Goal: Task Accomplishment & Management: Manage account settings

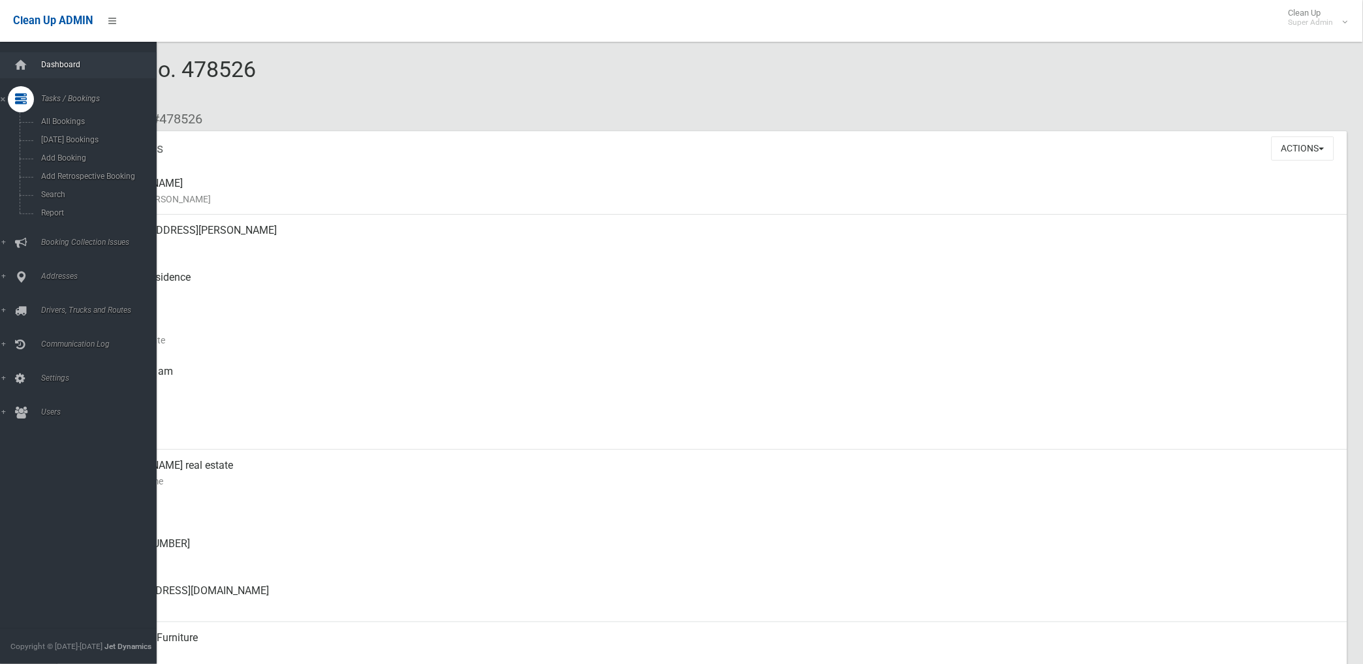
click at [59, 63] on span "Dashboard" at bounding box center [102, 64] width 131 height 9
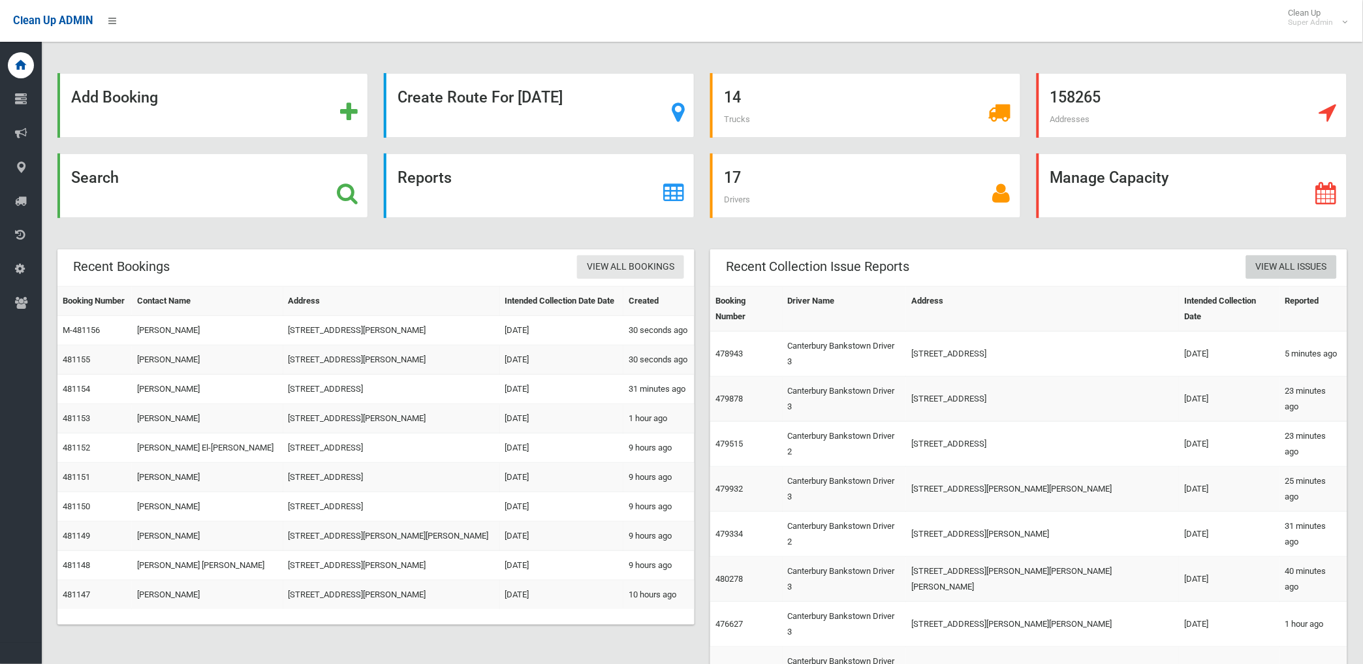
click at [1290, 264] on link "View All Issues" at bounding box center [1291, 267] width 91 height 24
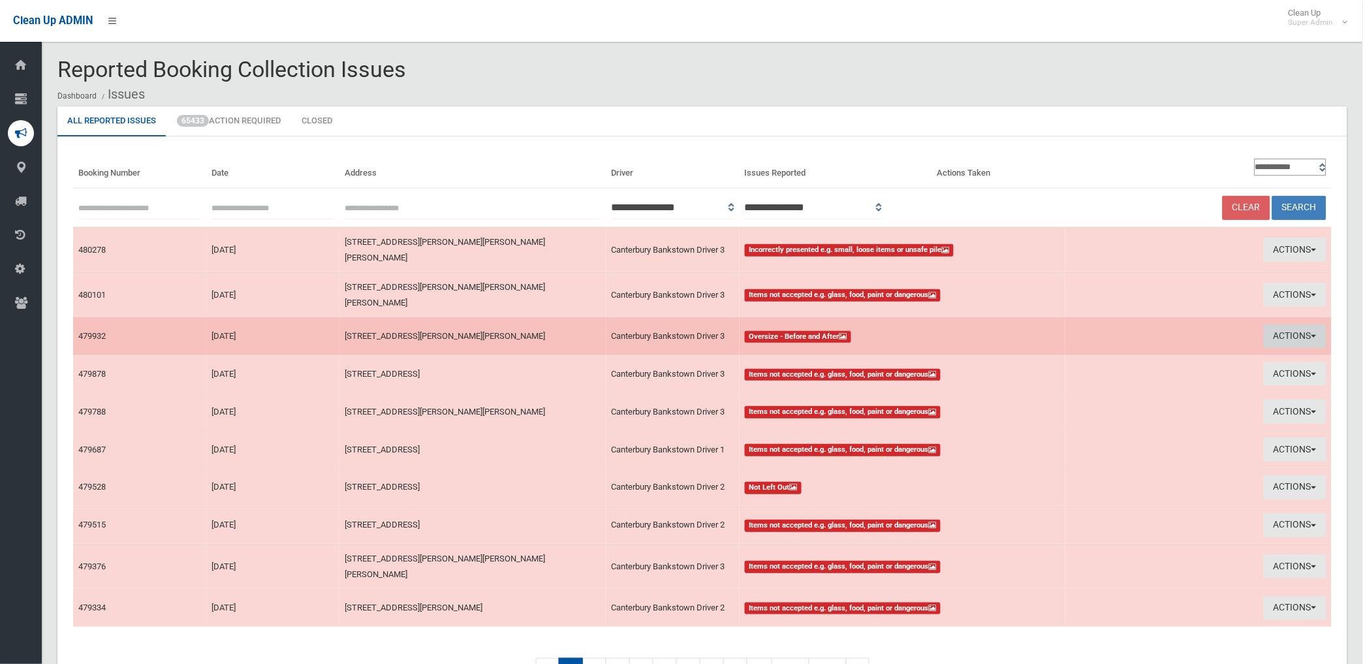
click at [1294, 324] on button "Actions" at bounding box center [1294, 336] width 63 height 24
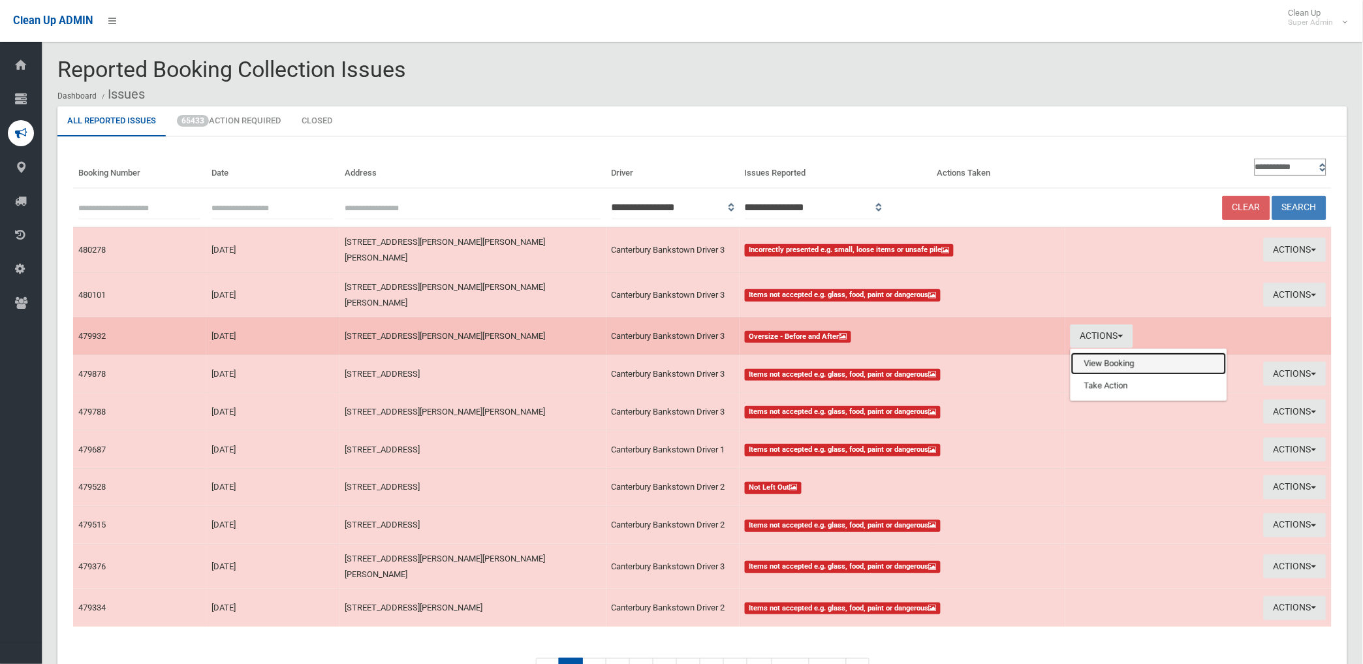
click at [1102, 352] on link "View Booking" at bounding box center [1148, 363] width 155 height 22
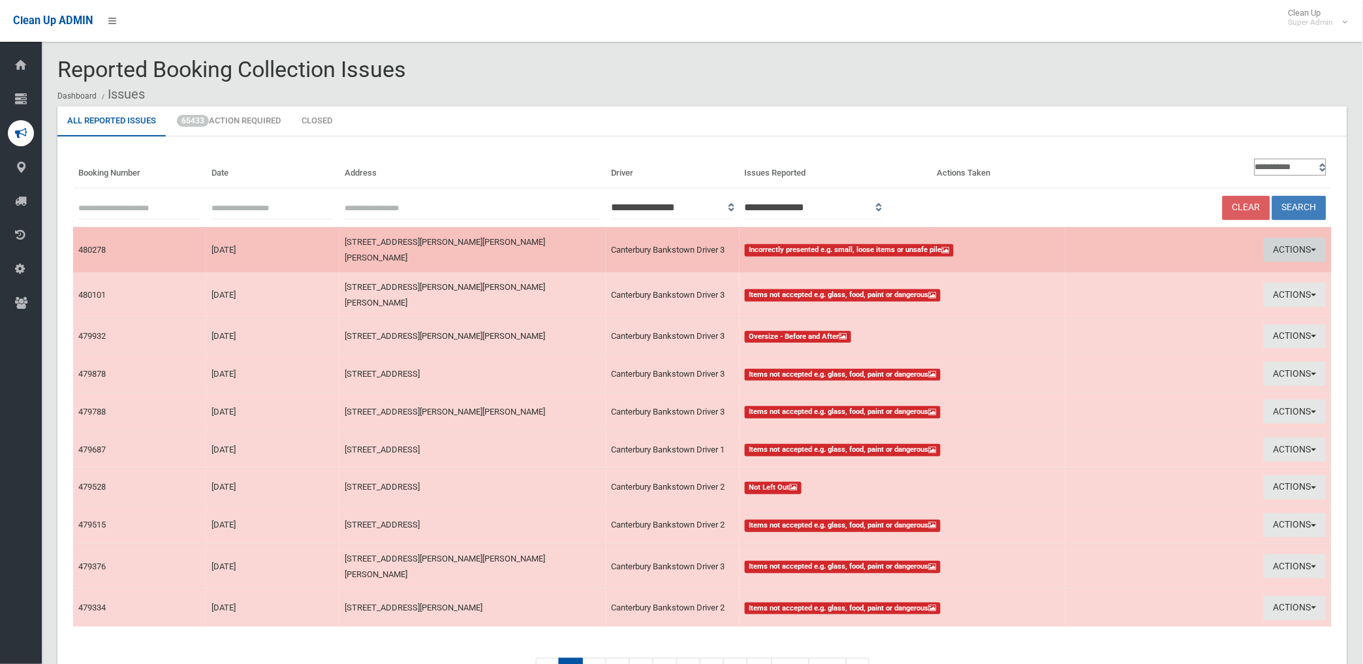
click at [1290, 245] on button "Actions" at bounding box center [1294, 250] width 63 height 24
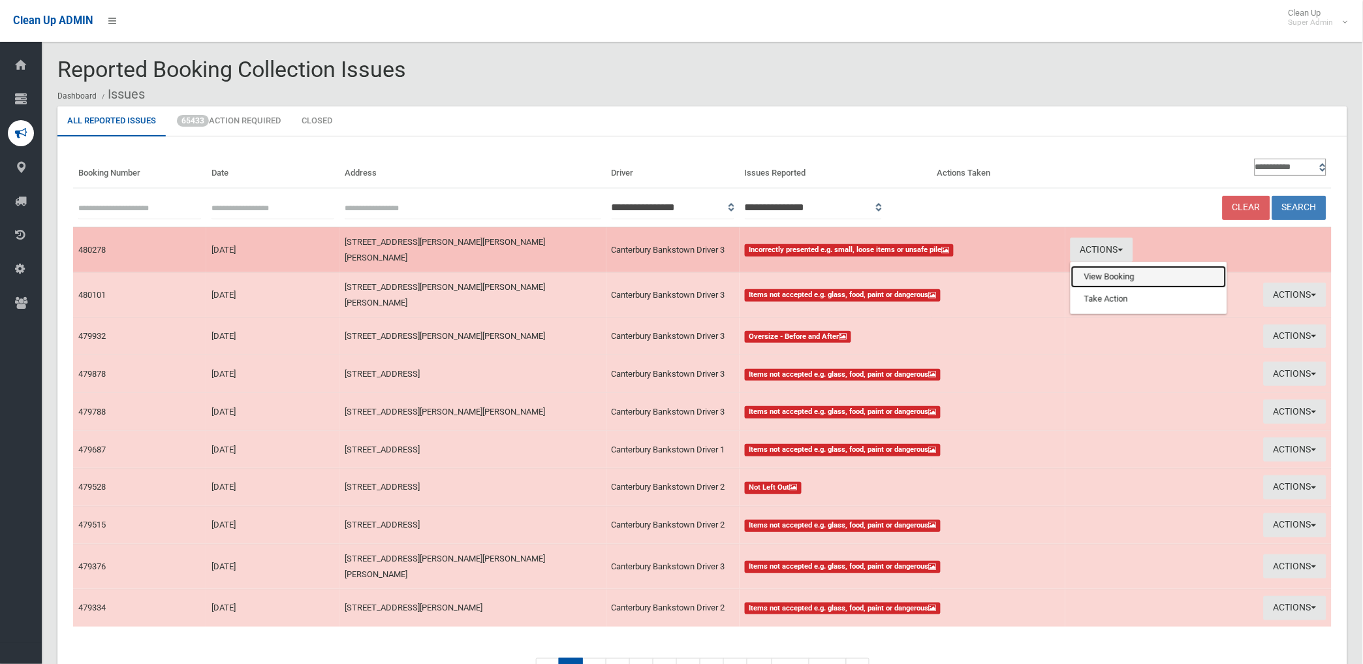
click at [1100, 273] on link "View Booking" at bounding box center [1148, 277] width 155 height 22
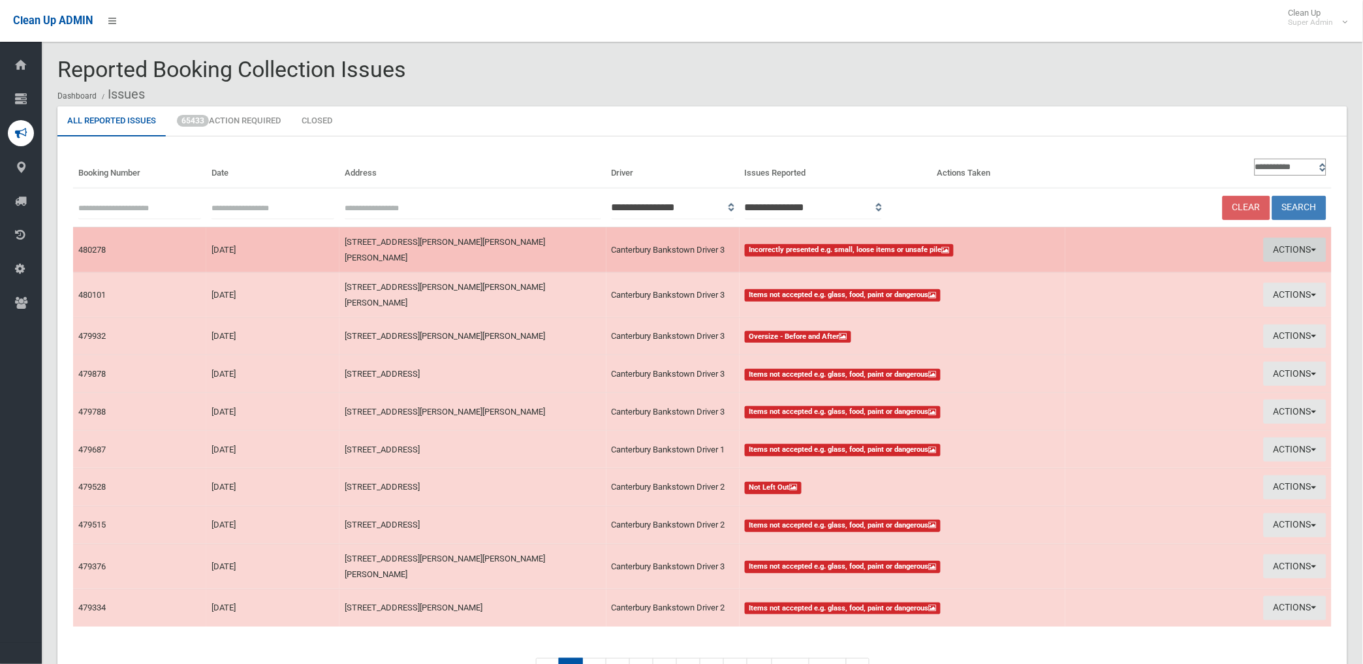
click at [1278, 238] on button "Actions" at bounding box center [1294, 250] width 63 height 24
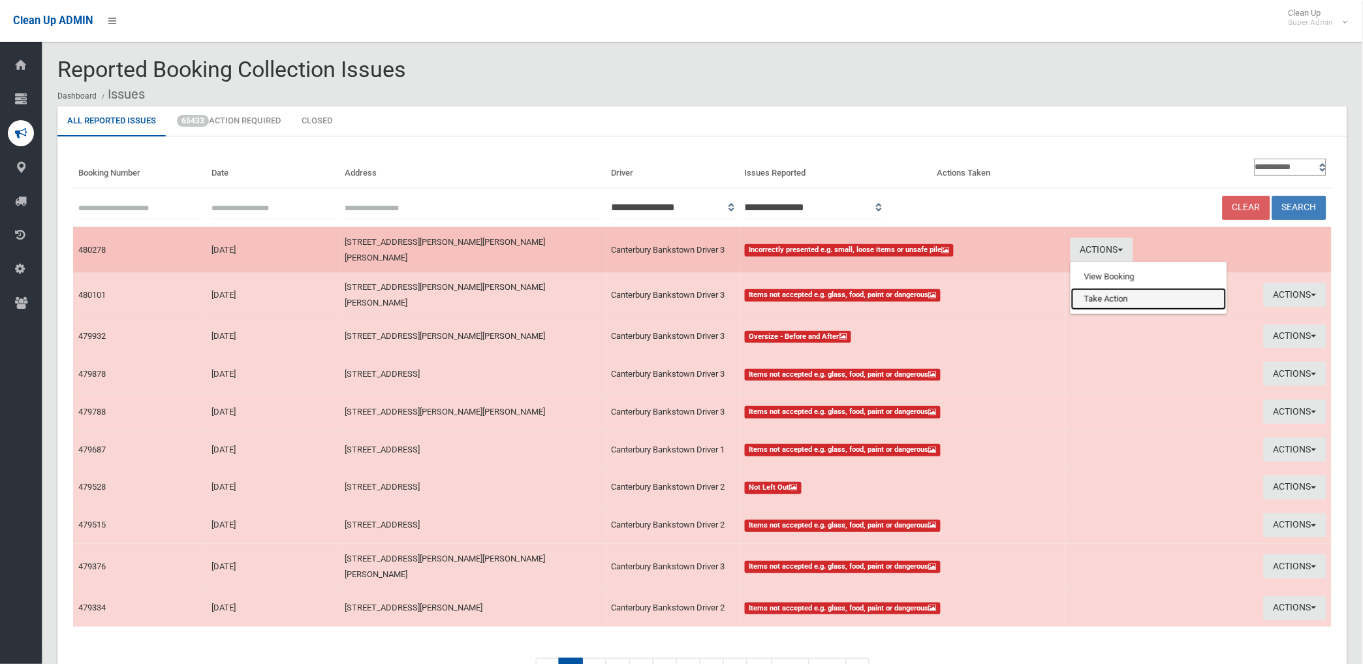
click at [1094, 298] on link "Take Action" at bounding box center [1148, 299] width 155 height 22
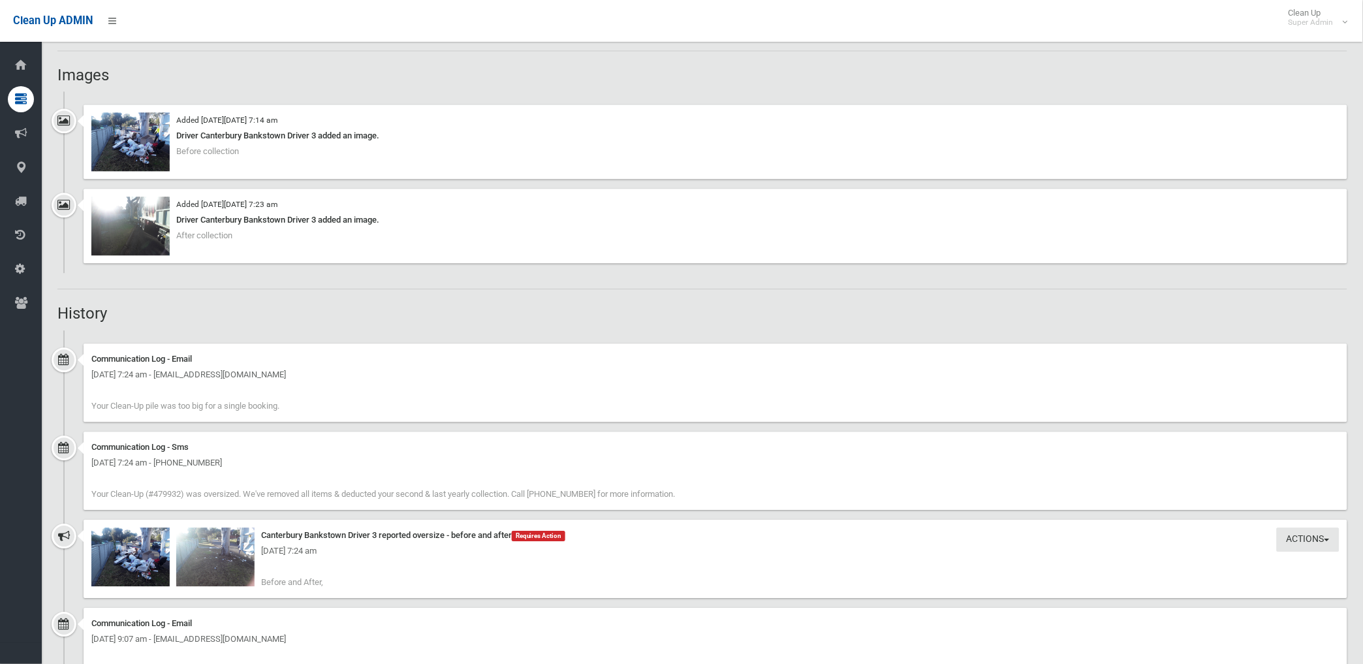
scroll to position [870, 0]
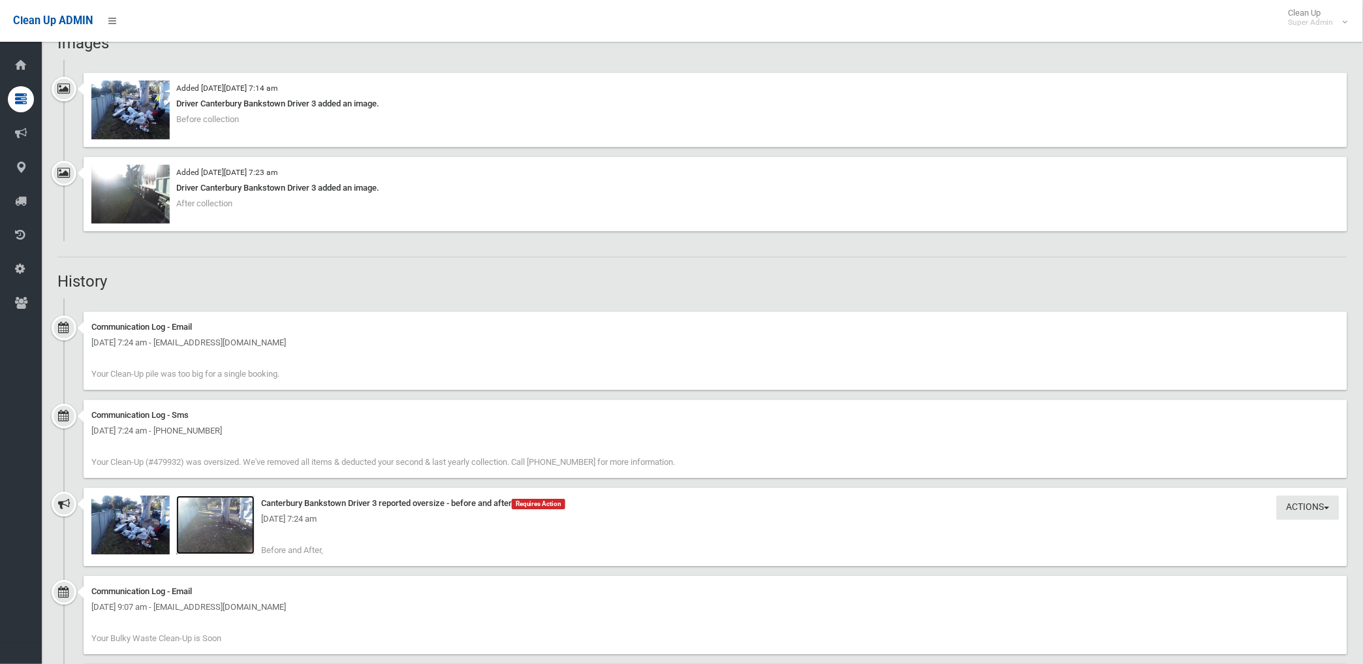
click at [237, 537] on img at bounding box center [215, 524] width 78 height 59
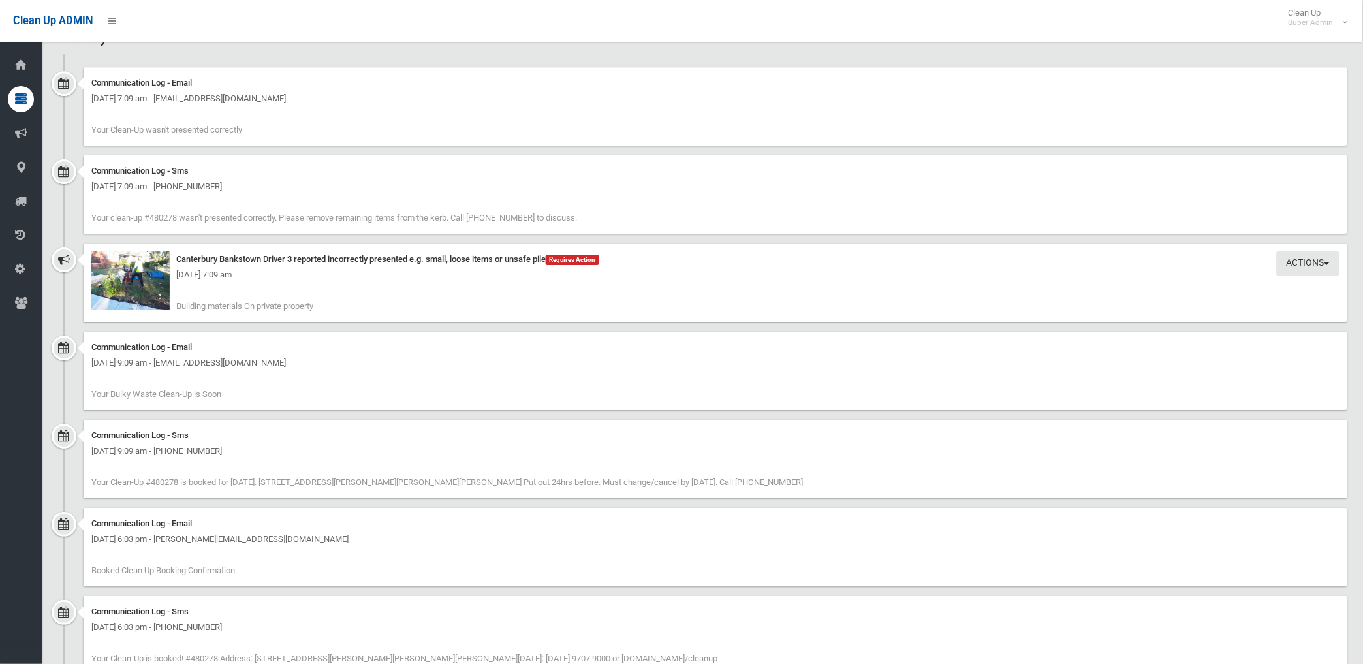
scroll to position [1232, 0]
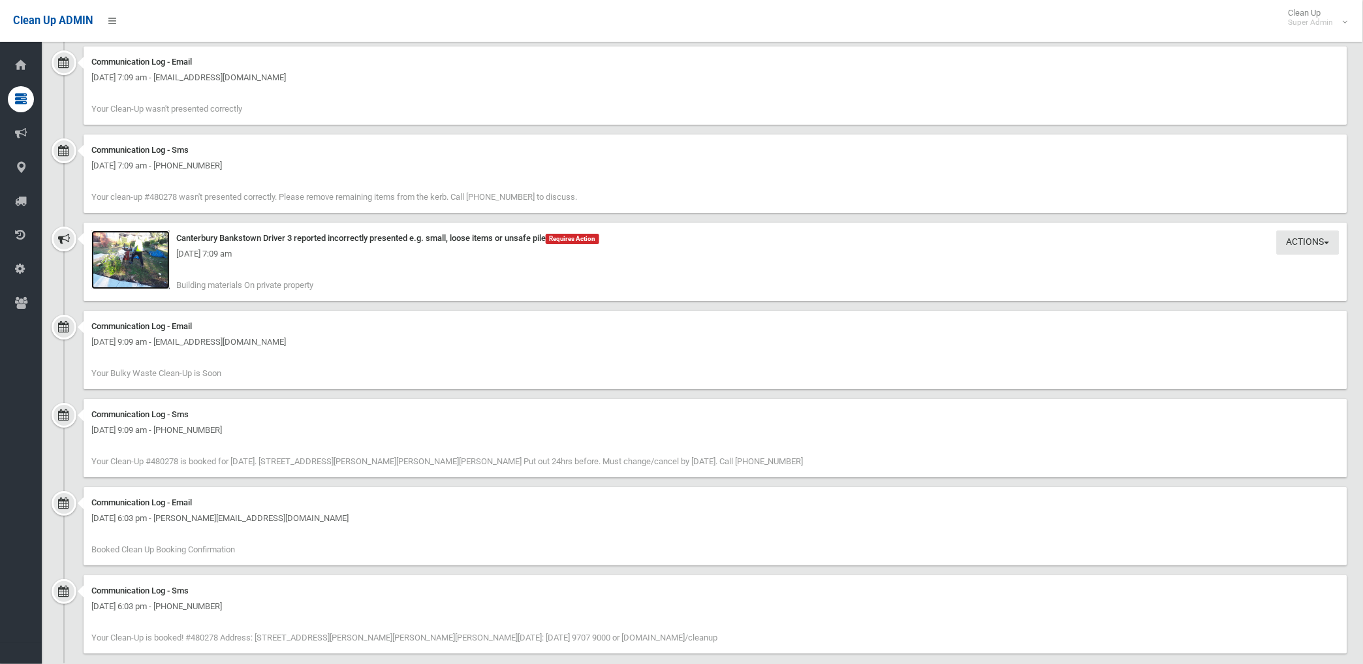
click at [147, 268] on img at bounding box center [130, 259] width 78 height 59
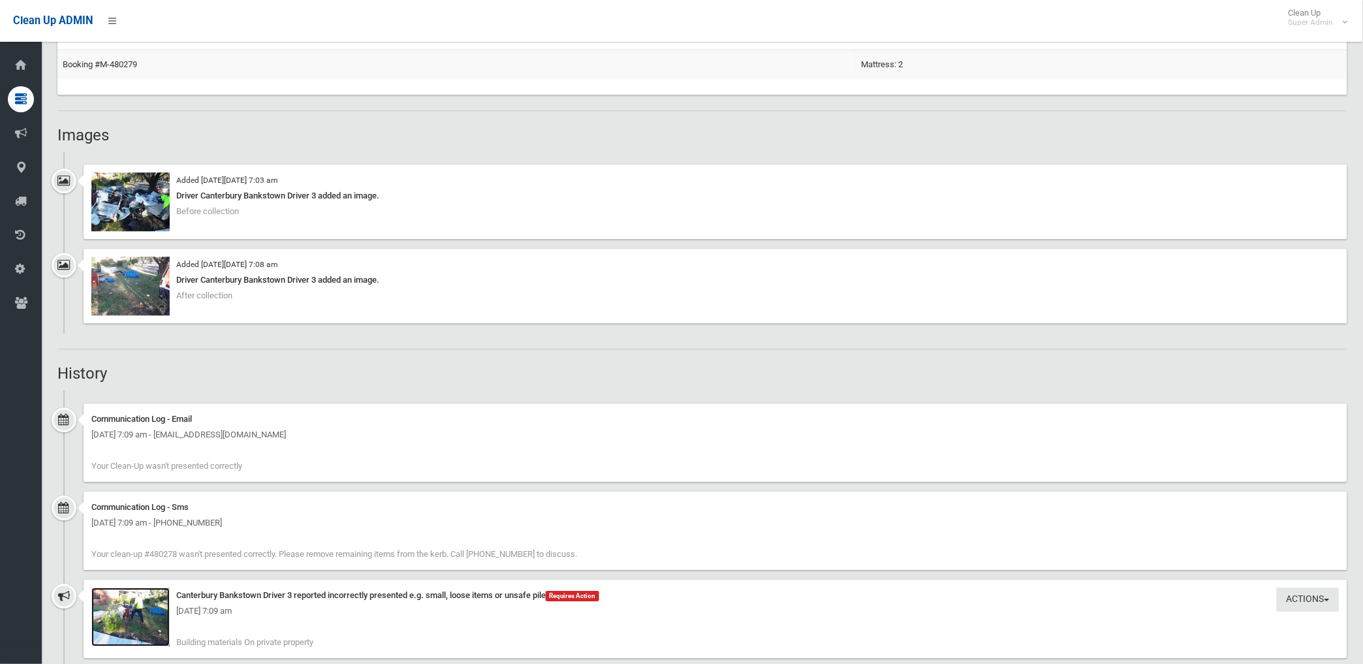
scroll to position [797, 0]
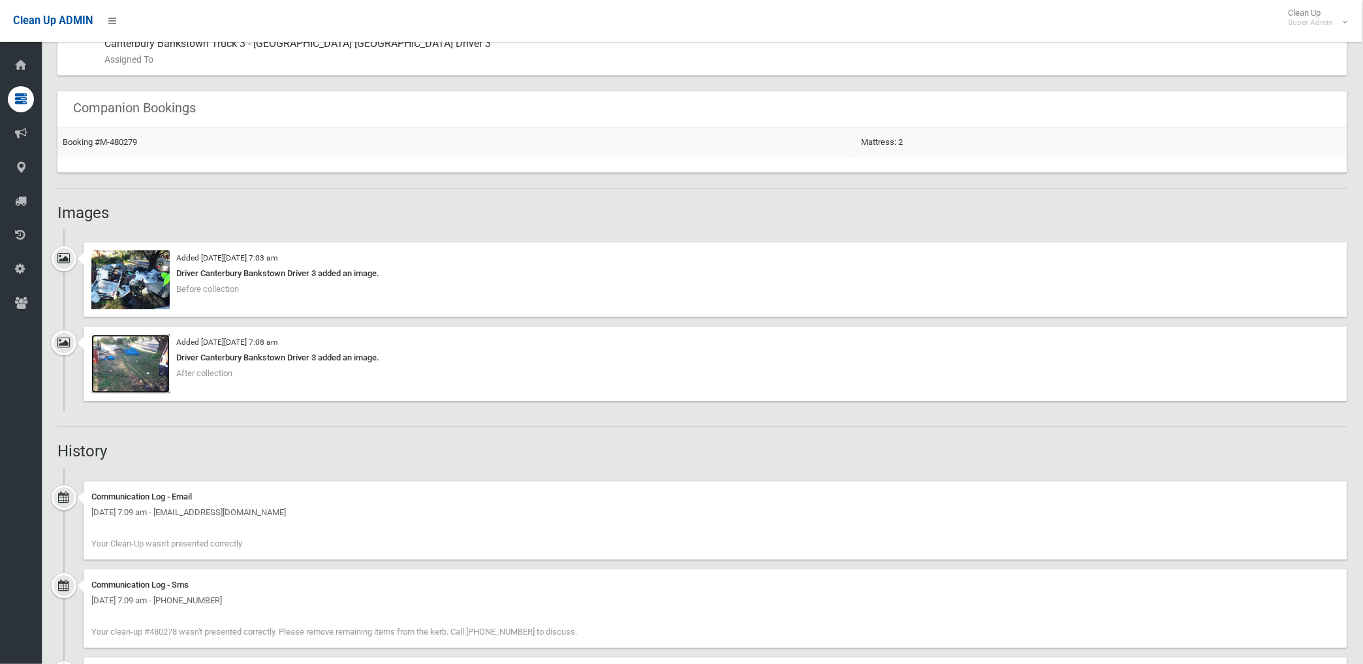
click at [128, 369] on img at bounding box center [130, 363] width 78 height 59
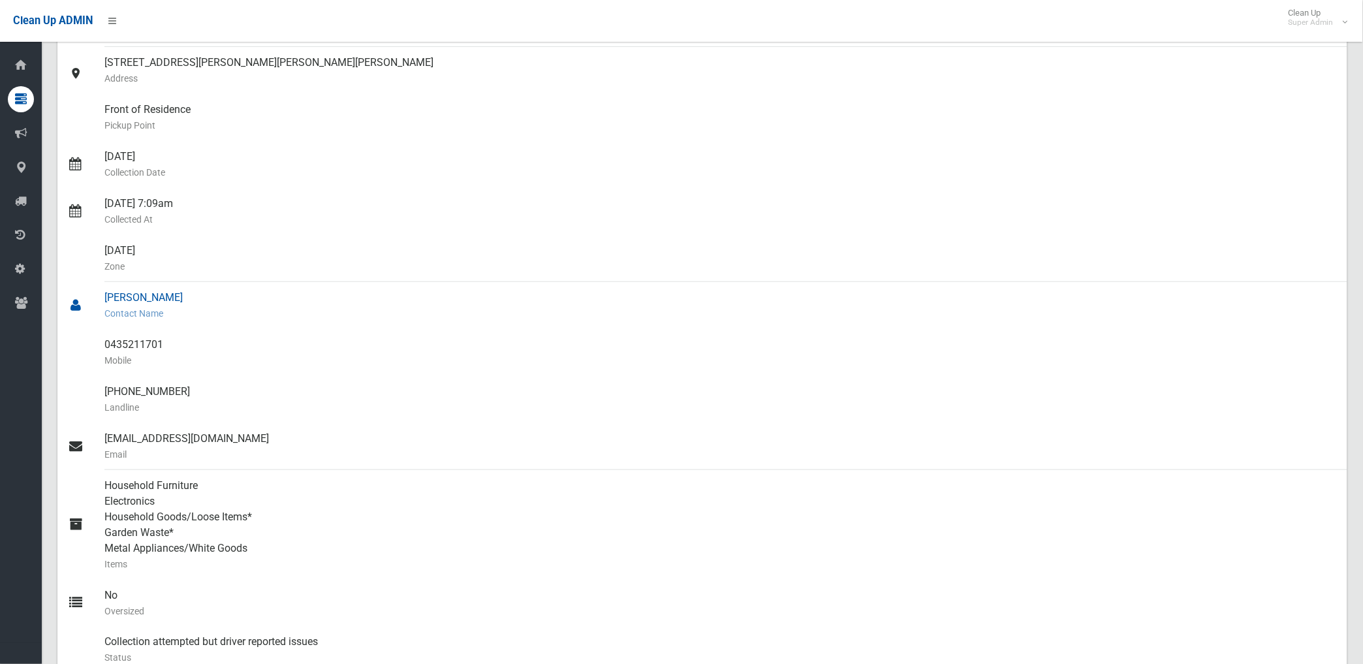
scroll to position [145, 0]
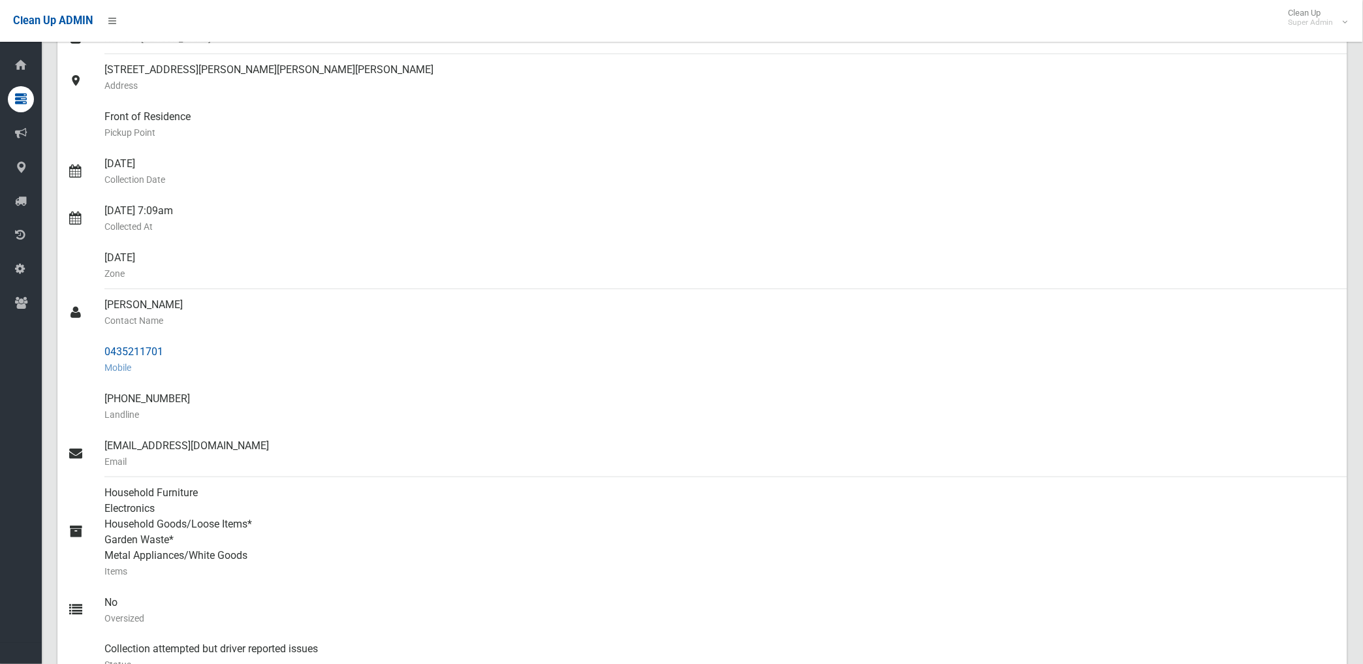
drag, startPoint x: 106, startPoint y: 348, endPoint x: 168, endPoint y: 354, distance: 62.9
click at [168, 354] on div "0435211701 Mobile" at bounding box center [720, 359] width 1232 height 47
drag, startPoint x: 168, startPoint y: 354, endPoint x: 131, endPoint y: 351, distance: 37.3
copy div "0435211701"
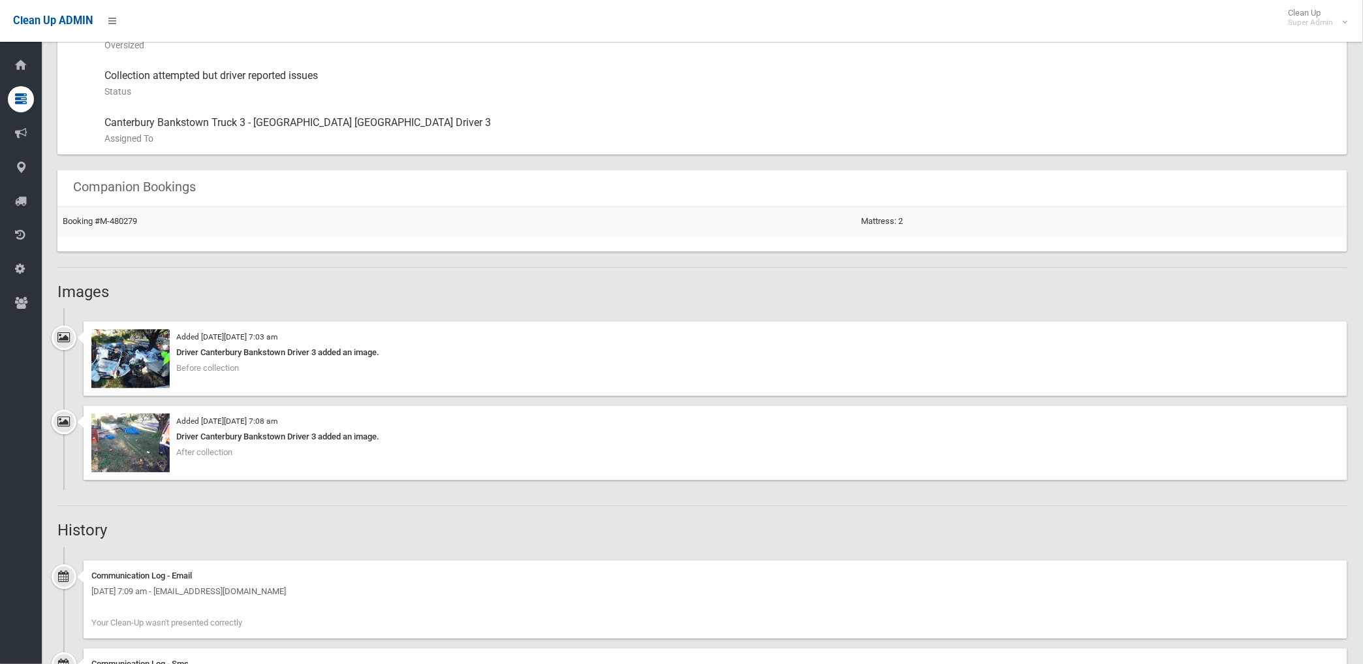
scroll to position [725, 0]
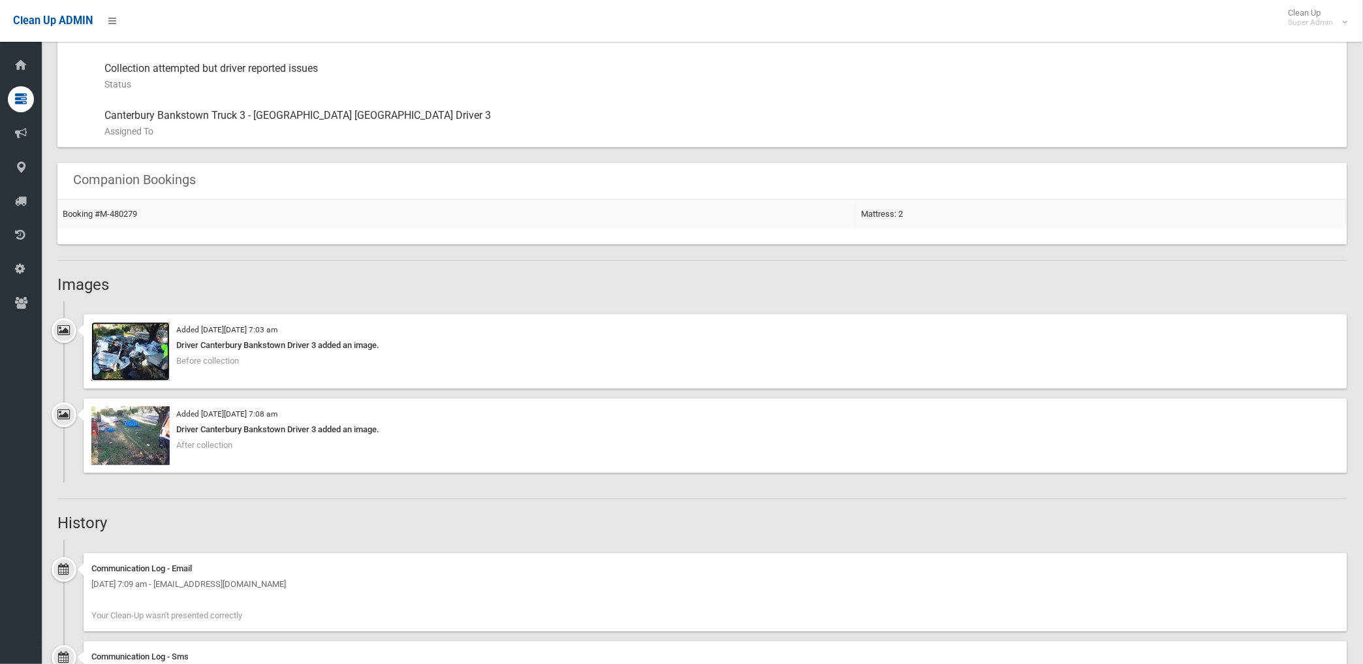
click at [159, 361] on img at bounding box center [130, 351] width 78 height 59
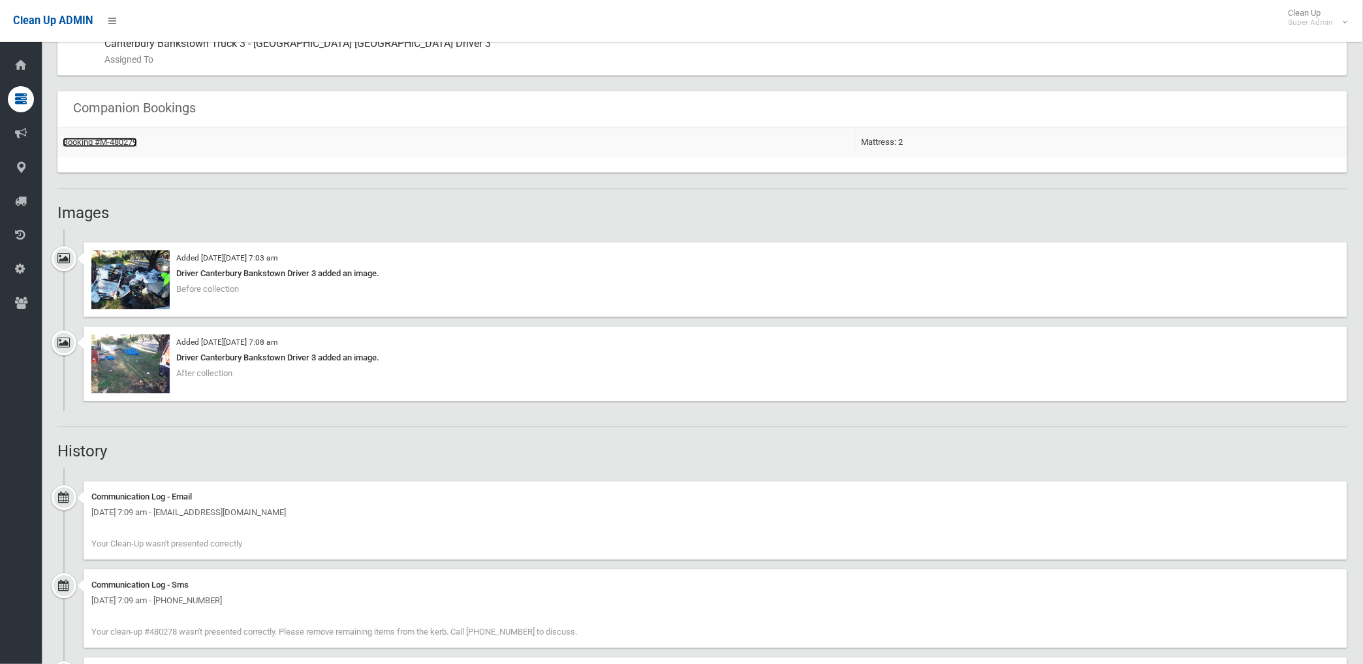
click at [108, 144] on link "Booking #M-480279" at bounding box center [100, 142] width 74 height 10
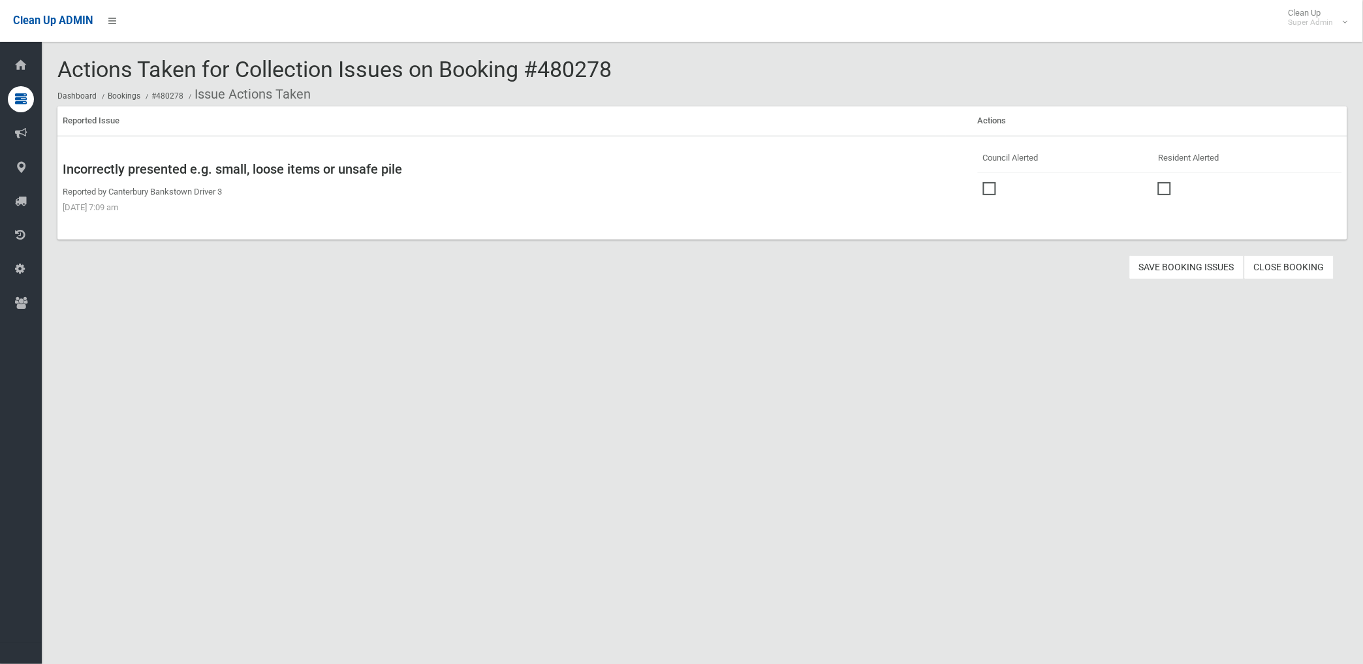
click at [984, 182] on span at bounding box center [993, 182] width 20 height 0
click at [1182, 263] on button "Save Booking Issues" at bounding box center [1186, 267] width 115 height 24
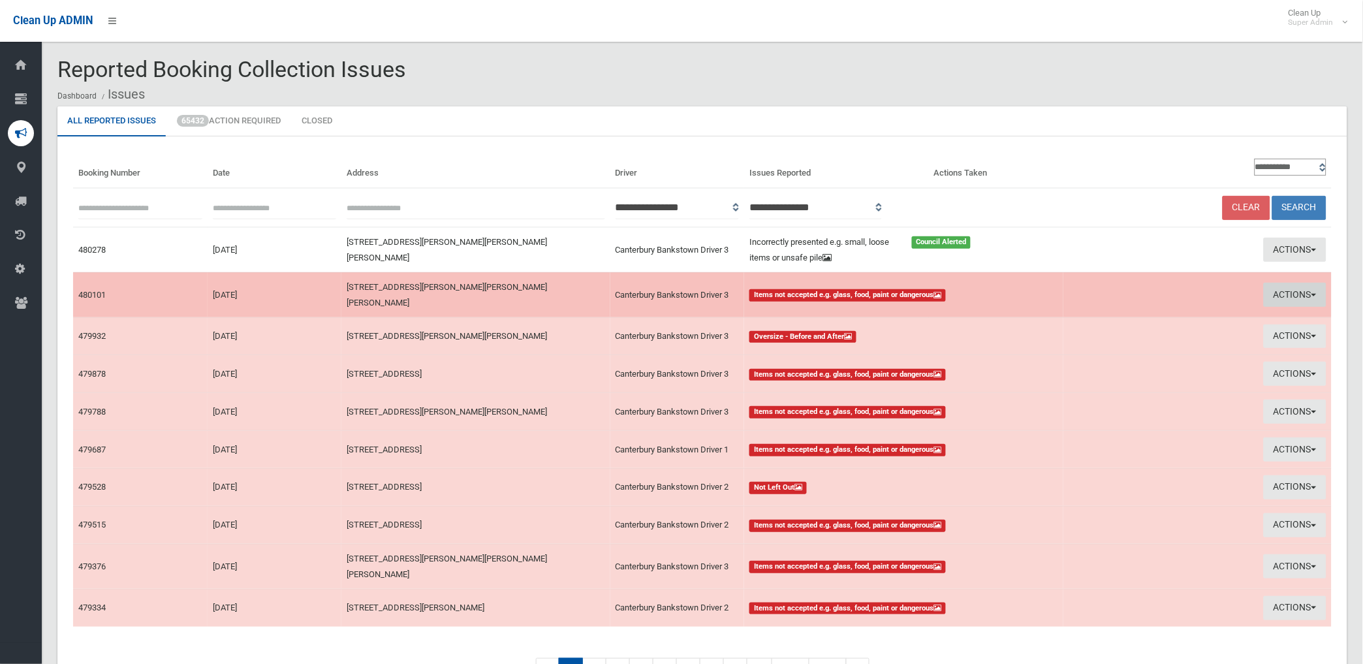
click at [1282, 291] on button "Actions" at bounding box center [1294, 295] width 63 height 24
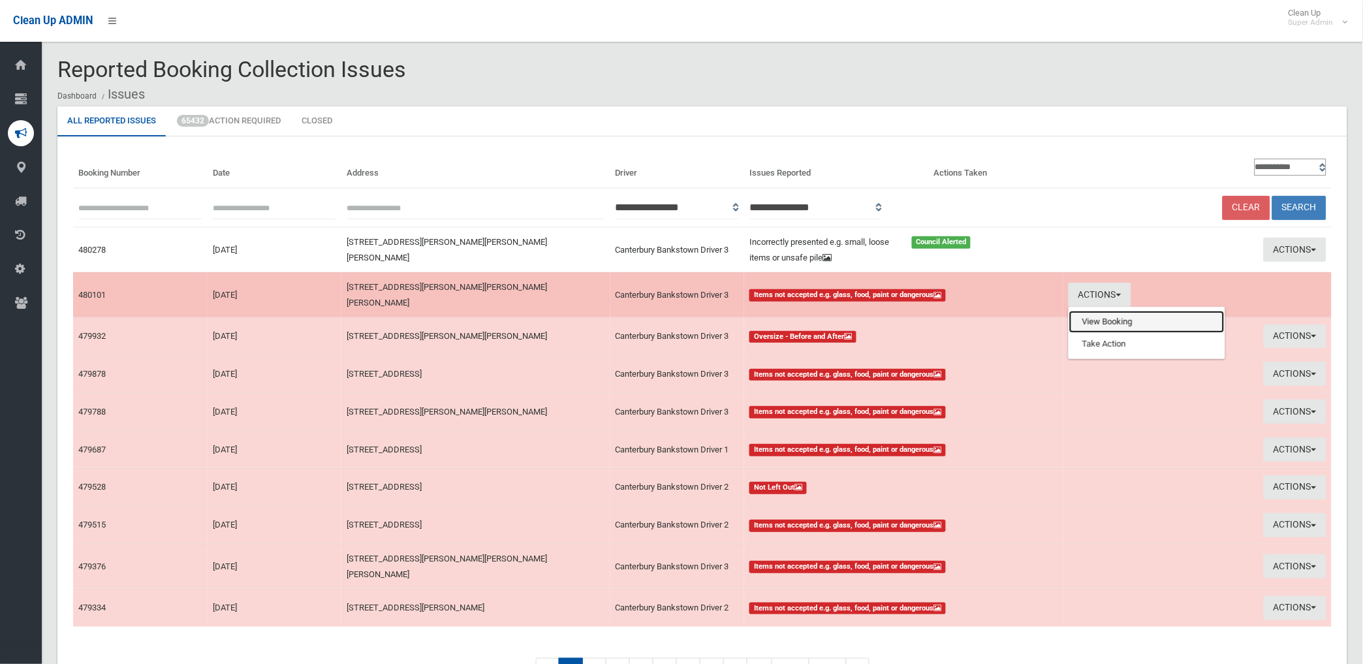
click at [1100, 318] on link "View Booking" at bounding box center [1146, 322] width 155 height 22
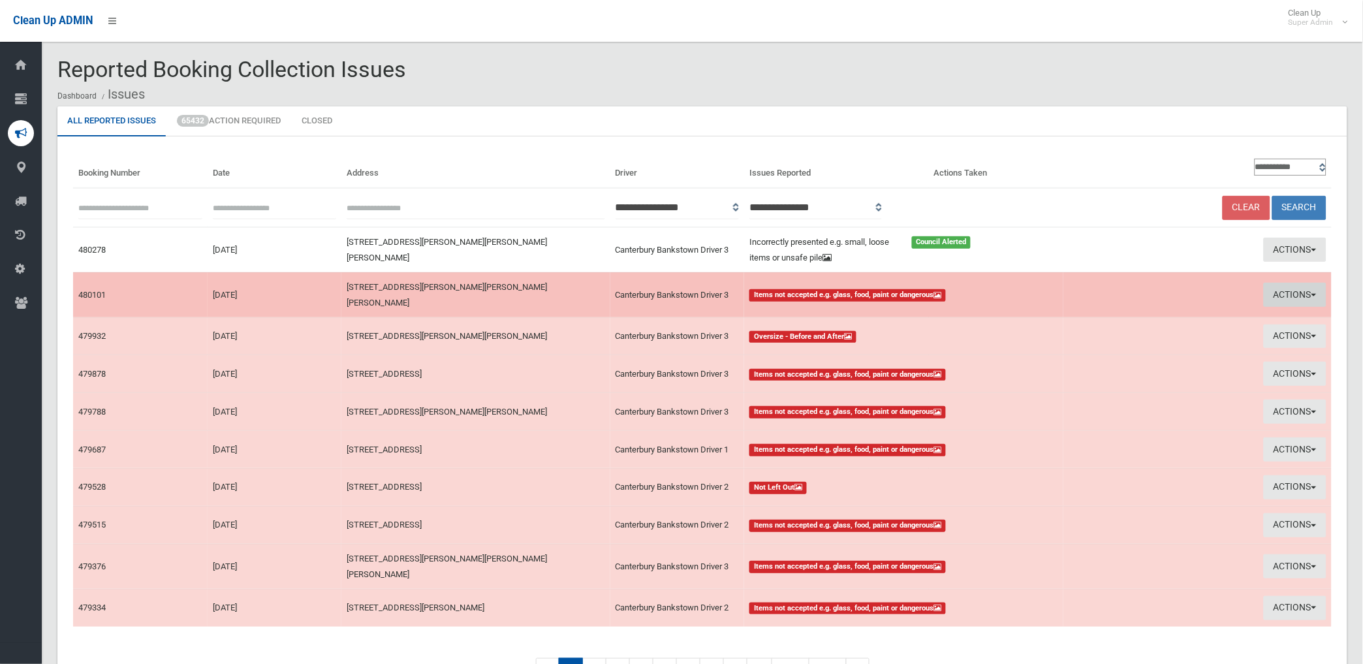
click at [1292, 289] on button "Actions" at bounding box center [1294, 295] width 63 height 24
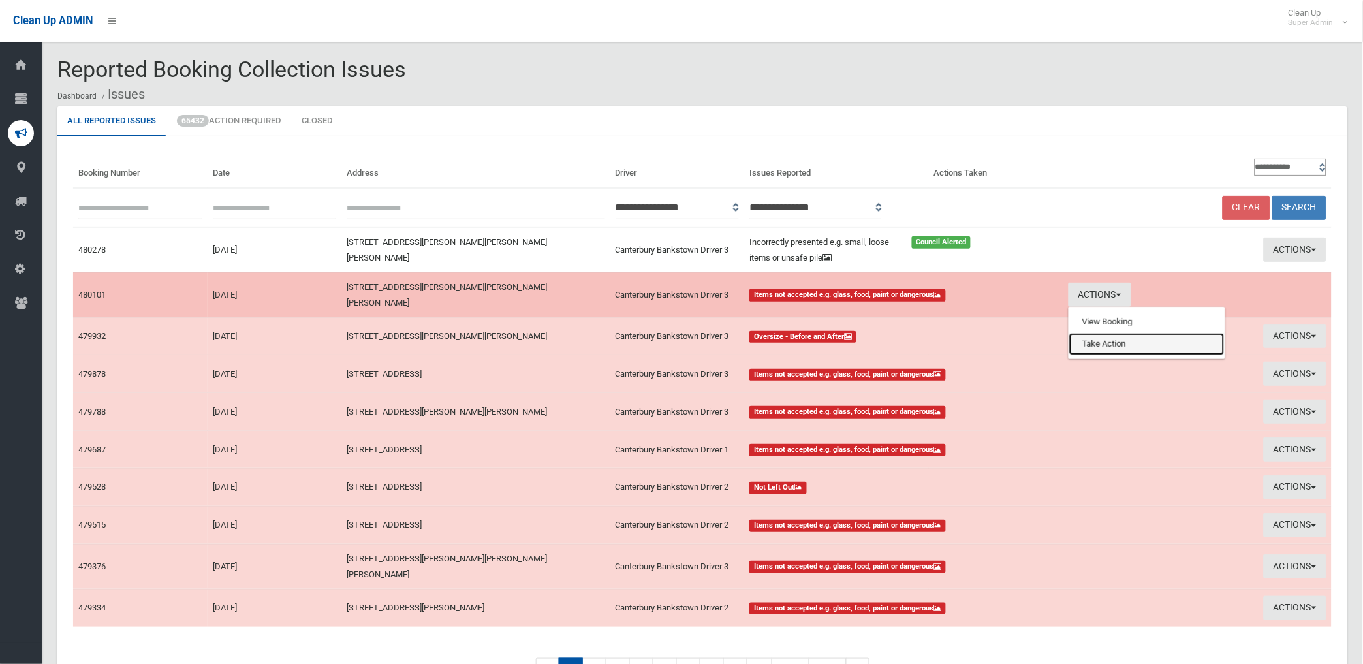
click at [1093, 335] on link "Take Action" at bounding box center [1146, 344] width 155 height 22
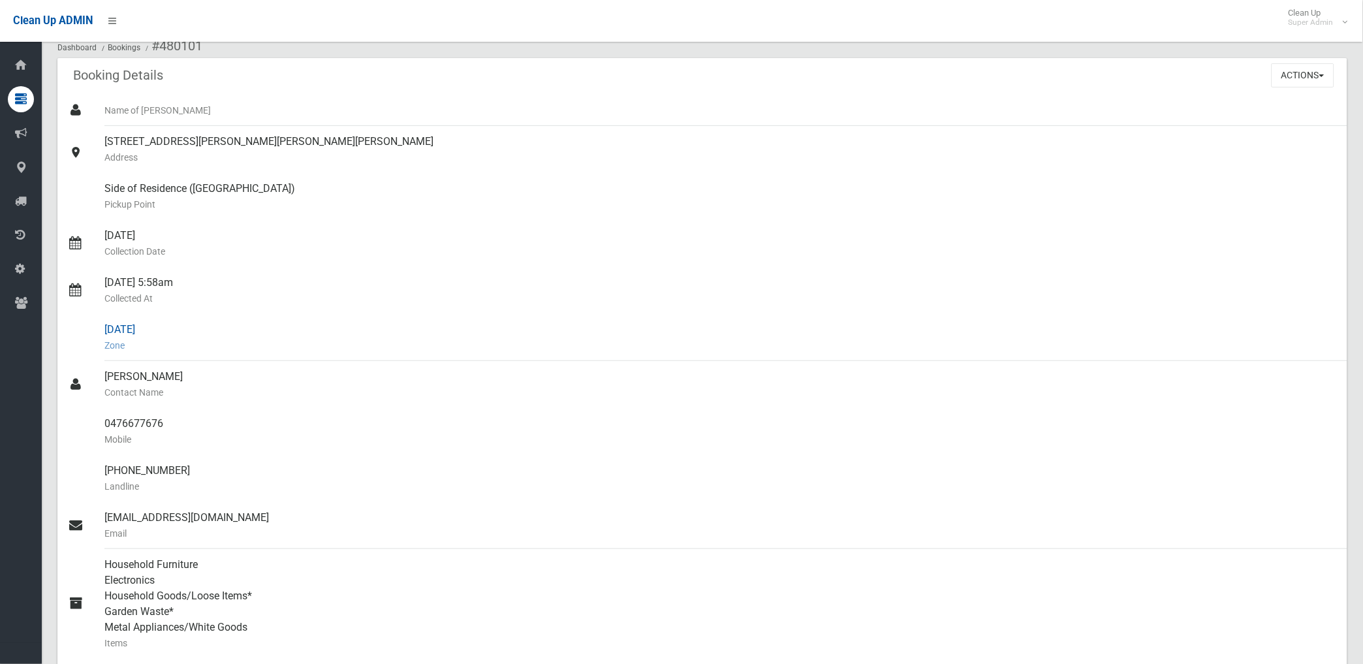
scroll to position [72, 0]
drag, startPoint x: 105, startPoint y: 424, endPoint x: 161, endPoint y: 415, distance: 56.9
click at [161, 415] on div "0476677676 Mobile" at bounding box center [720, 432] width 1232 height 47
drag, startPoint x: 161, startPoint y: 415, endPoint x: 152, endPoint y: 426, distance: 14.4
copy div "0476677676"
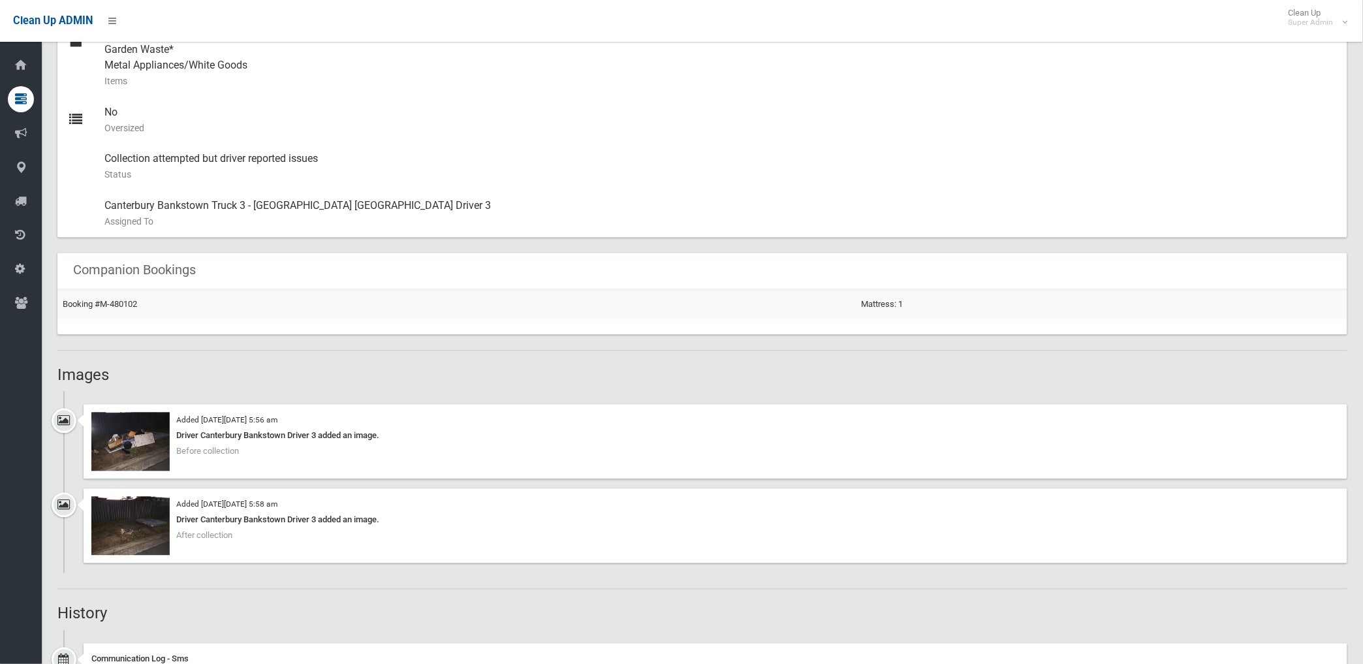
scroll to position [725, 0]
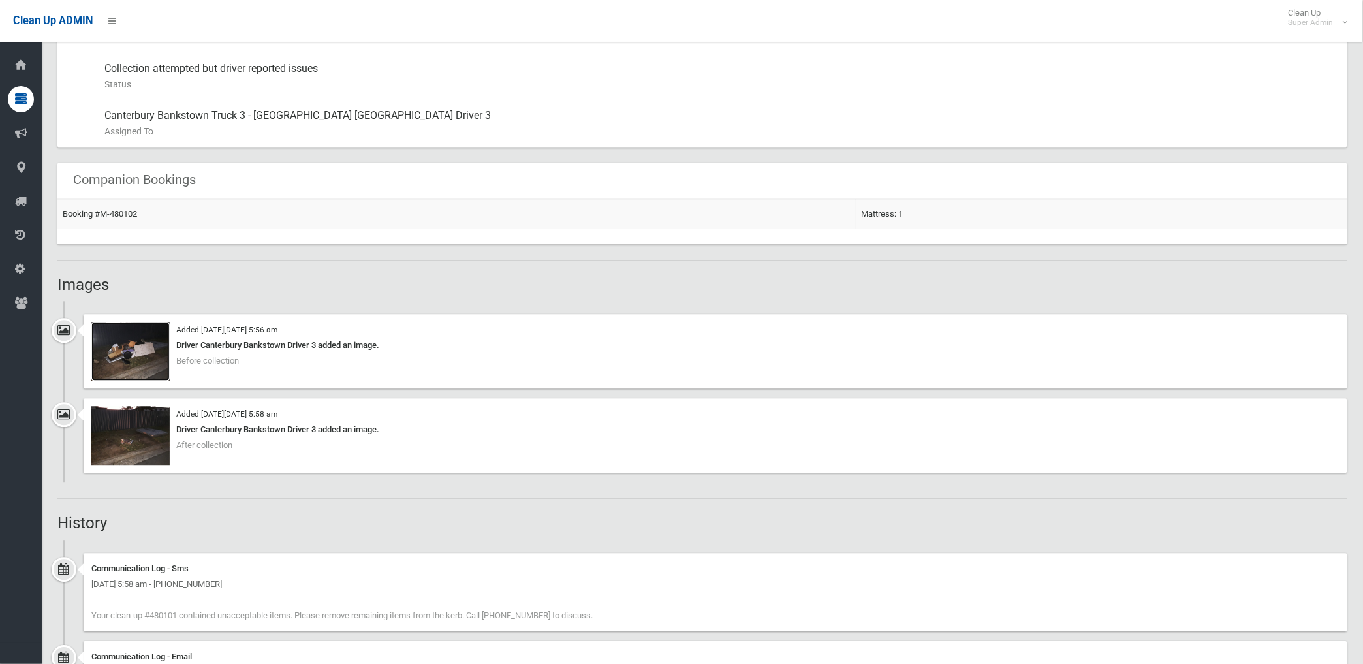
click at [140, 363] on img at bounding box center [130, 351] width 78 height 59
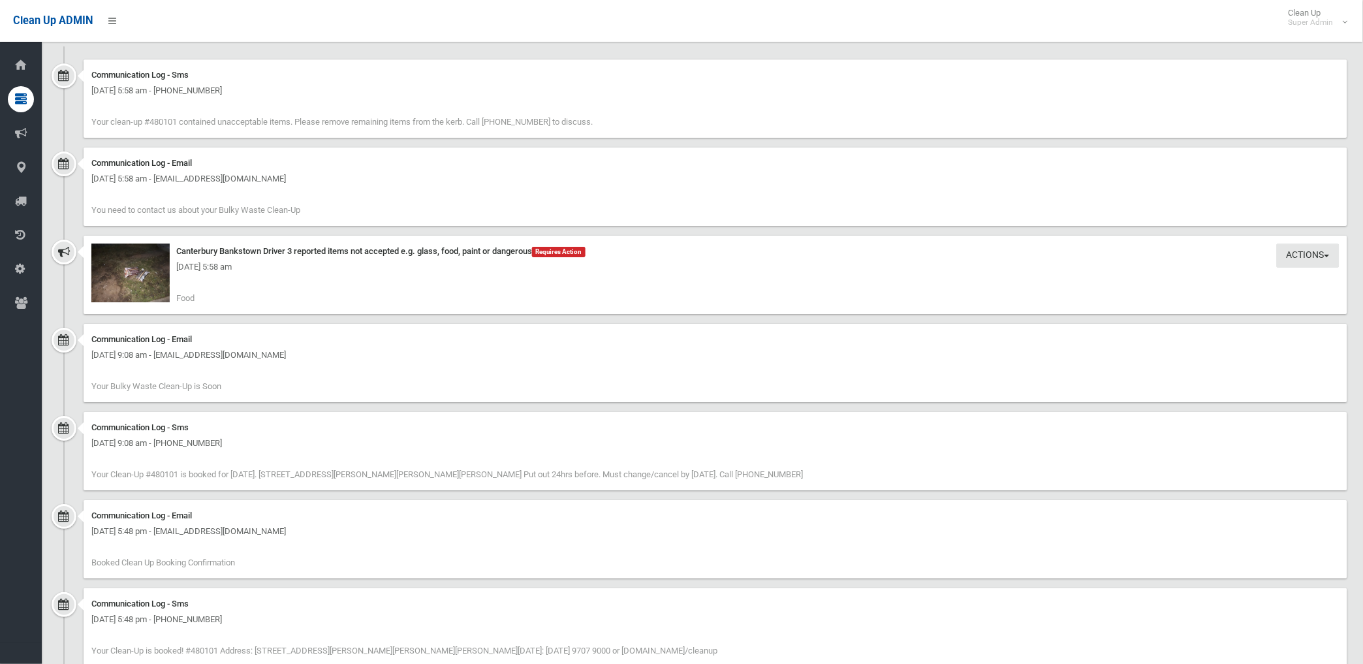
scroll to position [1232, 0]
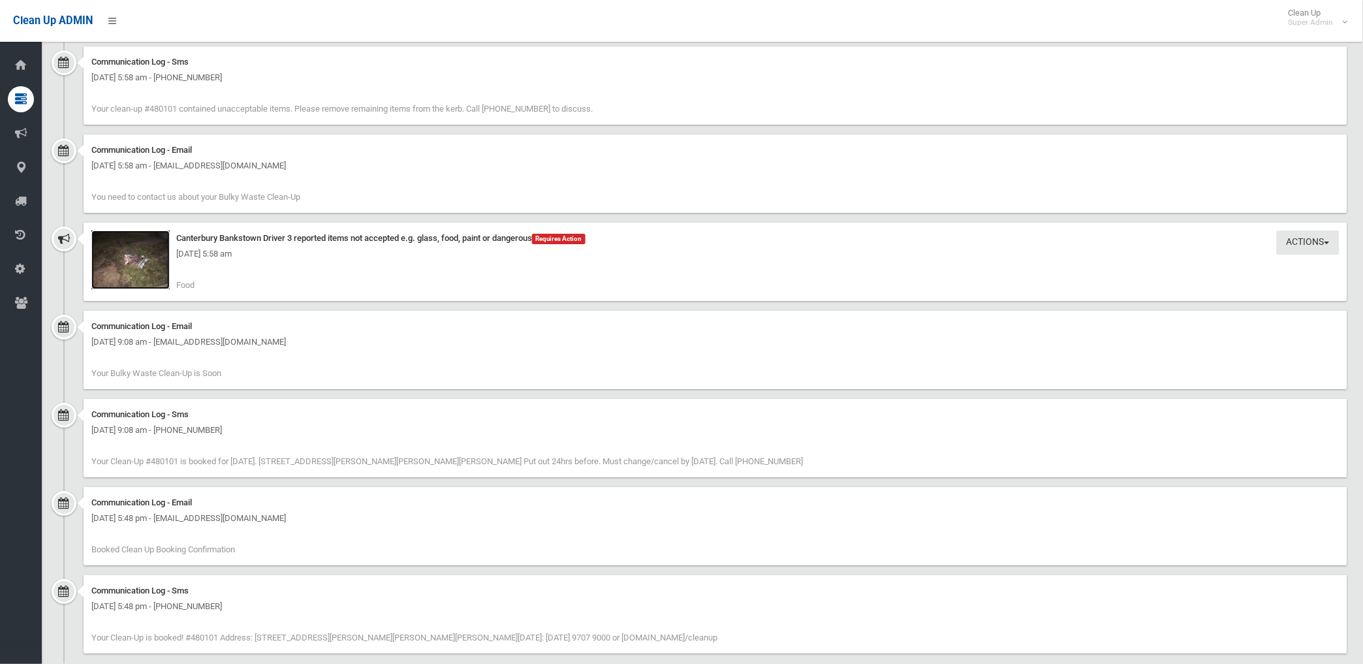
click at [150, 275] on img at bounding box center [130, 259] width 78 height 59
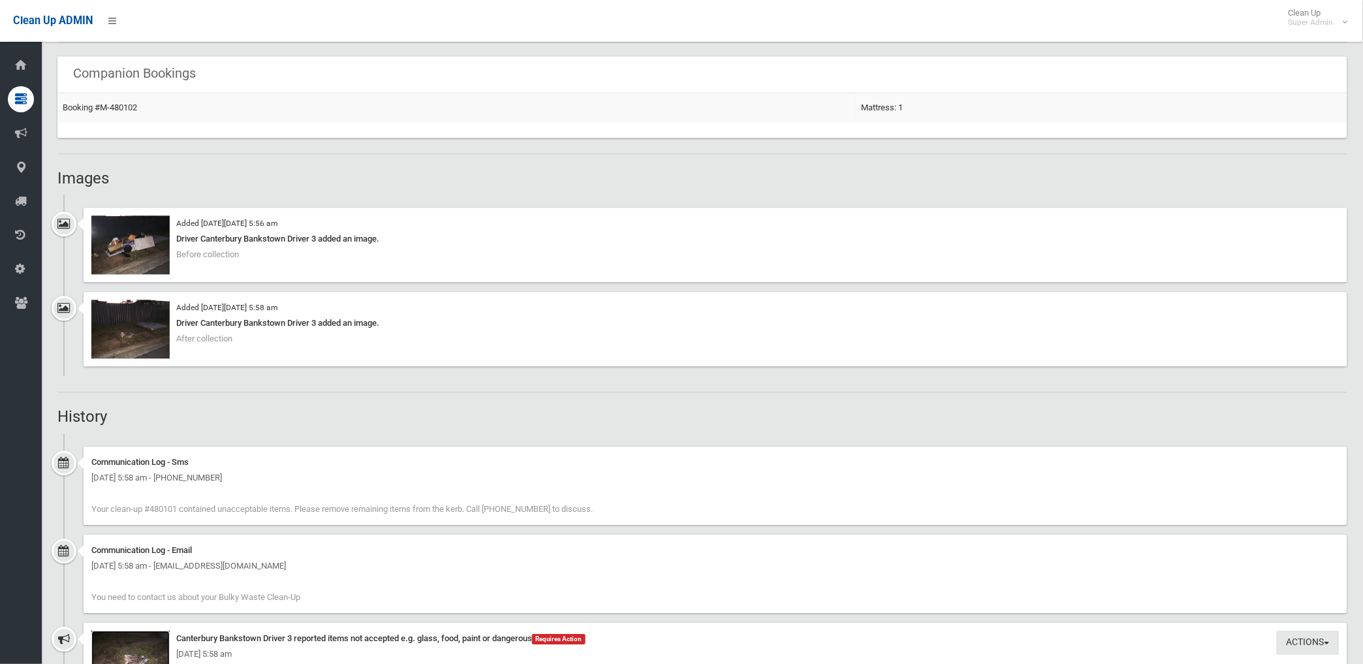
scroll to position [870, 0]
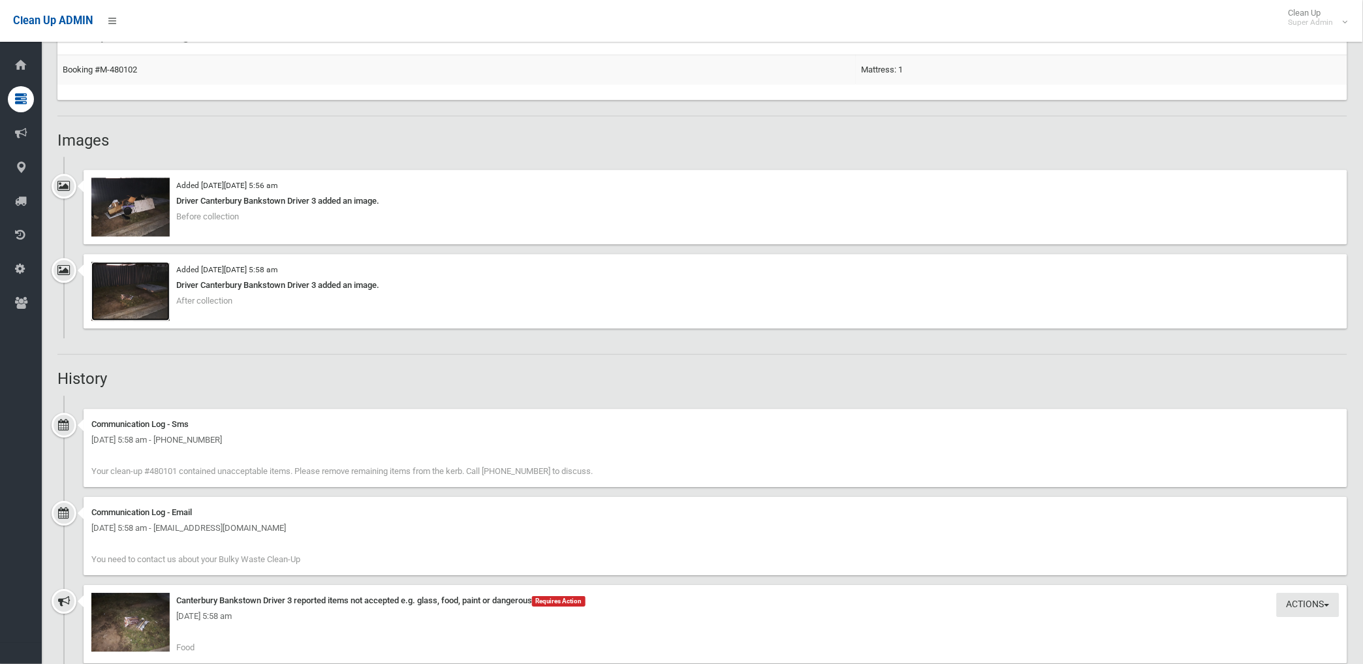
click at [132, 305] on img at bounding box center [130, 291] width 78 height 59
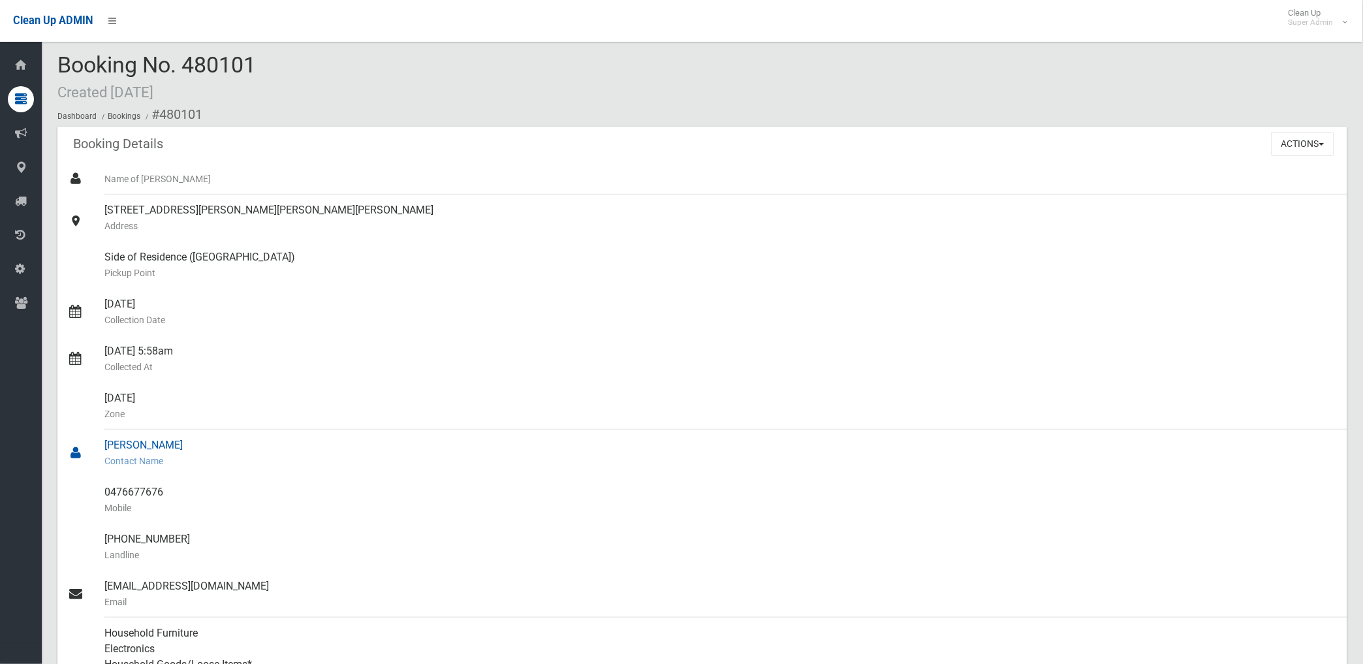
scroll to position [0, 0]
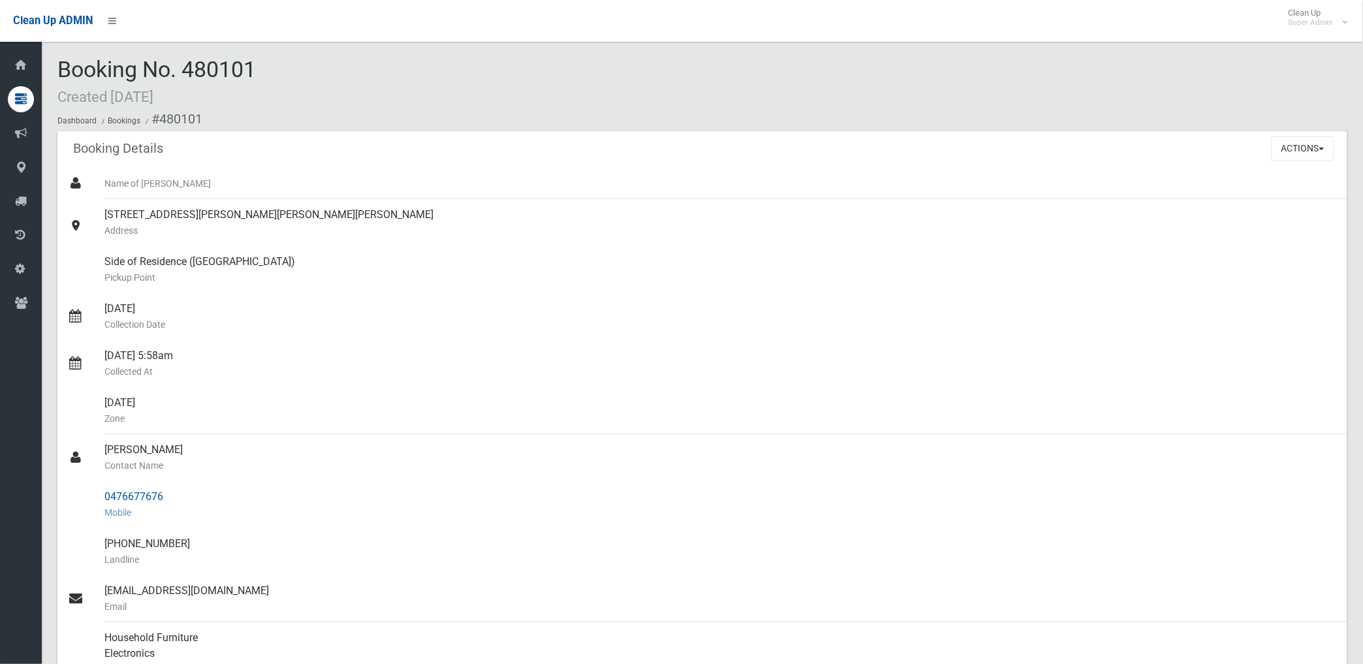
drag, startPoint x: 159, startPoint y: 121, endPoint x: 164, endPoint y: 499, distance: 377.9
drag, startPoint x: 164, startPoint y: 499, endPoint x: 147, endPoint y: 257, distance: 242.1
copy section "480101 Booking Details Actions View Booking Edit Booking Clone Booking Add Book…"
click at [538, 291] on div "Side of Residence (Woodland Road) Pickup Point" at bounding box center [720, 269] width 1232 height 47
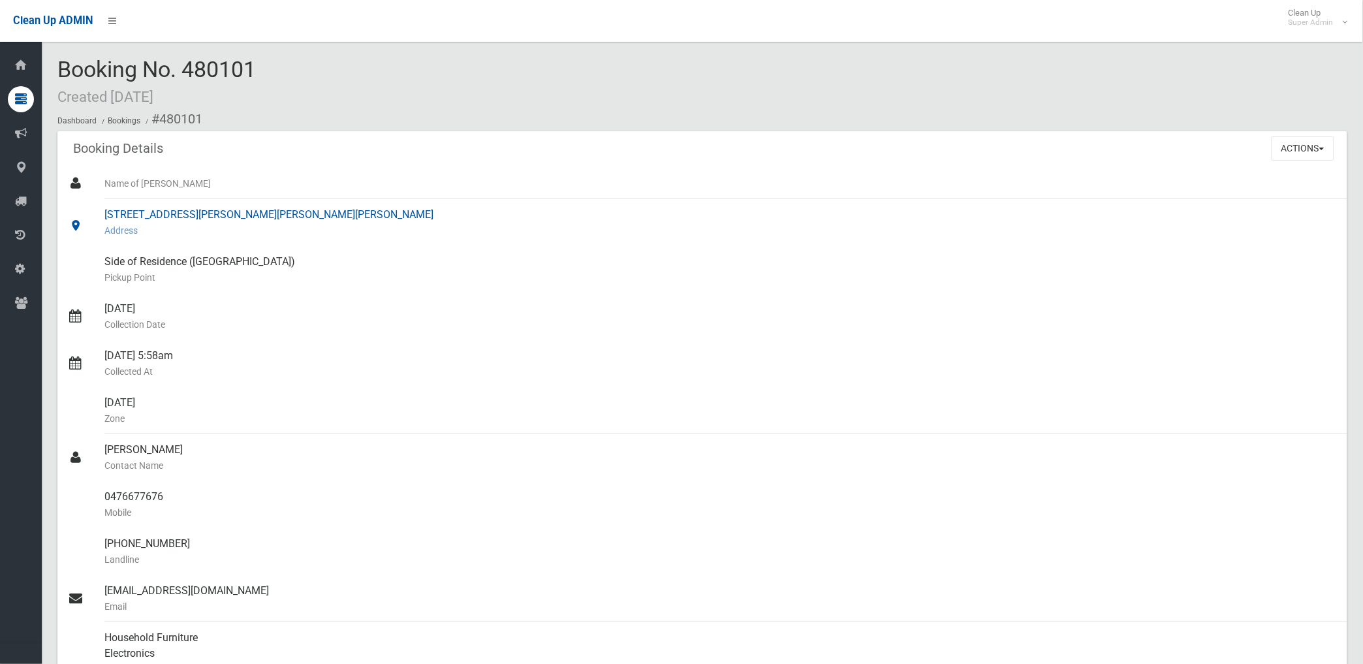
click at [1106, 210] on div "51 Gurney Road, CHESTER HILL NSW 2162 Address" at bounding box center [720, 222] width 1232 height 47
click at [1286, 148] on button "Actions" at bounding box center [1302, 148] width 63 height 24
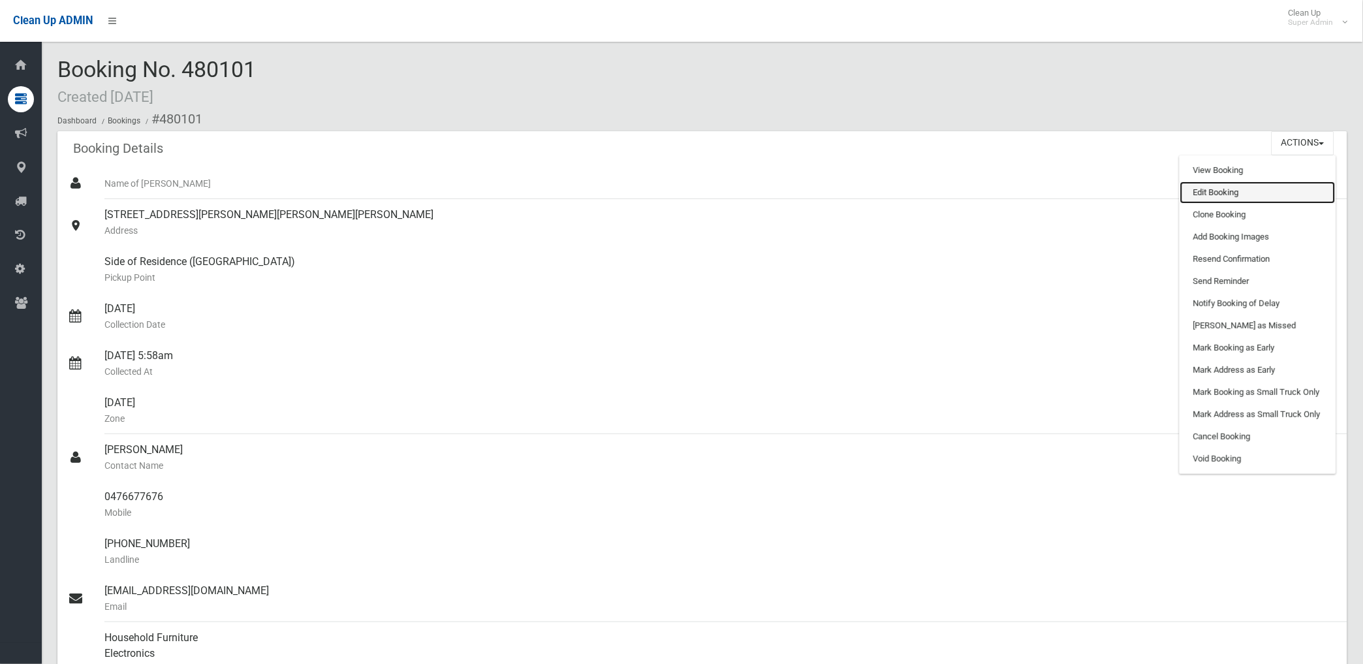
click at [1224, 193] on link "Edit Booking" at bounding box center [1257, 192] width 155 height 22
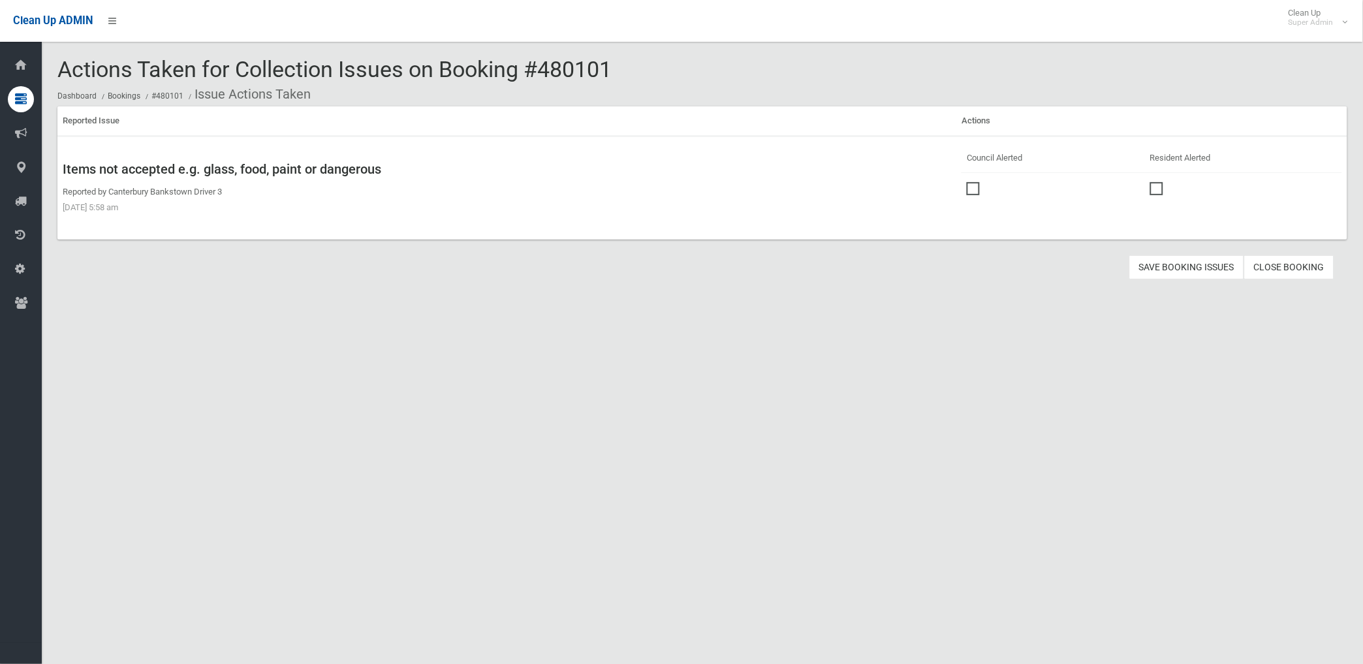
drag, startPoint x: 971, startPoint y: 185, endPoint x: 998, endPoint y: 200, distance: 31.2
click at [973, 182] on span at bounding box center [976, 182] width 20 height 0
click at [1179, 268] on button "Save Booking Issues" at bounding box center [1186, 267] width 115 height 24
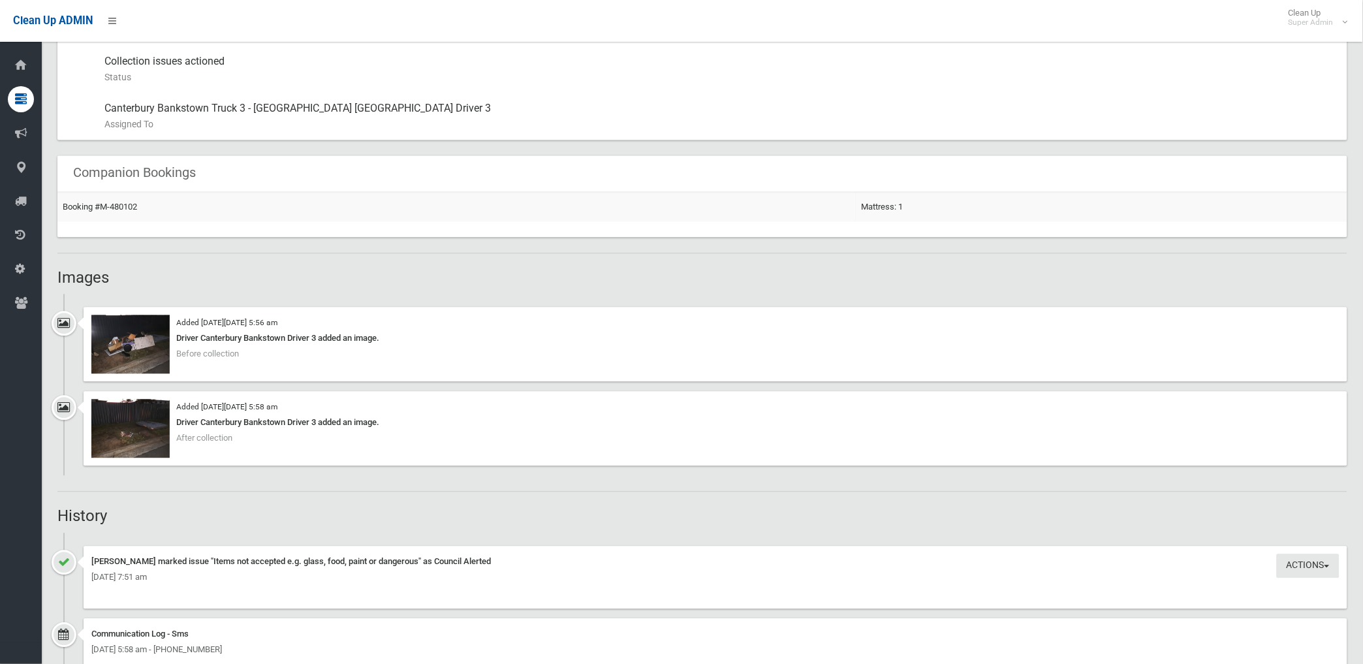
scroll to position [579, 0]
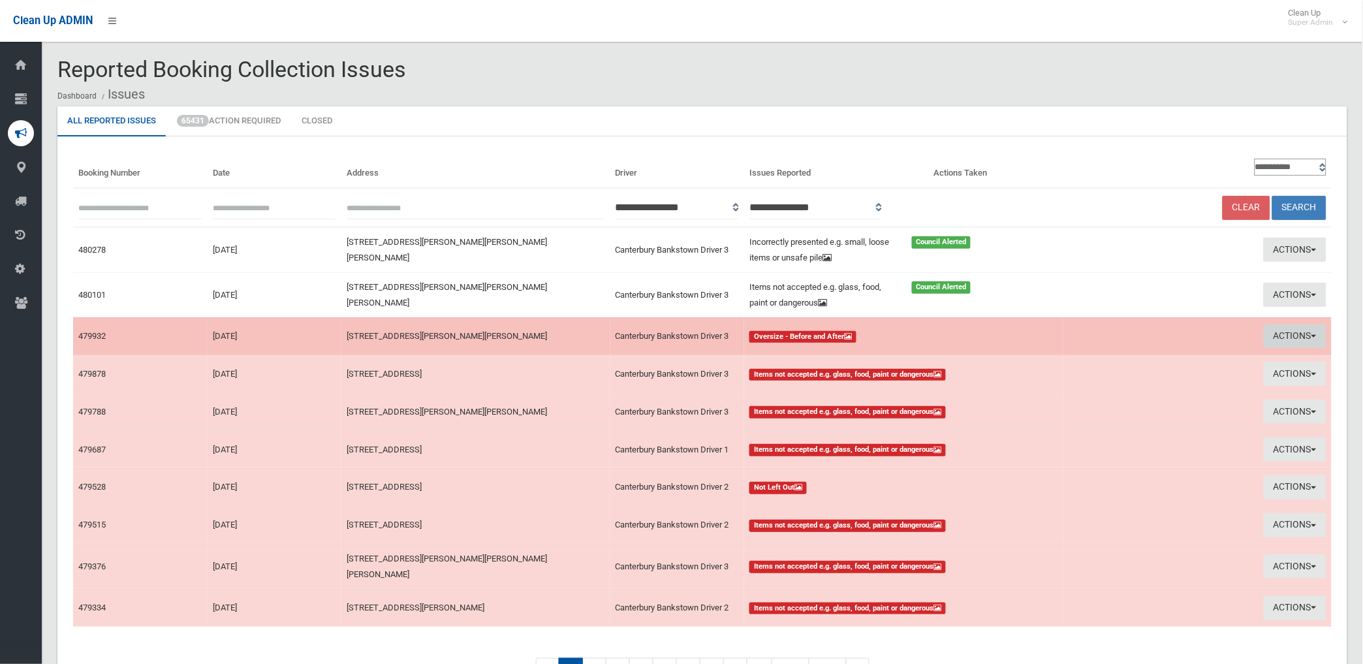
click at [1280, 333] on button "Actions" at bounding box center [1294, 336] width 63 height 24
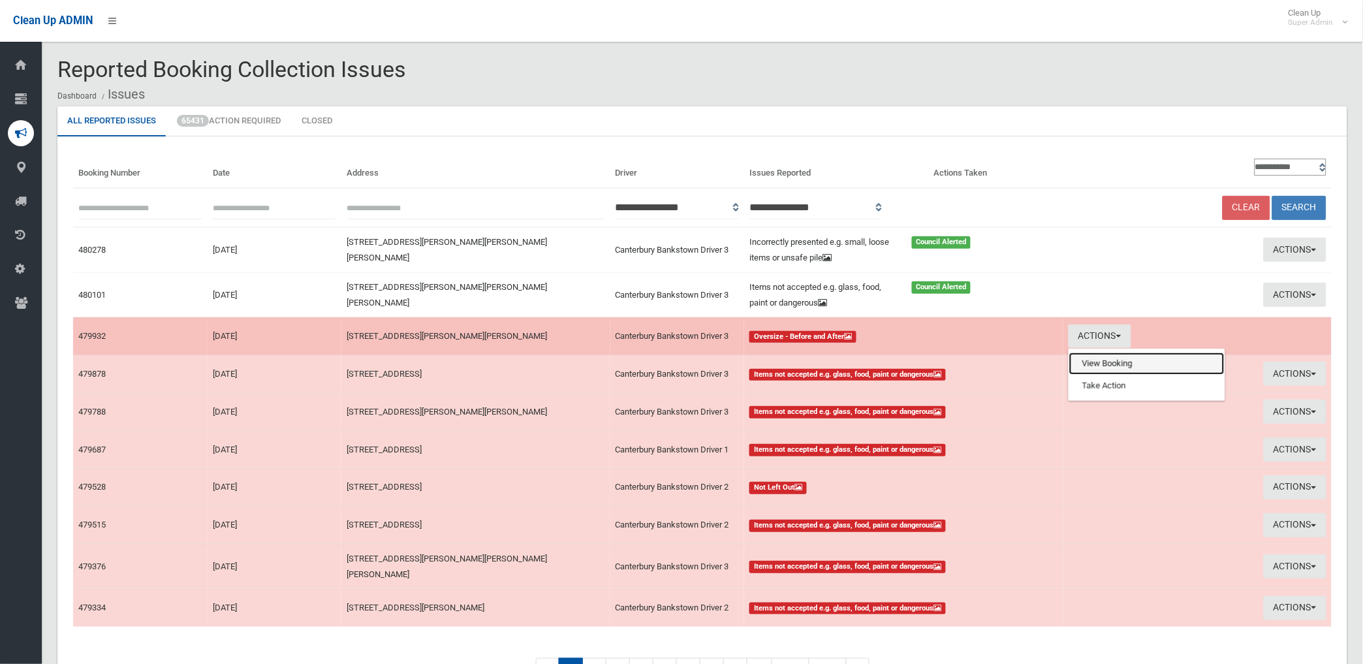
click at [1100, 361] on link "View Booking" at bounding box center [1146, 363] width 155 height 22
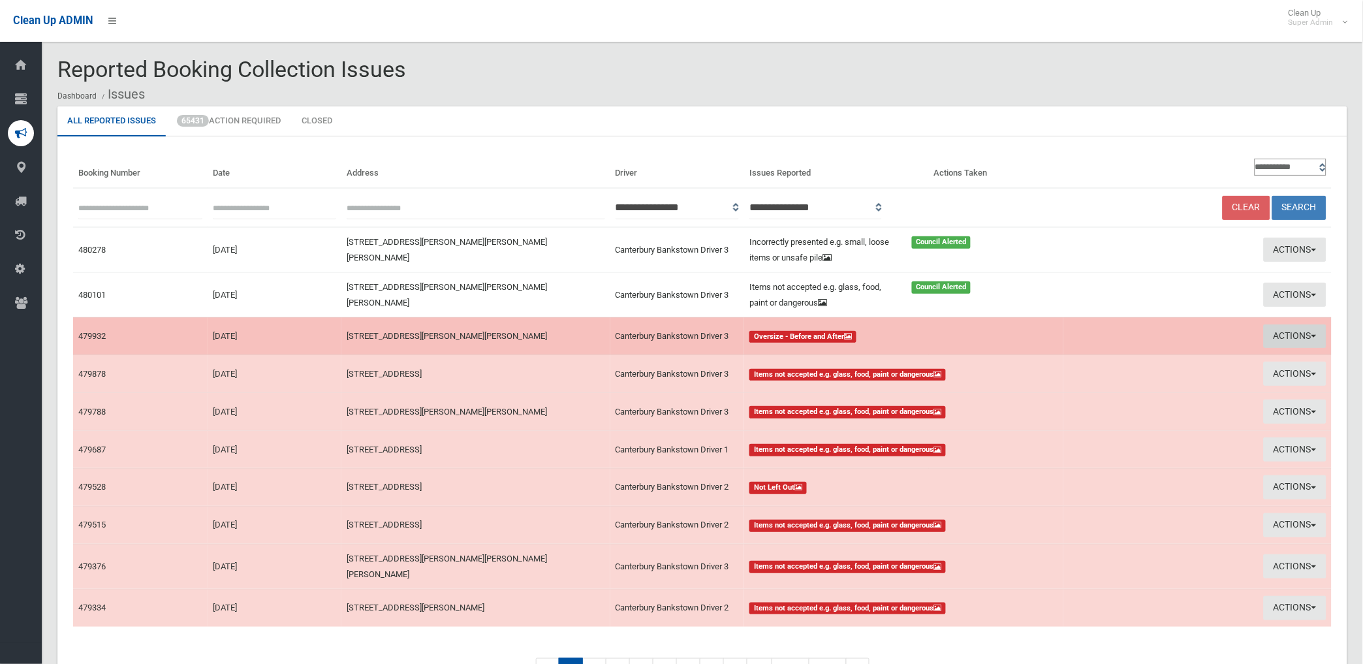
click at [1269, 332] on button "Actions" at bounding box center [1294, 336] width 63 height 24
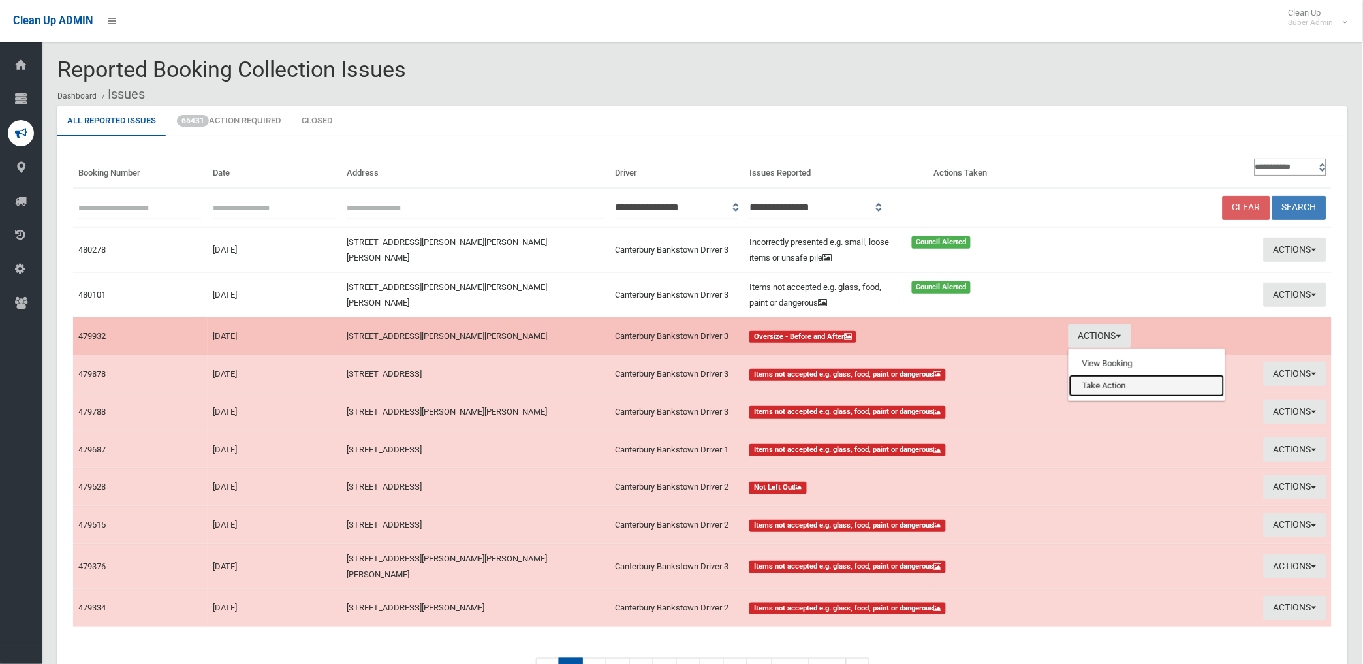
click at [1080, 385] on link "Take Action" at bounding box center [1146, 386] width 155 height 22
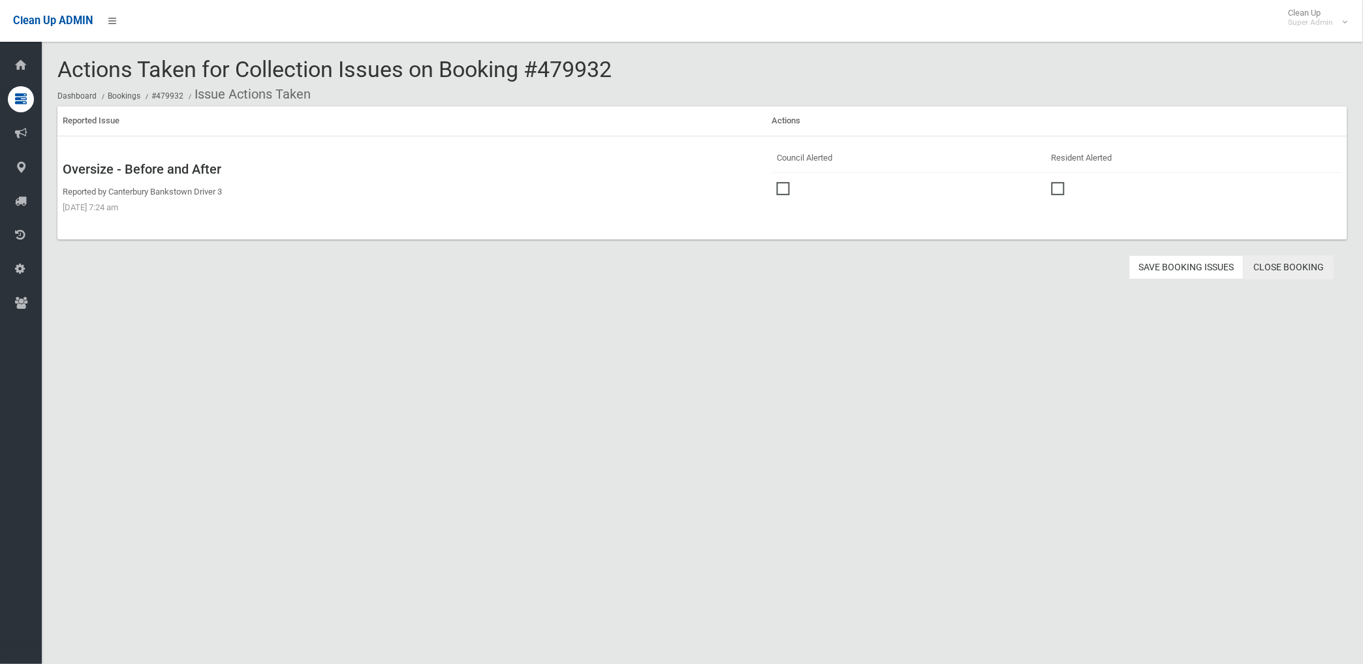
click at [1286, 265] on link "Close Booking" at bounding box center [1289, 267] width 90 height 24
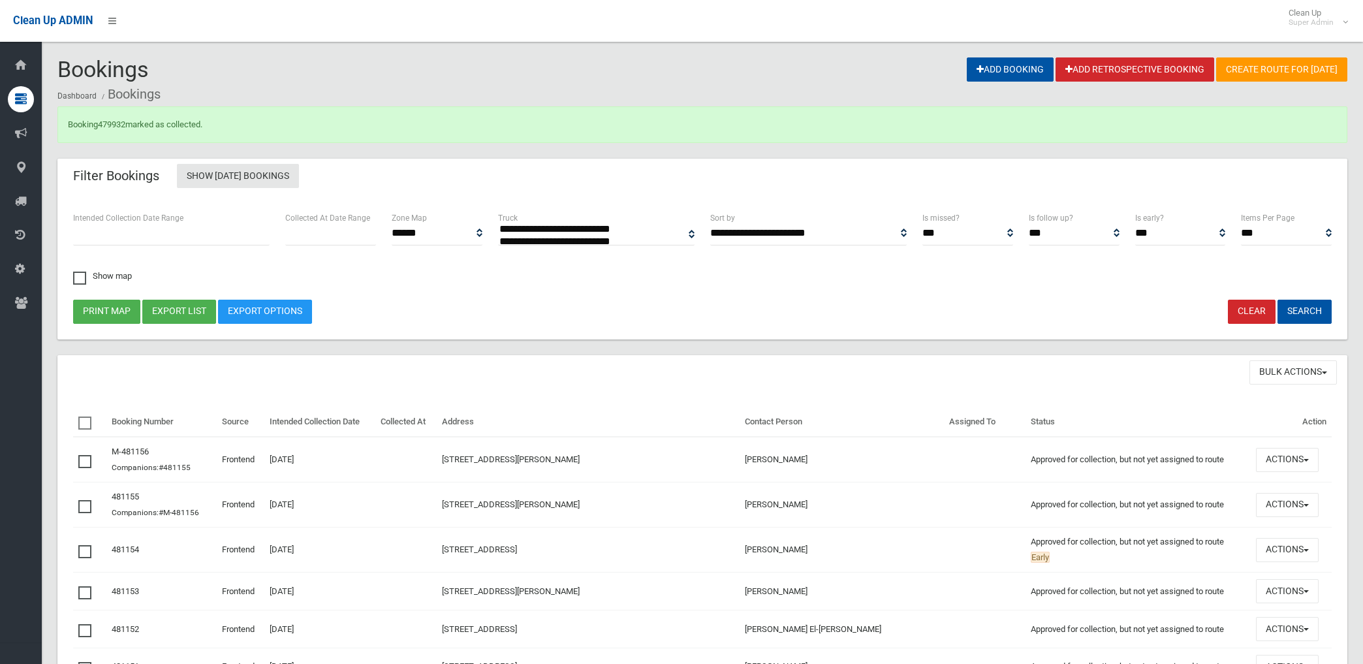
select select
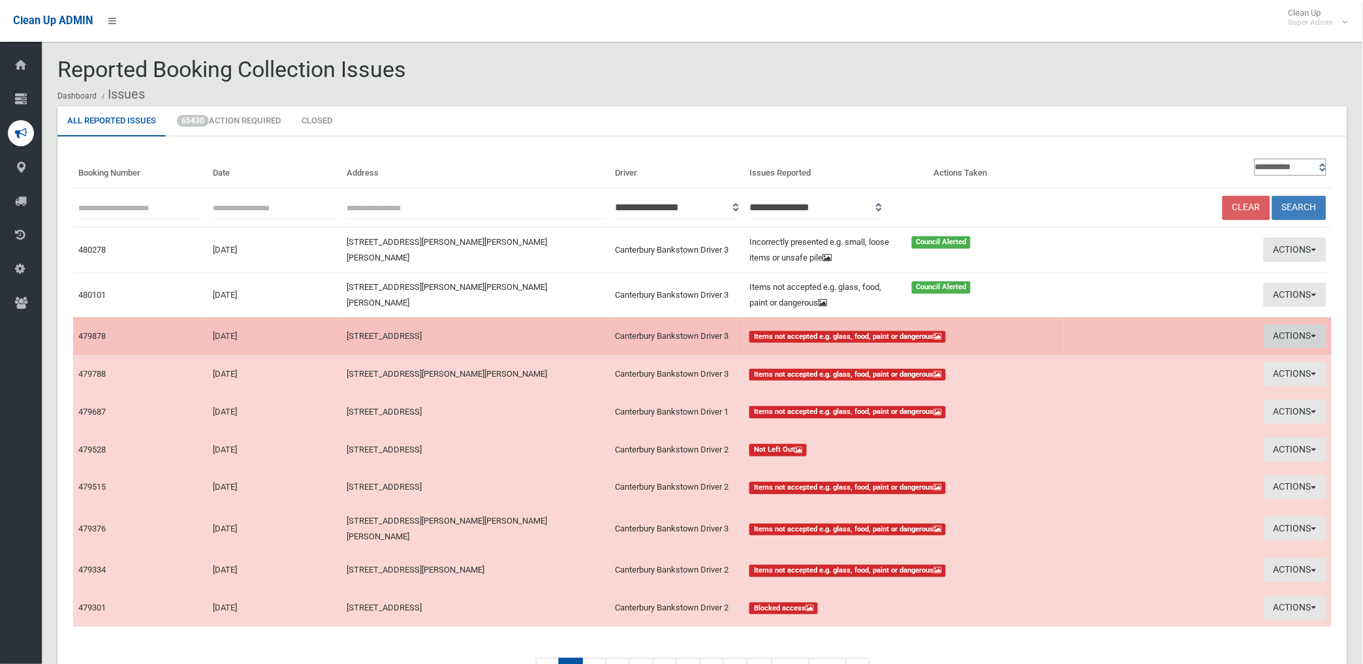
click at [1286, 332] on button "Actions" at bounding box center [1294, 336] width 63 height 24
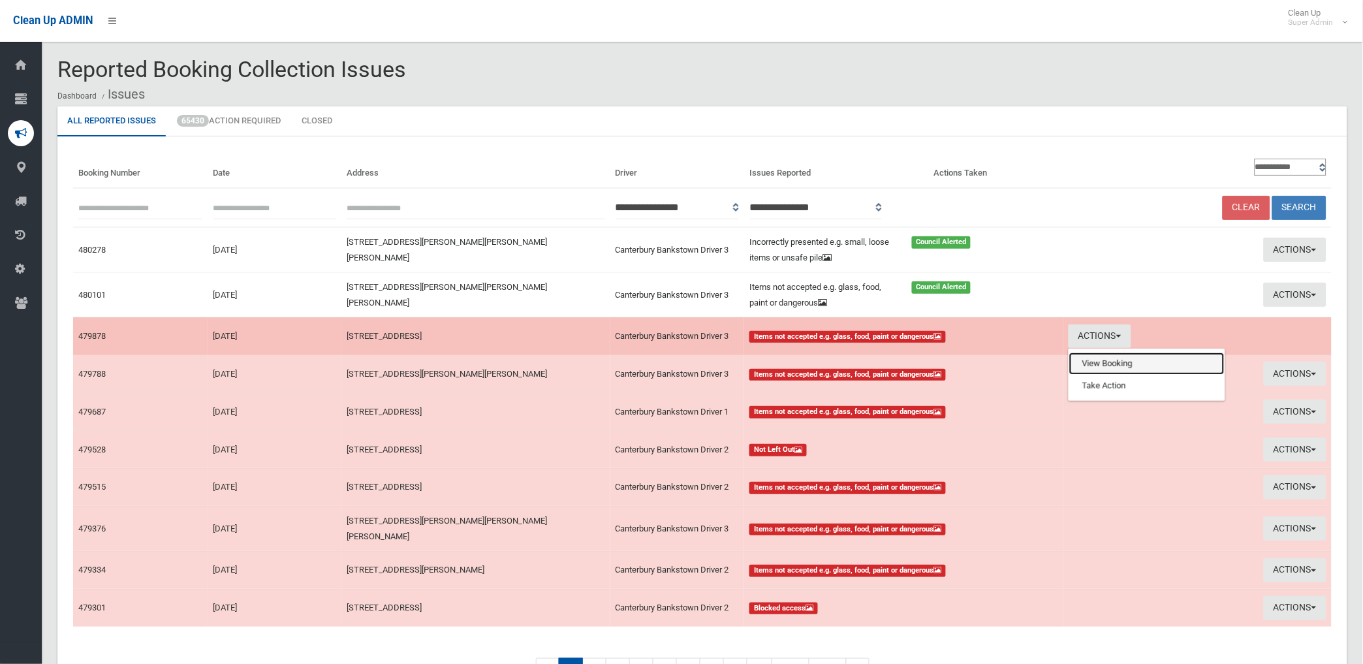
click at [1092, 362] on link "View Booking" at bounding box center [1146, 363] width 155 height 22
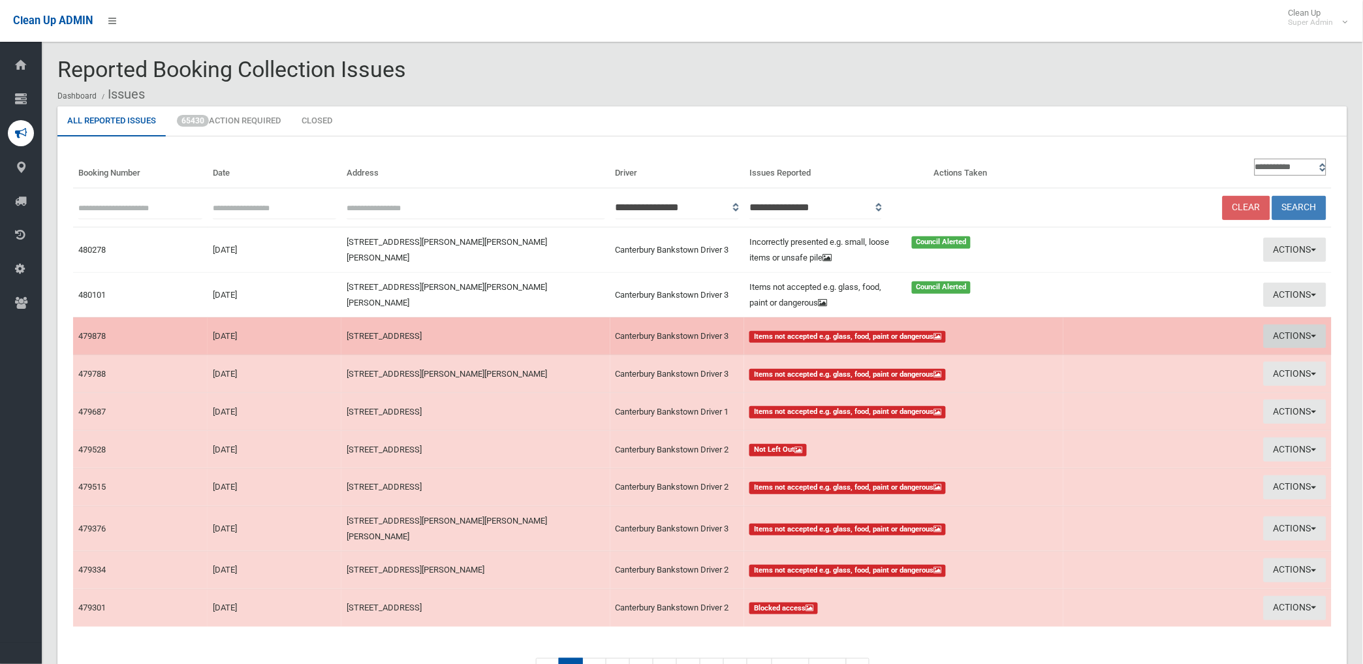
click at [1281, 329] on button "Actions" at bounding box center [1294, 336] width 63 height 24
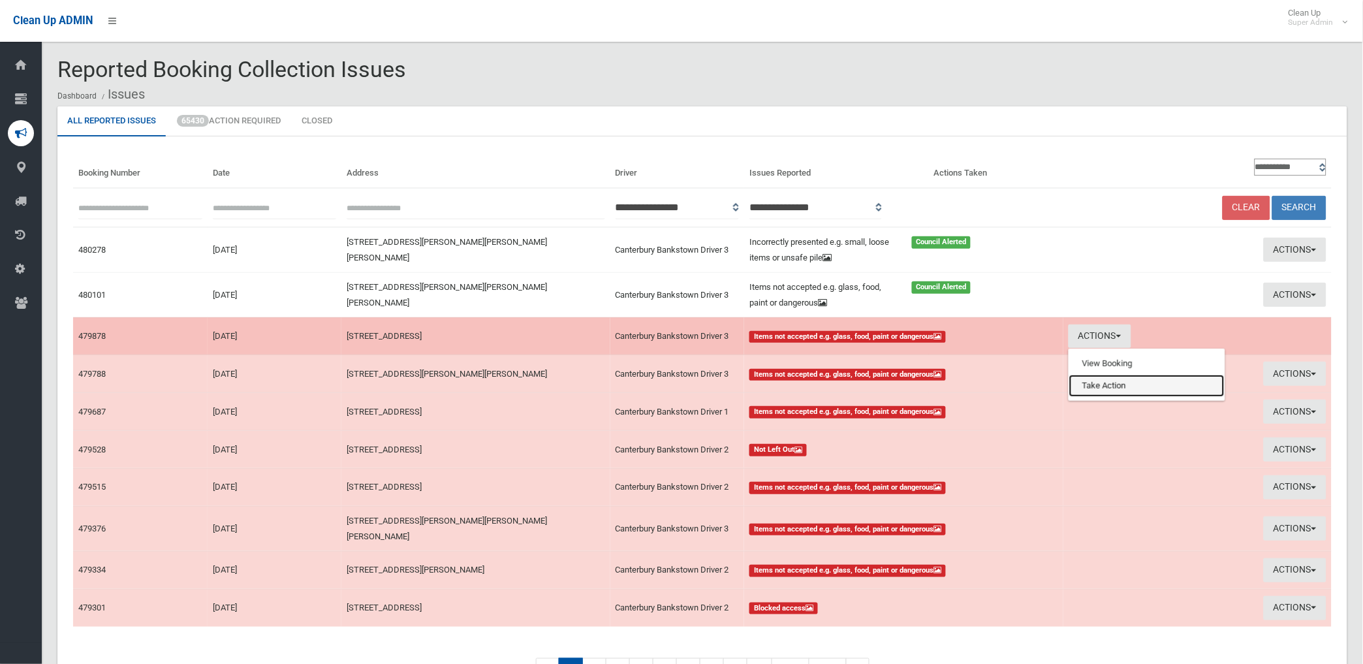
click at [1107, 384] on link "Take Action" at bounding box center [1146, 386] width 155 height 22
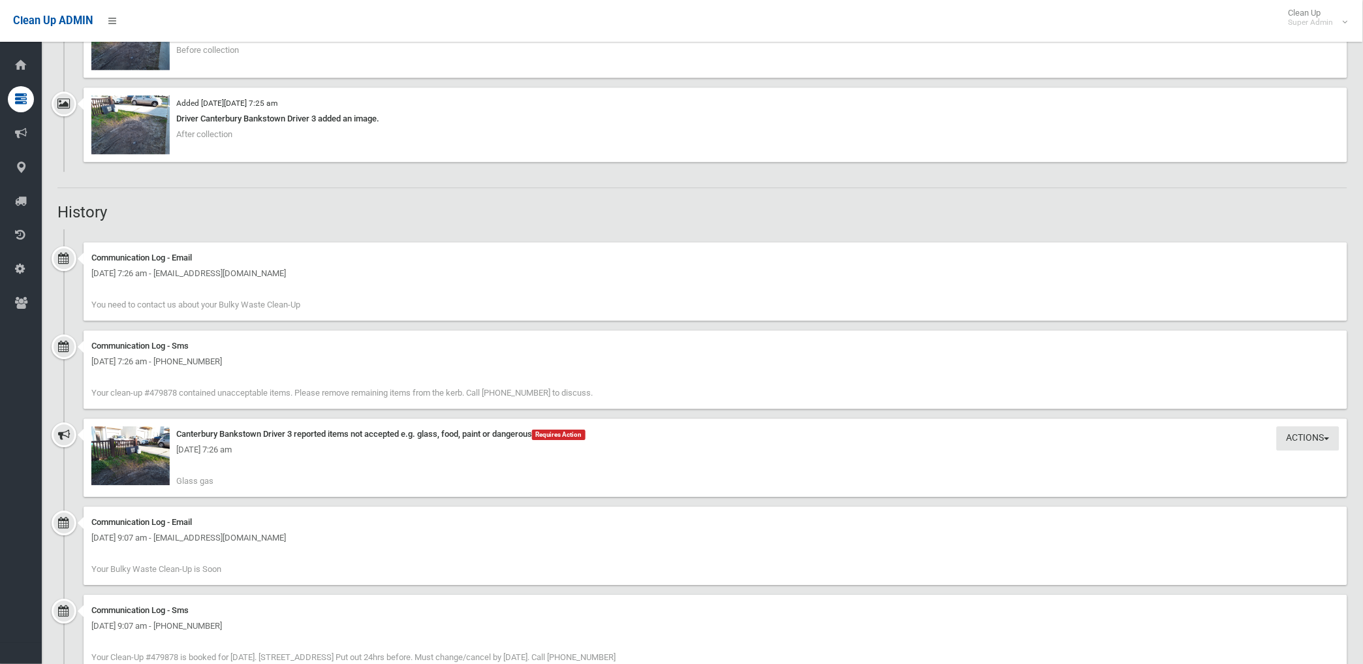
scroll to position [942, 0]
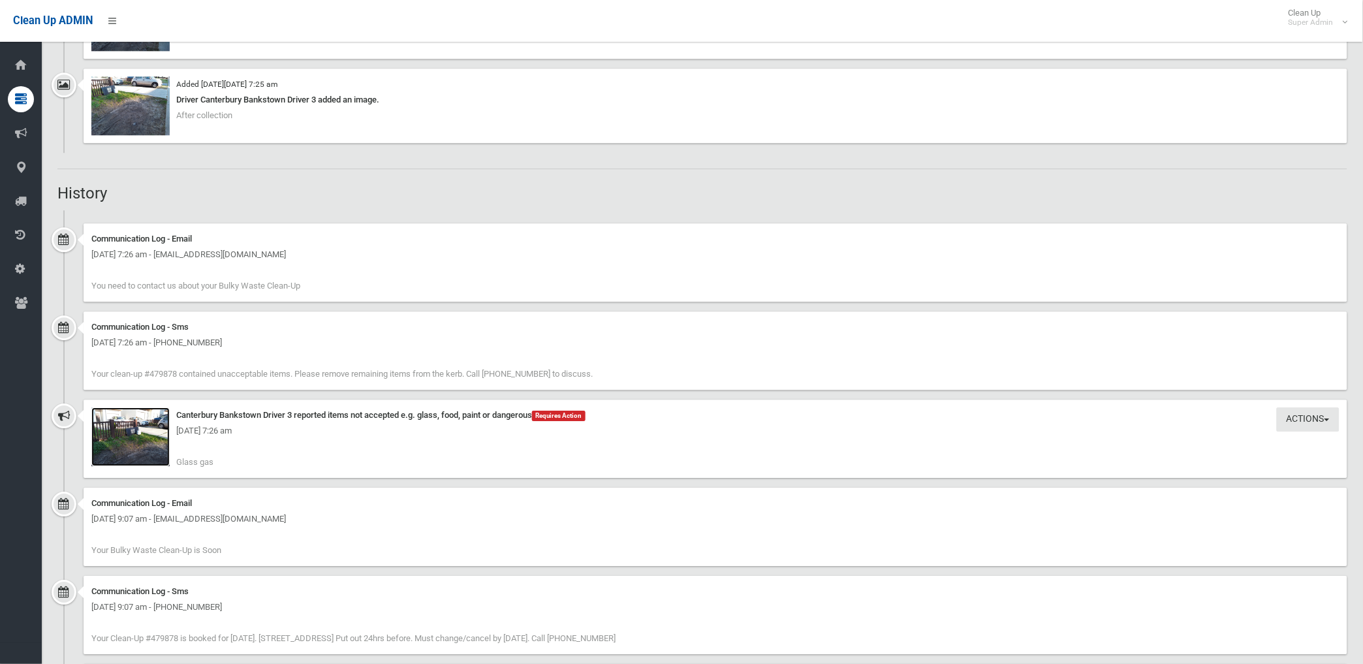
click at [146, 450] on img at bounding box center [130, 436] width 78 height 59
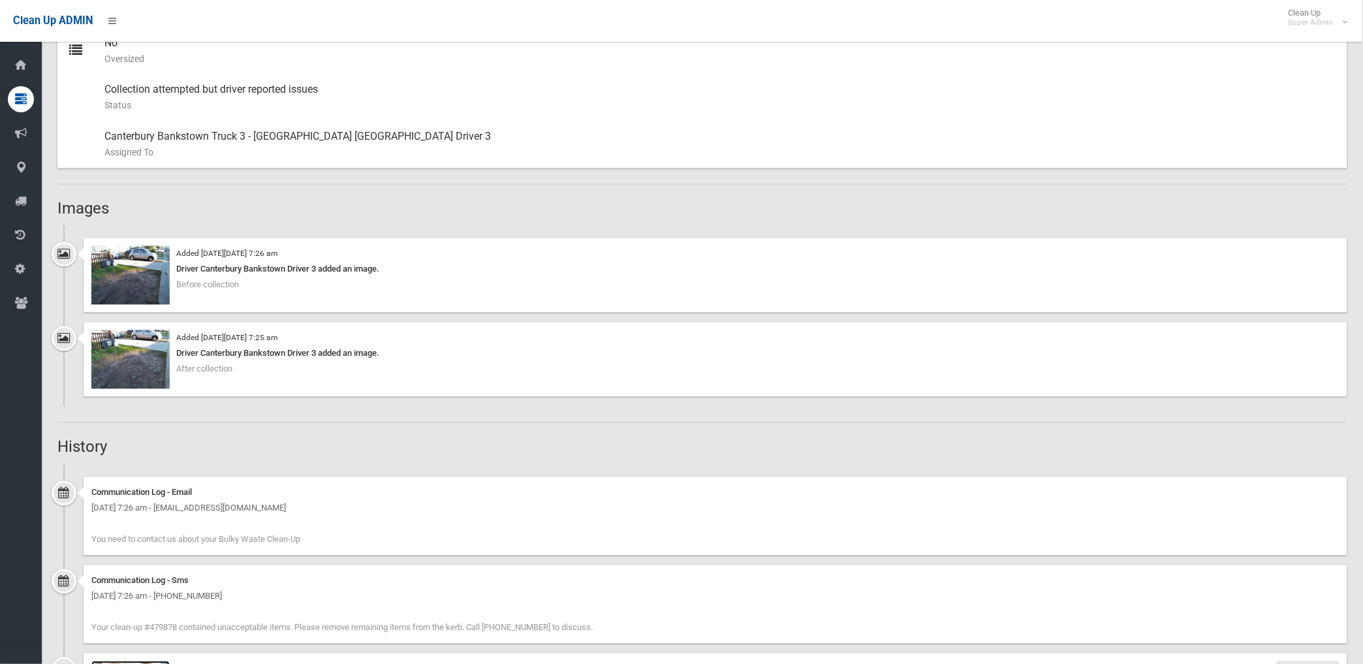
scroll to position [653, 0]
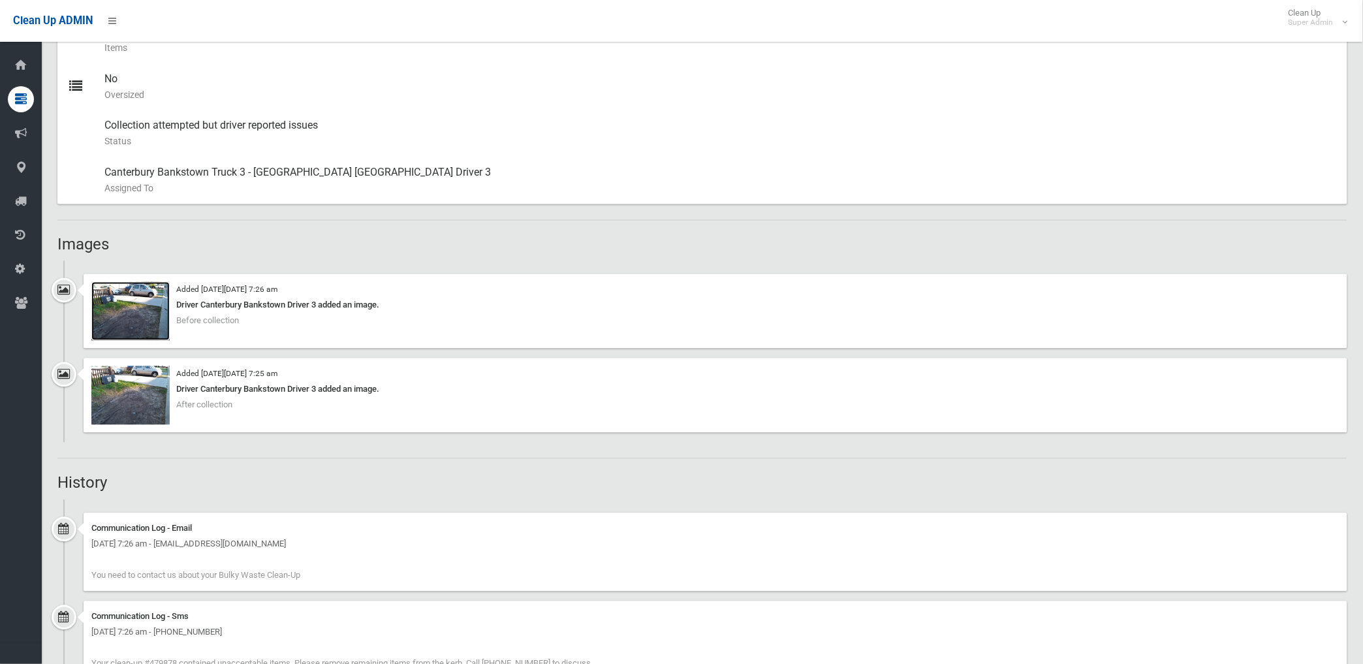
click at [149, 311] on img at bounding box center [130, 311] width 78 height 59
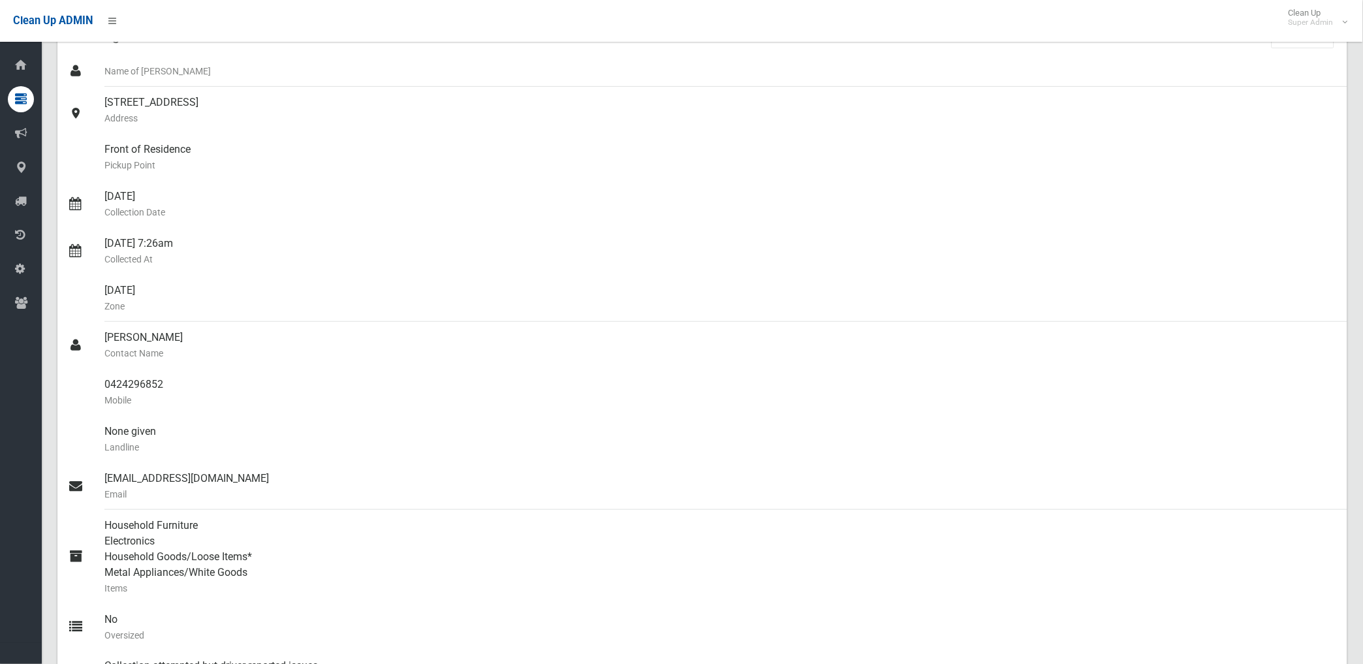
scroll to position [0, 0]
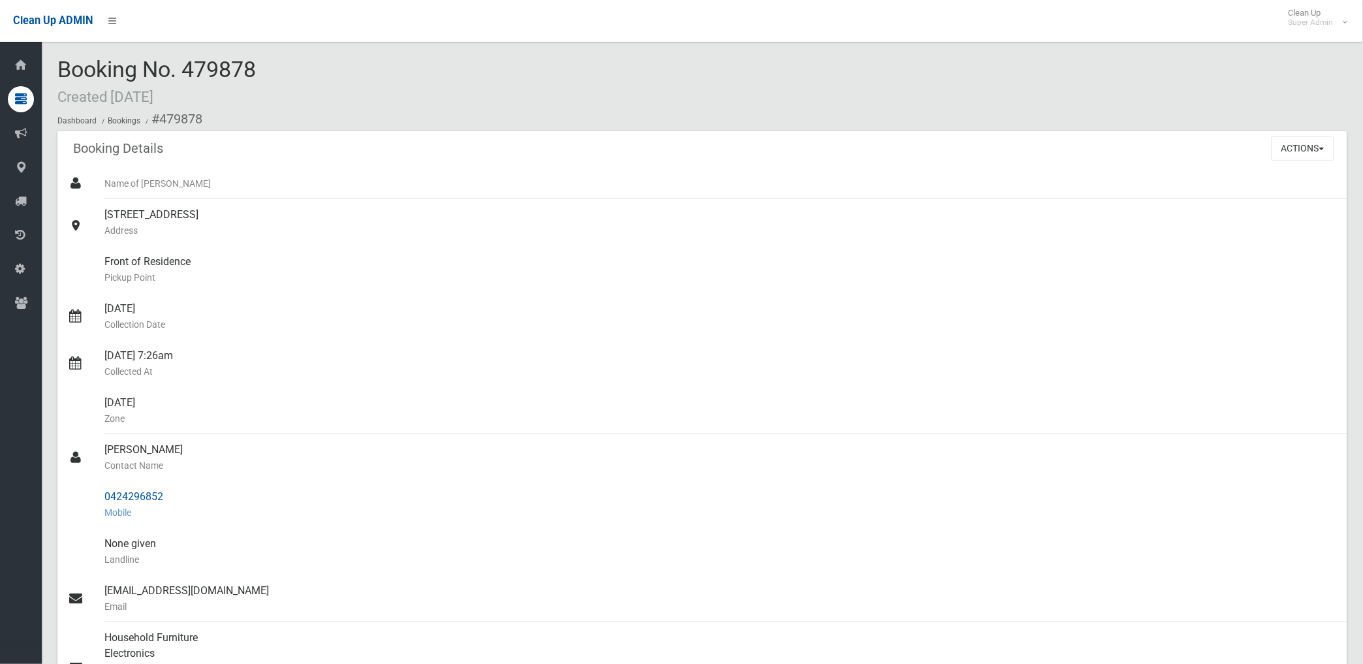
drag, startPoint x: 103, startPoint y: 493, endPoint x: 166, endPoint y: 488, distance: 63.5
click at [166, 488] on div "0424296852 Mobile" at bounding box center [720, 504] width 1232 height 47
drag, startPoint x: 166, startPoint y: 488, endPoint x: 149, endPoint y: 497, distance: 19.8
copy div "0424296852"
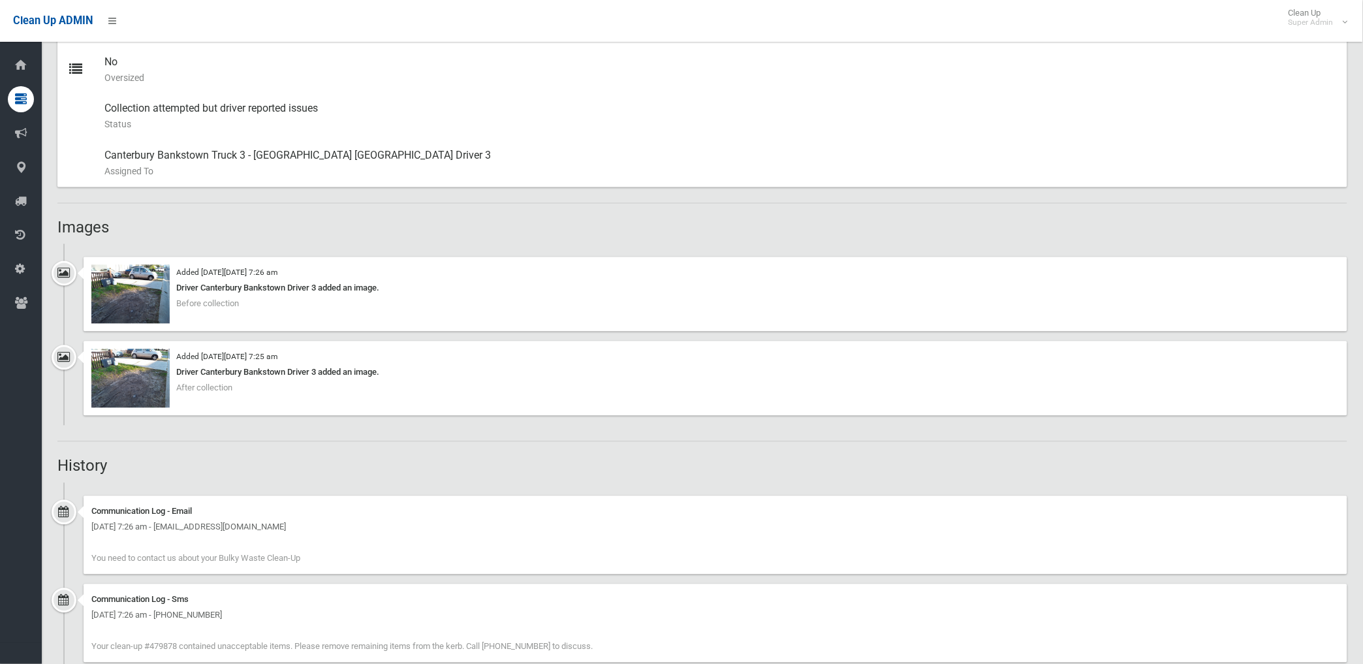
scroll to position [653, 0]
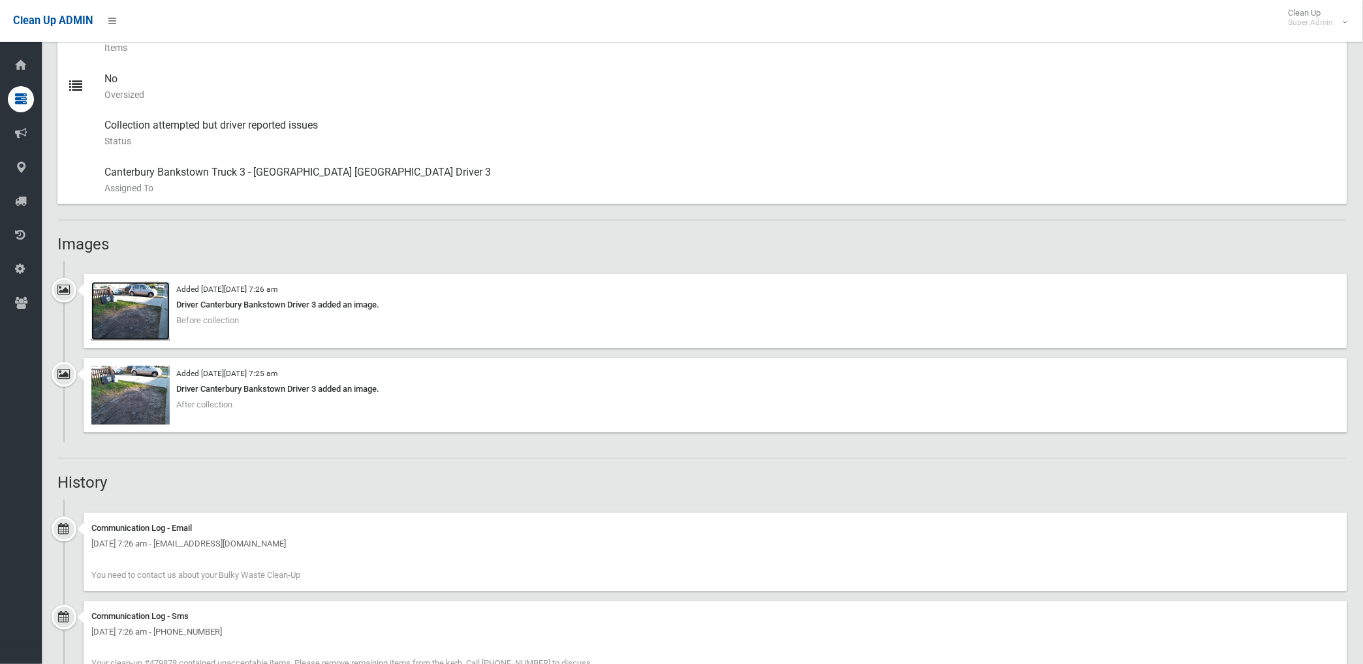
click at [153, 321] on img at bounding box center [130, 311] width 78 height 59
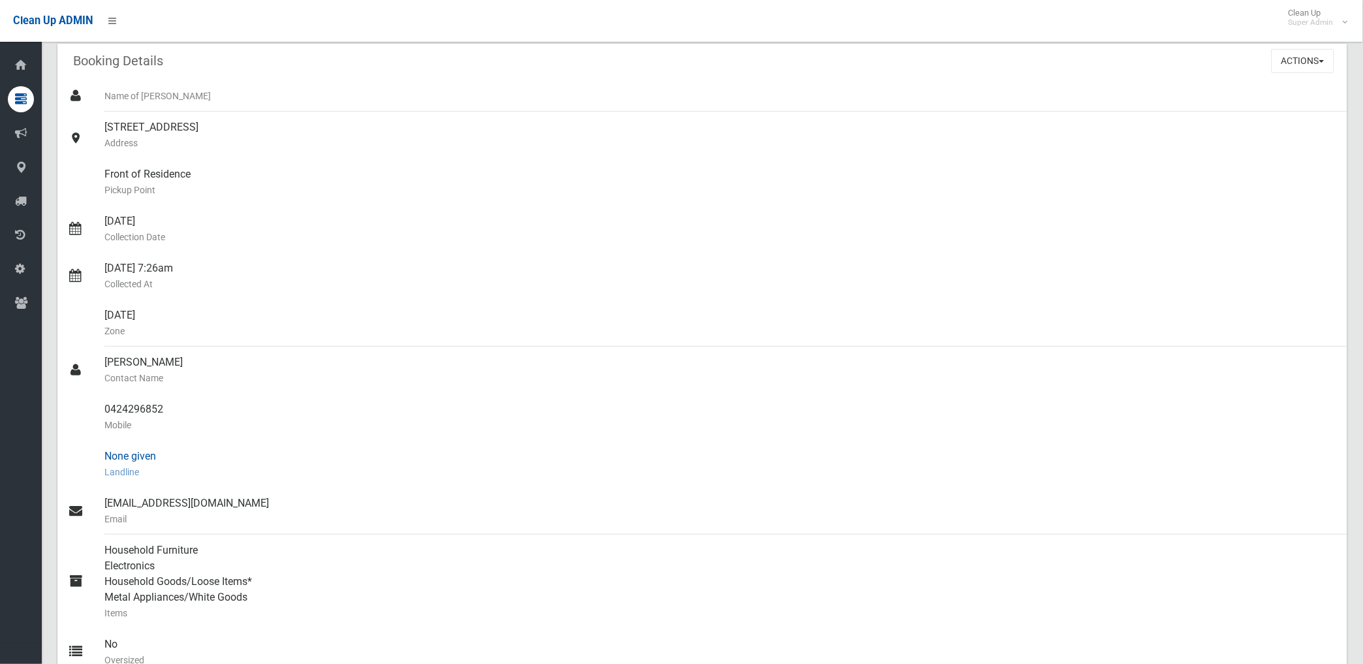
scroll to position [0, 0]
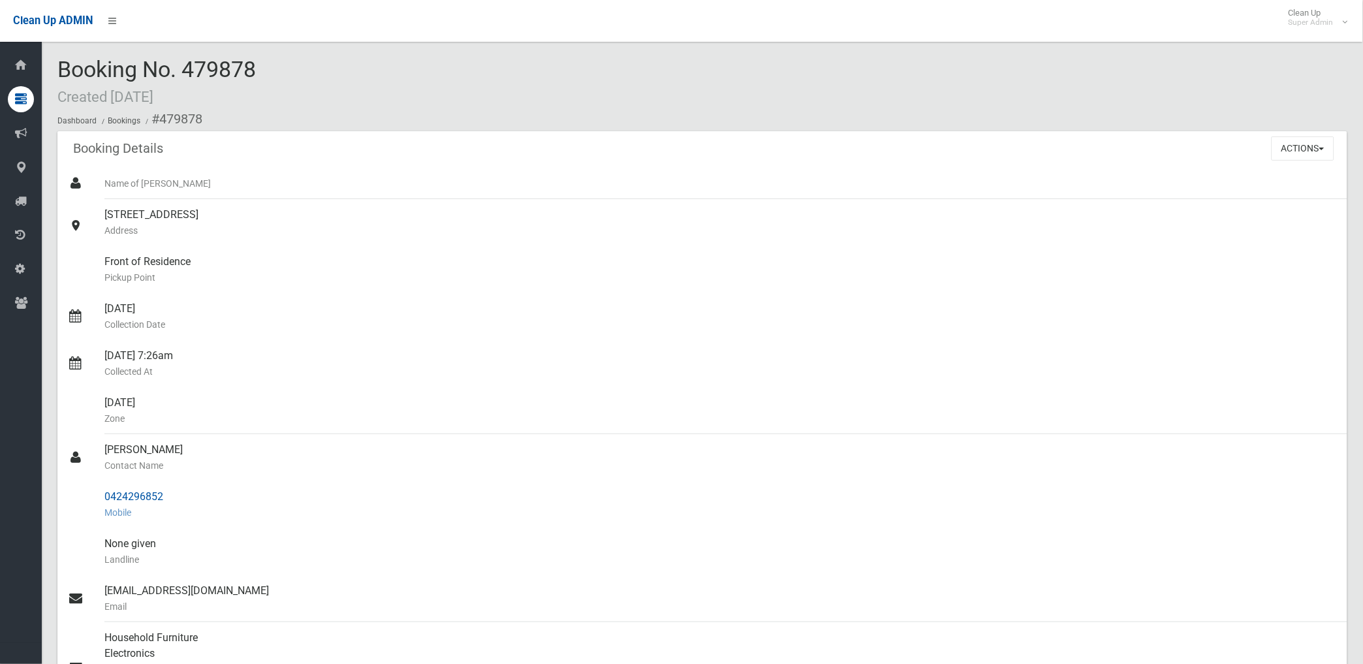
drag, startPoint x: 158, startPoint y: 118, endPoint x: 167, endPoint y: 497, distance: 379.3
copy section "479878 Booking Details Actions View Booking Edit Booking Clone Booking Add Book…"
click at [568, 258] on div "Front of Residence Pickup Point" at bounding box center [720, 269] width 1232 height 47
click at [1294, 148] on button "Actions" at bounding box center [1302, 148] width 63 height 24
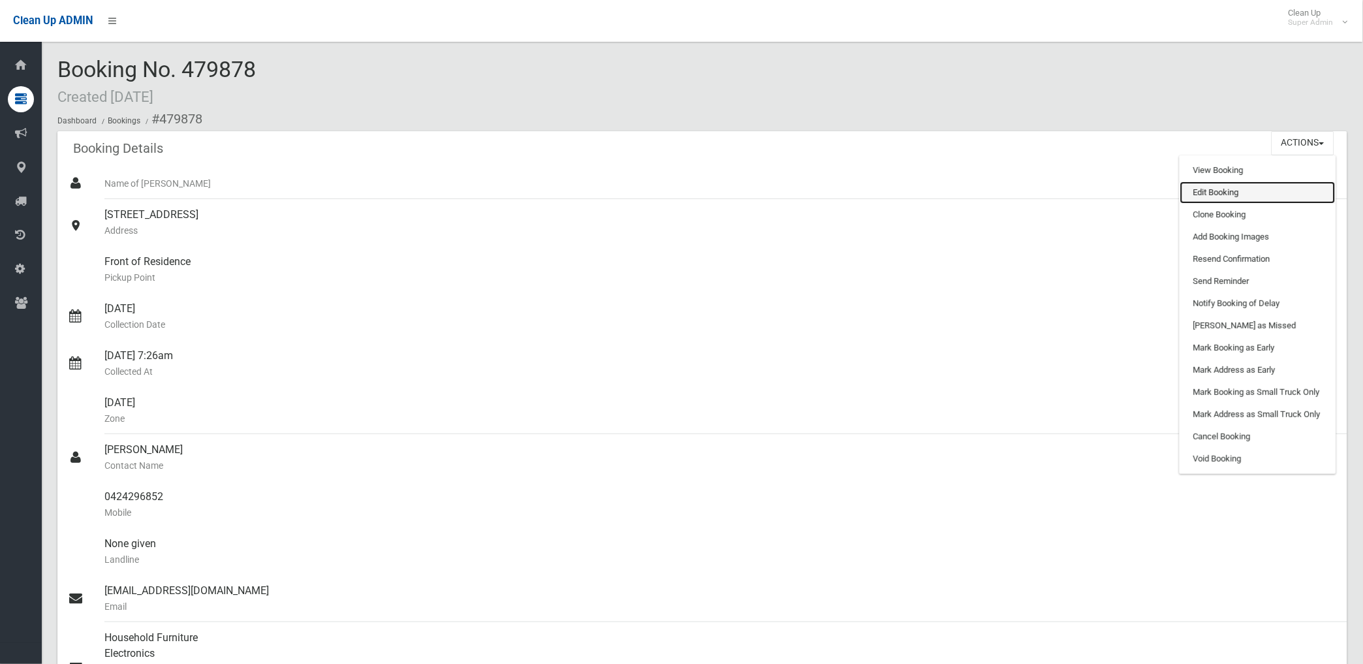
click at [1204, 193] on link "Edit Booking" at bounding box center [1257, 192] width 155 height 22
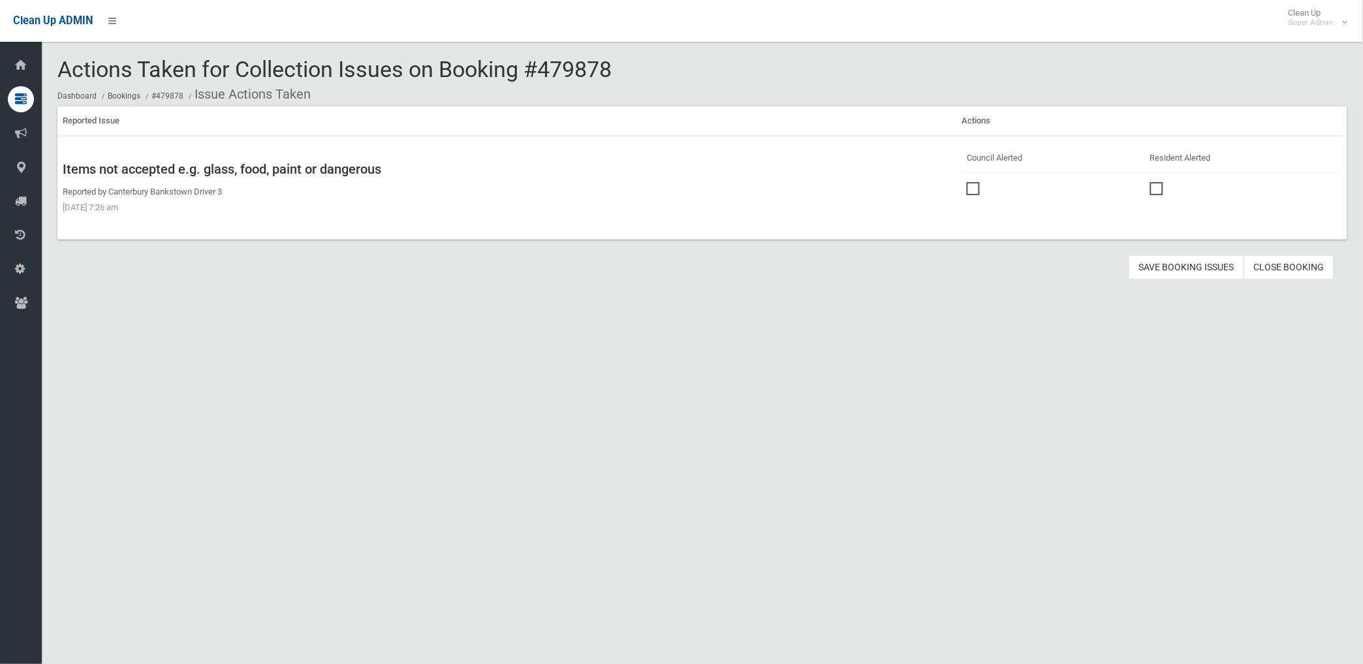
click at [968, 182] on span at bounding box center [976, 182] width 20 height 0
click at [1169, 262] on button "Save Booking Issues" at bounding box center [1186, 267] width 115 height 24
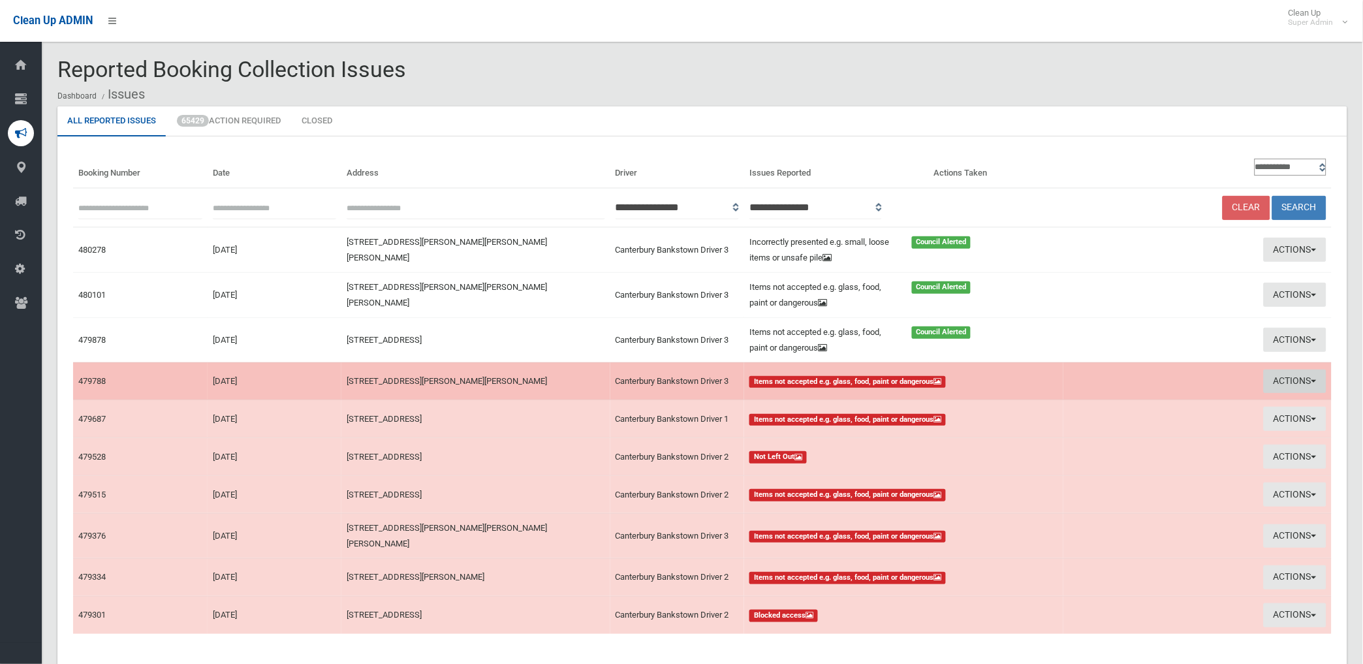
click at [1276, 377] on button "Actions" at bounding box center [1294, 381] width 63 height 24
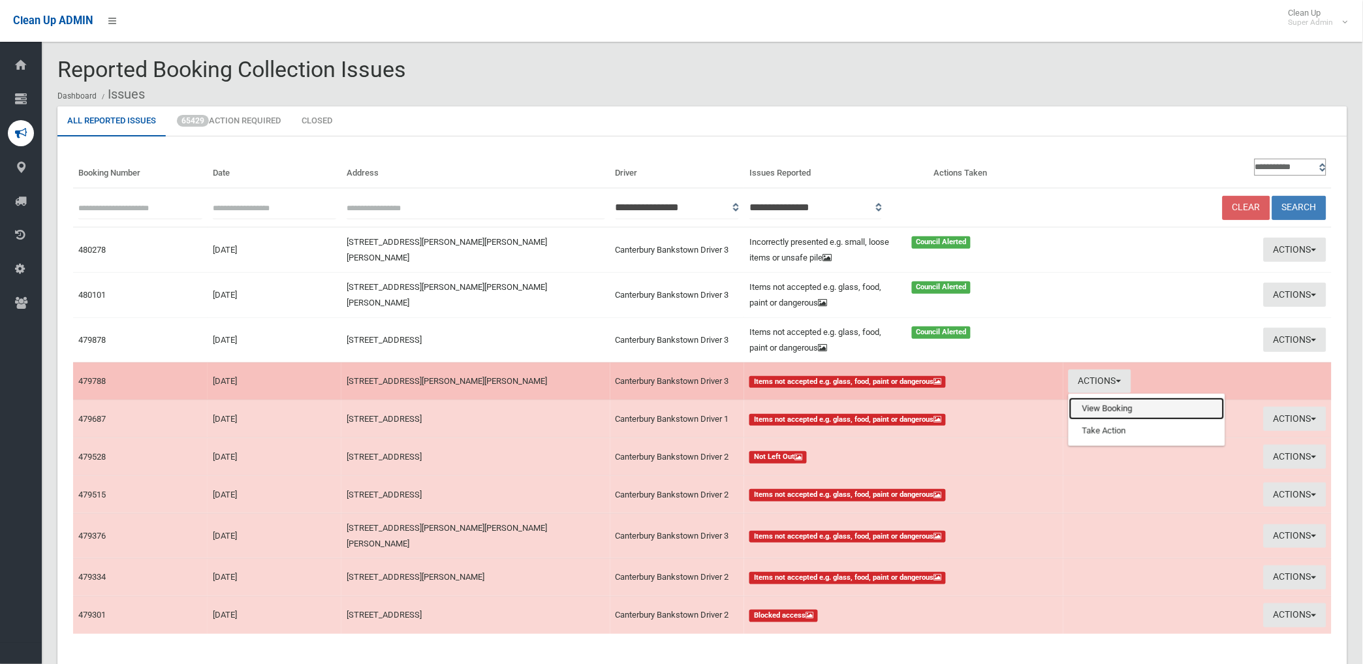
click at [1108, 408] on link "View Booking" at bounding box center [1146, 408] width 155 height 22
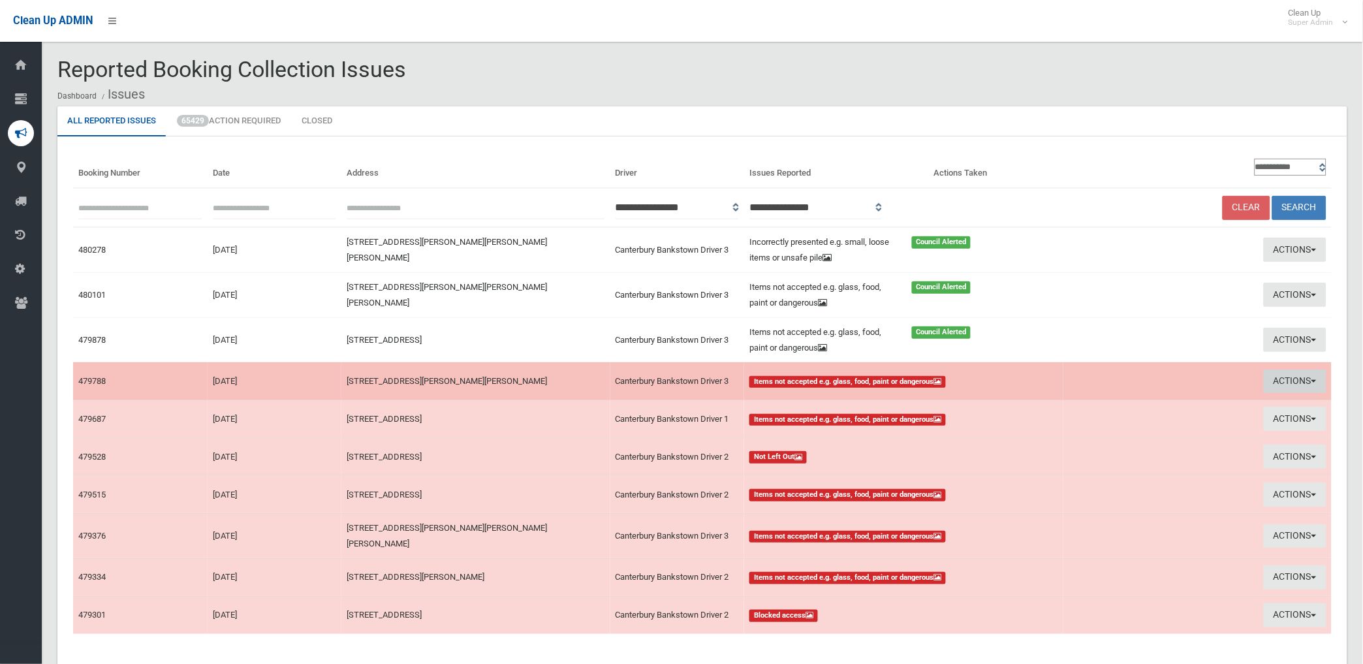
click at [1291, 380] on button "Actions" at bounding box center [1294, 381] width 63 height 24
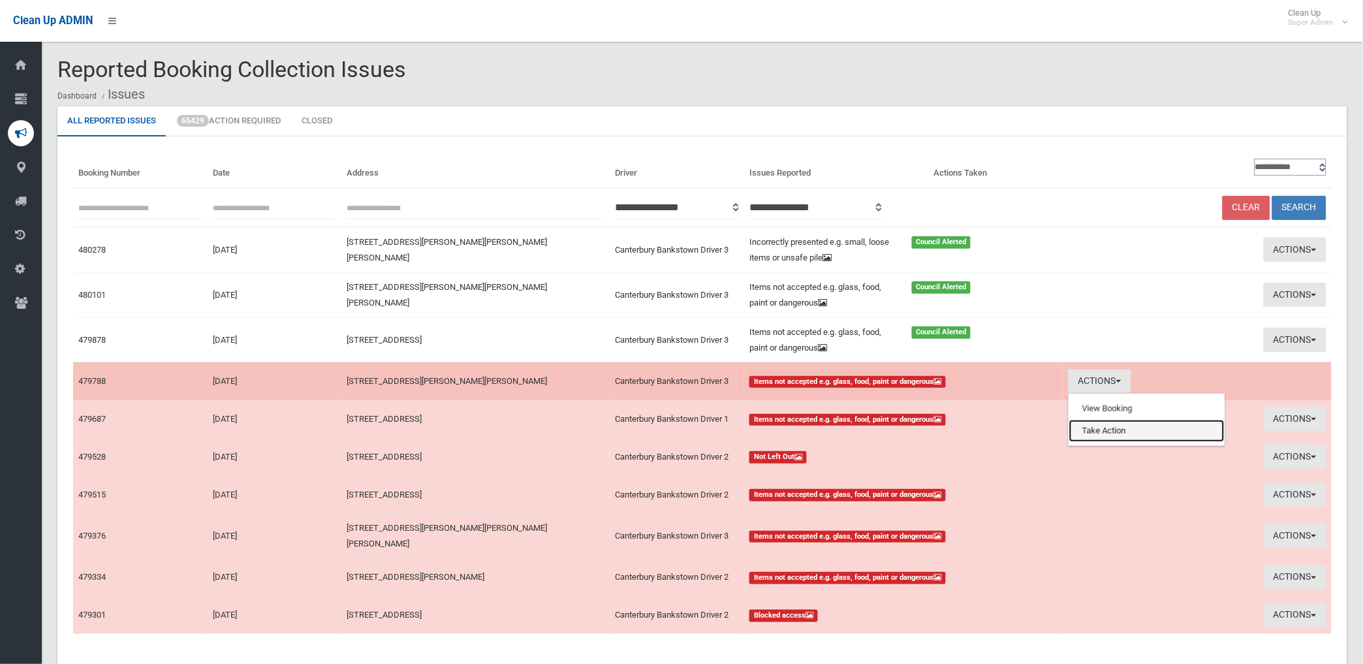
click at [1079, 434] on link "Take Action" at bounding box center [1146, 431] width 155 height 22
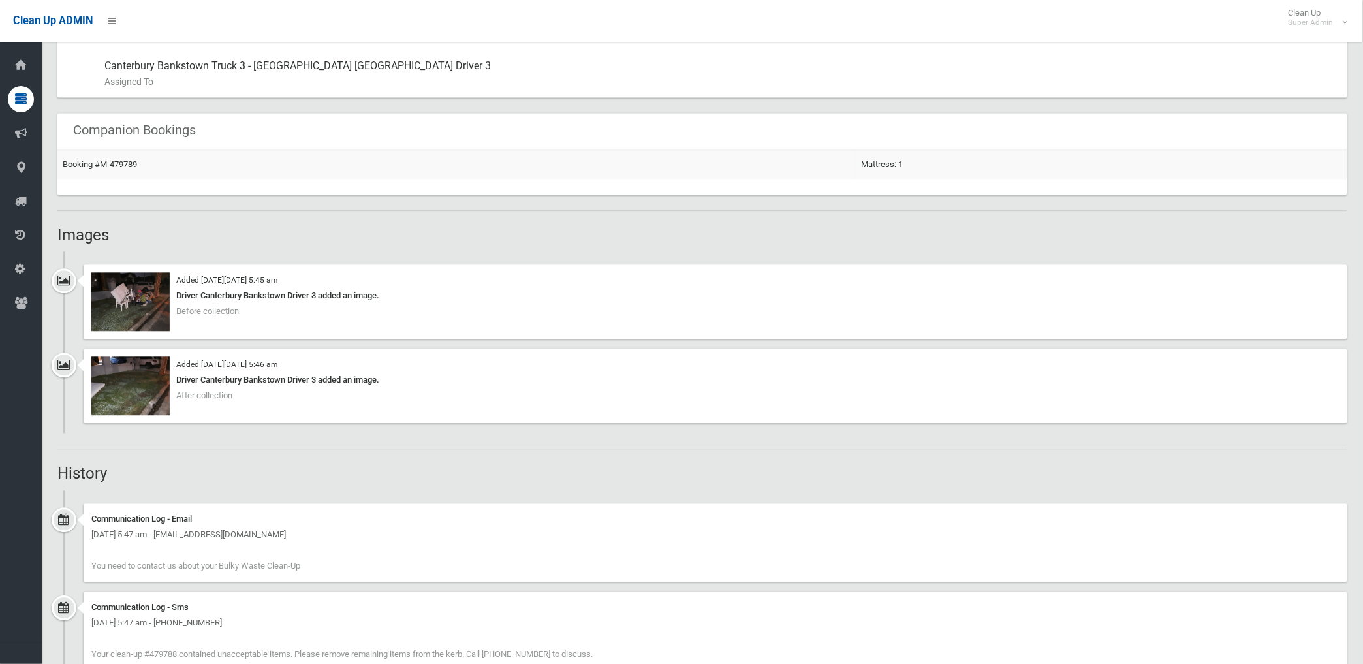
scroll to position [725, 0]
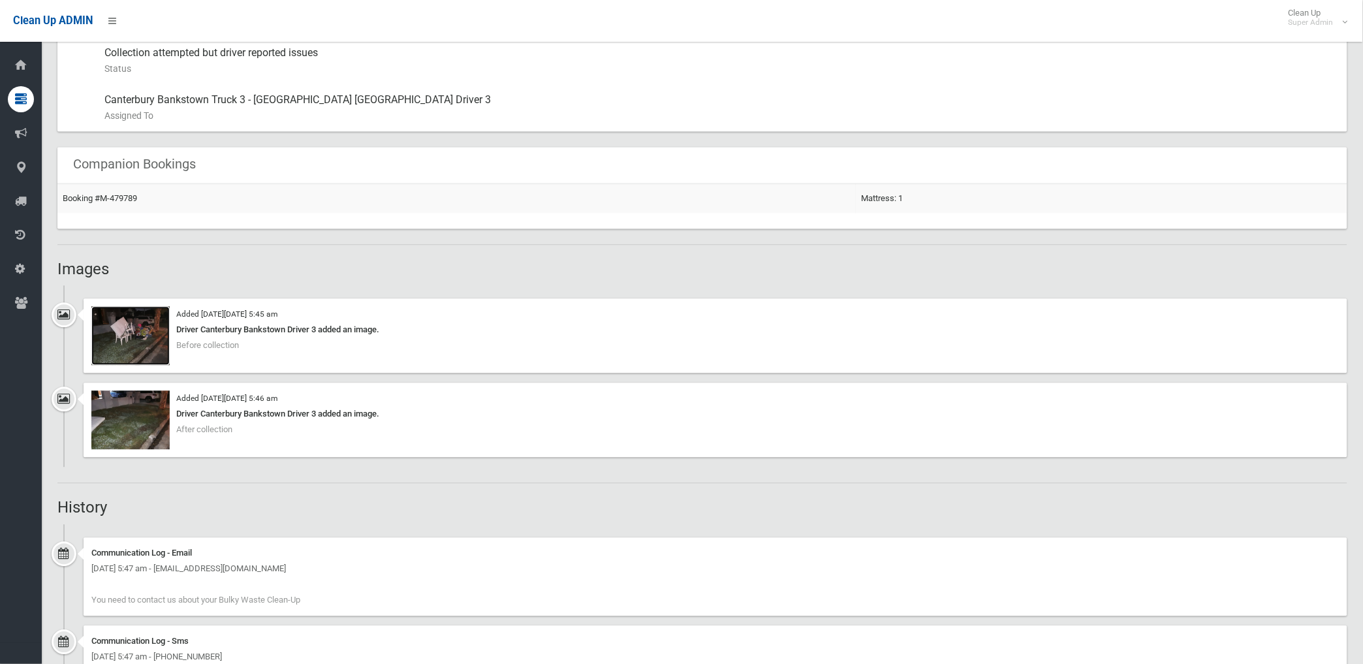
click at [153, 347] on img at bounding box center [130, 336] width 78 height 59
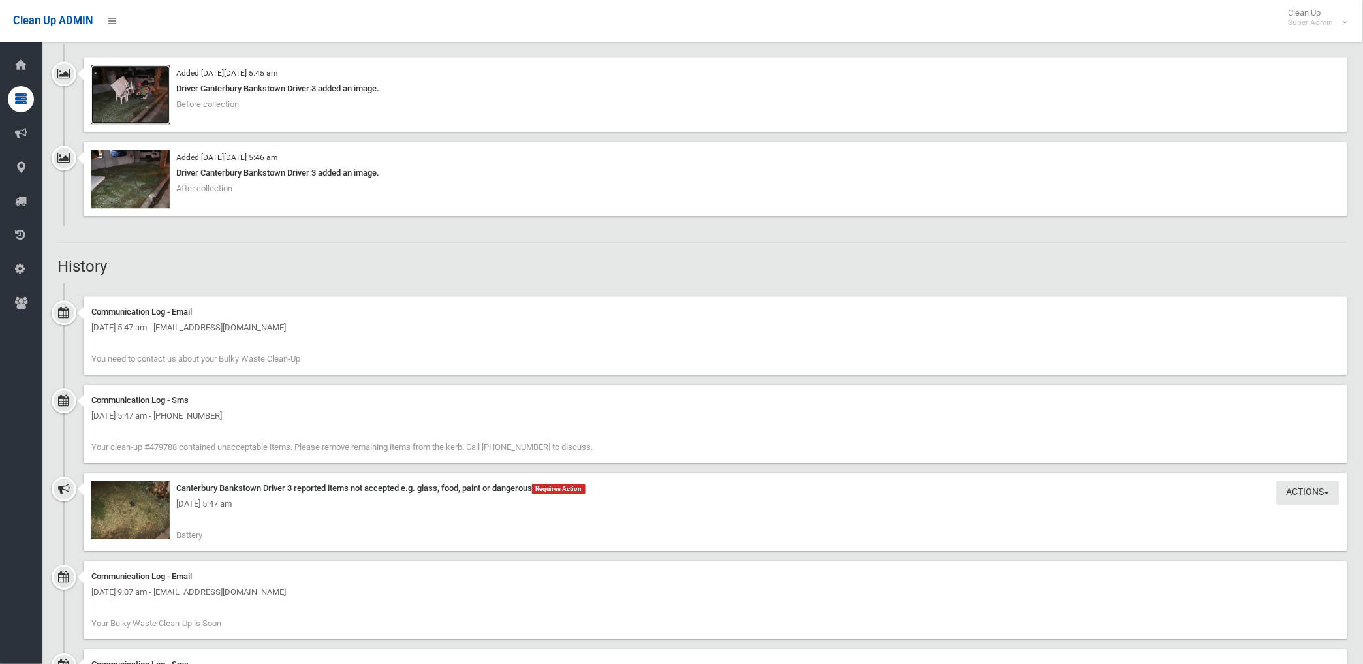
scroll to position [964, 0]
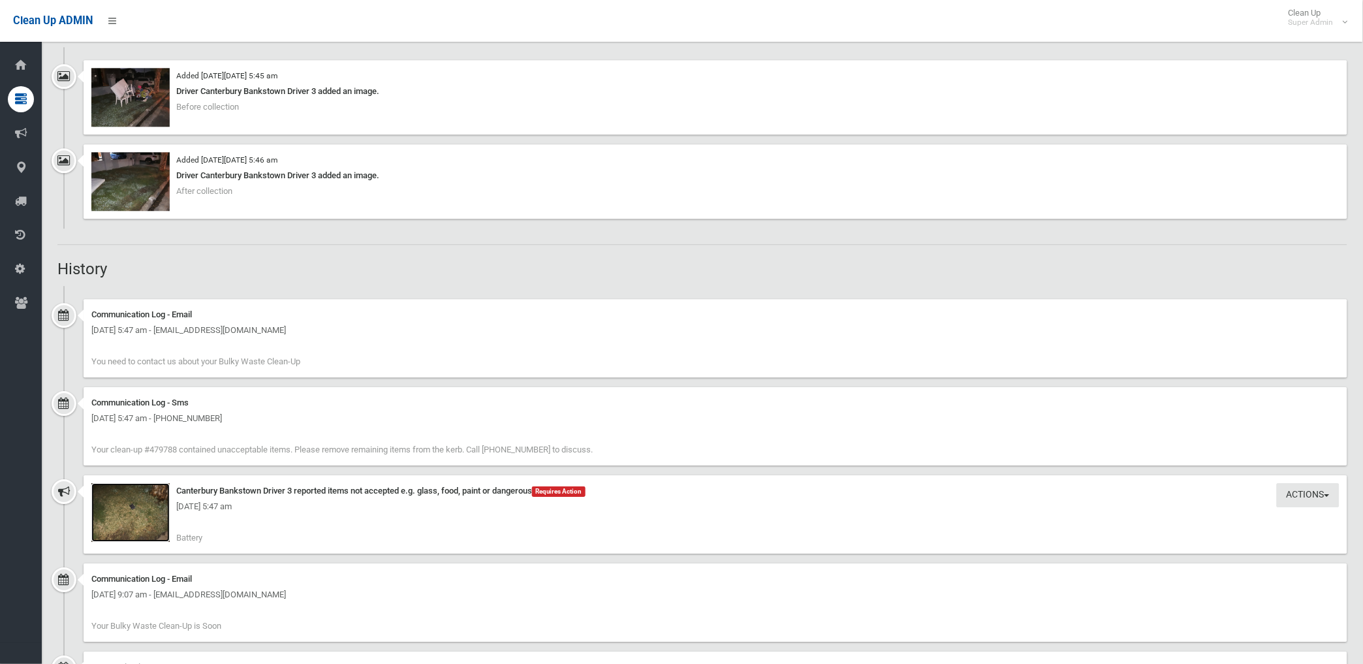
click at [125, 530] on img at bounding box center [130, 512] width 78 height 59
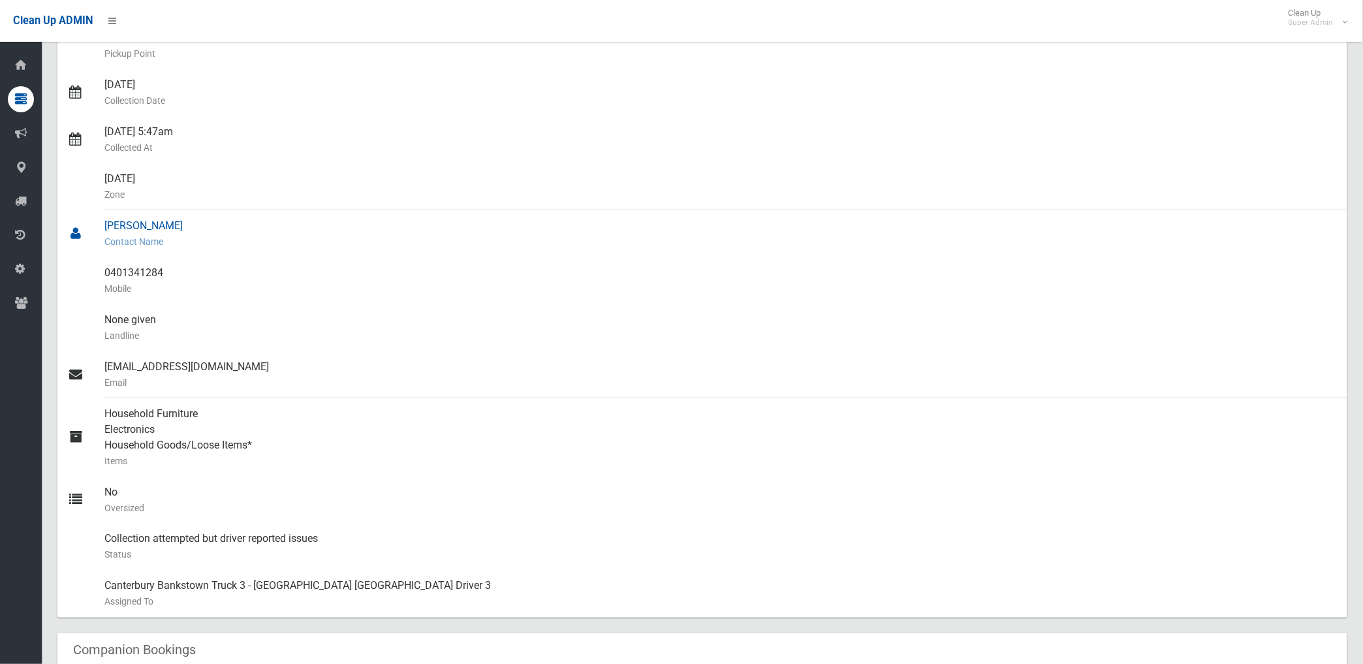
scroll to position [239, 0]
drag, startPoint x: 105, startPoint y: 271, endPoint x: 167, endPoint y: 266, distance: 62.2
click at [167, 266] on div "0401341284 Mobile" at bounding box center [720, 281] width 1232 height 47
drag, startPoint x: 167, startPoint y: 266, endPoint x: 151, endPoint y: 271, distance: 16.3
copy div "0401341284"
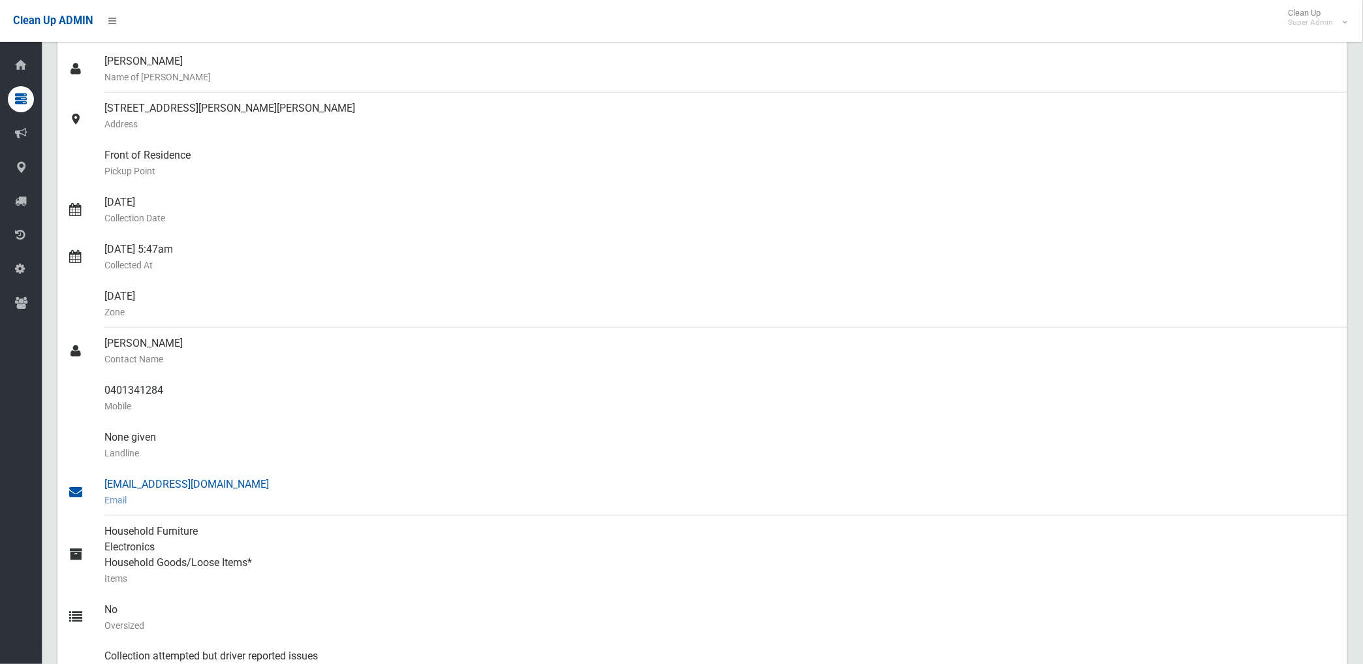
scroll to position [0, 0]
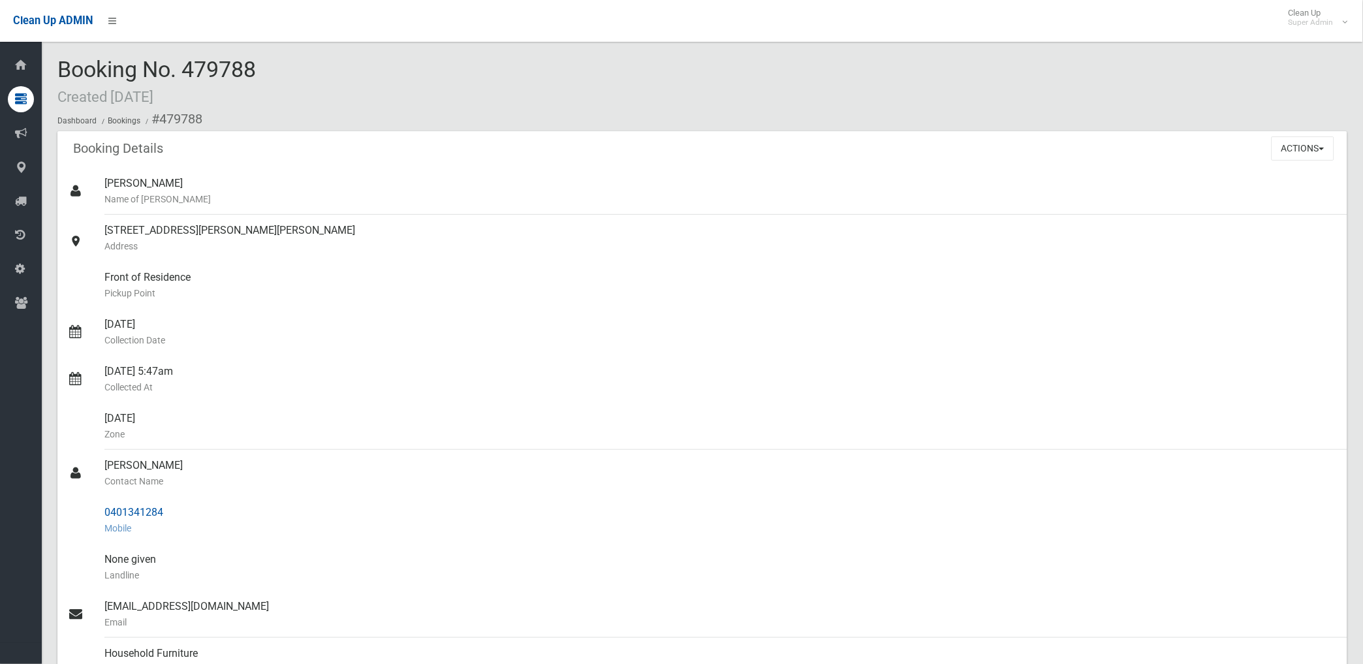
drag, startPoint x: 161, startPoint y: 118, endPoint x: 168, endPoint y: 509, distance: 391.0
copy section "479788 Booking Details Actions View Booking Edit Booking Clone Booking Add Book…"
click at [512, 252] on small "Address" at bounding box center [720, 246] width 1232 height 16
click at [1284, 149] on button "Actions" at bounding box center [1302, 148] width 63 height 24
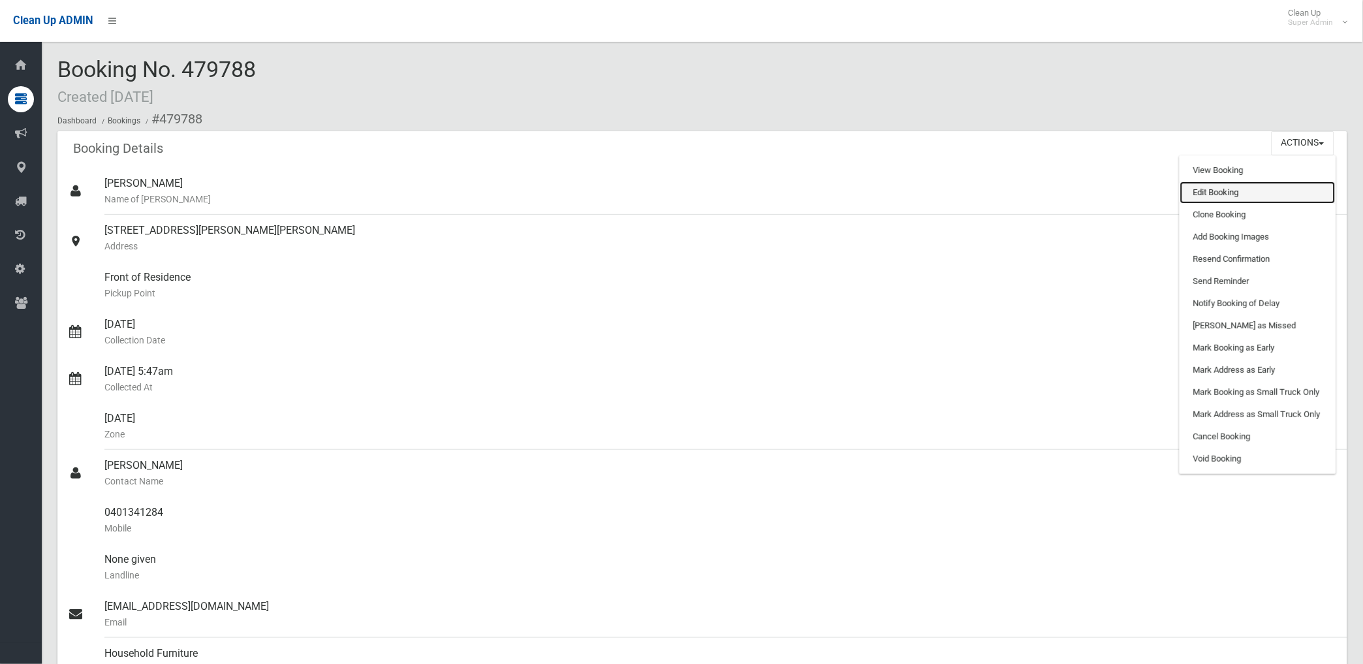
click at [1212, 187] on link "Edit Booking" at bounding box center [1257, 192] width 155 height 22
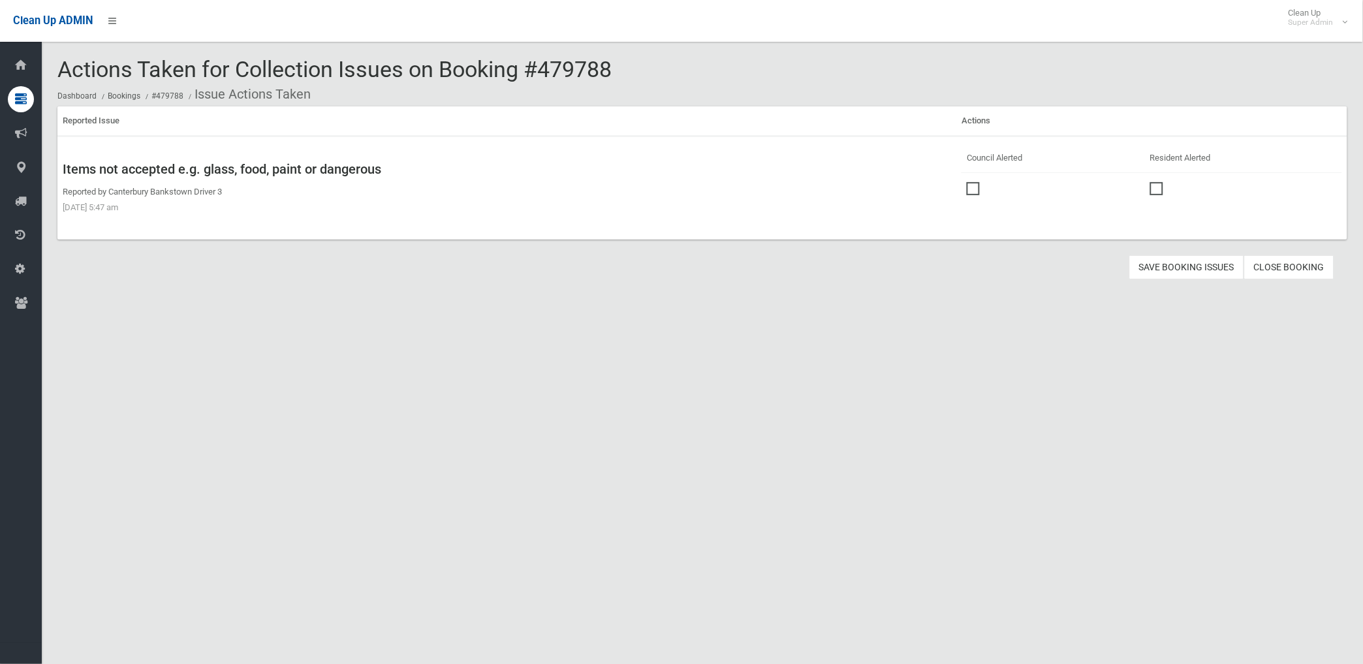
click at [968, 182] on span at bounding box center [976, 182] width 20 height 0
click at [1156, 266] on button "Save Booking Issues" at bounding box center [1186, 267] width 115 height 24
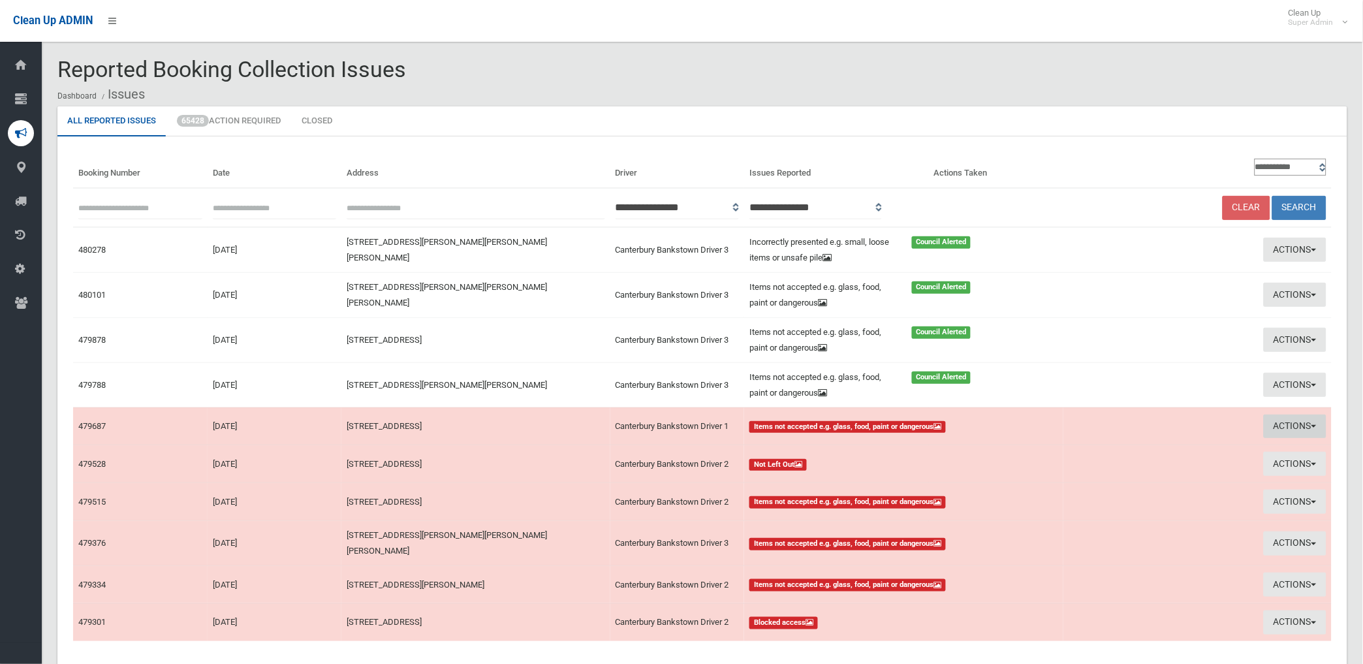
click at [1284, 425] on button "Actions" at bounding box center [1294, 426] width 63 height 24
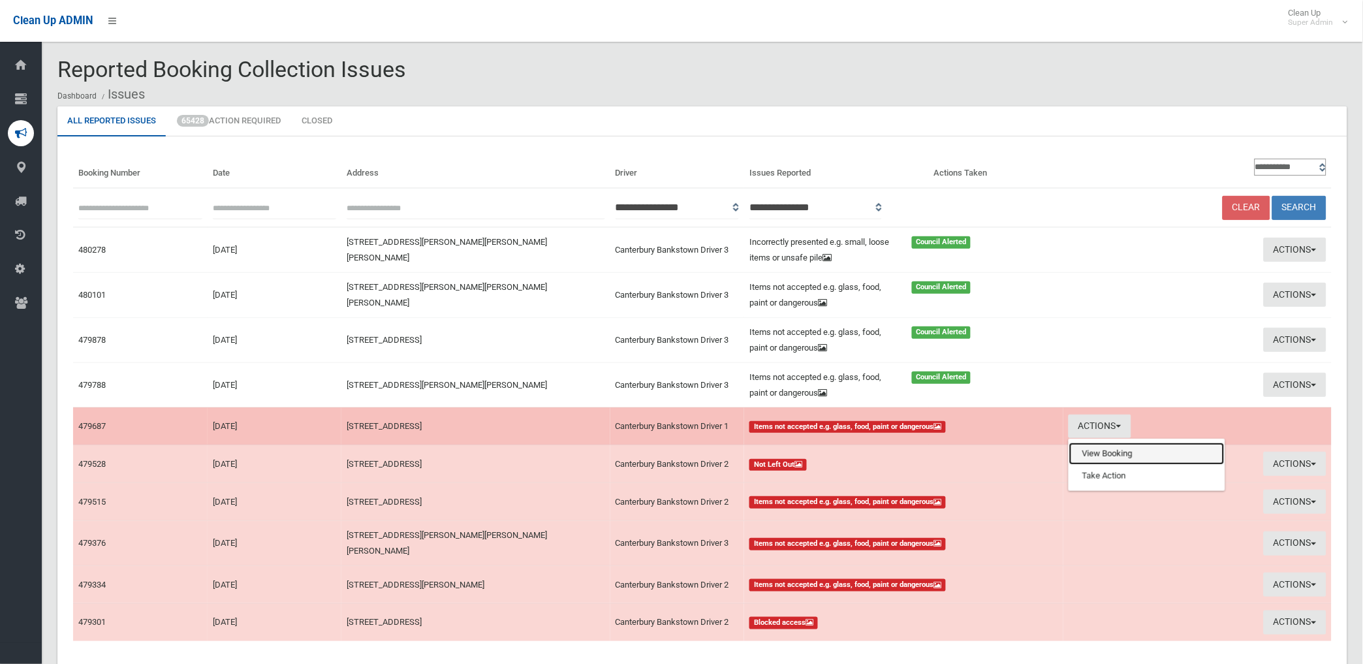
click at [1098, 450] on link "View Booking" at bounding box center [1146, 453] width 155 height 22
click at [1286, 422] on button "Actions" at bounding box center [1294, 426] width 63 height 24
click at [1088, 468] on link "Take Action" at bounding box center [1146, 476] width 155 height 22
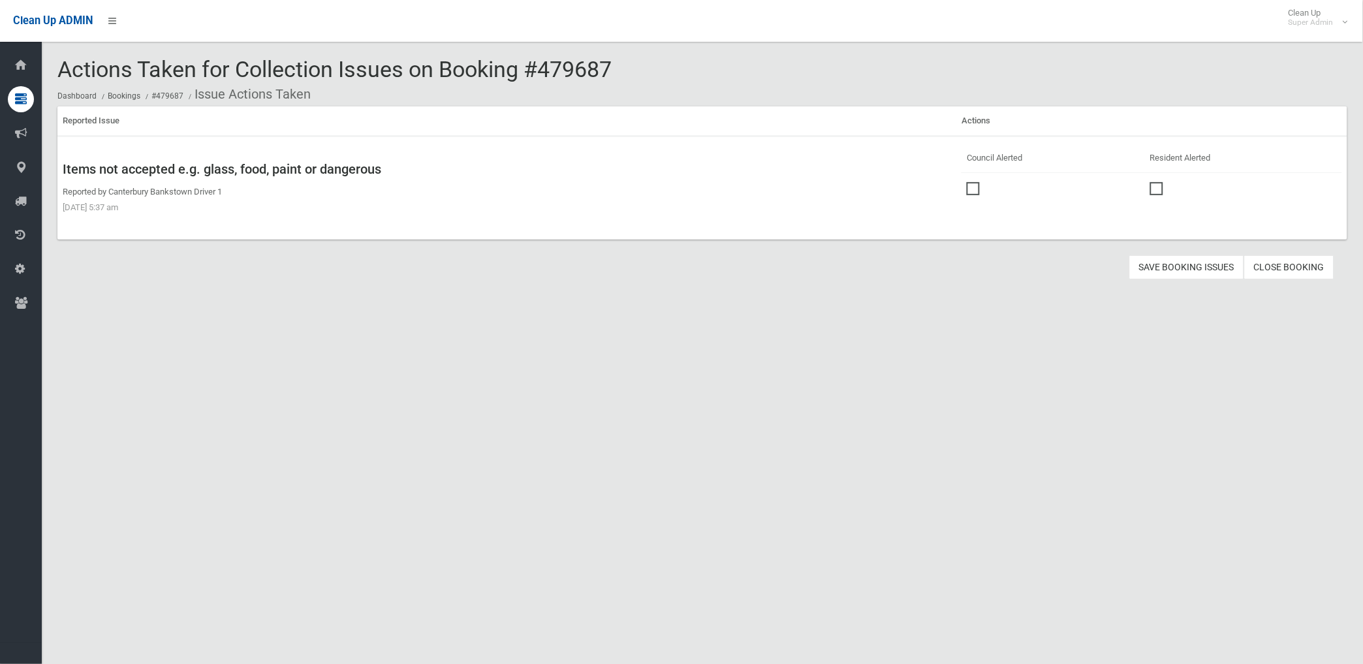
click at [966, 182] on span at bounding box center [976, 182] width 20 height 0
click at [1159, 261] on button "Save Booking Issues" at bounding box center [1186, 267] width 115 height 24
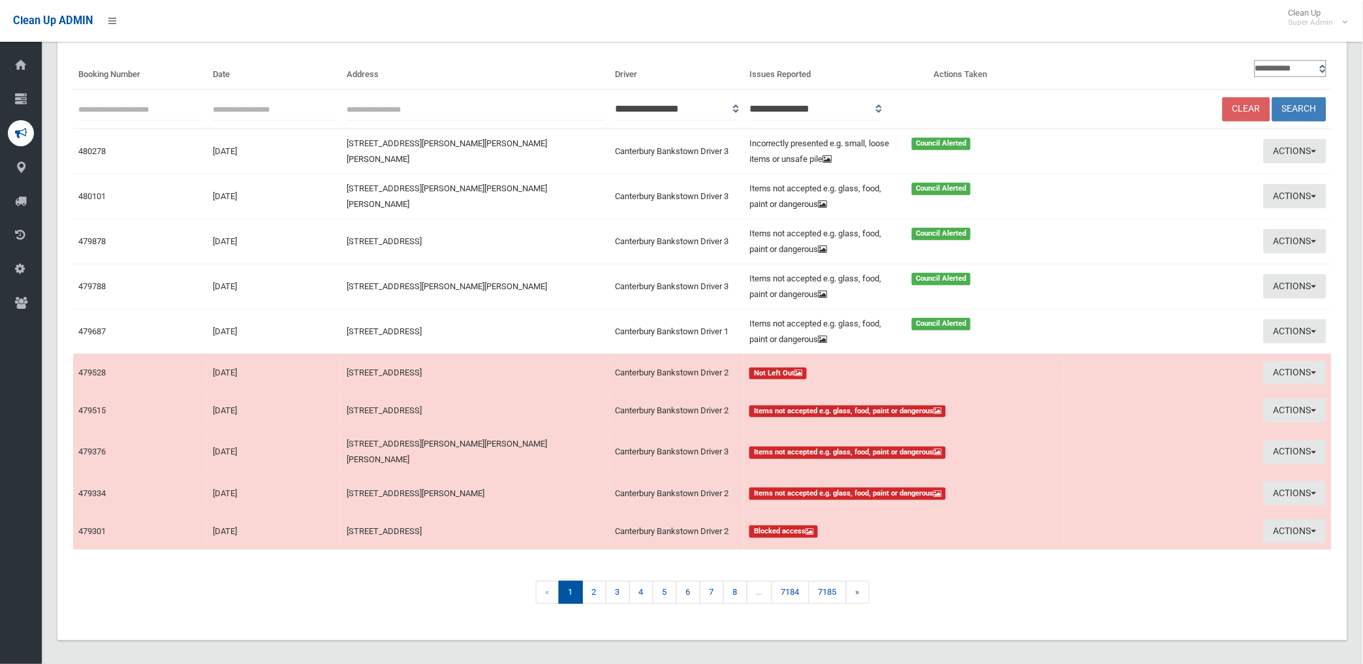
scroll to position [100, 0]
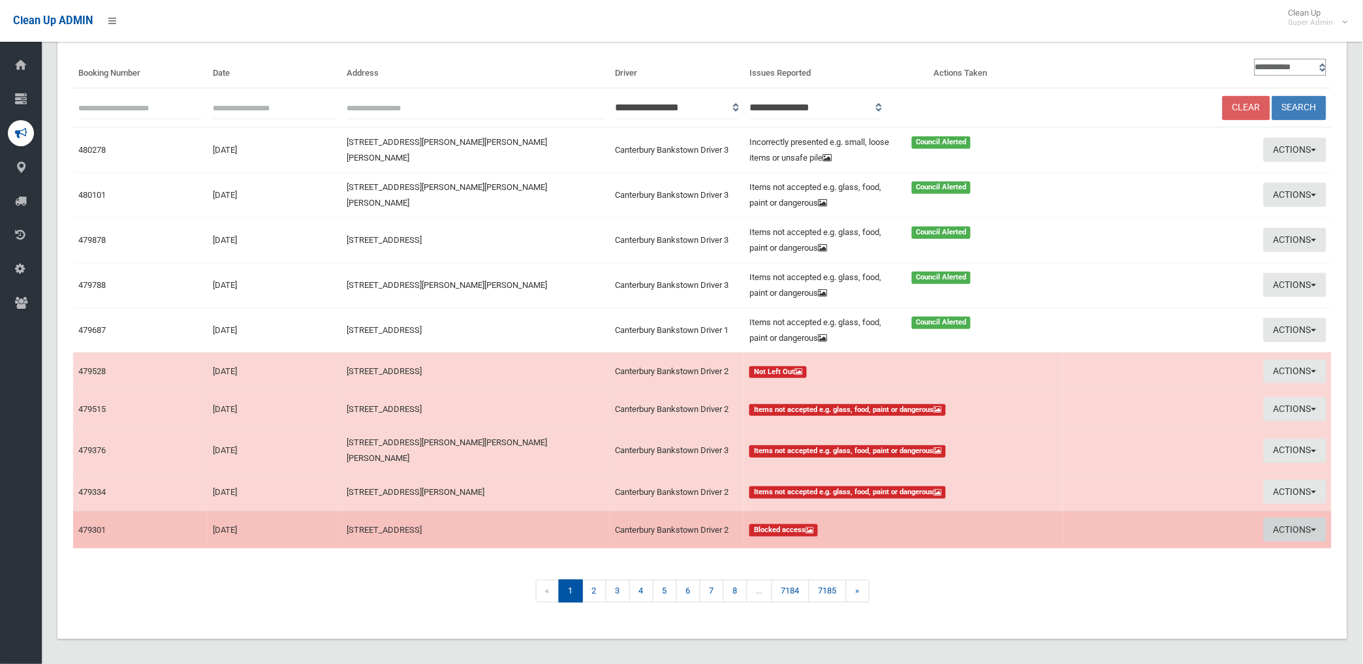
click at [1273, 526] on button "Actions" at bounding box center [1294, 529] width 63 height 24
click at [1104, 555] on link "View Booking" at bounding box center [1146, 557] width 155 height 22
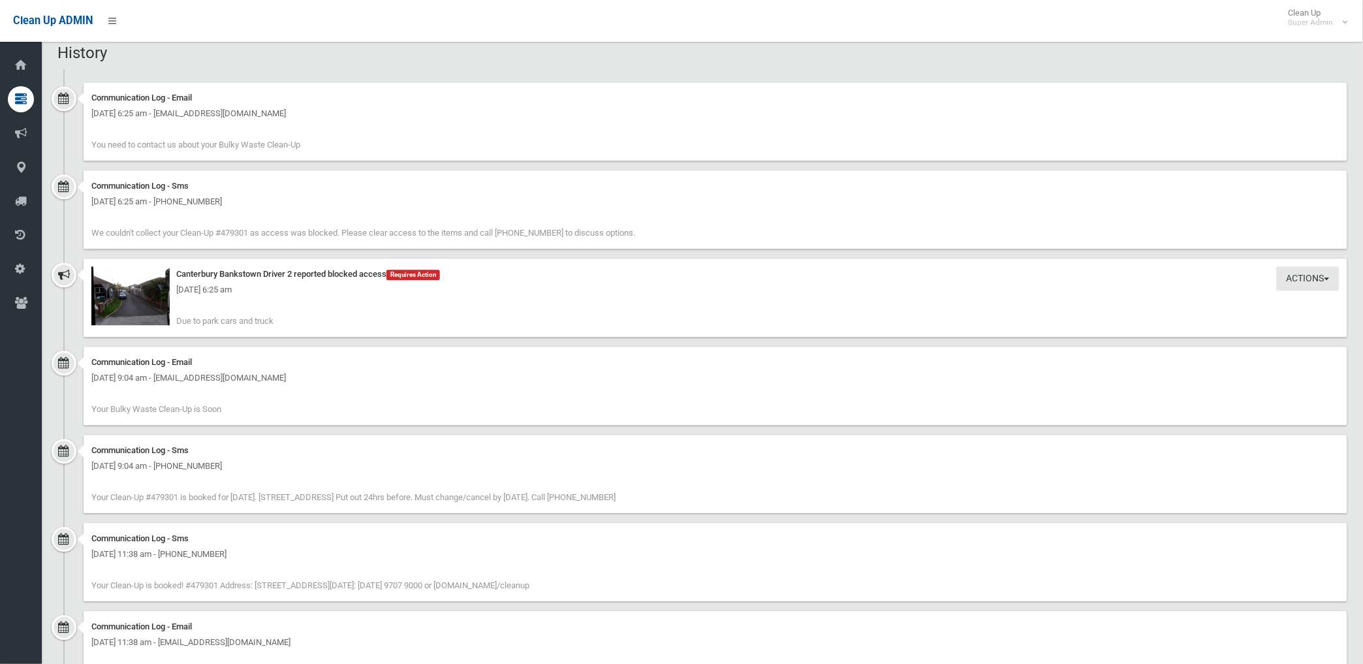
scroll to position [870, 0]
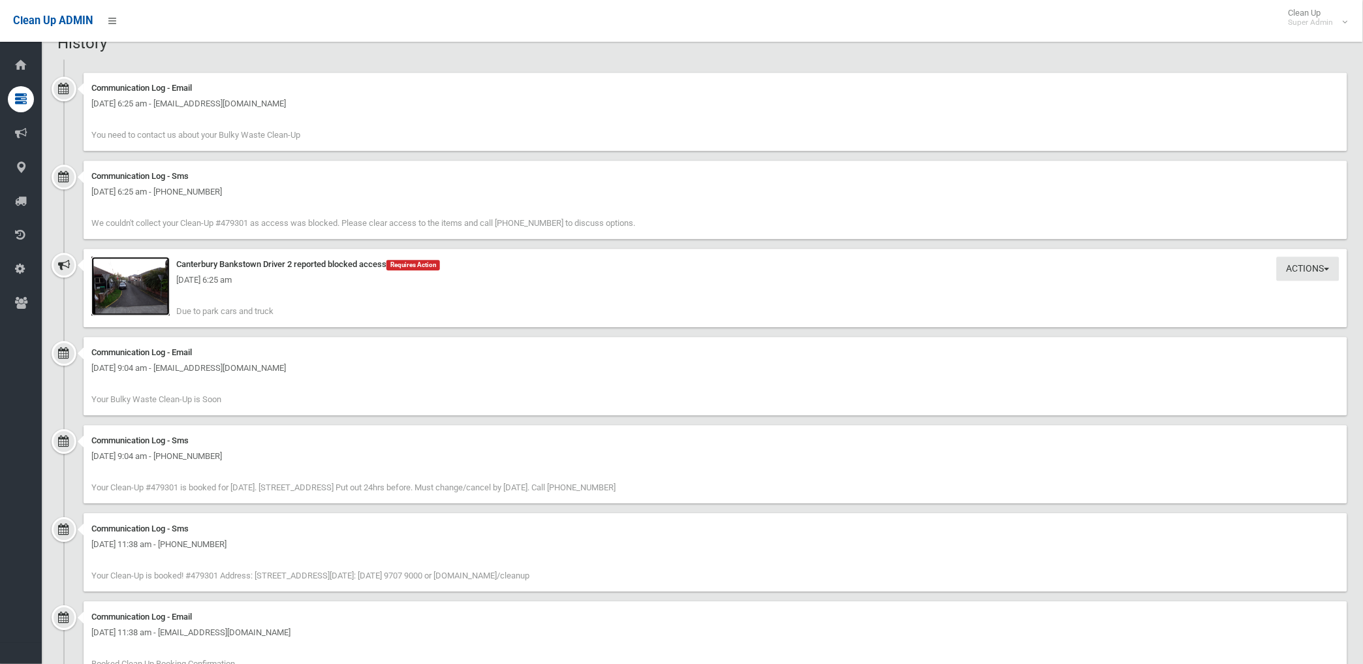
click at [138, 300] on img at bounding box center [130, 285] width 78 height 59
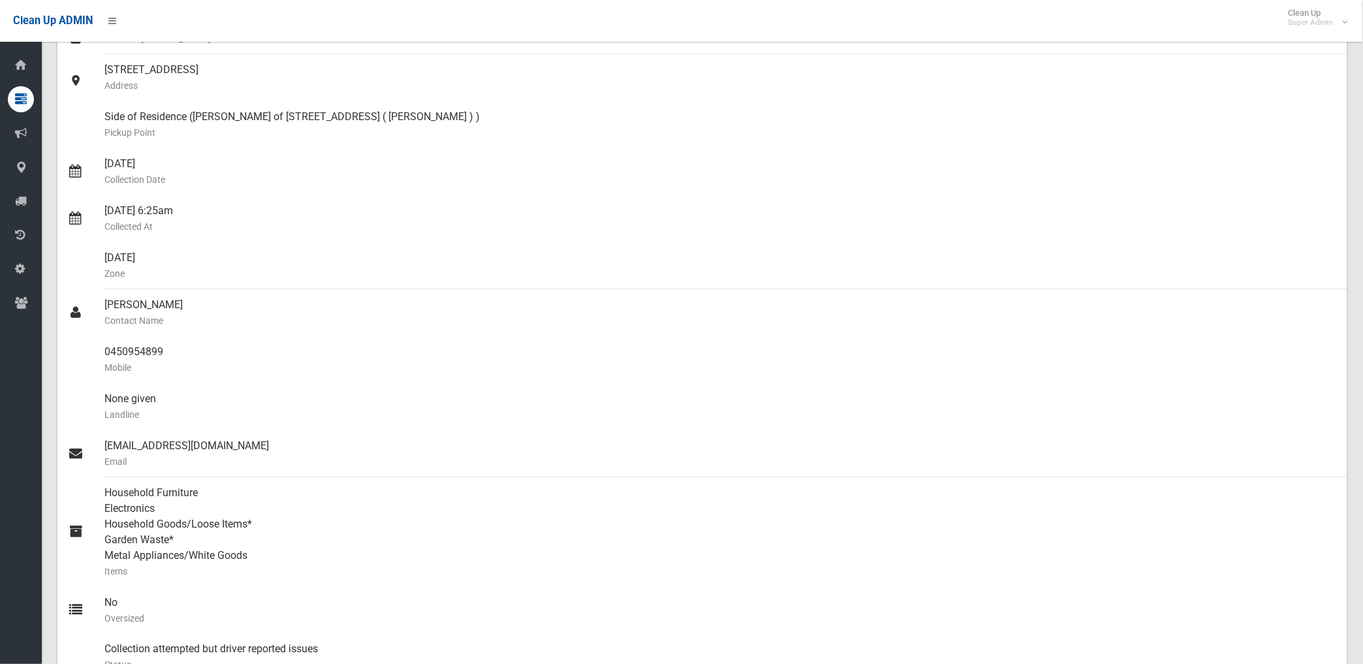
scroll to position [0, 0]
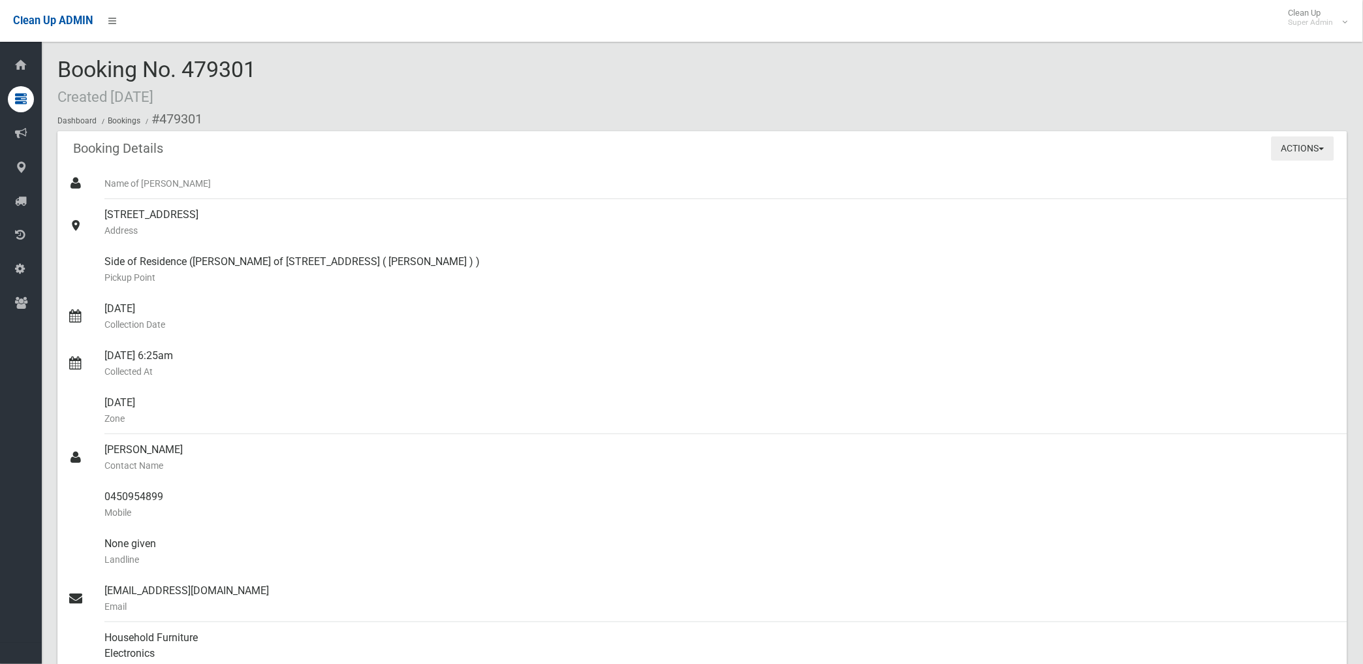
click at [1306, 148] on button "Actions" at bounding box center [1302, 148] width 63 height 24
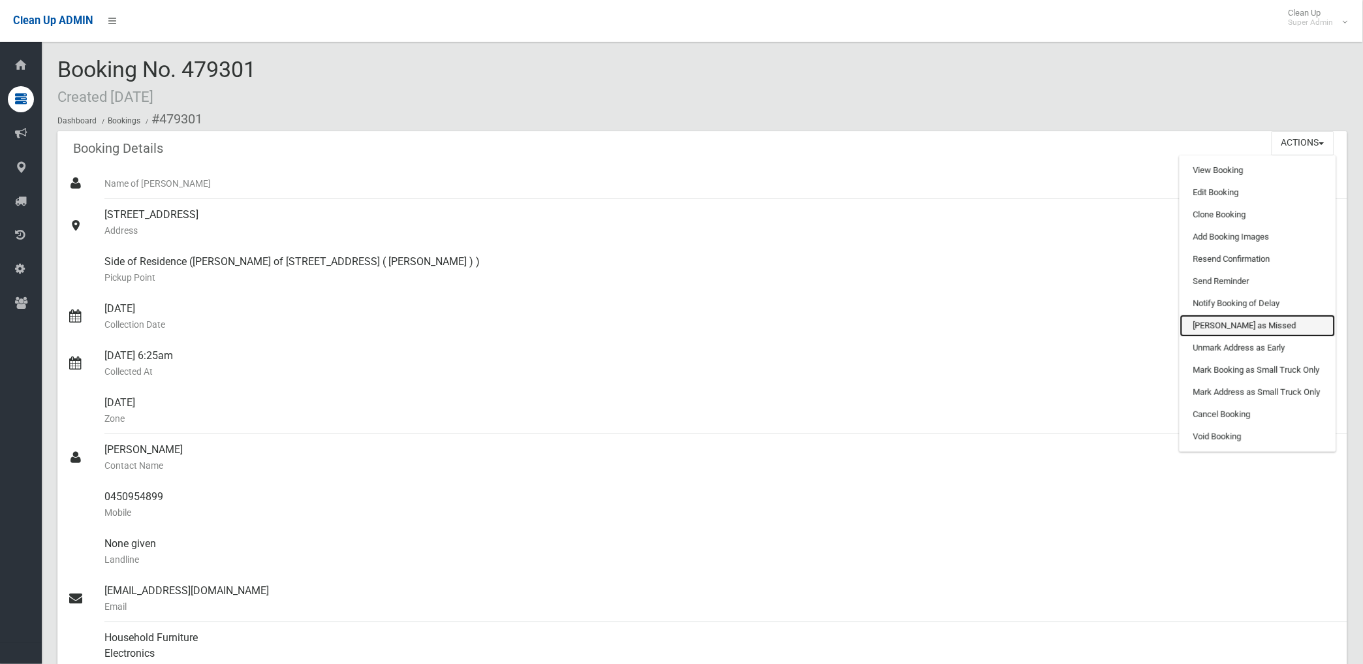
click at [1228, 322] on link "[PERSON_NAME] as Missed" at bounding box center [1257, 326] width 155 height 22
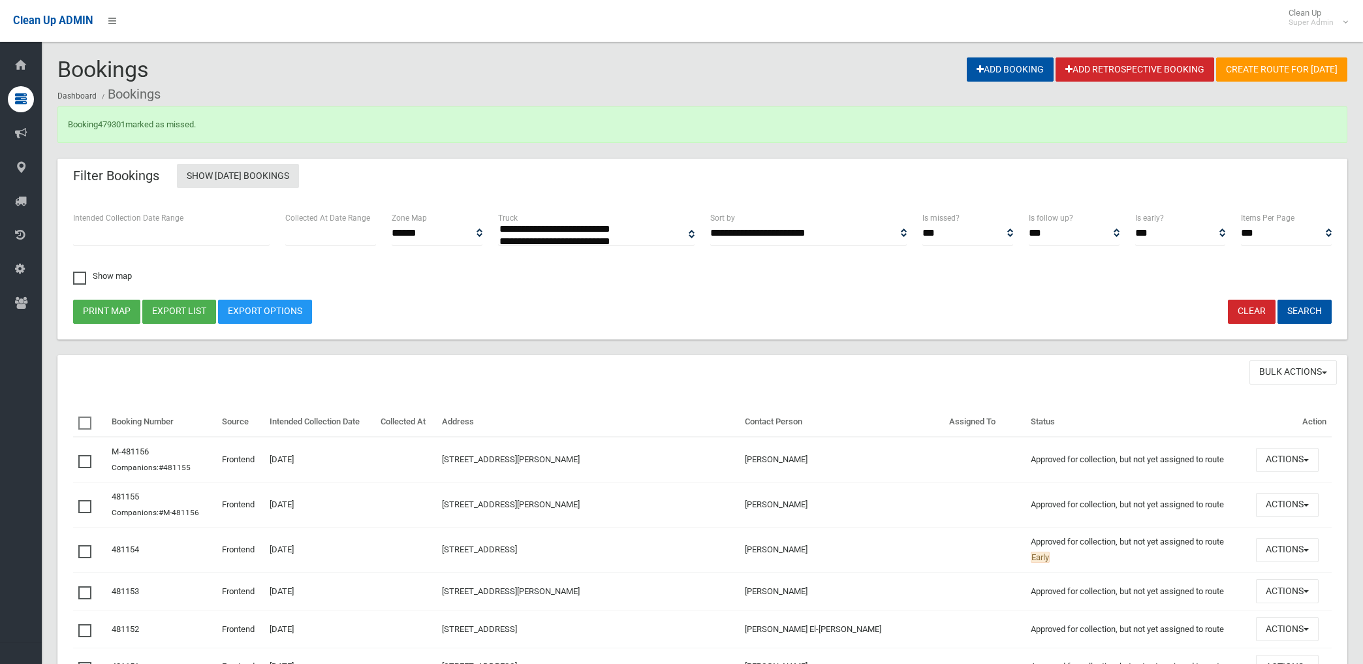
select select
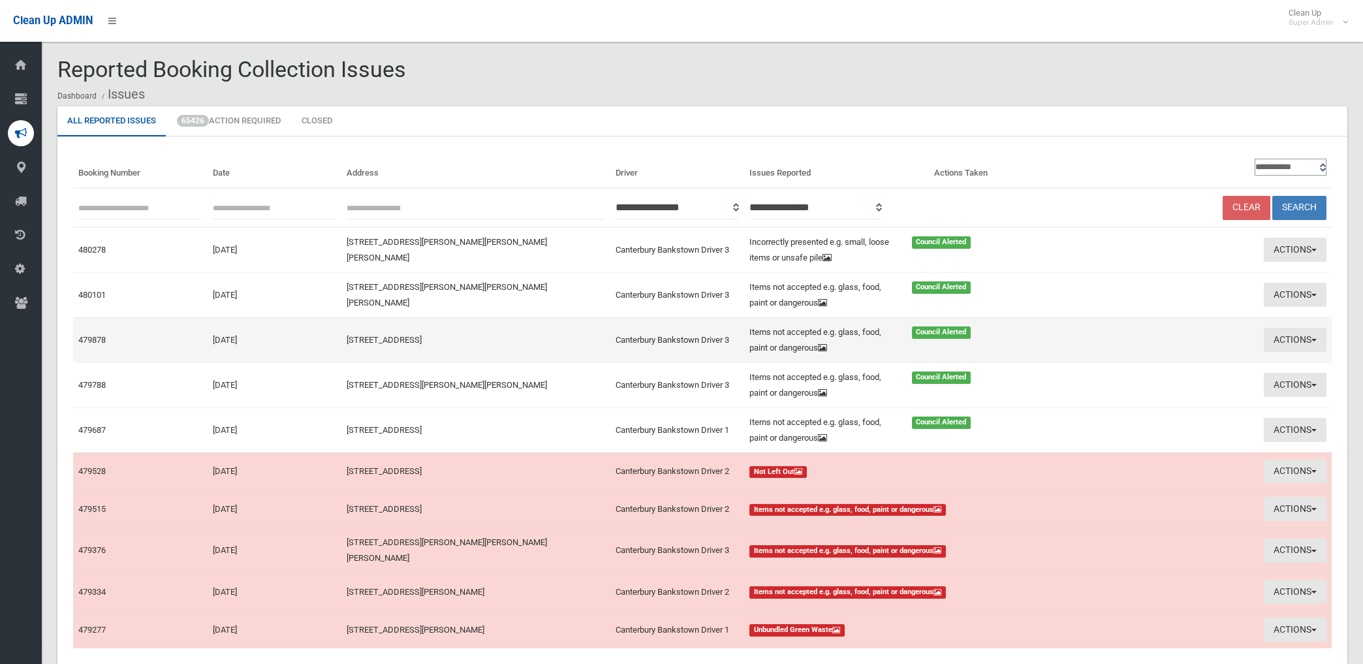
scroll to position [100, 0]
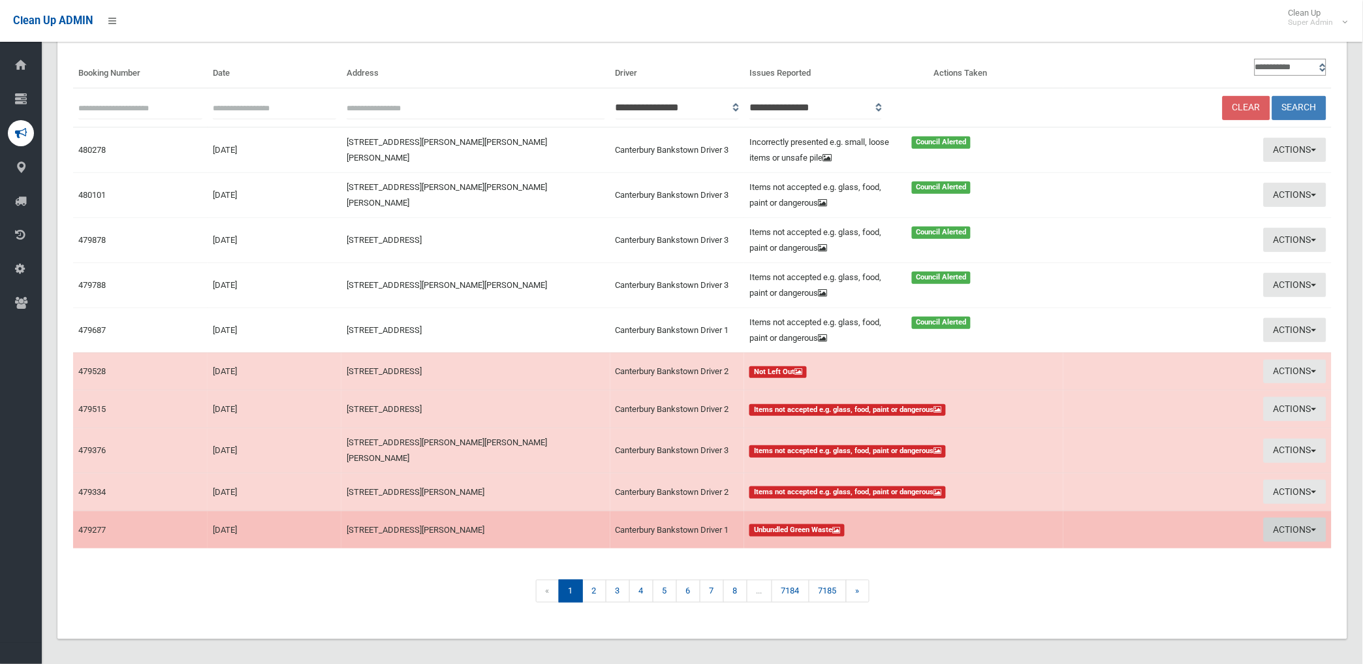
click at [1288, 523] on button "Actions" at bounding box center [1294, 529] width 63 height 24
click at [1090, 547] on link "View Booking" at bounding box center [1146, 557] width 155 height 22
click at [1297, 523] on button "Actions" at bounding box center [1294, 529] width 63 height 24
click at [1087, 551] on link "View Booking" at bounding box center [1146, 557] width 155 height 22
click at [1288, 518] on button "Actions" at bounding box center [1294, 529] width 63 height 24
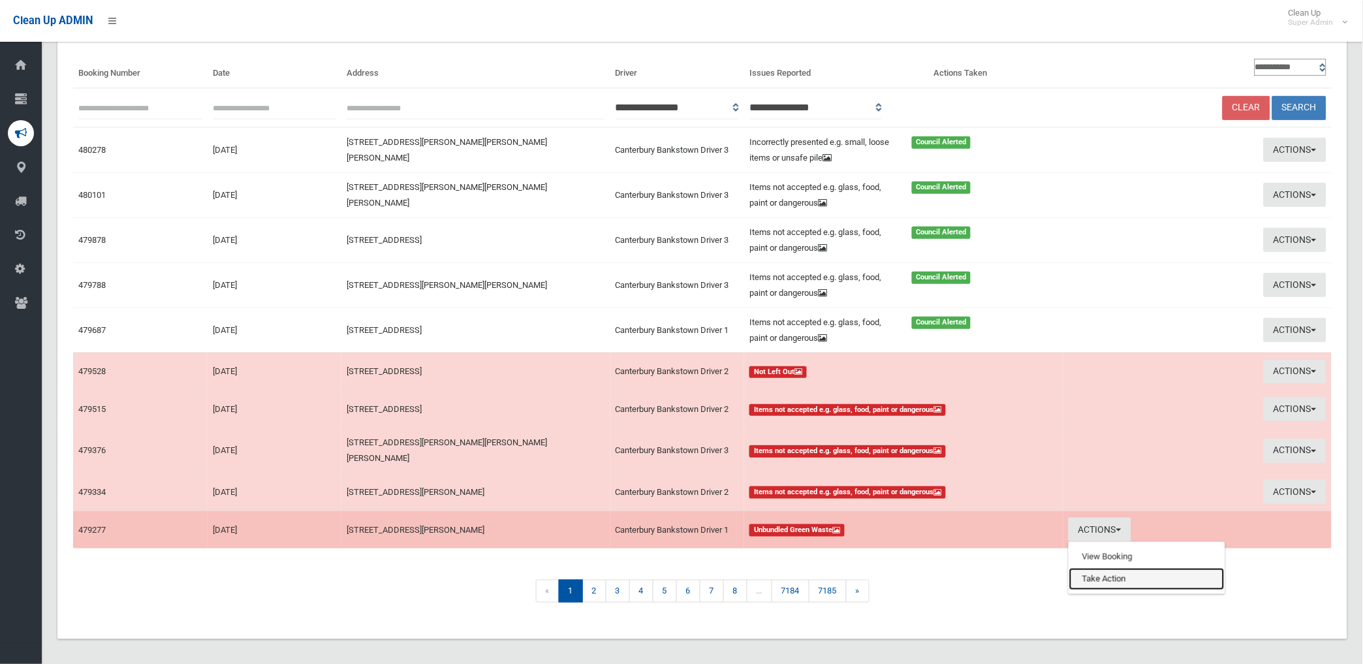
click at [1095, 568] on link "Take Action" at bounding box center [1146, 579] width 155 height 22
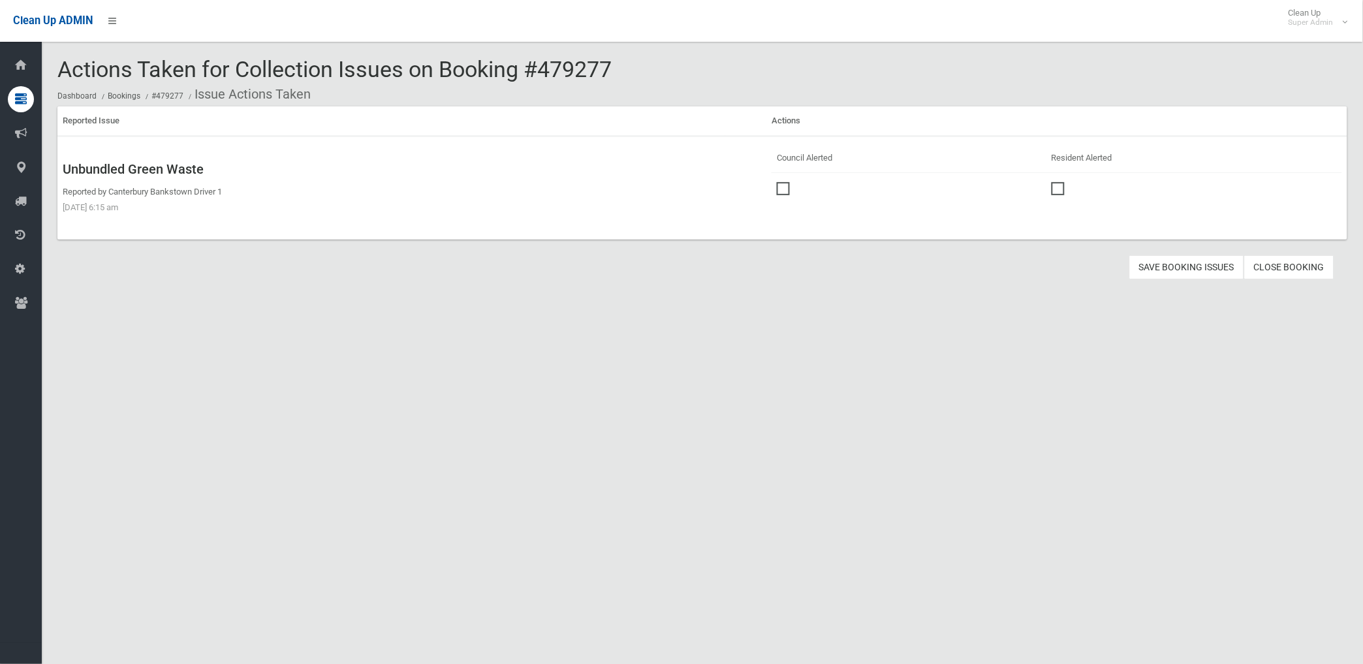
click at [783, 182] on span at bounding box center [787, 182] width 20 height 0
click at [1183, 269] on button "Save Booking Issues" at bounding box center [1186, 267] width 115 height 24
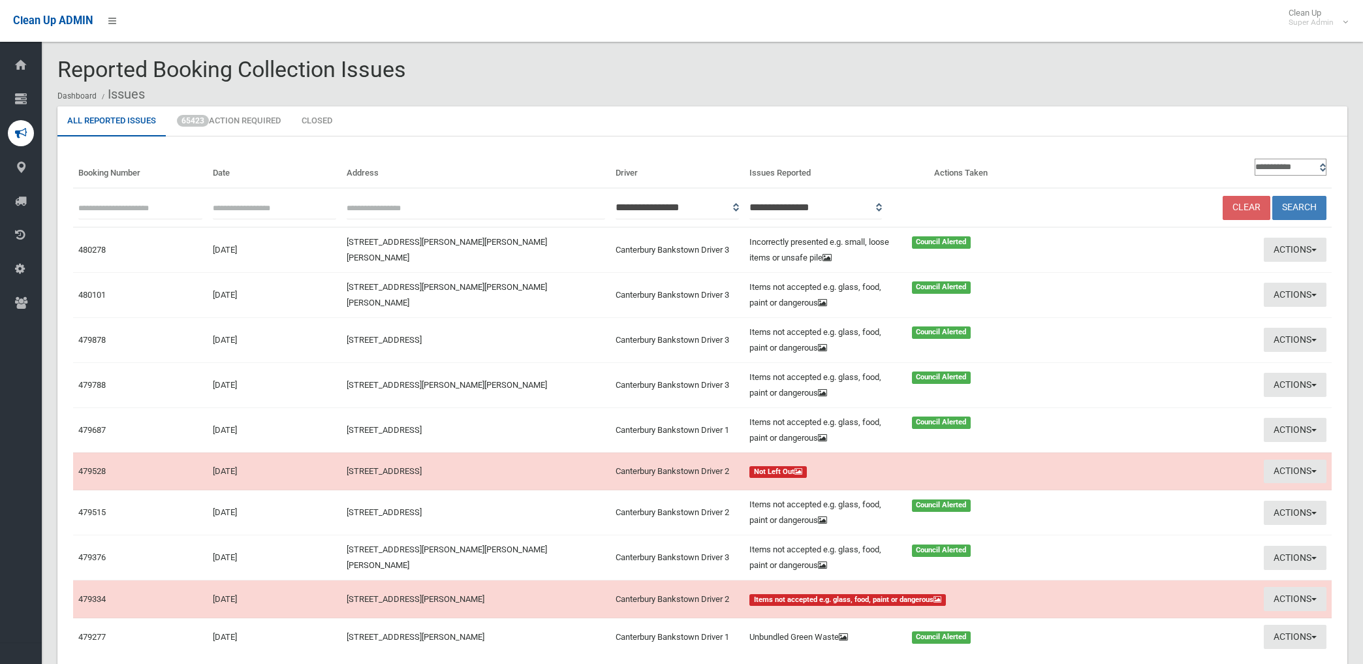
scroll to position [100, 0]
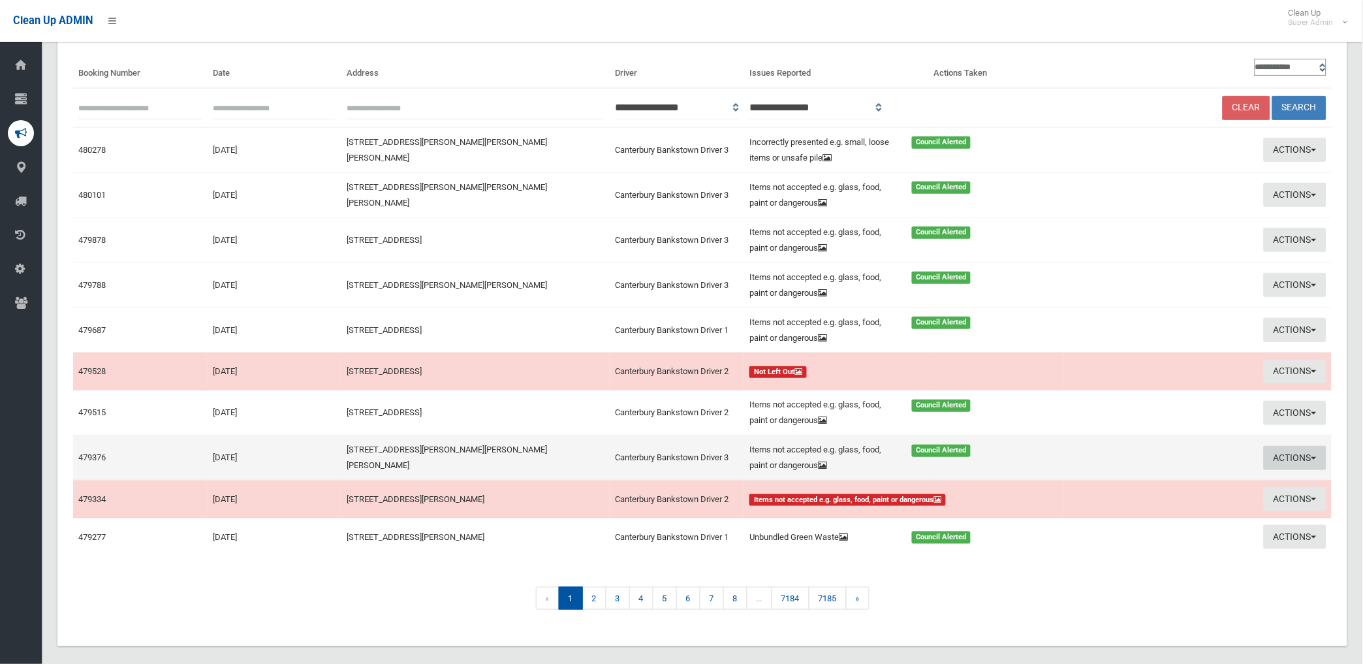
click at [1291, 454] on button "Actions" at bounding box center [1294, 458] width 63 height 24
click at [1105, 482] on link "View Booking" at bounding box center [1146, 485] width 155 height 22
click at [1292, 459] on button "Actions" at bounding box center [1294, 458] width 63 height 24
click at [1111, 486] on link "View Booking" at bounding box center [1146, 485] width 155 height 22
click at [1292, 453] on button "Actions" at bounding box center [1294, 458] width 63 height 24
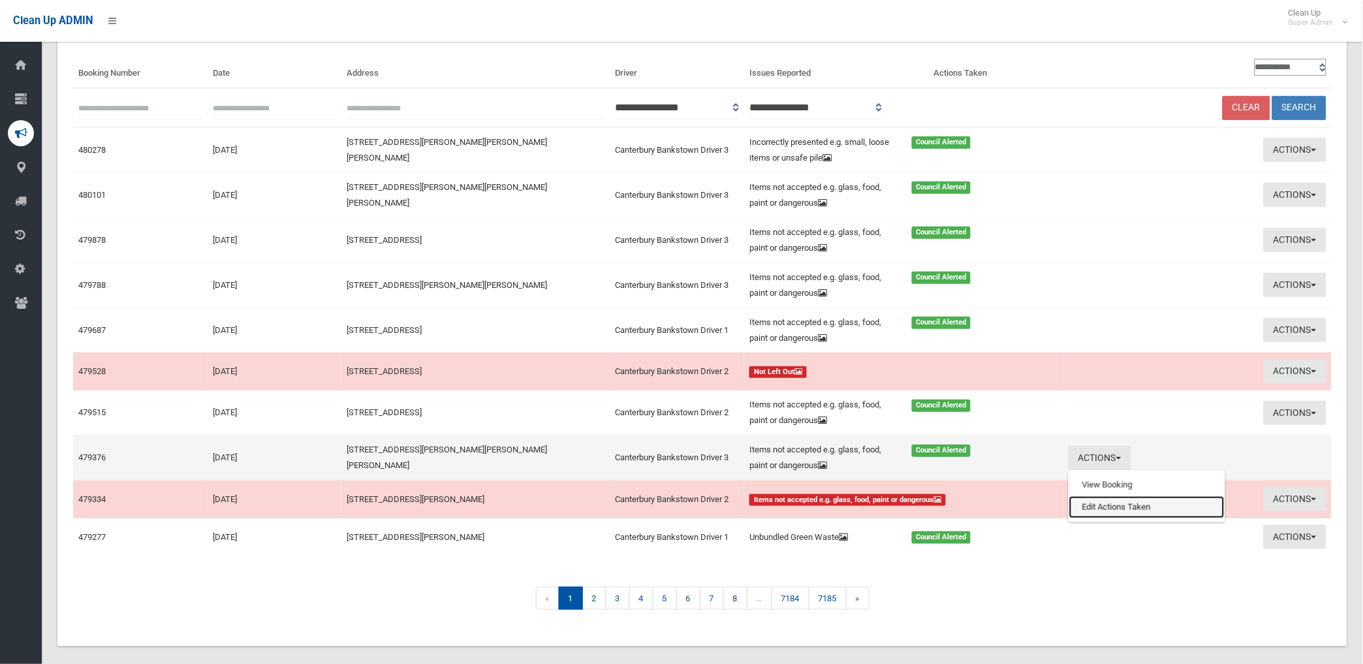
click at [1092, 507] on link "Edit Actions Taken" at bounding box center [1146, 507] width 155 height 22
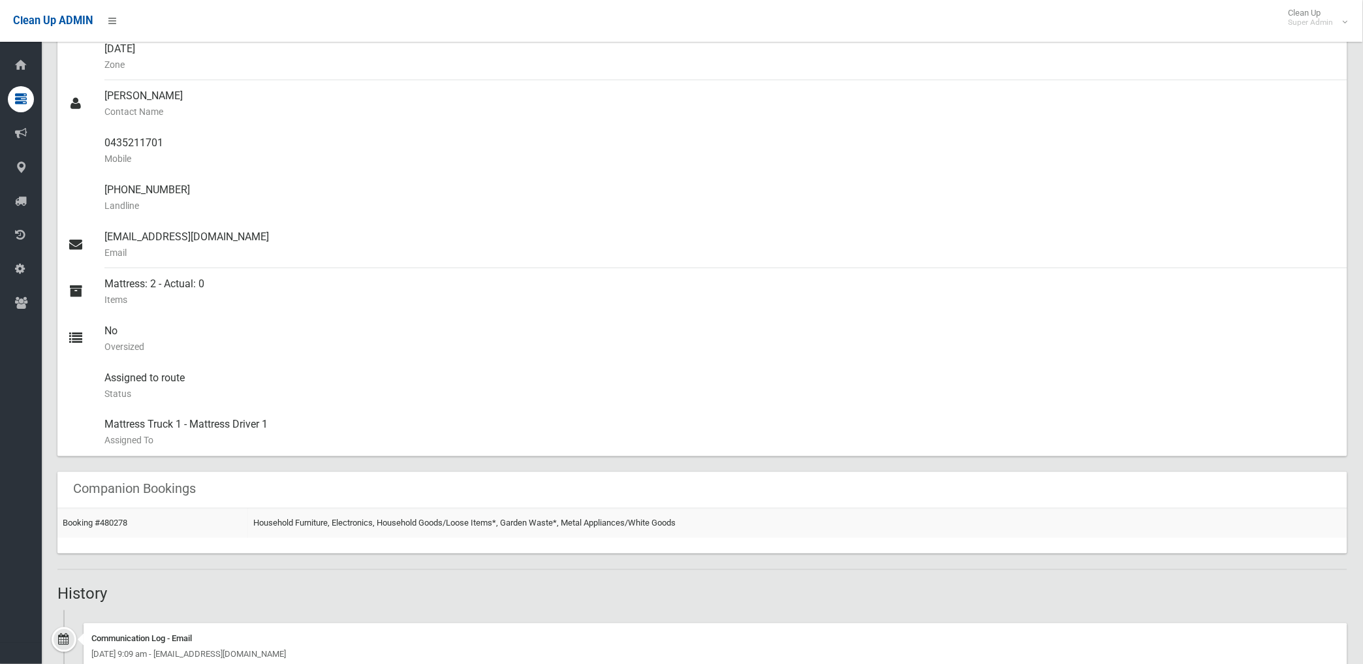
scroll to position [435, 0]
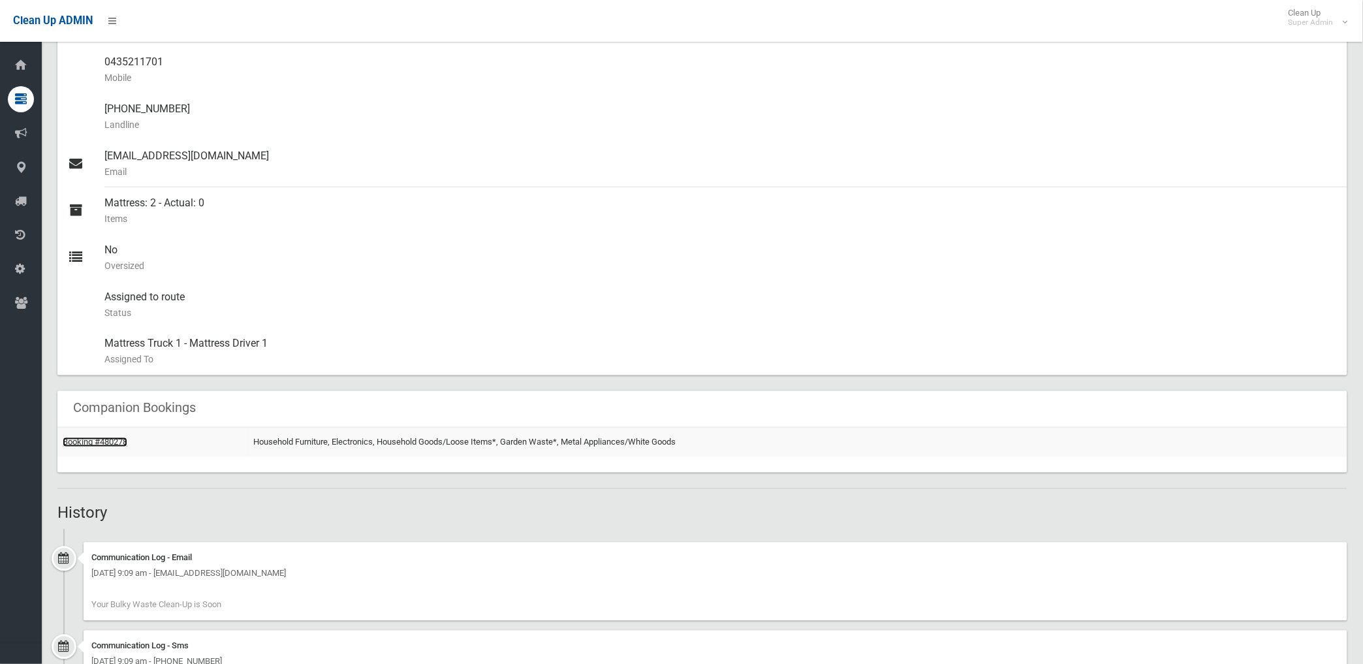
click at [106, 440] on link "Booking #480278" at bounding box center [95, 442] width 65 height 10
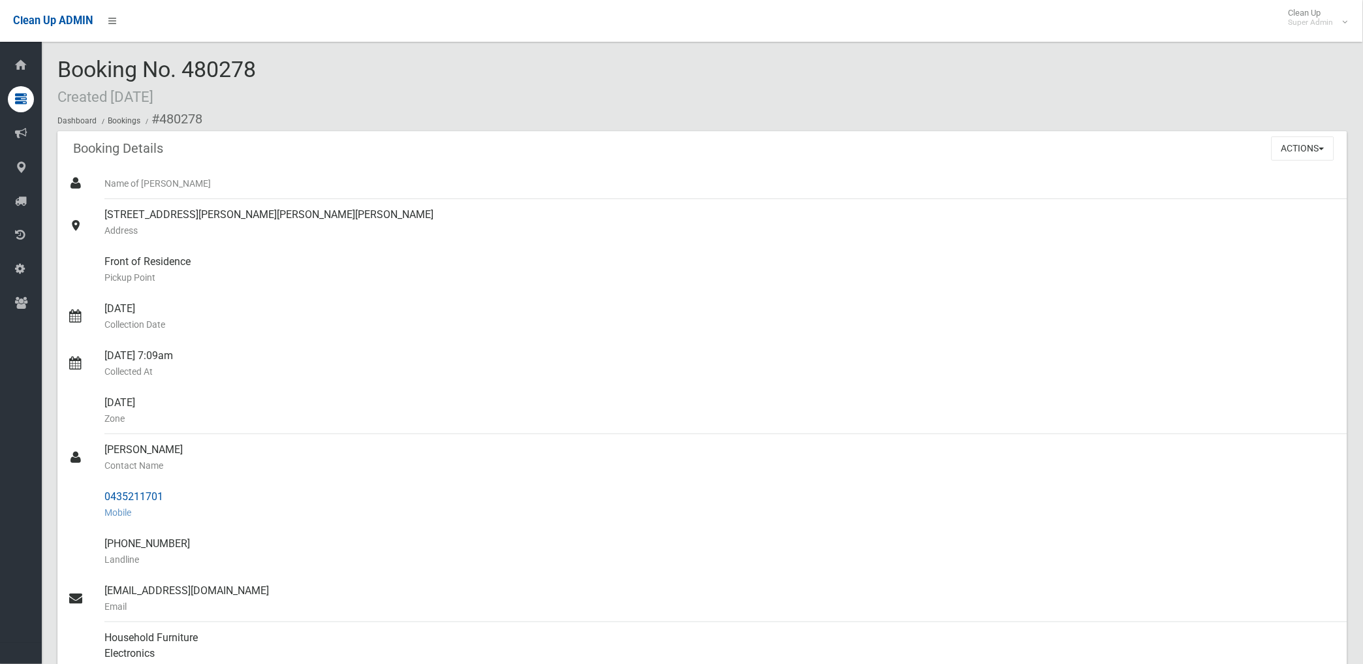
drag, startPoint x: 159, startPoint y: 117, endPoint x: 181, endPoint y: 492, distance: 375.2
copy section "480278 Booking Details Actions View Booking Edit Booking Clone Booking Add Book…"
click at [489, 313] on div "[DATE] Collection Date" at bounding box center [720, 316] width 1232 height 47
click at [1295, 145] on button "Actions" at bounding box center [1302, 148] width 63 height 24
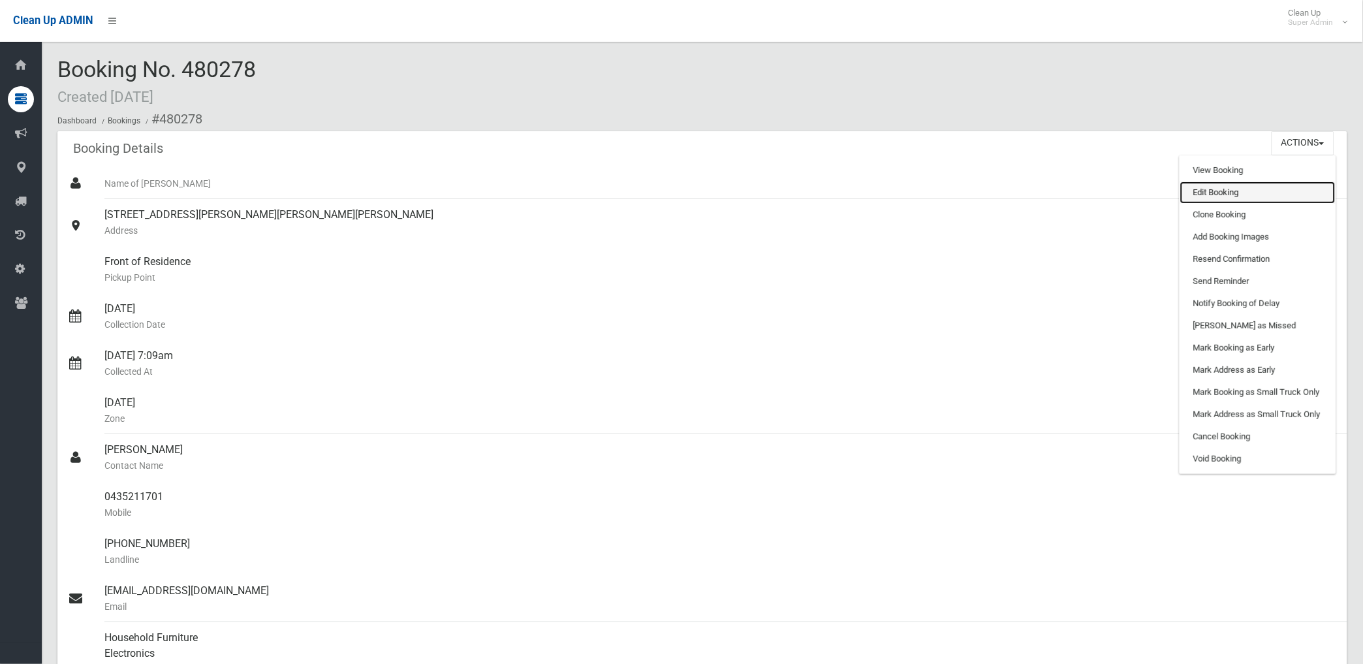
click at [1221, 192] on link "Edit Booking" at bounding box center [1257, 192] width 155 height 22
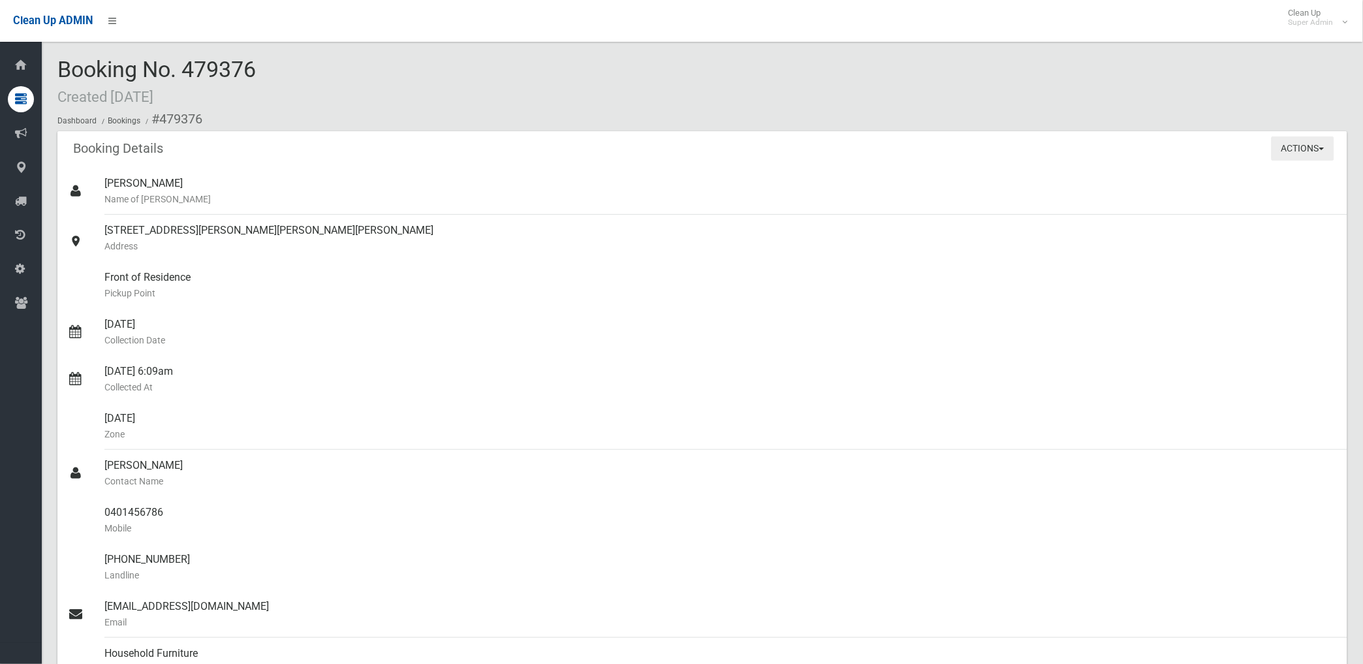
click at [1291, 147] on button "Actions" at bounding box center [1302, 148] width 63 height 24
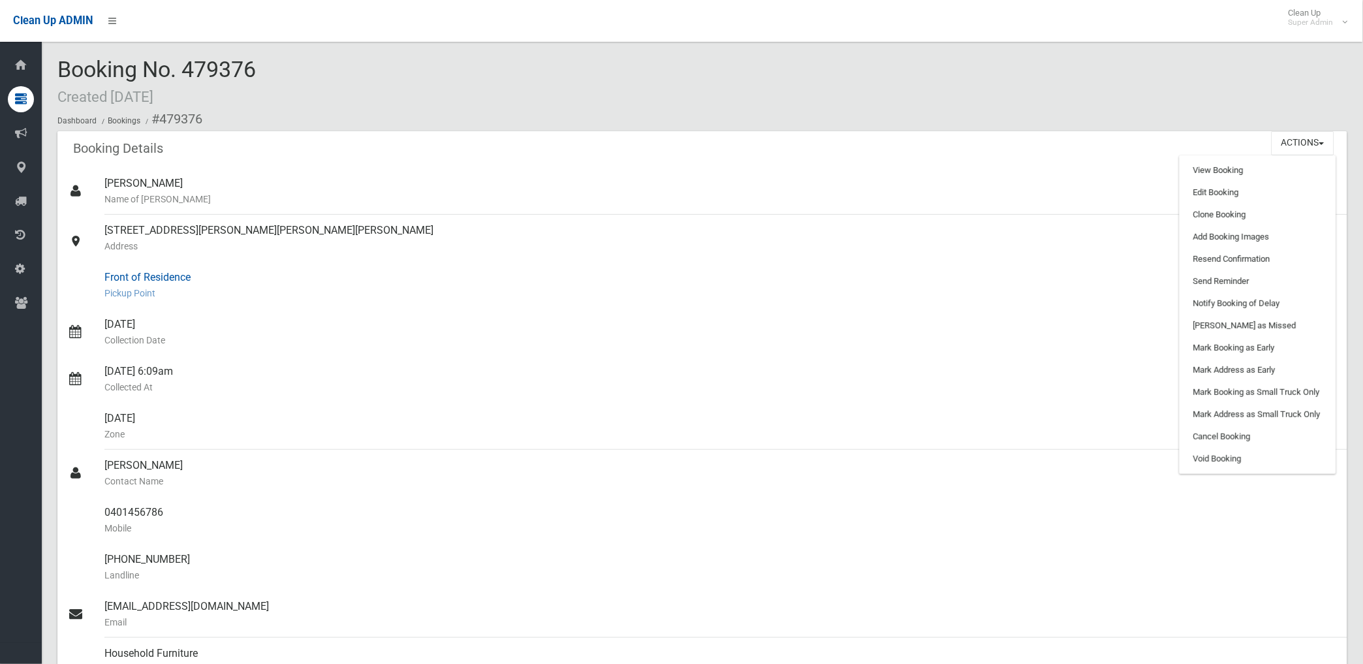
click at [862, 270] on div "Front of Residence Pickup Point" at bounding box center [720, 285] width 1232 height 47
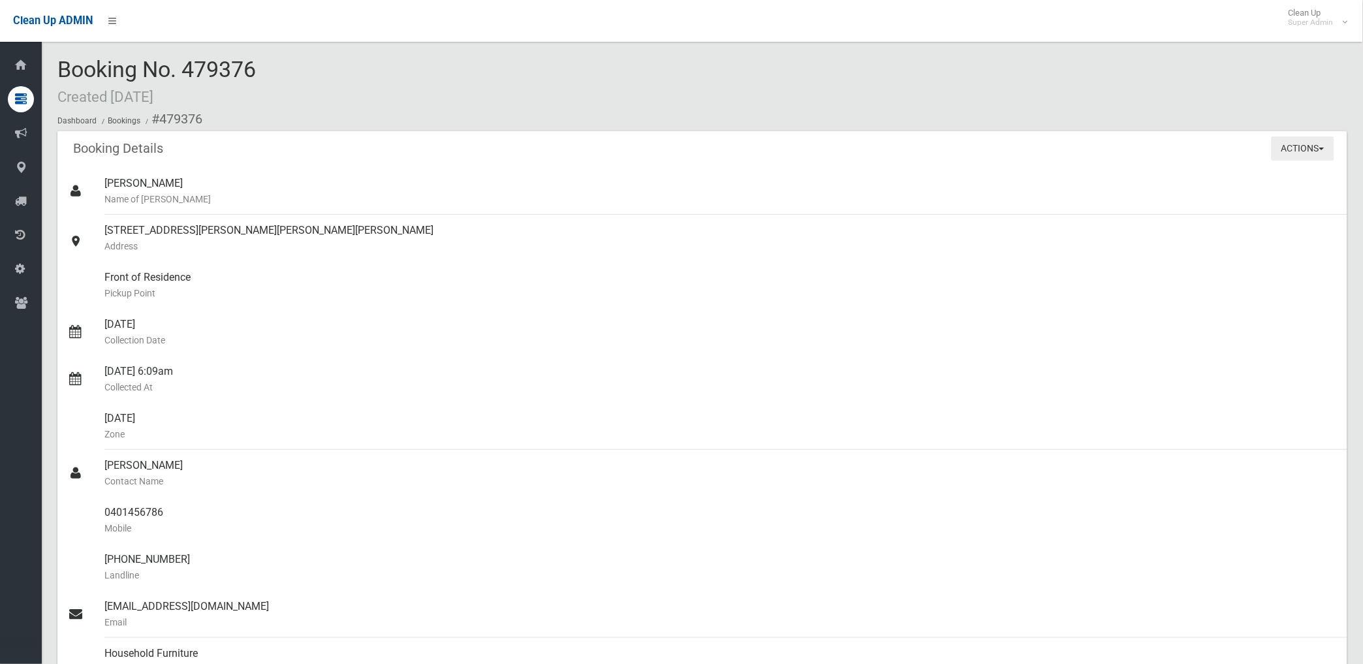
click at [1288, 152] on button "Actions" at bounding box center [1302, 148] width 63 height 24
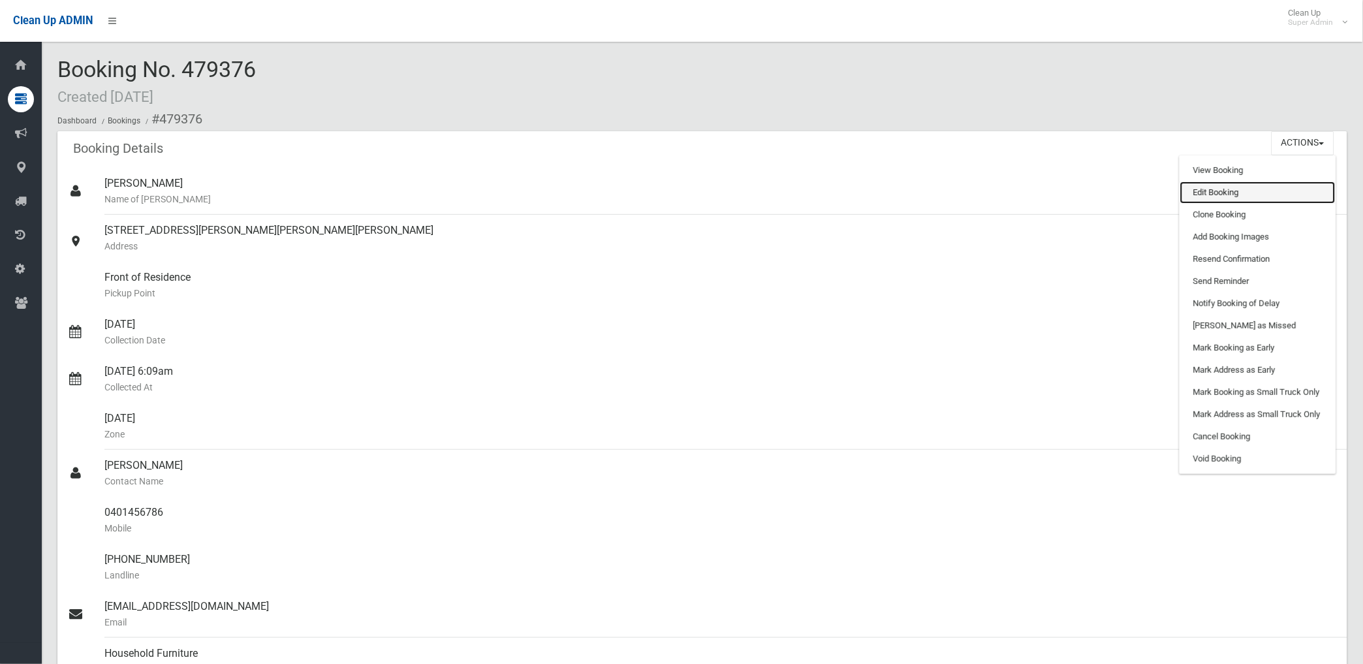
click at [1219, 189] on link "Edit Booking" at bounding box center [1257, 192] width 155 height 22
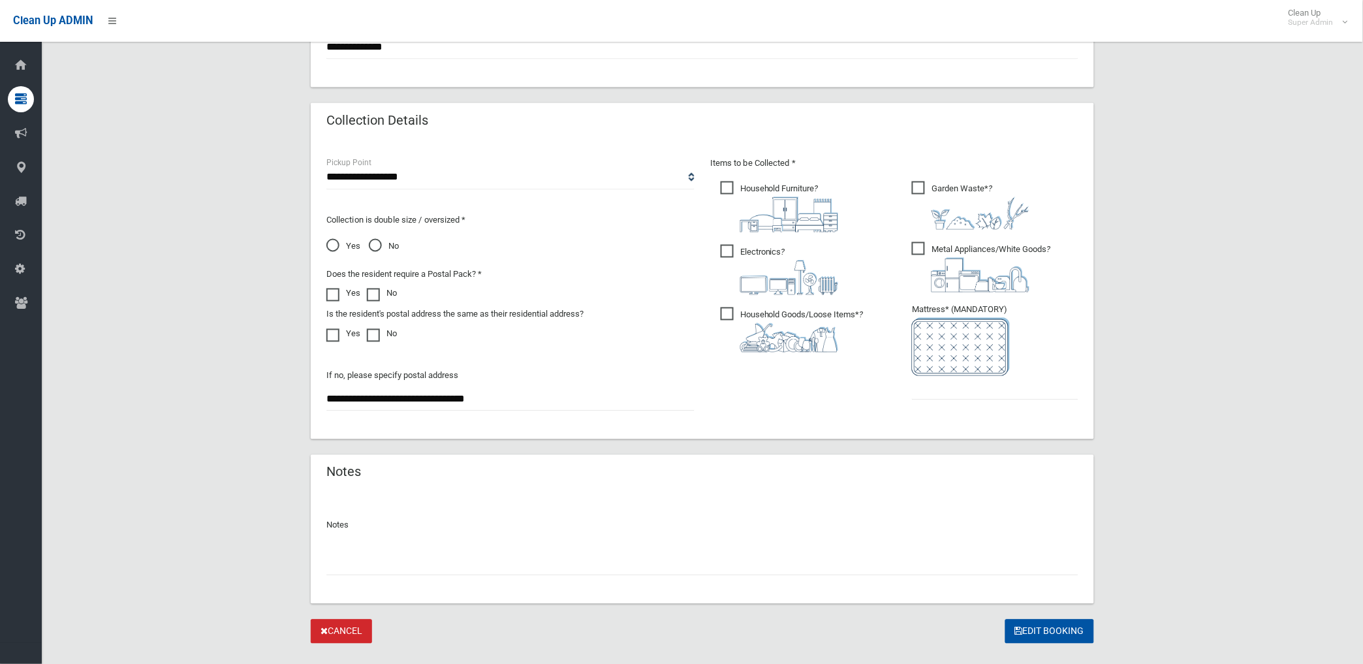
scroll to position [626, 0]
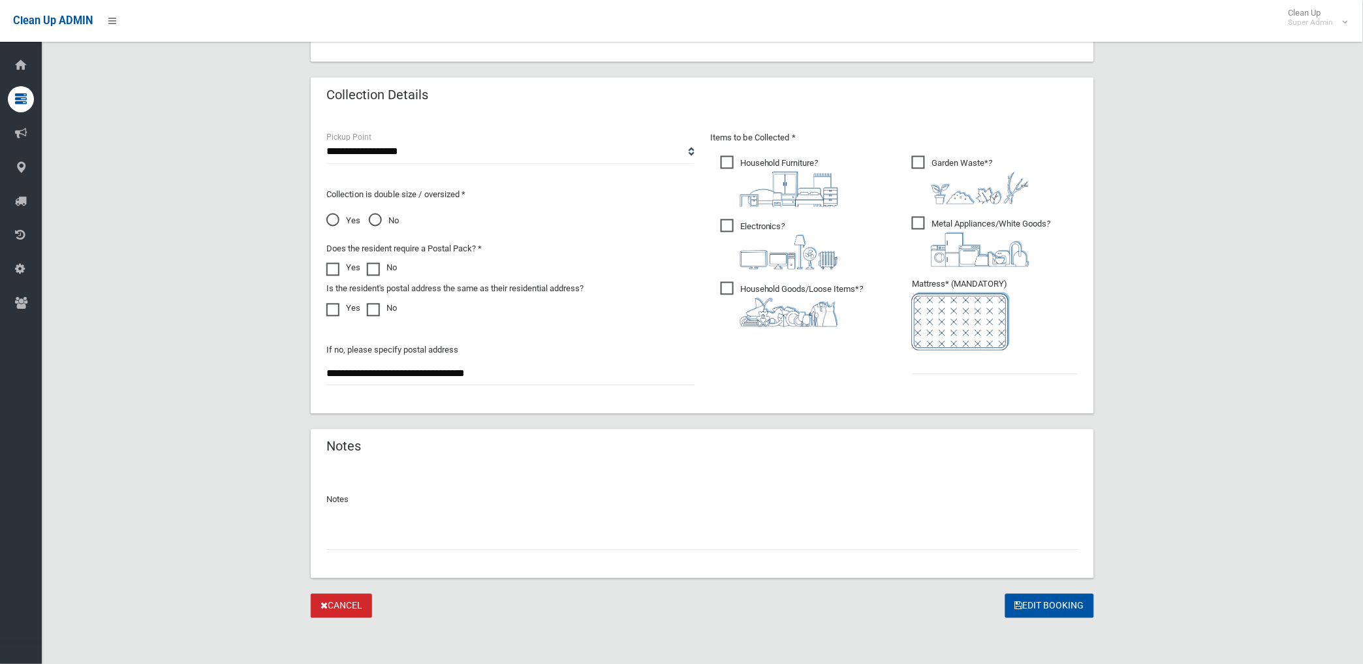
click at [442, 538] on input "text" at bounding box center [702, 538] width 752 height 24
drag, startPoint x: 368, startPoint y: 536, endPoint x: 418, endPoint y: 533, distance: 49.7
click at [368, 536] on input "text" at bounding box center [702, 538] width 752 height 24
type input "**********"
click at [951, 354] on input "text" at bounding box center [995, 362] width 166 height 24
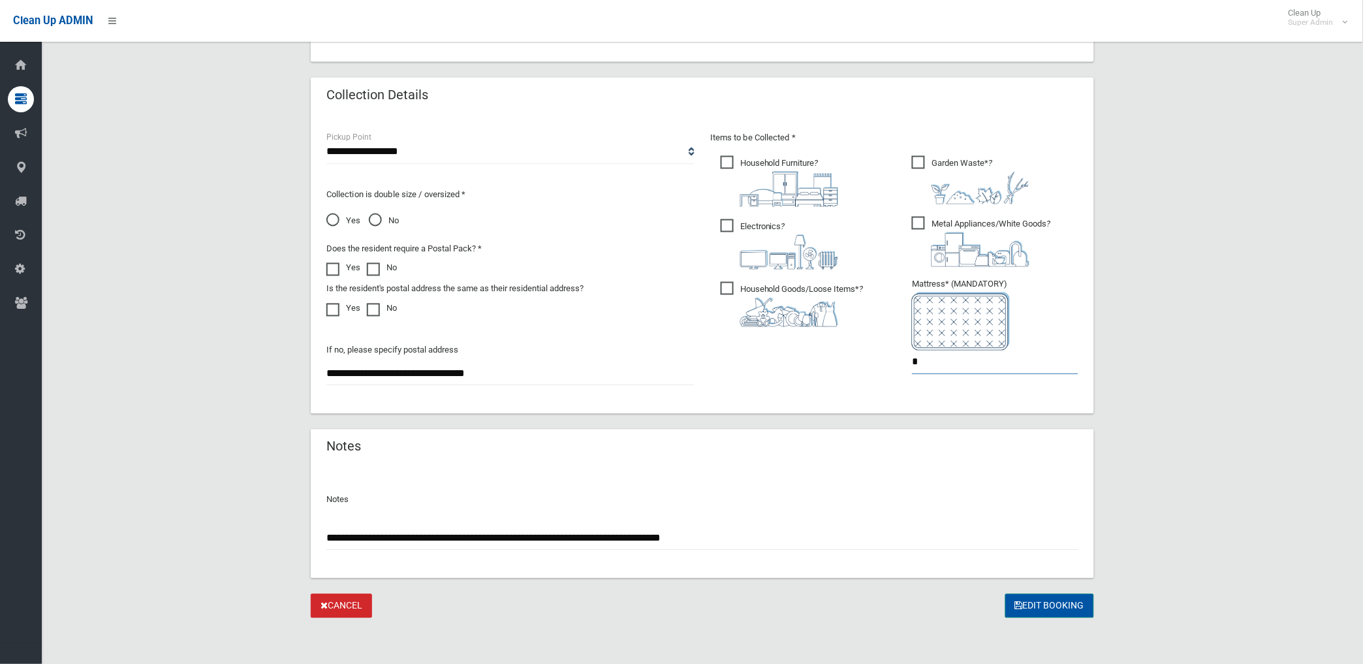
type input "*"
click at [1048, 608] on button "Edit Booking" at bounding box center [1049, 606] width 89 height 24
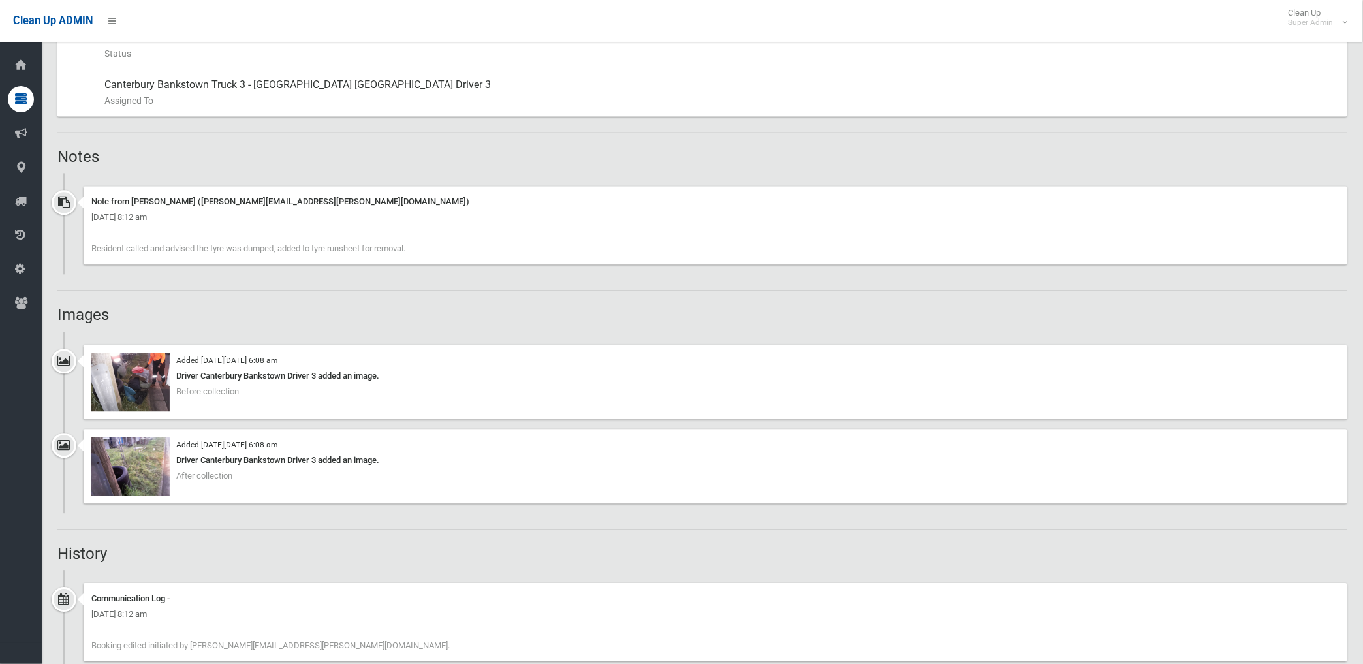
scroll to position [797, 0]
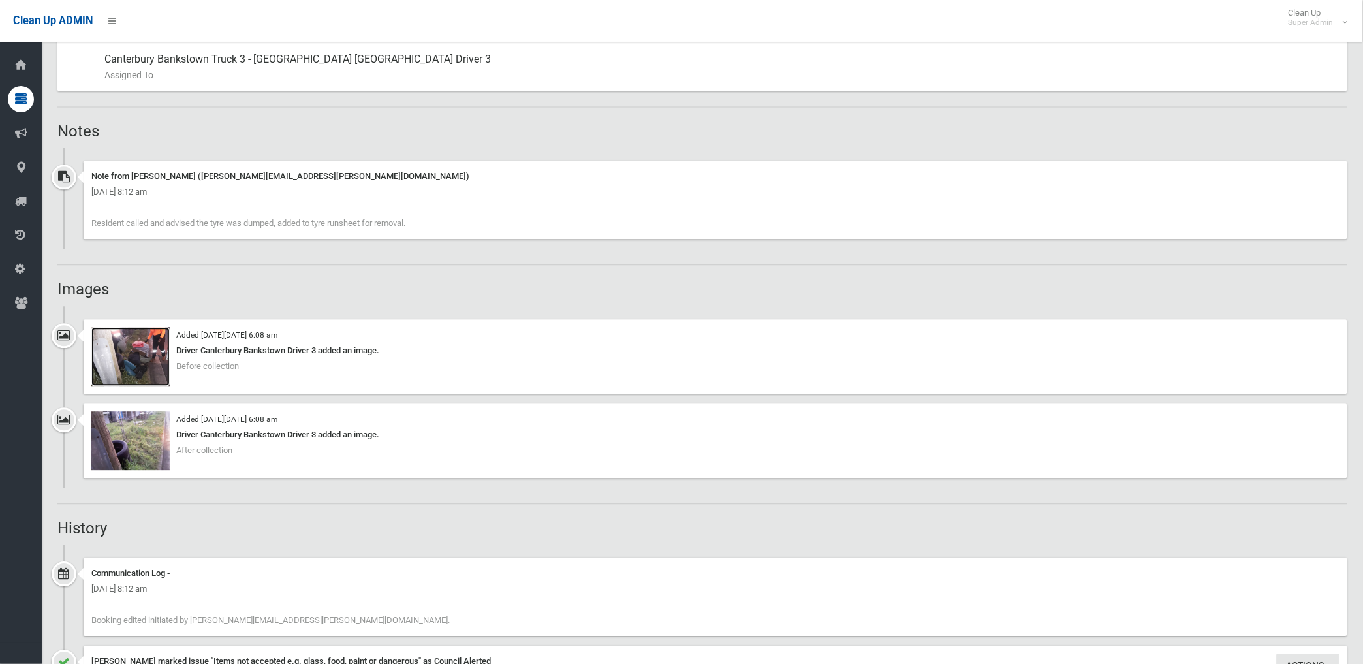
click at [149, 368] on img at bounding box center [130, 356] width 78 height 59
click at [119, 456] on img at bounding box center [130, 440] width 78 height 59
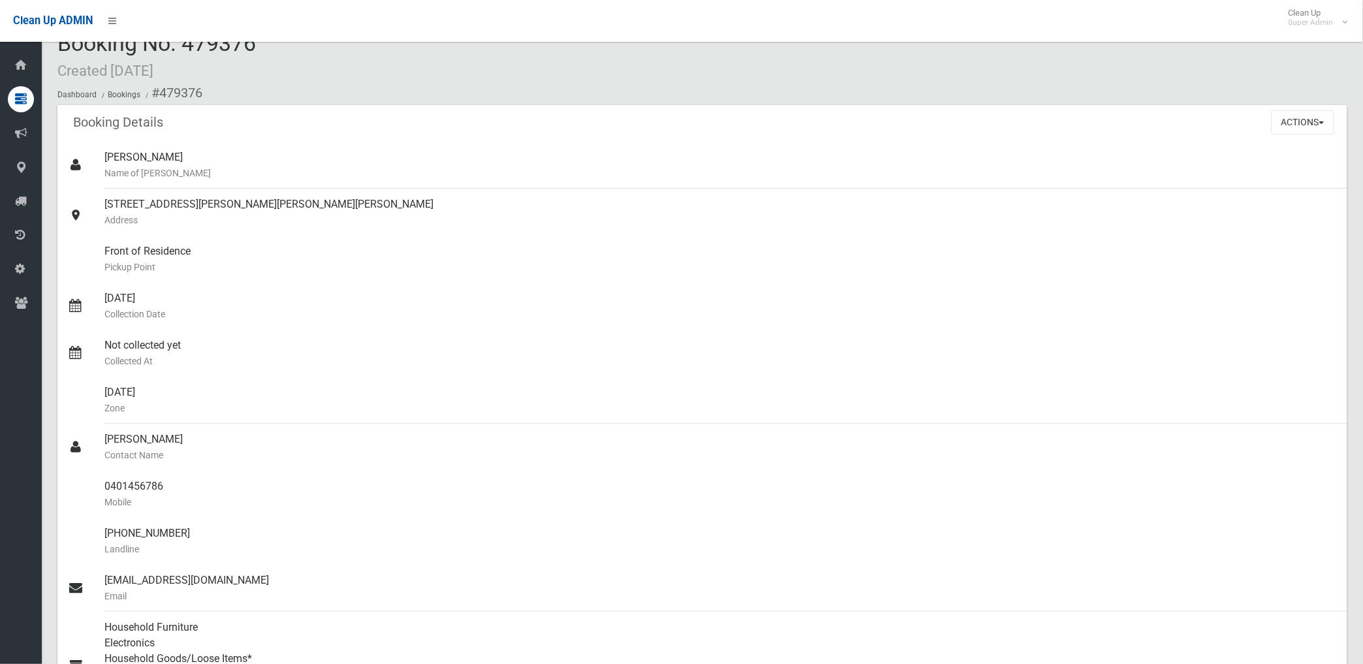
scroll to position [0, 0]
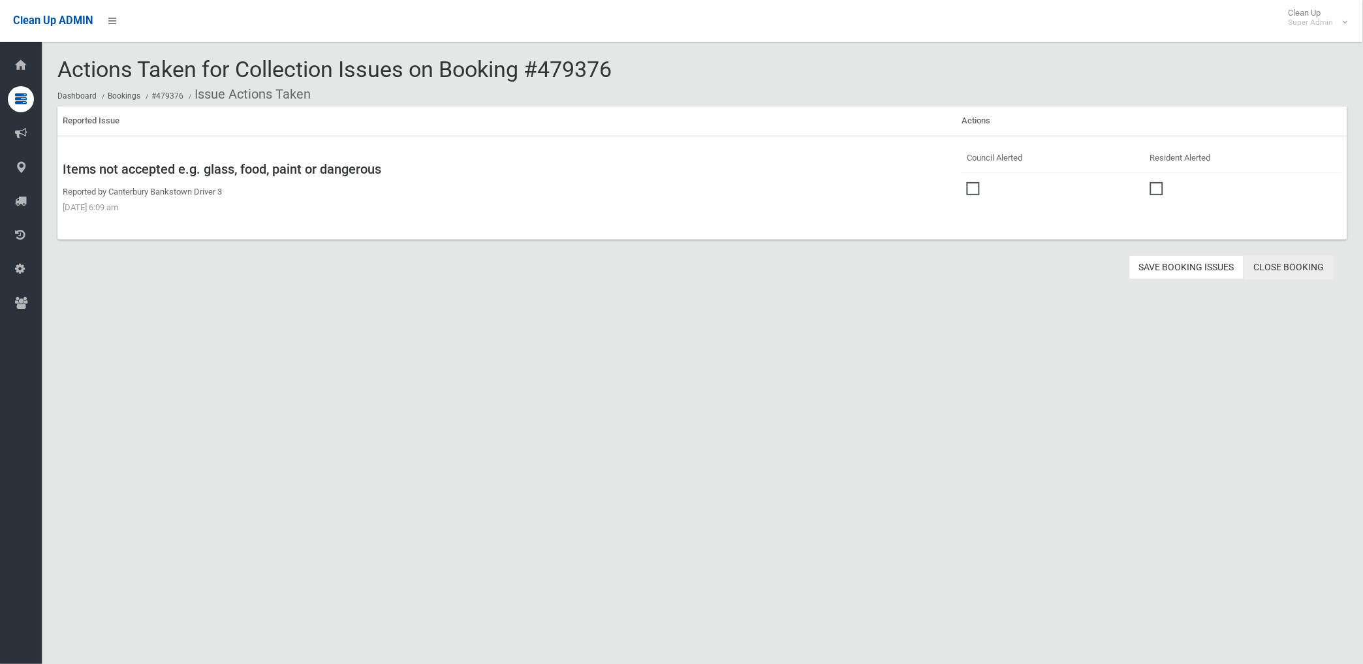
click at [1286, 270] on link "Close Booking" at bounding box center [1289, 267] width 90 height 24
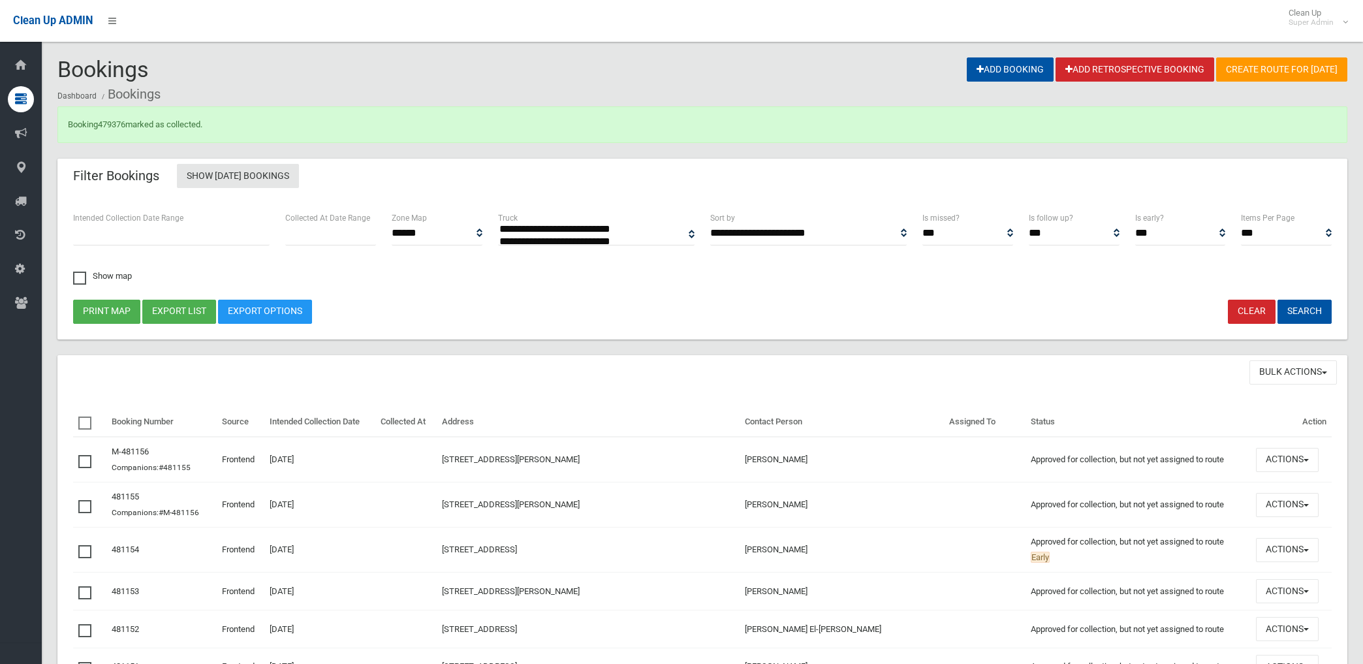
select select
click at [112, 121] on link "479376" at bounding box center [111, 124] width 27 height 10
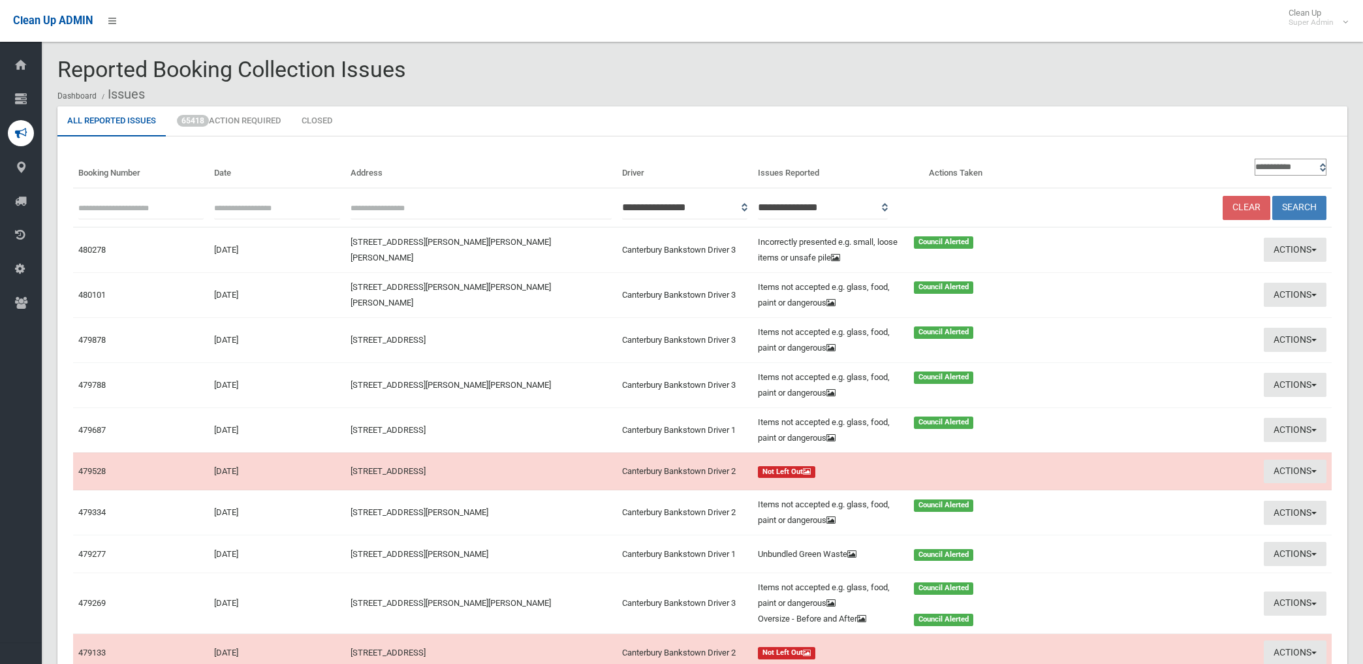
scroll to position [100, 0]
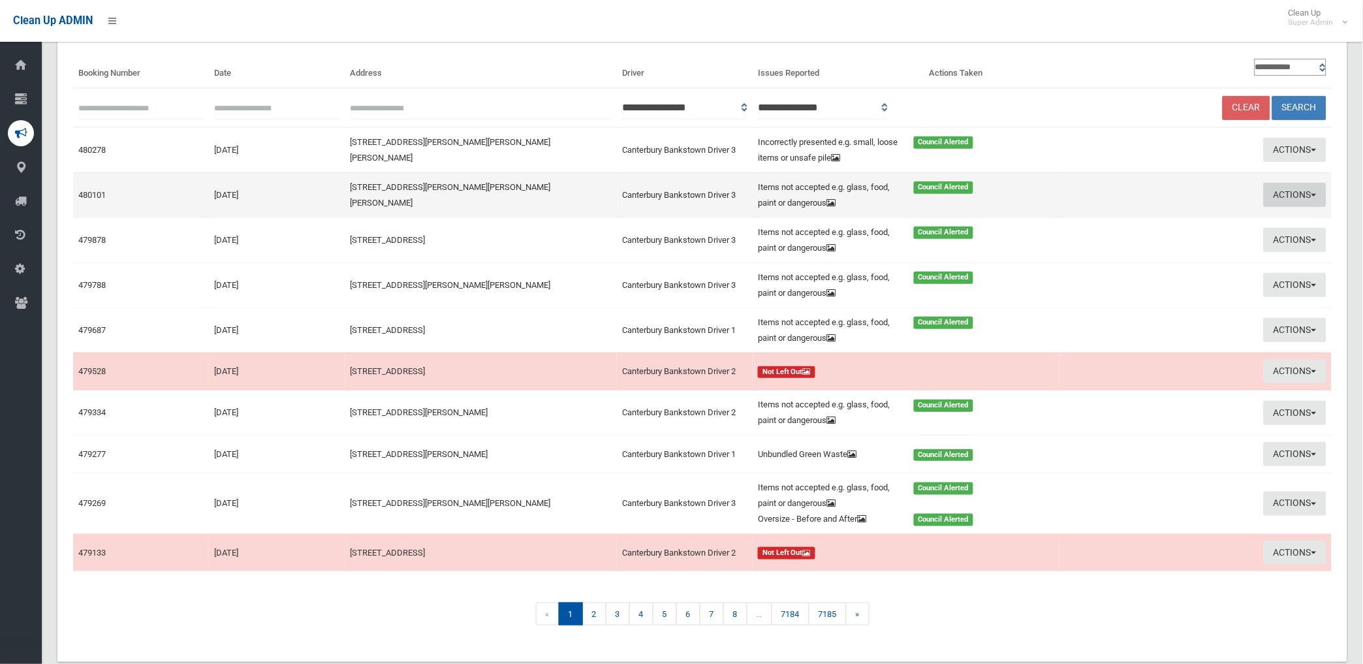
click at [1286, 191] on button "Actions" at bounding box center [1294, 195] width 63 height 24
click at [1127, 240] on link "Edit Actions Taken" at bounding box center [1142, 244] width 155 height 22
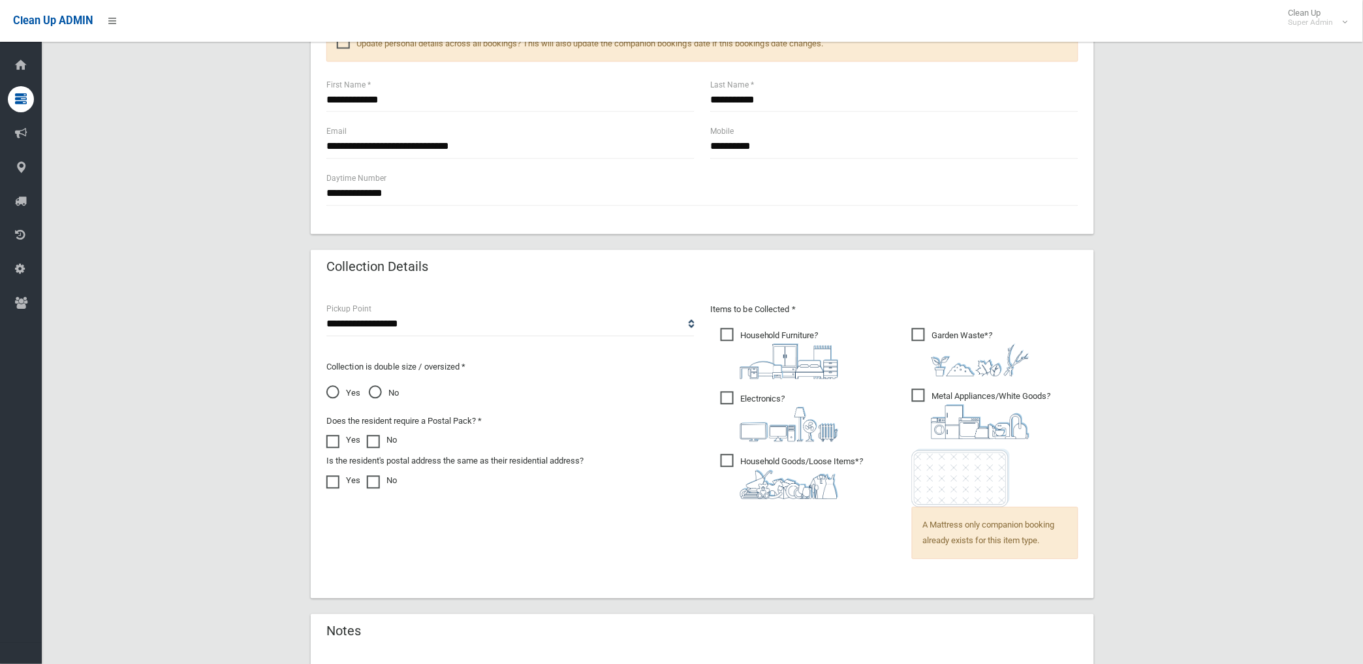
scroll to position [837, 0]
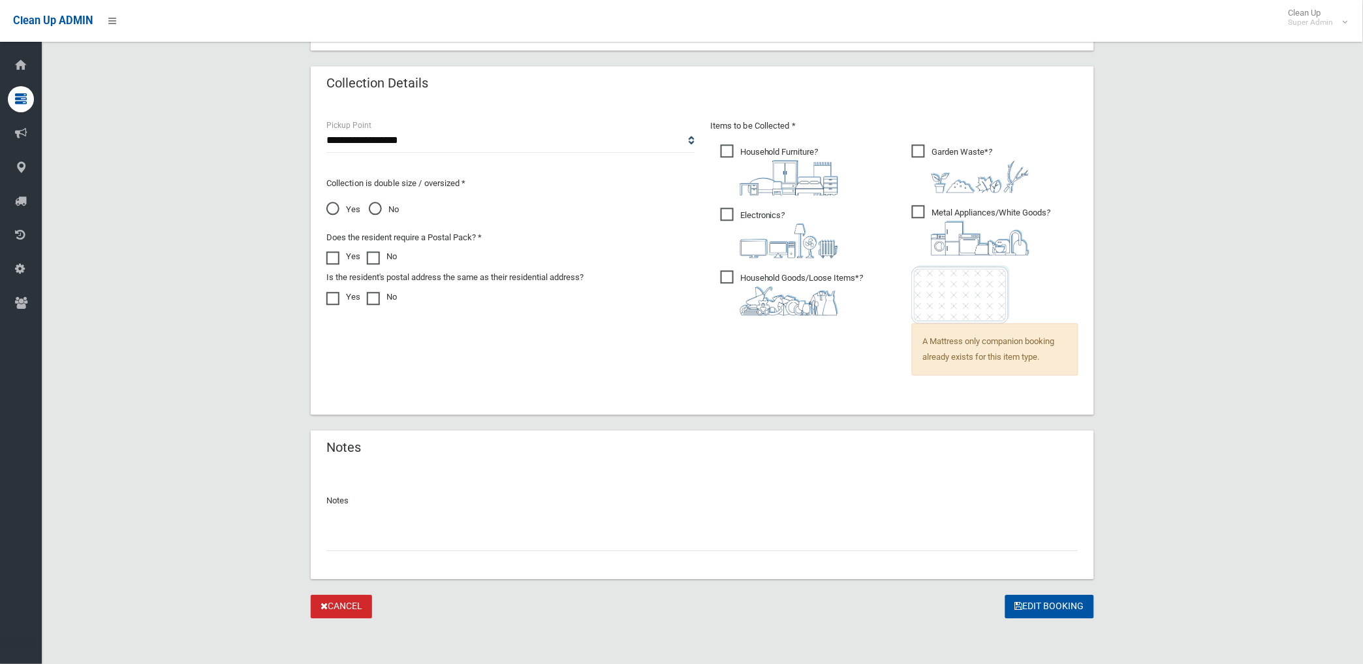
click at [445, 546] on input "text" at bounding box center [702, 539] width 752 height 24
paste input "********"
type input "**********"
click at [1042, 605] on button "Edit Booking" at bounding box center [1049, 607] width 89 height 24
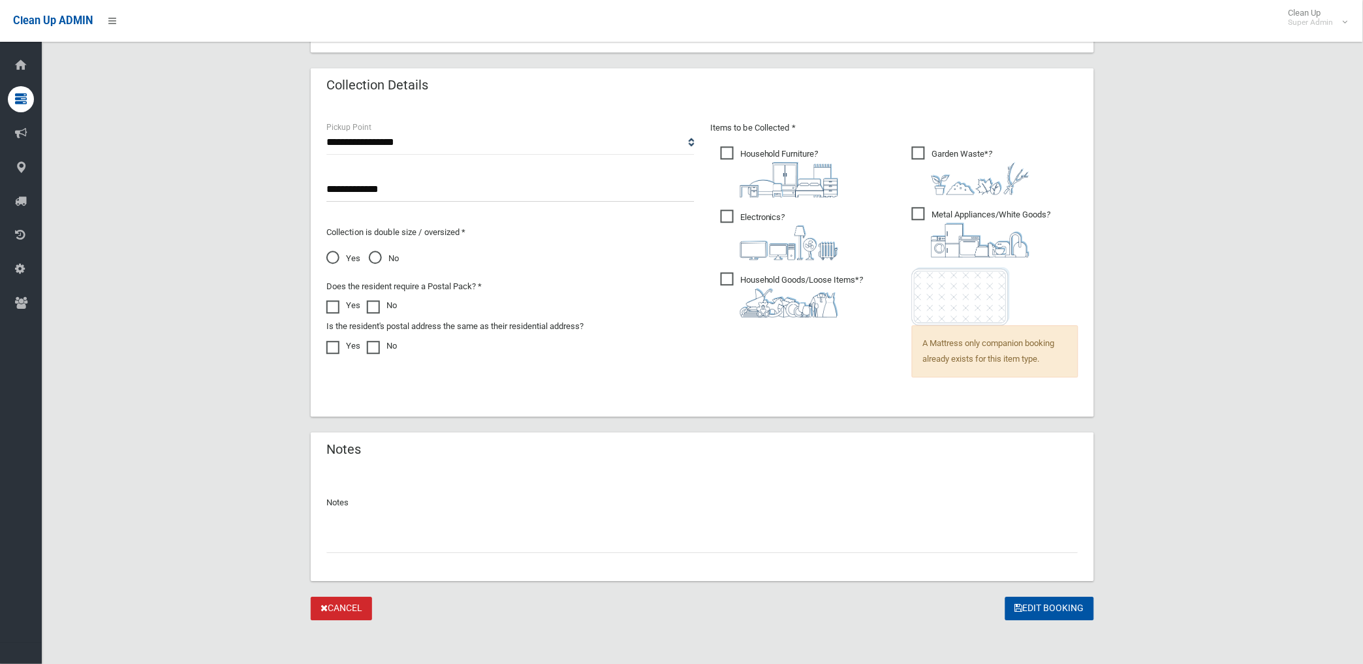
scroll to position [837, 0]
click at [388, 536] on input "text" at bounding box center [702, 539] width 752 height 24
paste input "********"
type input "**********"
click at [1038, 604] on button "Edit Booking" at bounding box center [1049, 607] width 89 height 24
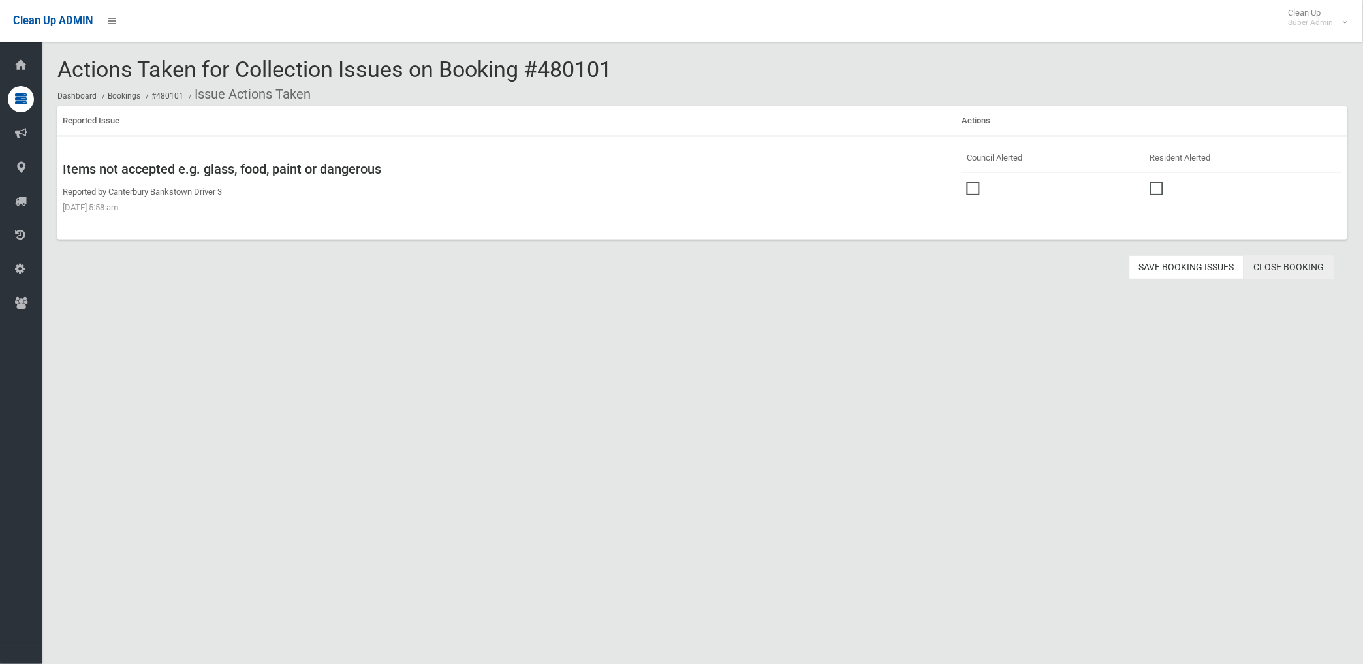
click at [1283, 260] on link "Close Booking" at bounding box center [1289, 267] width 90 height 24
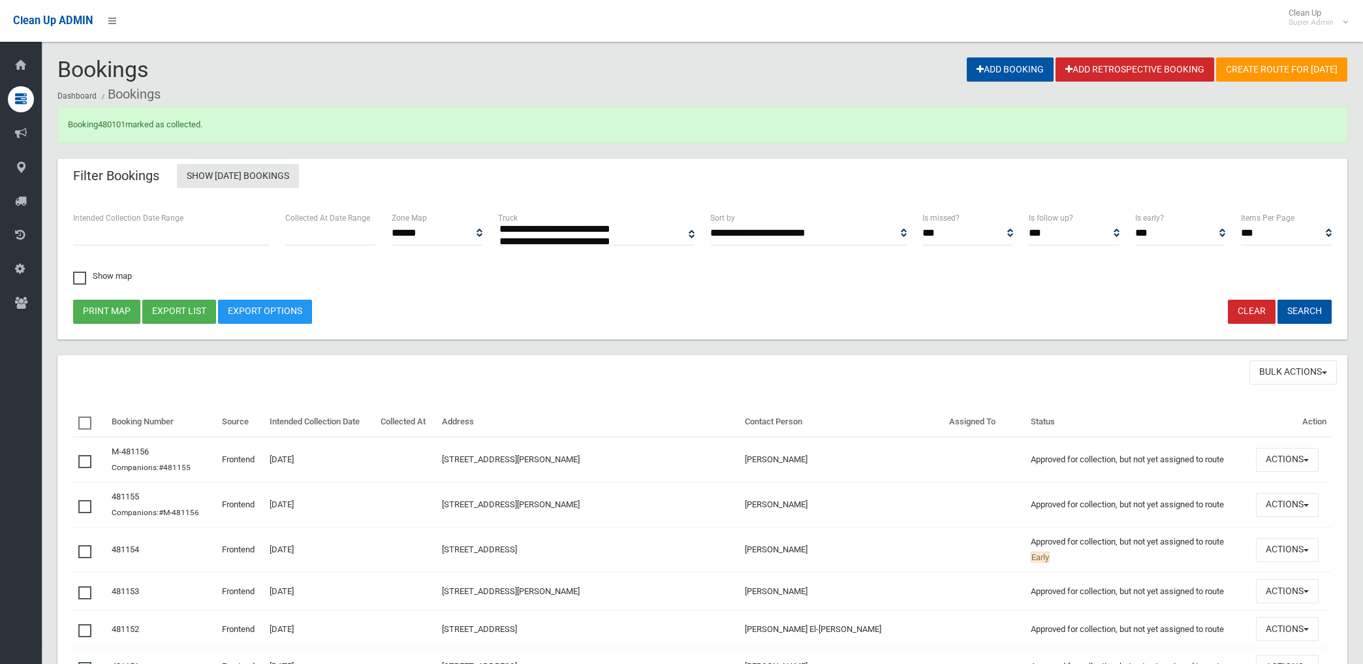
select select
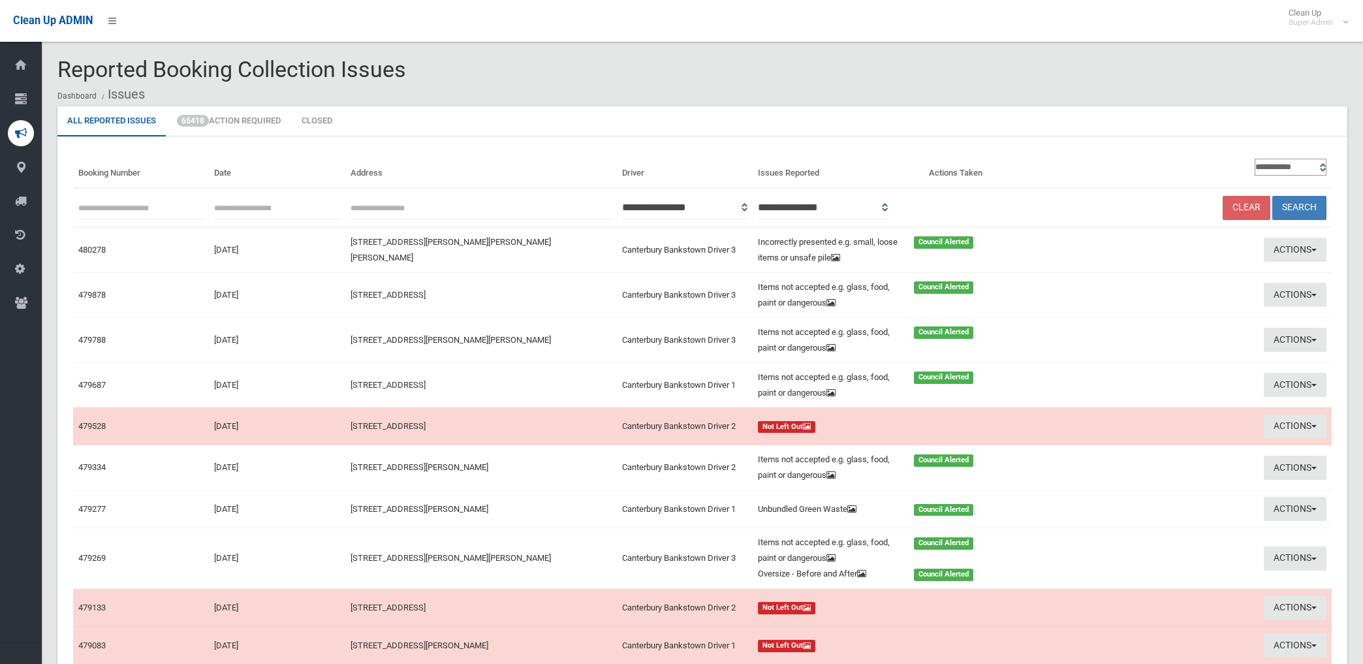
scroll to position [100, 0]
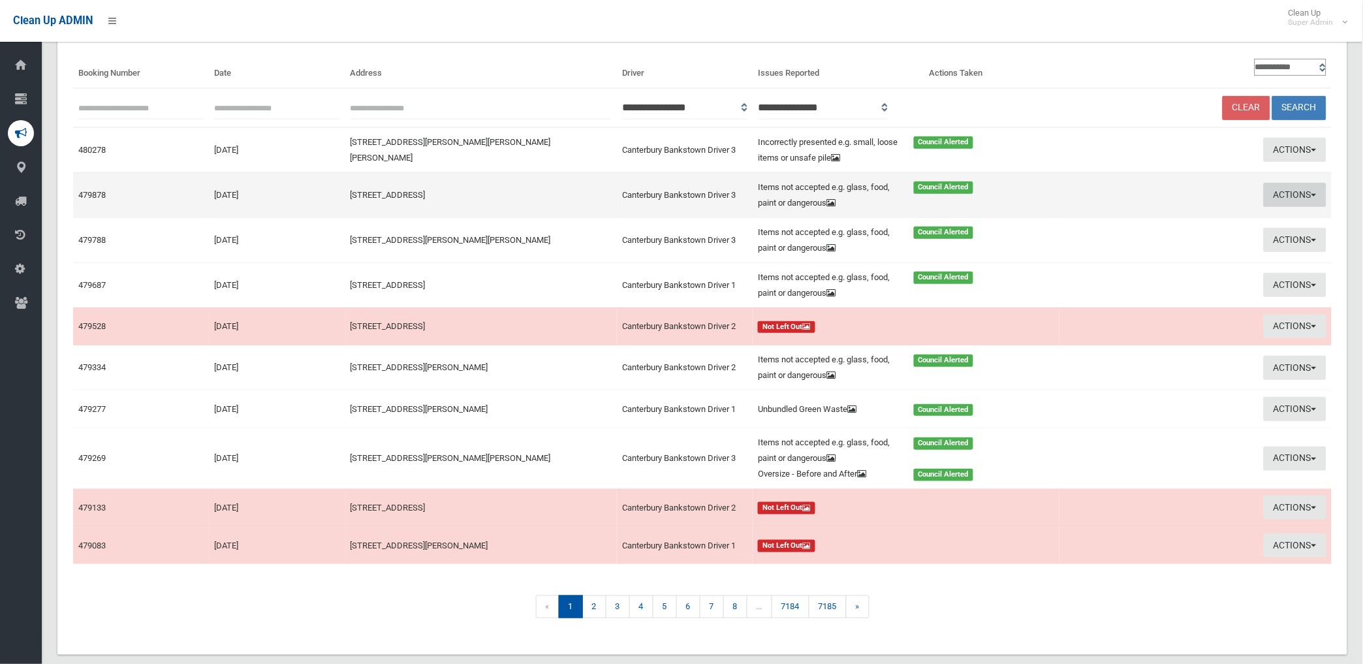
click at [1274, 189] on button "Actions" at bounding box center [1294, 195] width 63 height 24
click at [1131, 248] on link "Edit Actions Taken" at bounding box center [1142, 244] width 155 height 22
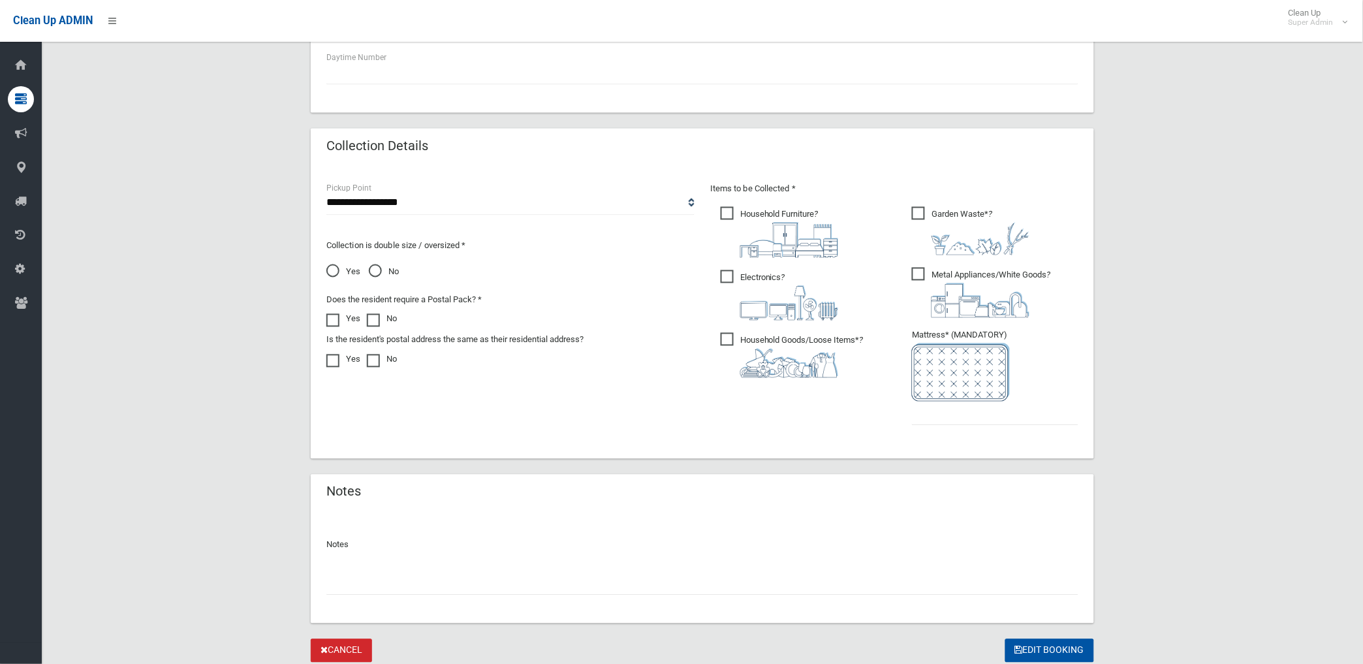
scroll to position [621, 0]
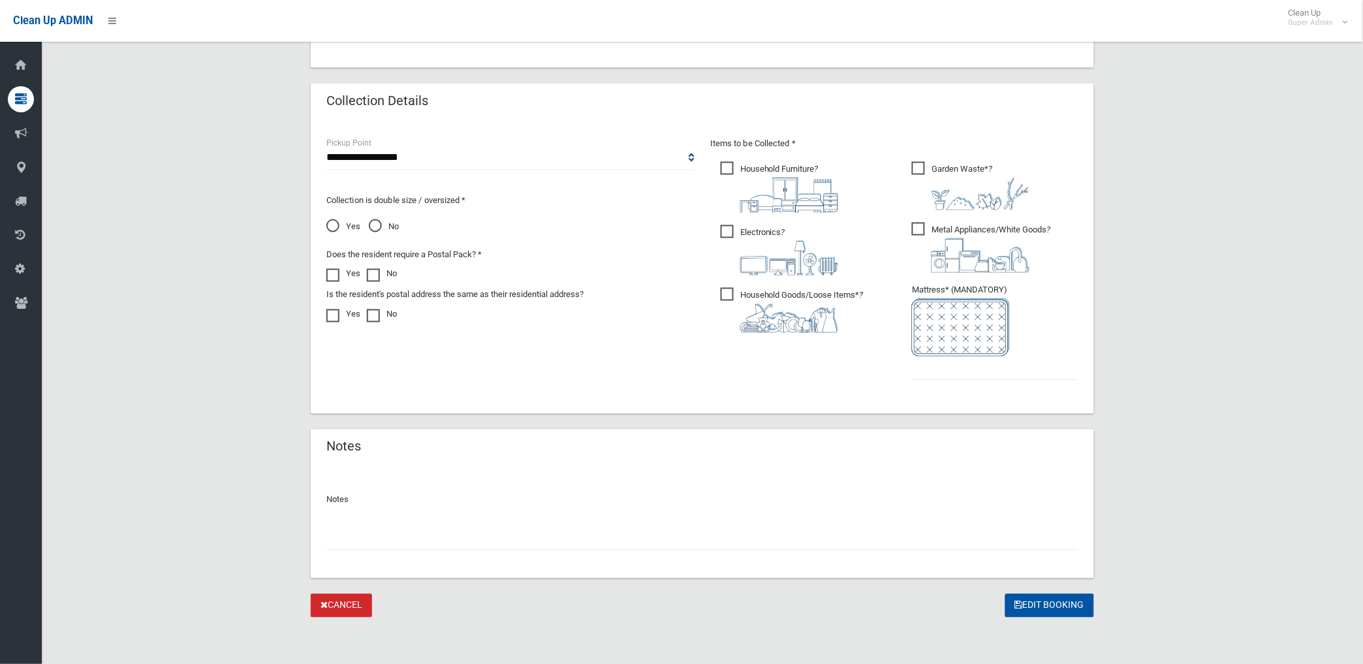
click at [409, 544] on input "text" at bounding box center [702, 538] width 752 height 24
paste input "********"
type input "**********"
click at [993, 365] on input "text" at bounding box center [995, 368] width 166 height 24
type input "*"
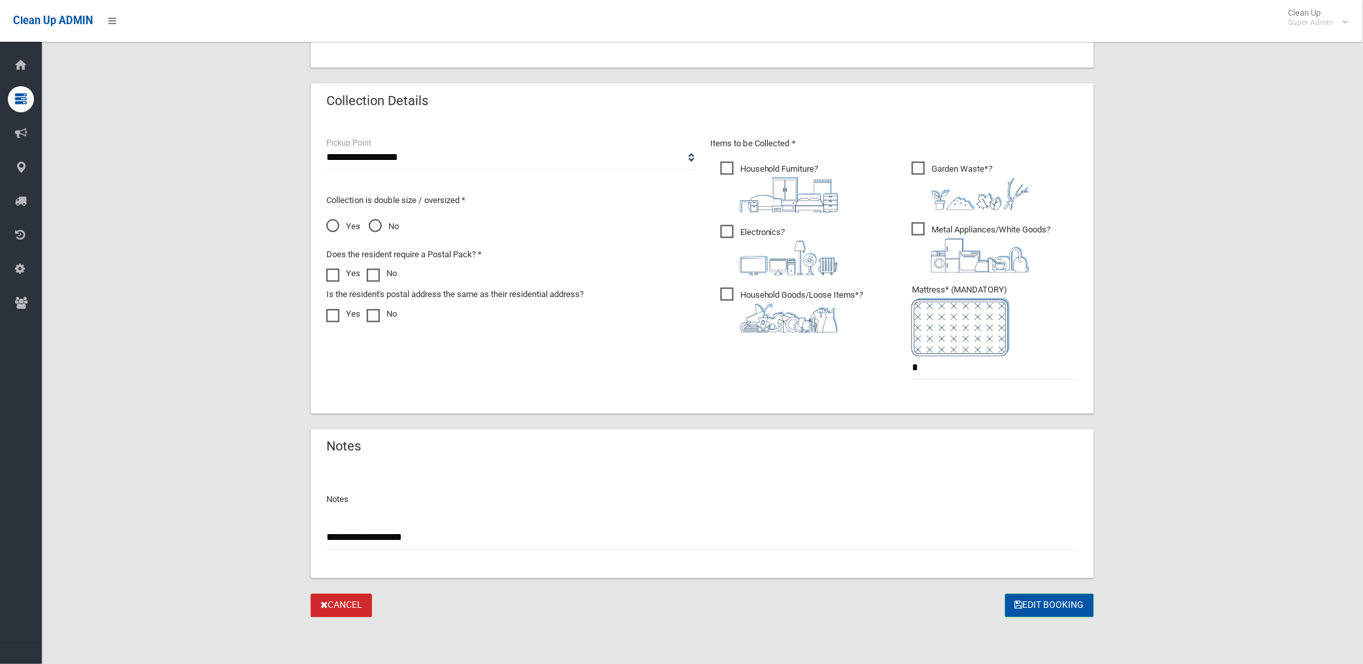
click at [1083, 601] on button "Edit Booking" at bounding box center [1049, 606] width 89 height 24
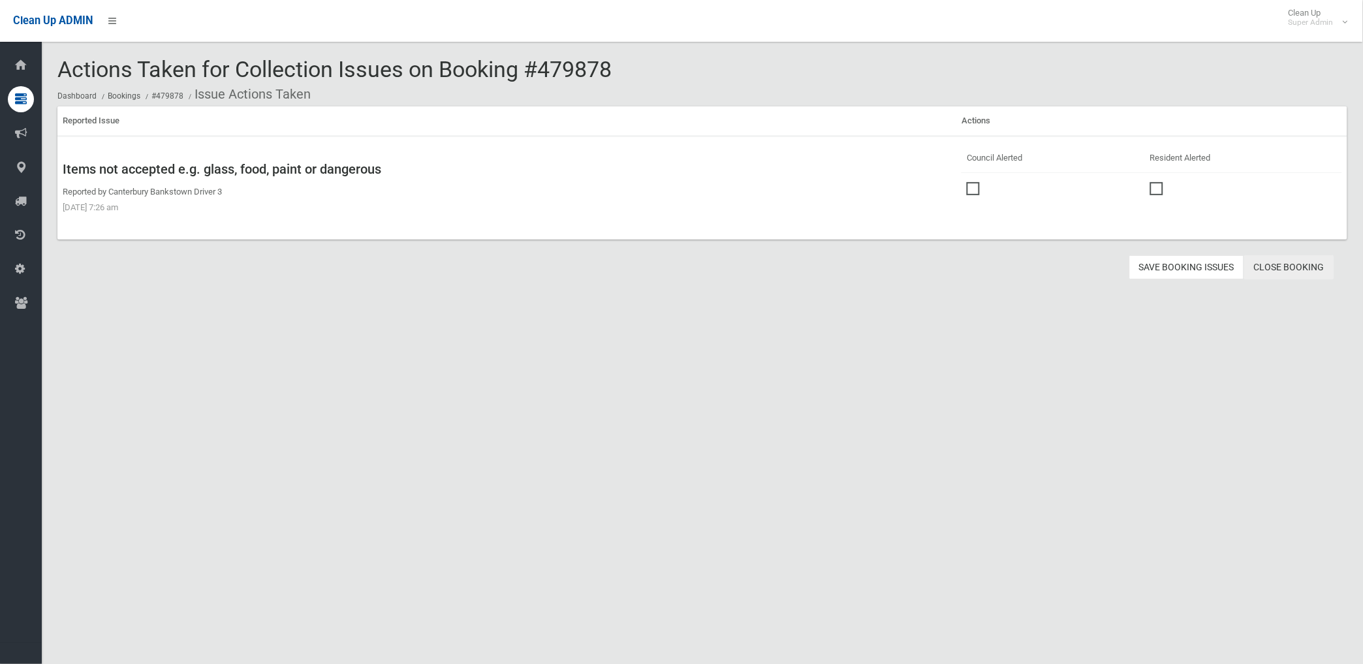
click at [1282, 263] on link "Close Booking" at bounding box center [1289, 267] width 90 height 24
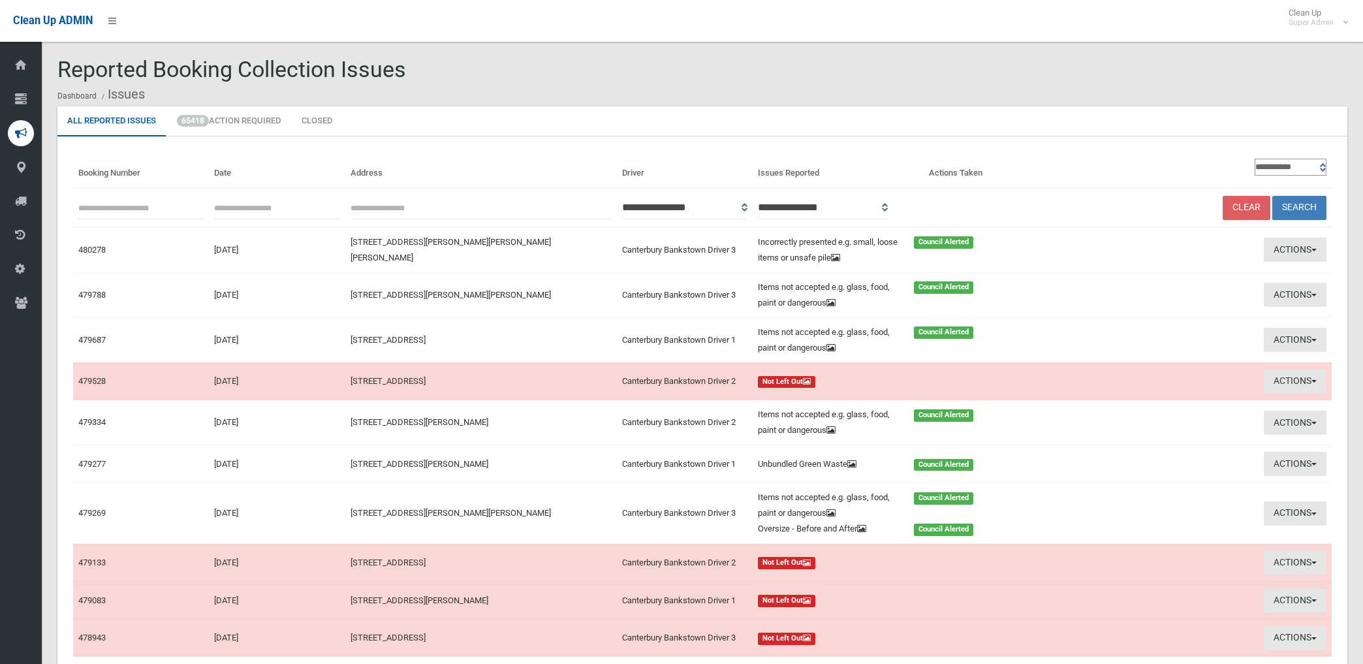
scroll to position [100, 0]
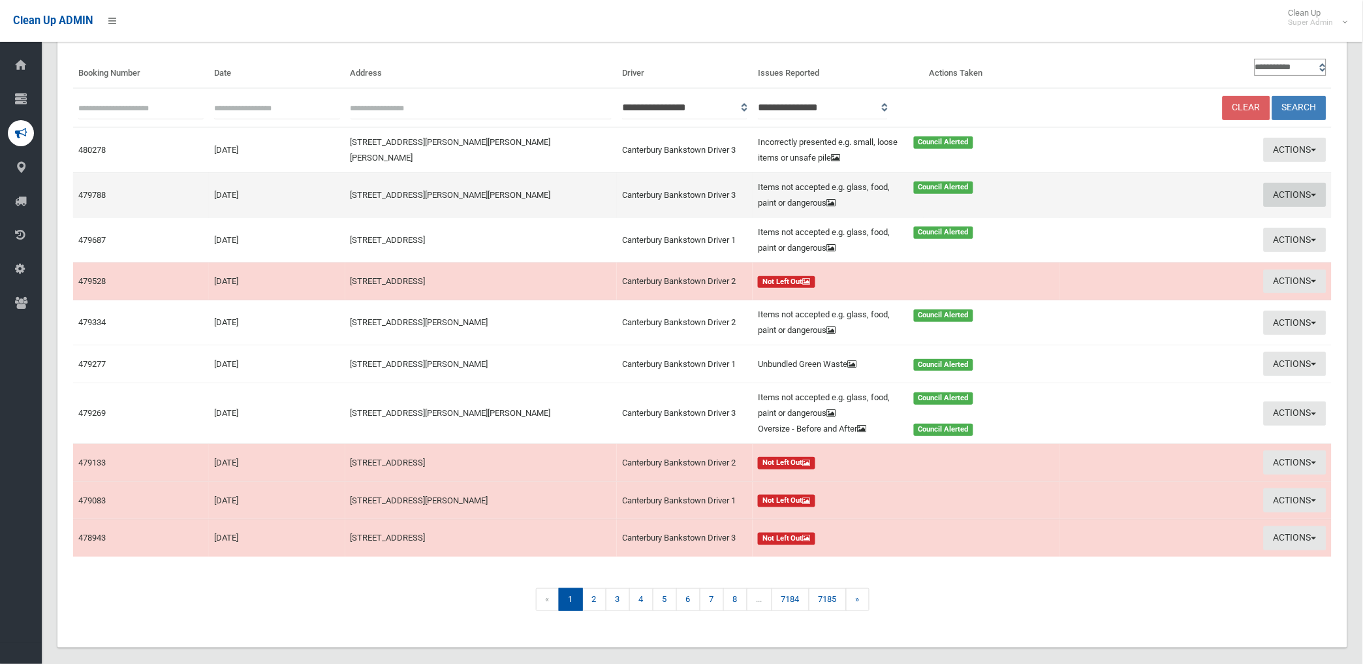
click at [1288, 196] on button "Actions" at bounding box center [1294, 195] width 63 height 24
click at [1133, 241] on link "Edit Actions Taken" at bounding box center [1142, 244] width 155 height 22
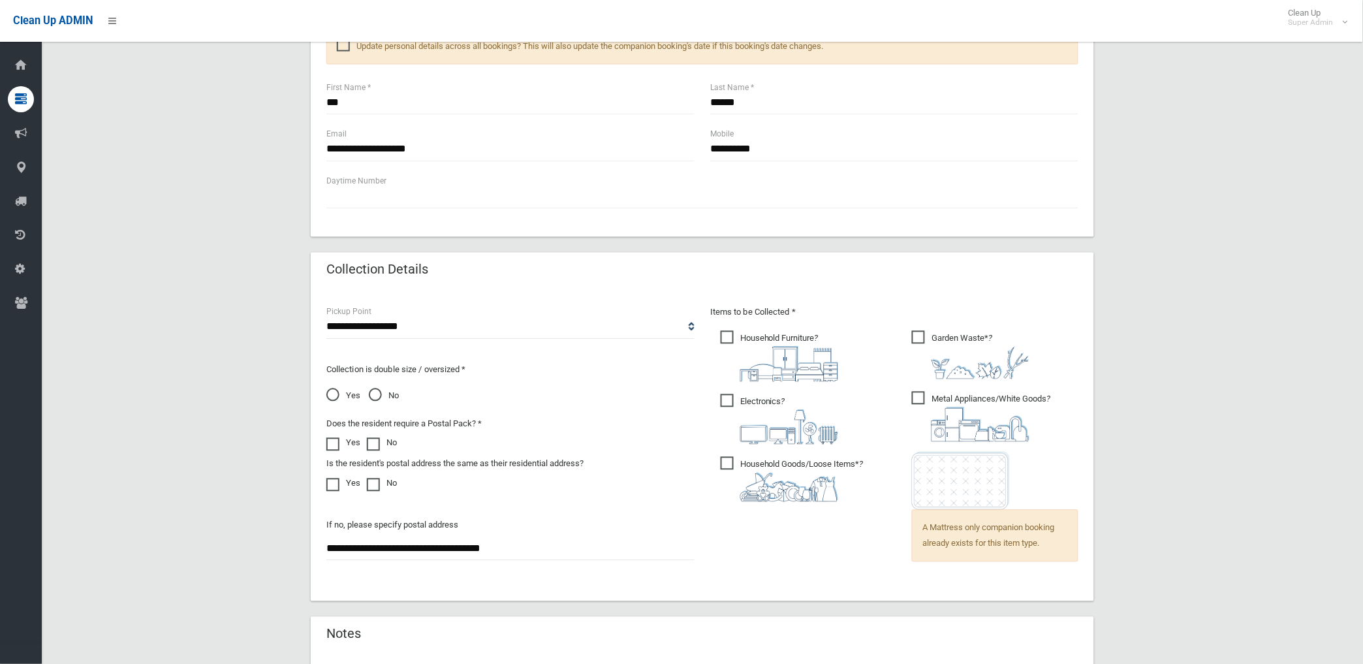
scroll to position [837, 0]
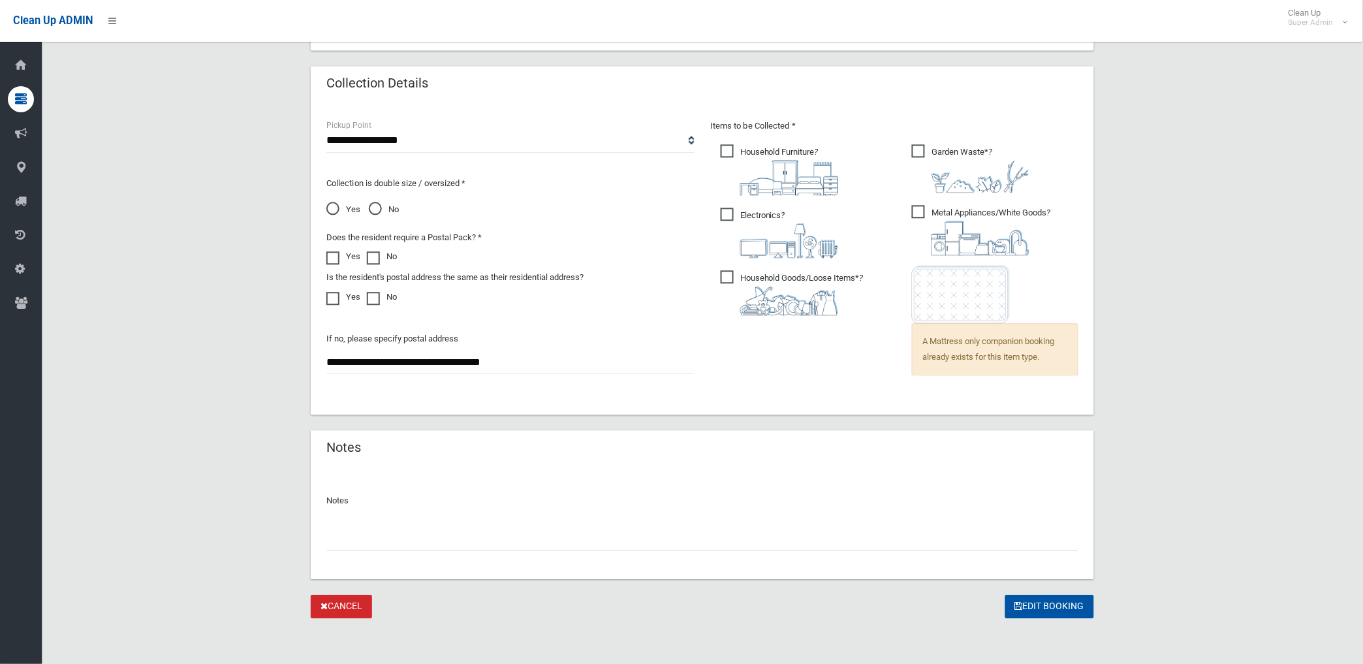
click at [351, 539] on input "text" at bounding box center [702, 539] width 752 height 24
paste input "********"
type input "**********"
click at [1038, 603] on button "Edit Booking" at bounding box center [1049, 607] width 89 height 24
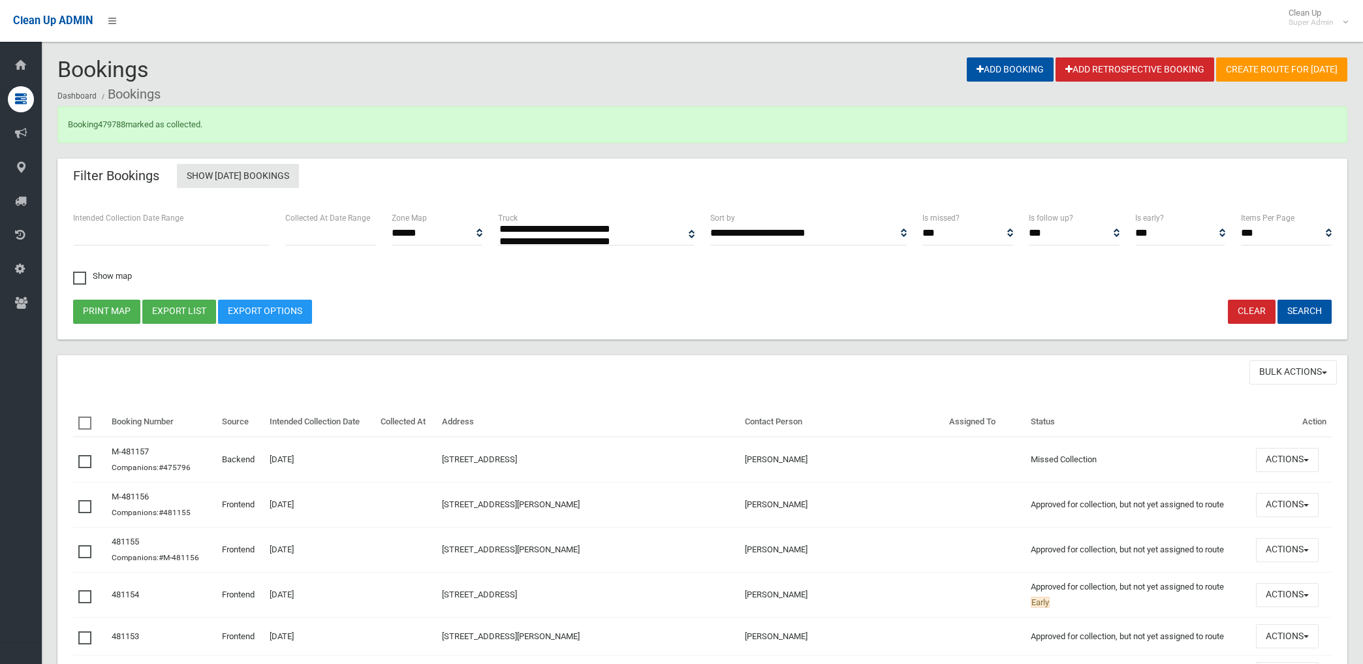
select select
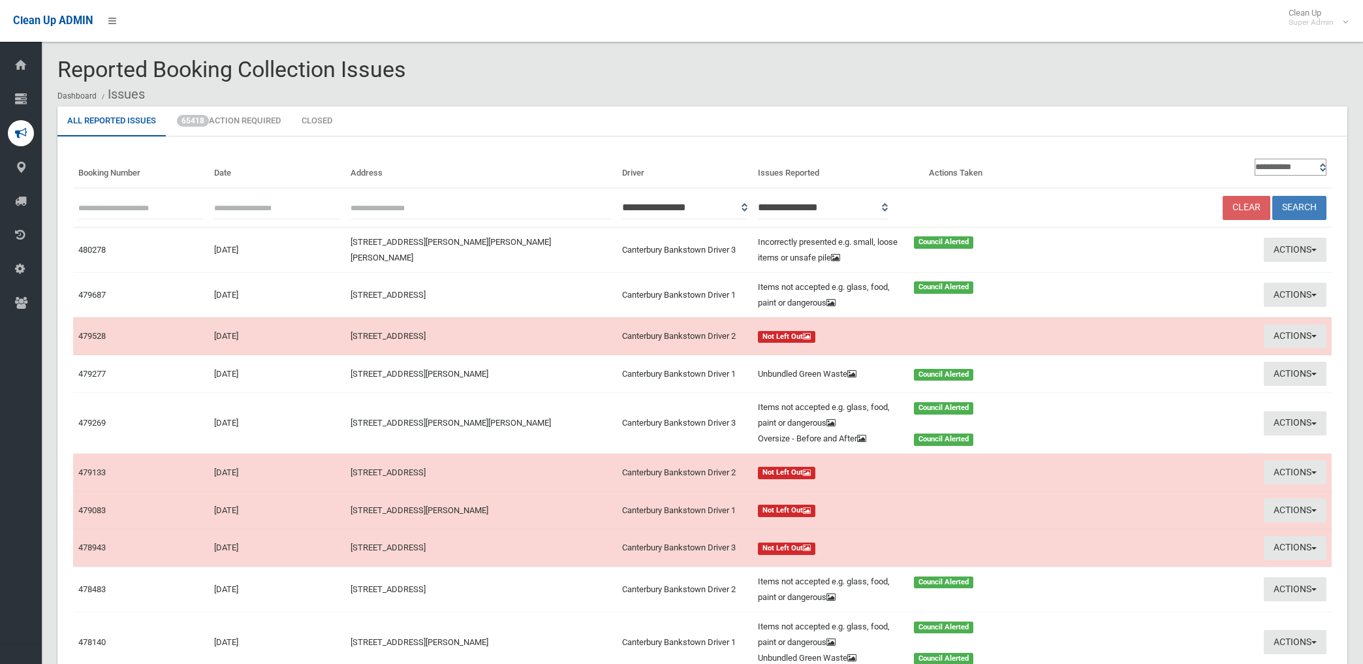
scroll to position [100, 0]
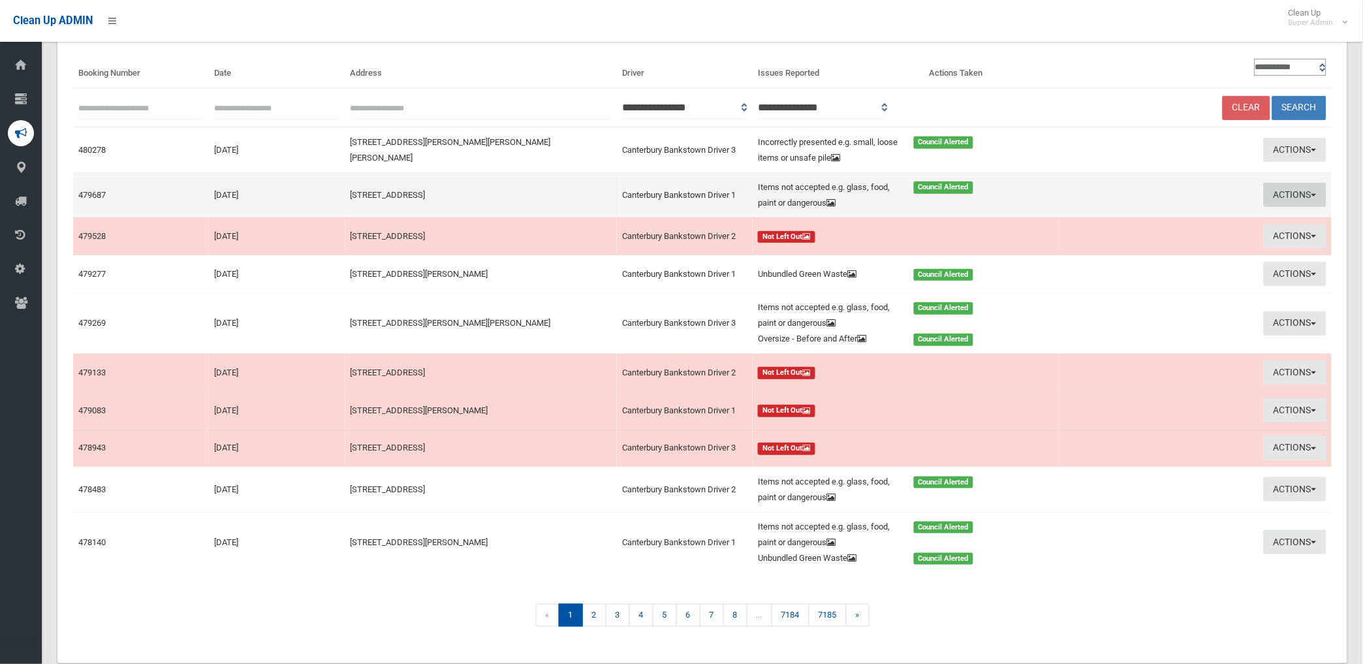
click at [1284, 193] on button "Actions" at bounding box center [1294, 195] width 63 height 24
click at [1137, 249] on link "Edit Actions Taken" at bounding box center [1142, 244] width 155 height 22
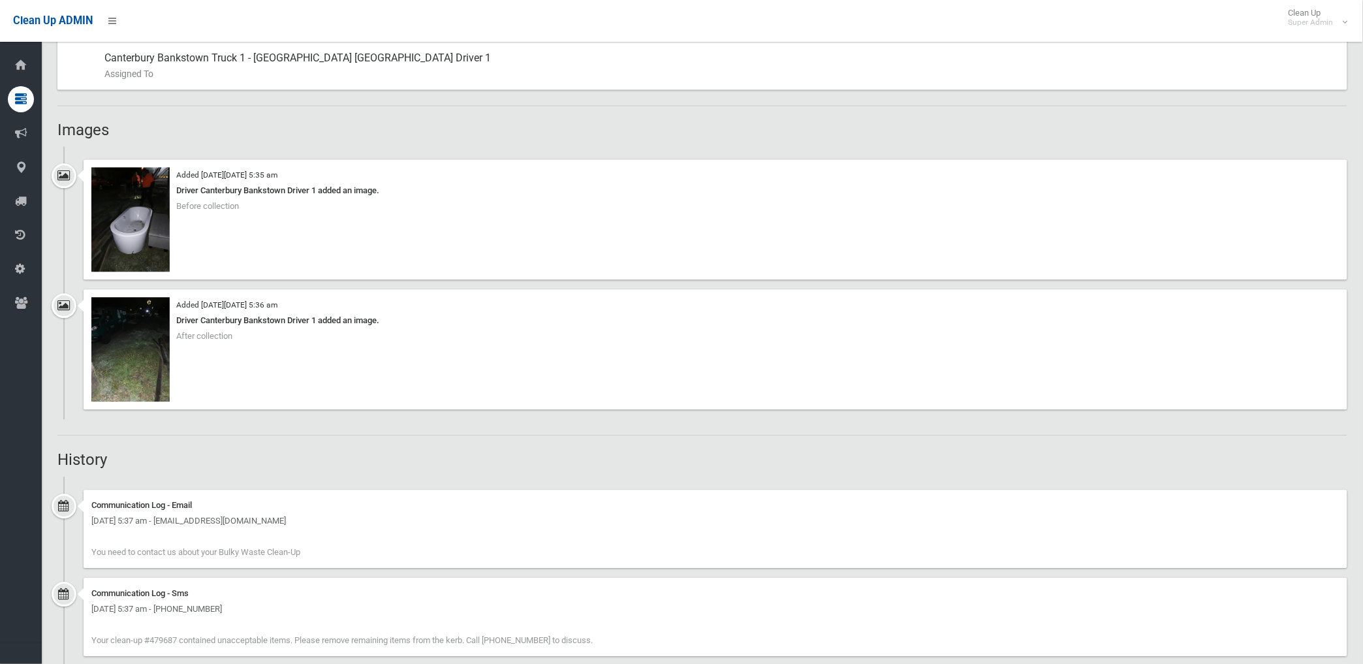
scroll to position [797, 0]
click at [157, 248] on img at bounding box center [130, 220] width 78 height 104
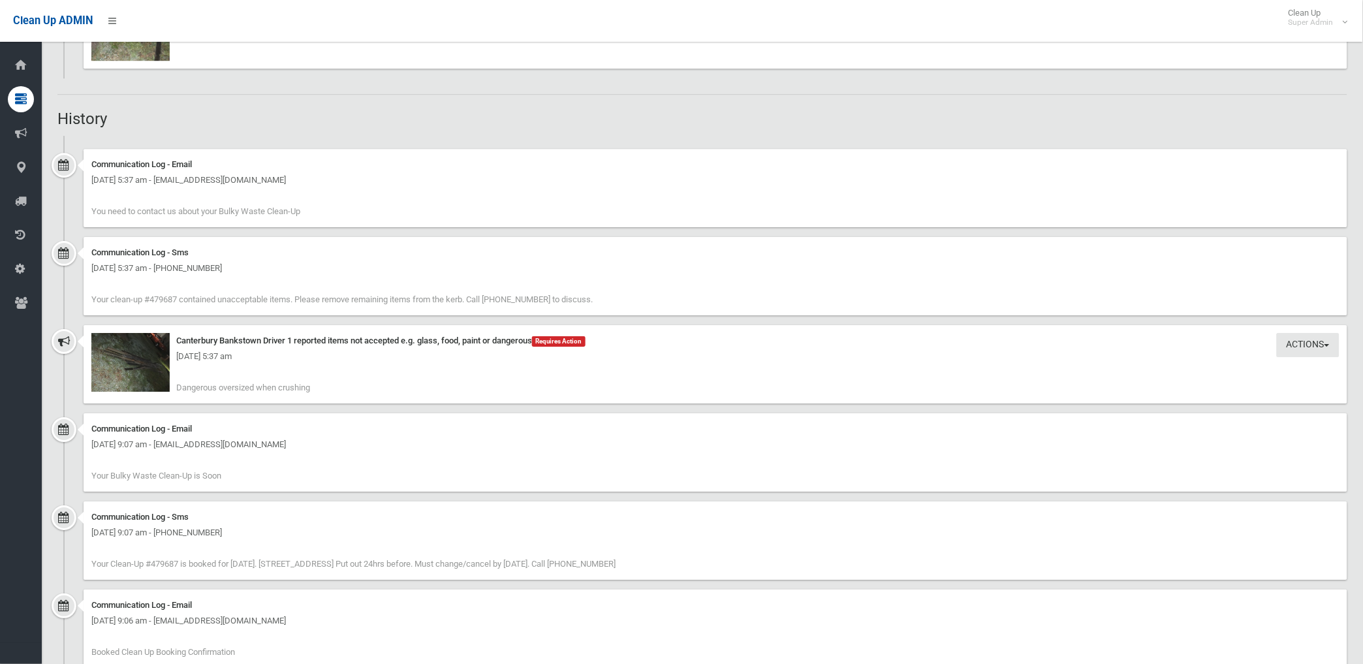
scroll to position [1160, 0]
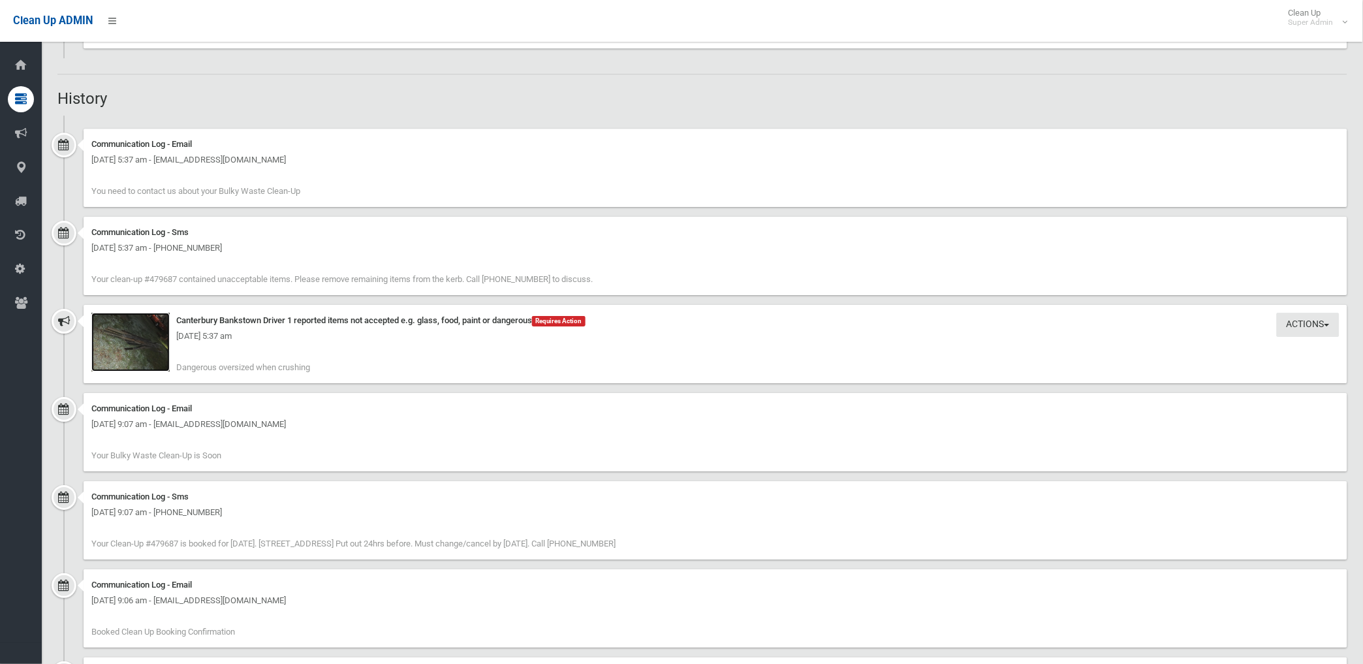
click at [145, 358] on img at bounding box center [130, 342] width 78 height 59
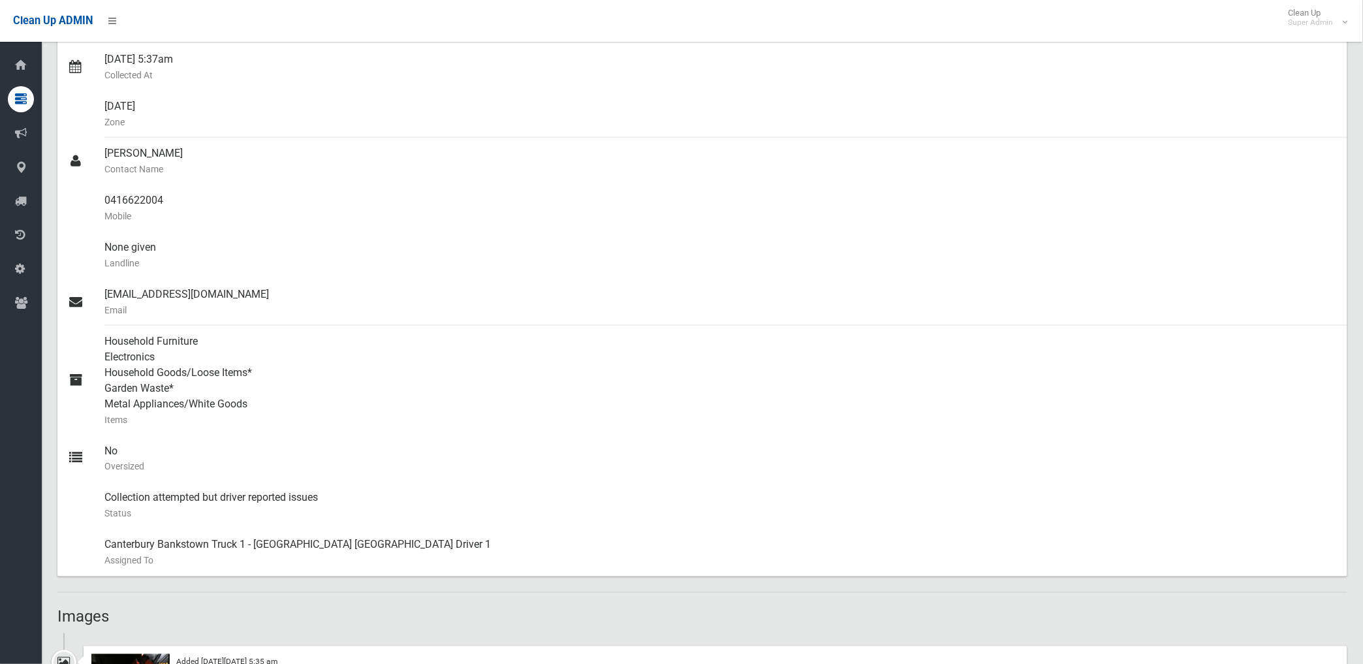
scroll to position [217, 0]
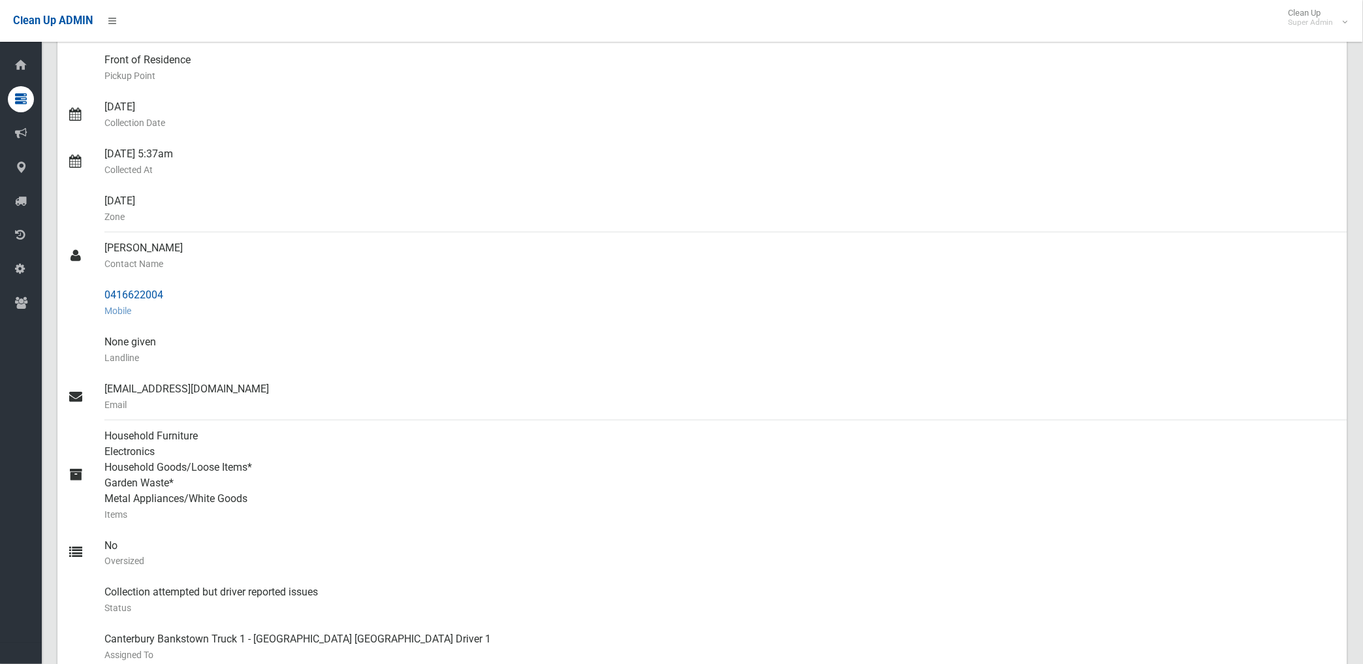
drag, startPoint x: 100, startPoint y: 290, endPoint x: 170, endPoint y: 294, distance: 69.3
click at [170, 294] on link "0416622004 Mobile" at bounding box center [702, 302] width 1290 height 47
drag, startPoint x: 170, startPoint y: 294, endPoint x: 145, endPoint y: 298, distance: 25.2
copy link "0416622004"
click at [518, 479] on div "Household Furniture Electronics Household Goods/Loose Items* Garden Waste* Meta…" at bounding box center [720, 475] width 1232 height 110
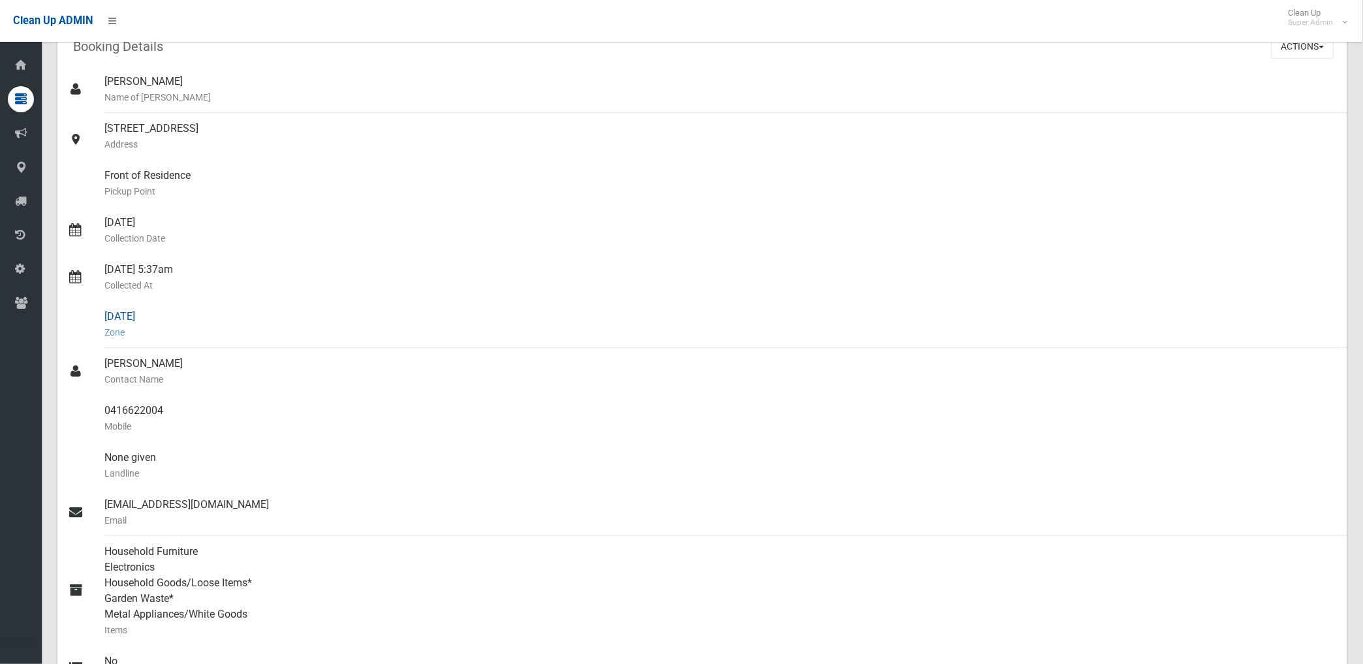
scroll to position [0, 0]
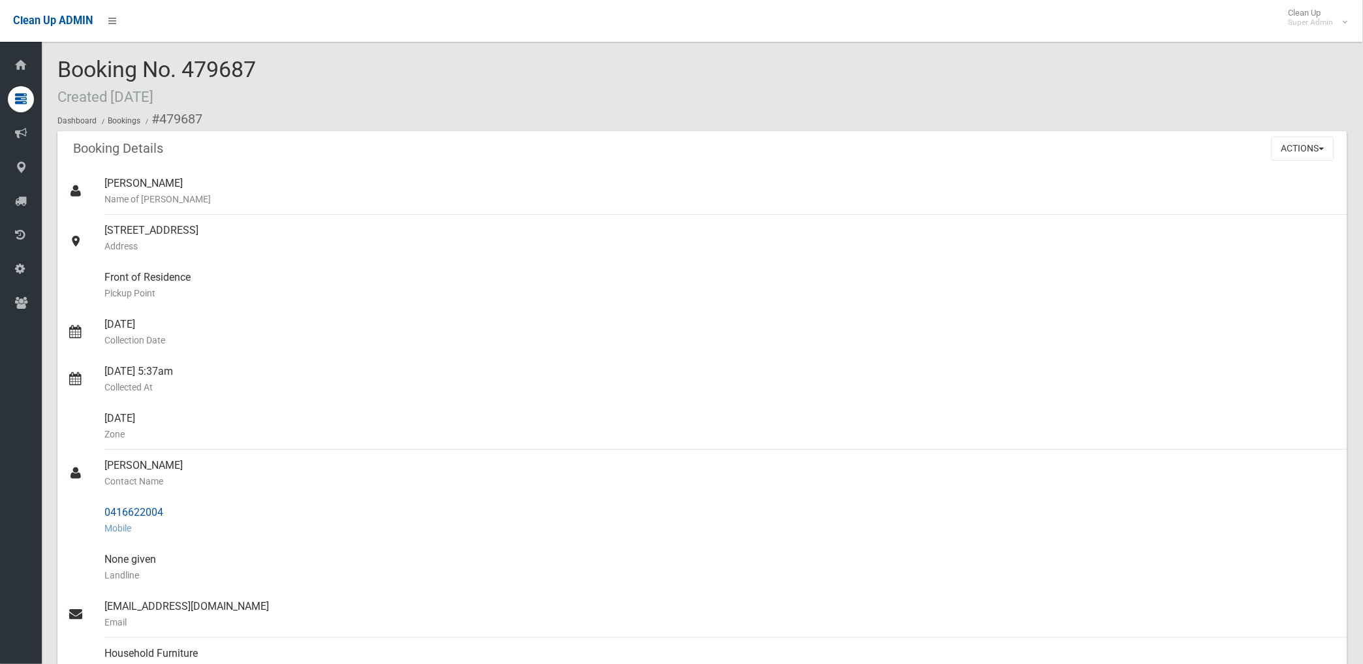
drag, startPoint x: 158, startPoint y: 120, endPoint x: 168, endPoint y: 508, distance: 387.8
copy section "479687 Booking Details Actions View Booking Edit Booking Clone Booking Add Book…"
click at [481, 198] on small "Name of Booker" at bounding box center [720, 199] width 1232 height 16
click at [1286, 148] on button "Actions" at bounding box center [1302, 148] width 63 height 24
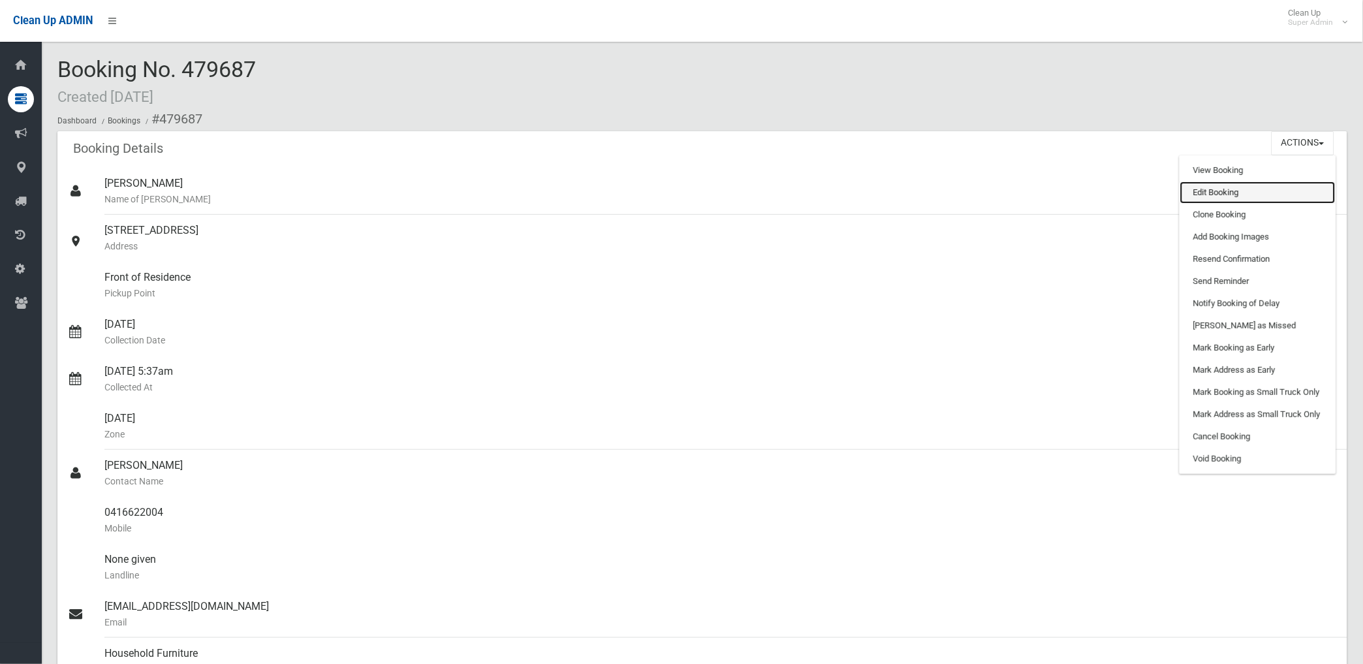
click at [1221, 193] on link "Edit Booking" at bounding box center [1257, 192] width 155 height 22
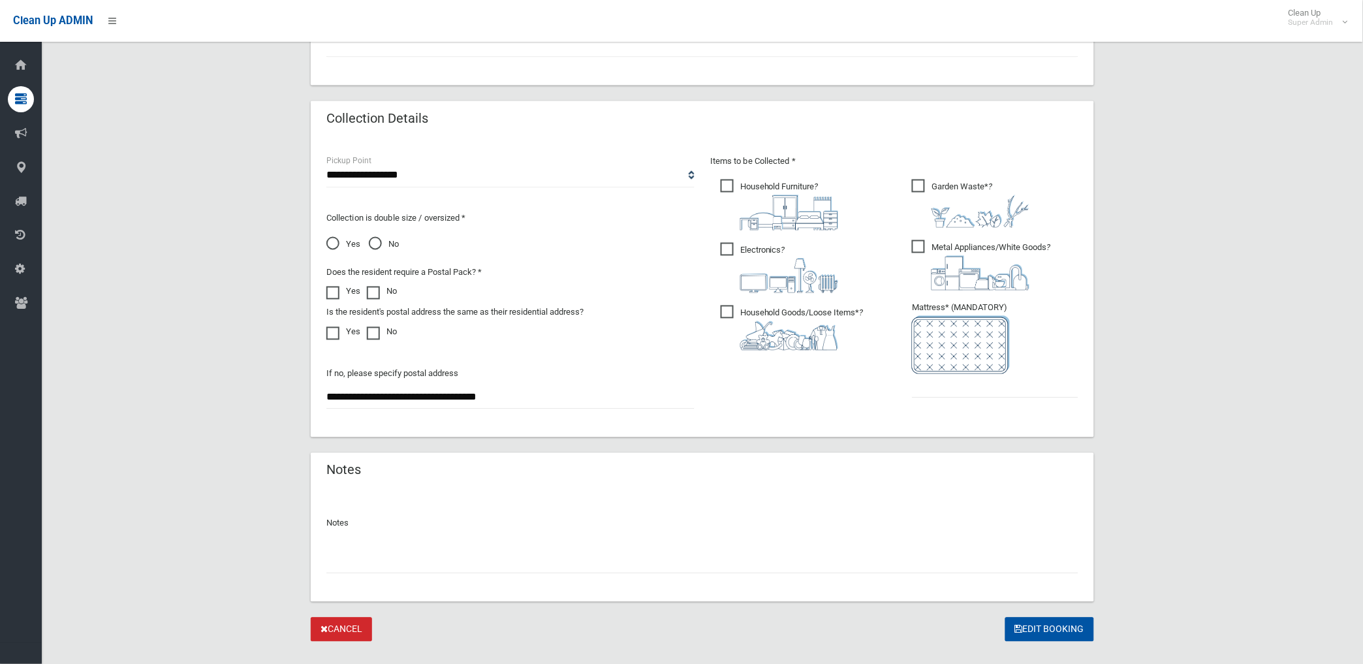
scroll to position [626, 0]
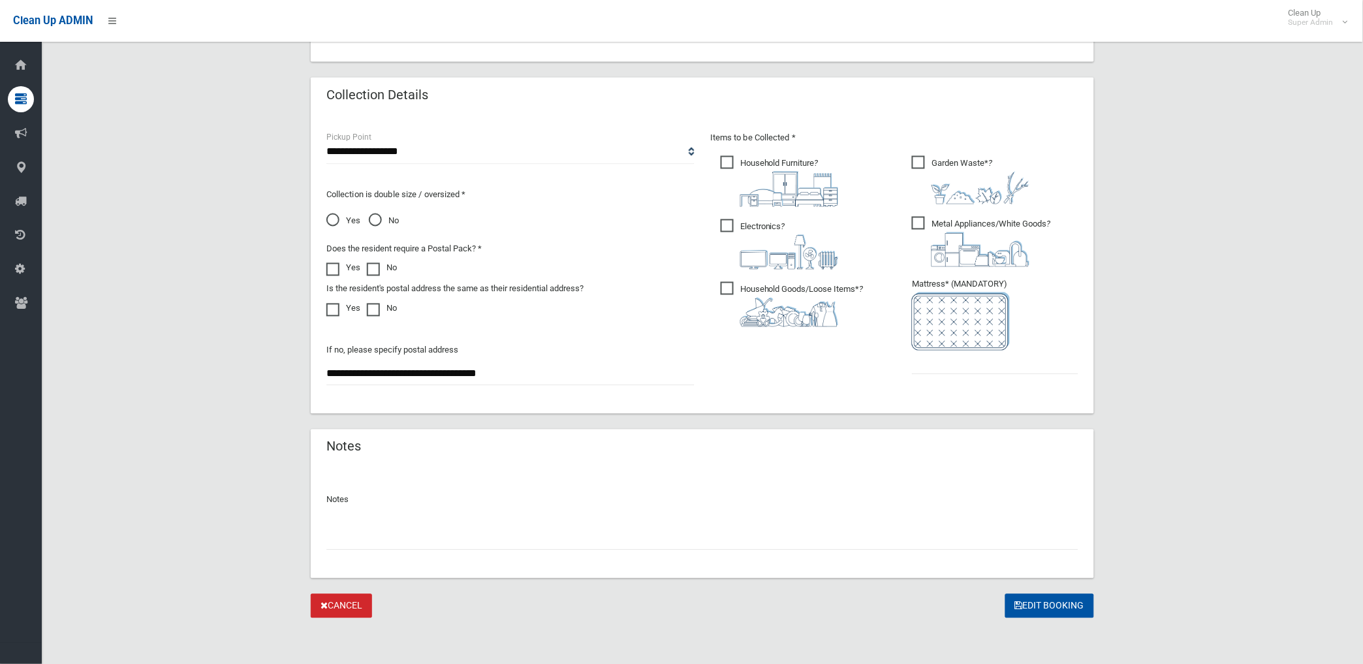
drag, startPoint x: 383, startPoint y: 545, endPoint x: 388, endPoint y: 535, distance: 11.1
click at [388, 535] on input "text" at bounding box center [702, 538] width 752 height 24
paste input "********"
type input "**********"
click at [969, 363] on input "text" at bounding box center [995, 362] width 166 height 24
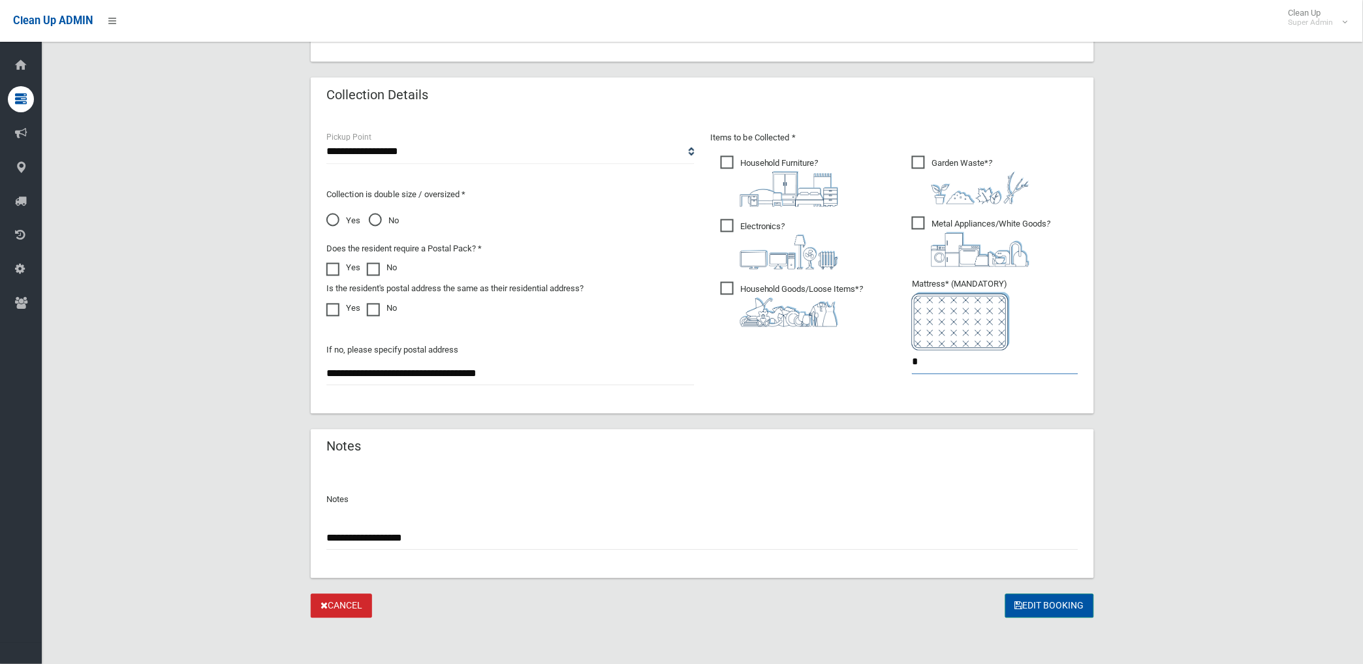
type input "*"
click at [1049, 608] on button "Edit Booking" at bounding box center [1049, 606] width 89 height 24
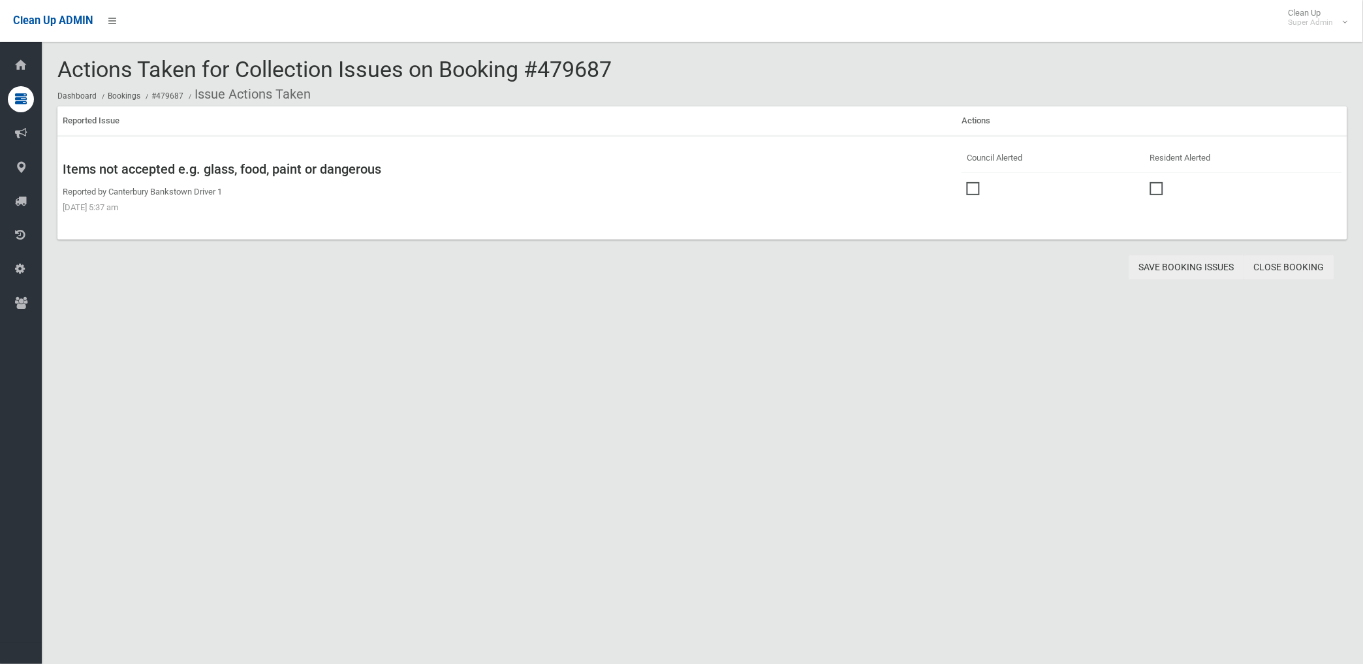
drag, startPoint x: 1274, startPoint y: 265, endPoint x: 1157, endPoint y: 260, distance: 117.6
click at [1273, 263] on link "Close Booking" at bounding box center [1289, 267] width 90 height 24
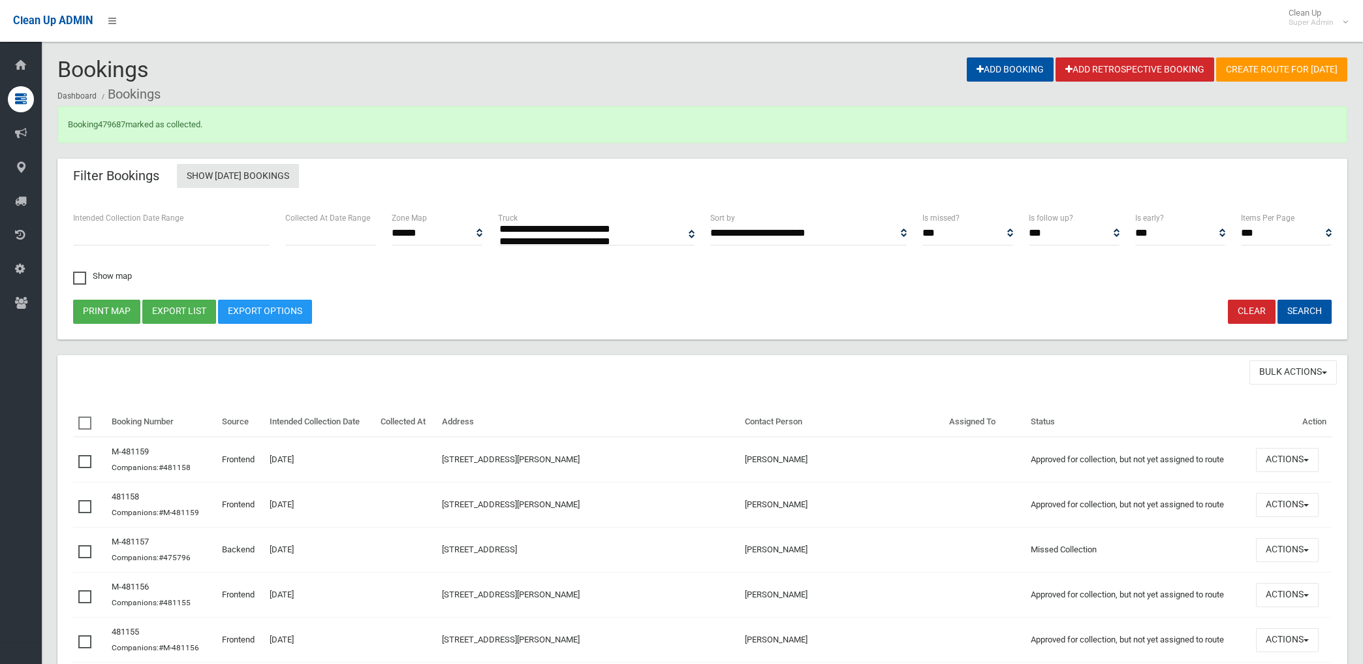
select select
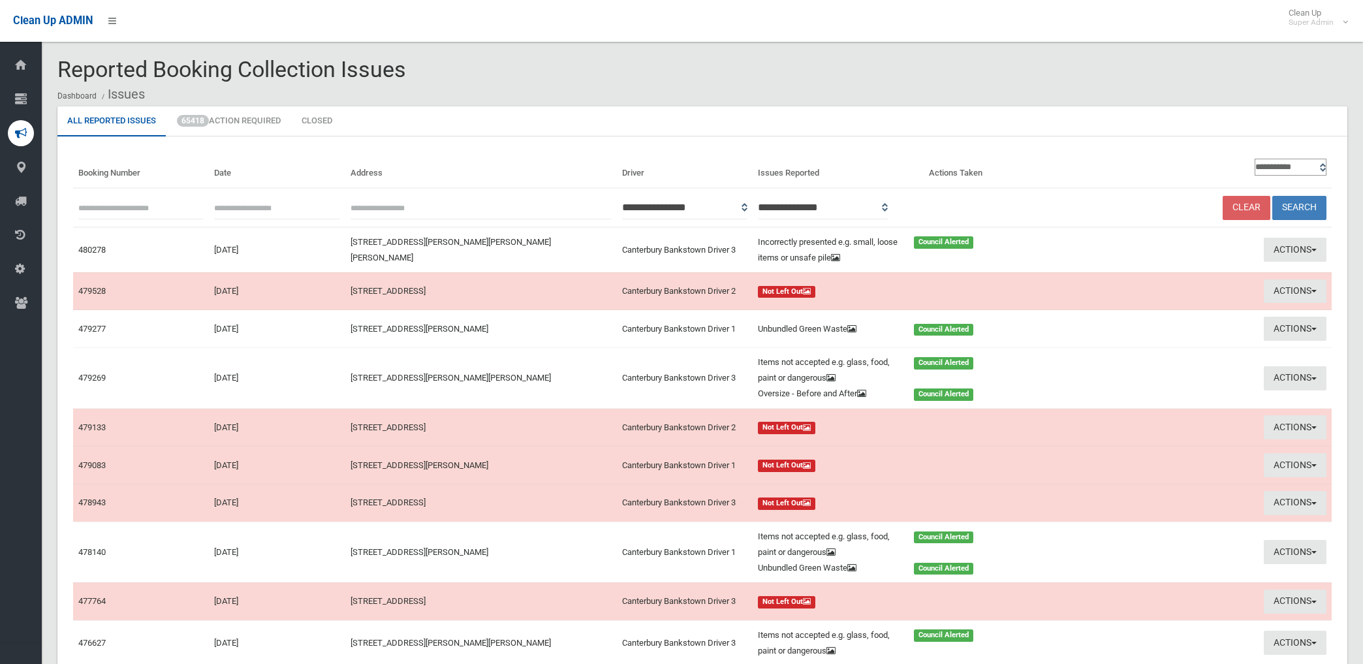
scroll to position [100, 0]
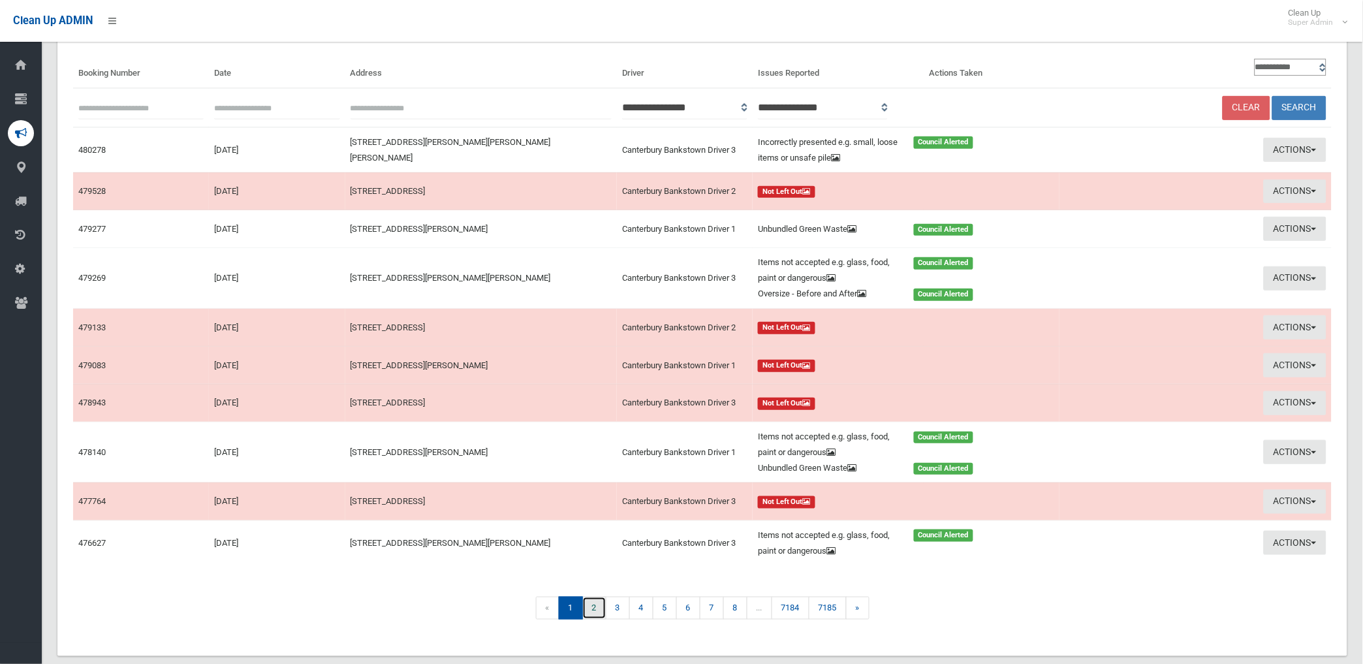
click at [591, 610] on link "2" at bounding box center [594, 607] width 24 height 23
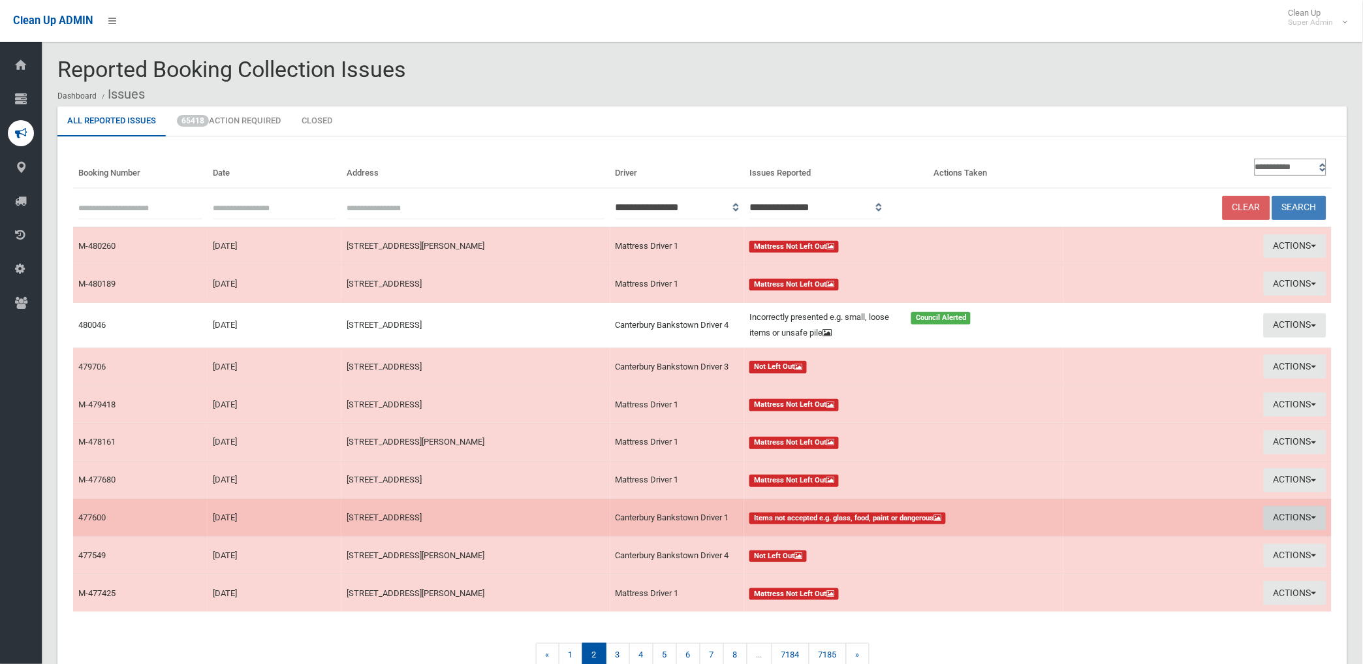
click at [1279, 513] on button "Actions" at bounding box center [1294, 518] width 63 height 24
click at [1086, 549] on link "View Booking" at bounding box center [1146, 545] width 155 height 22
click at [1284, 513] on button "Actions" at bounding box center [1294, 518] width 63 height 24
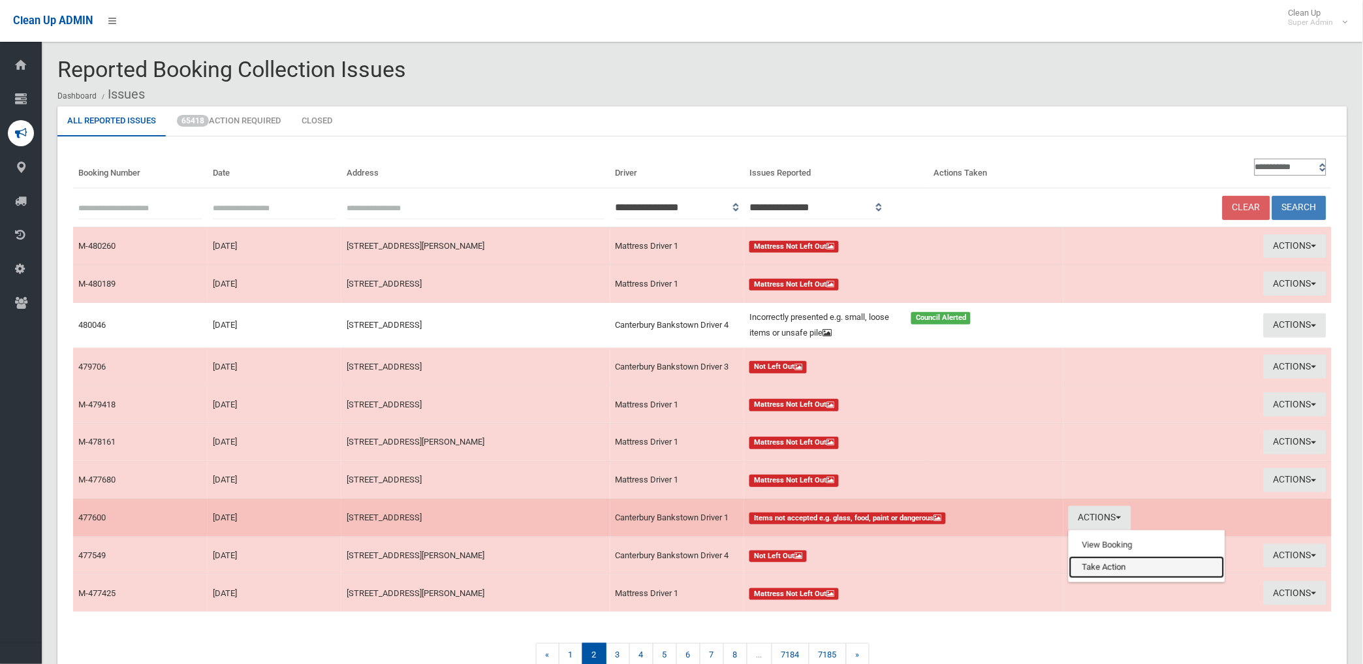
click at [1103, 568] on link "Take Action" at bounding box center [1146, 567] width 155 height 22
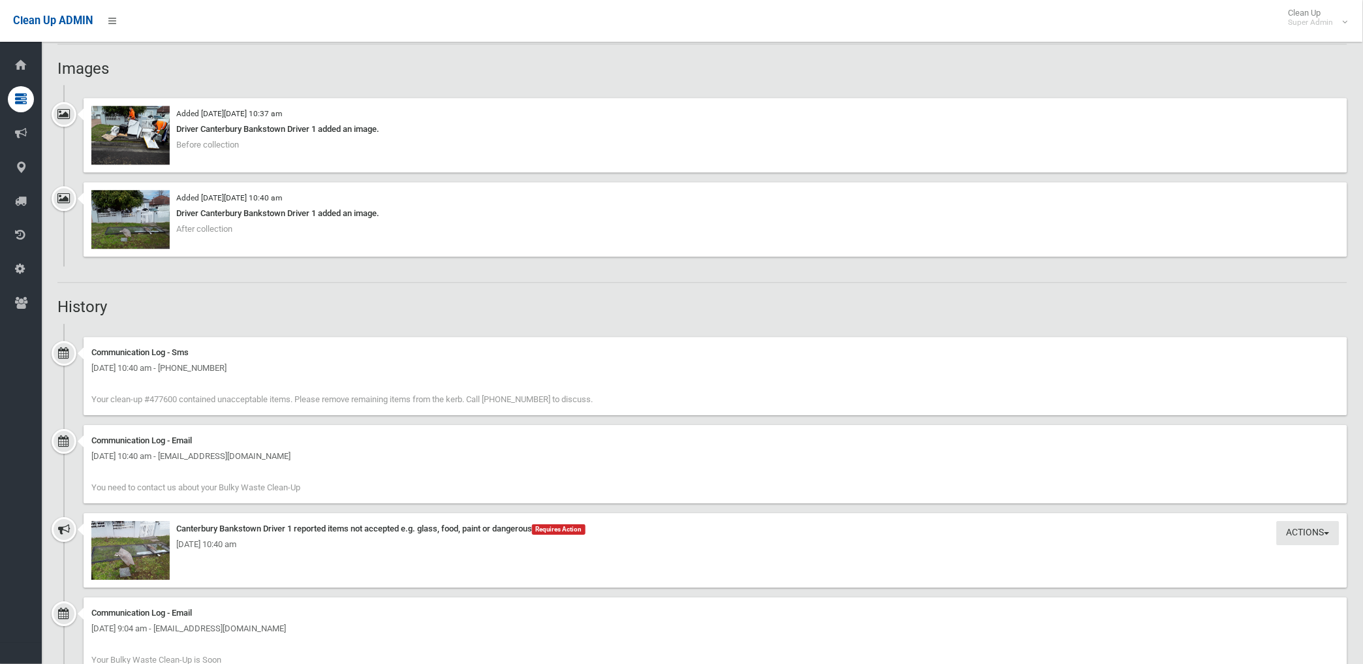
scroll to position [1033, 0]
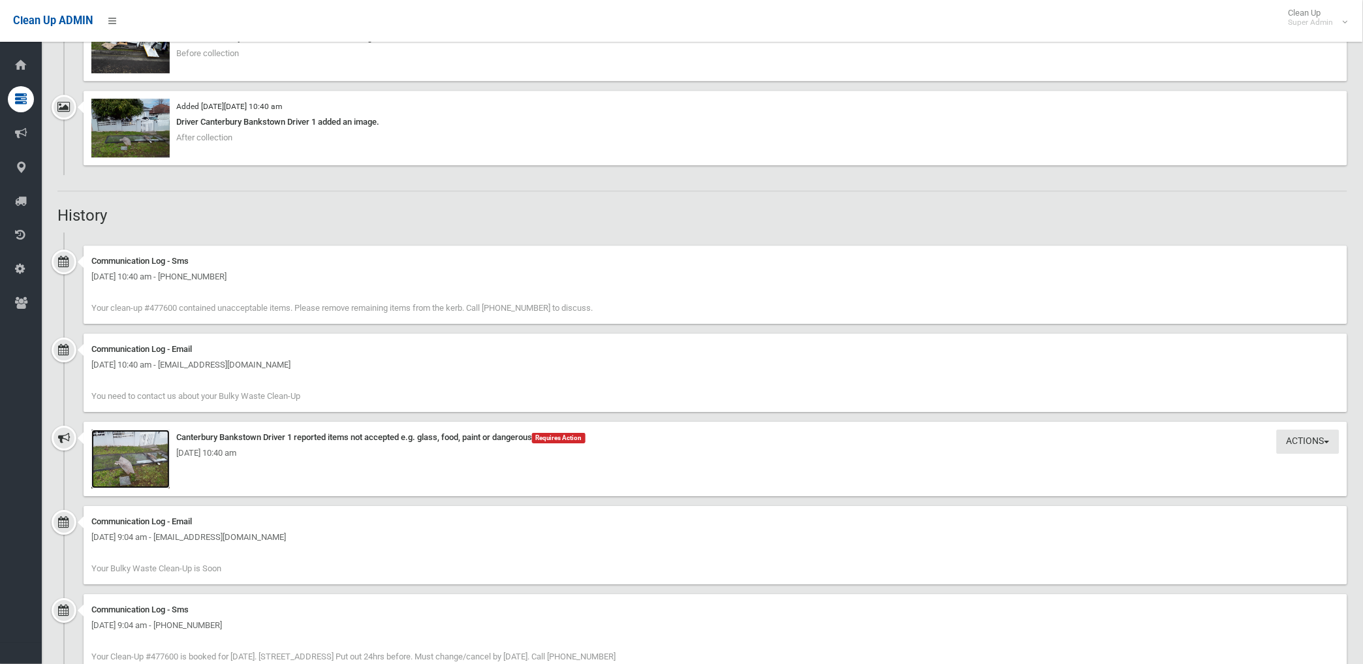
click at [134, 476] on img at bounding box center [130, 458] width 78 height 59
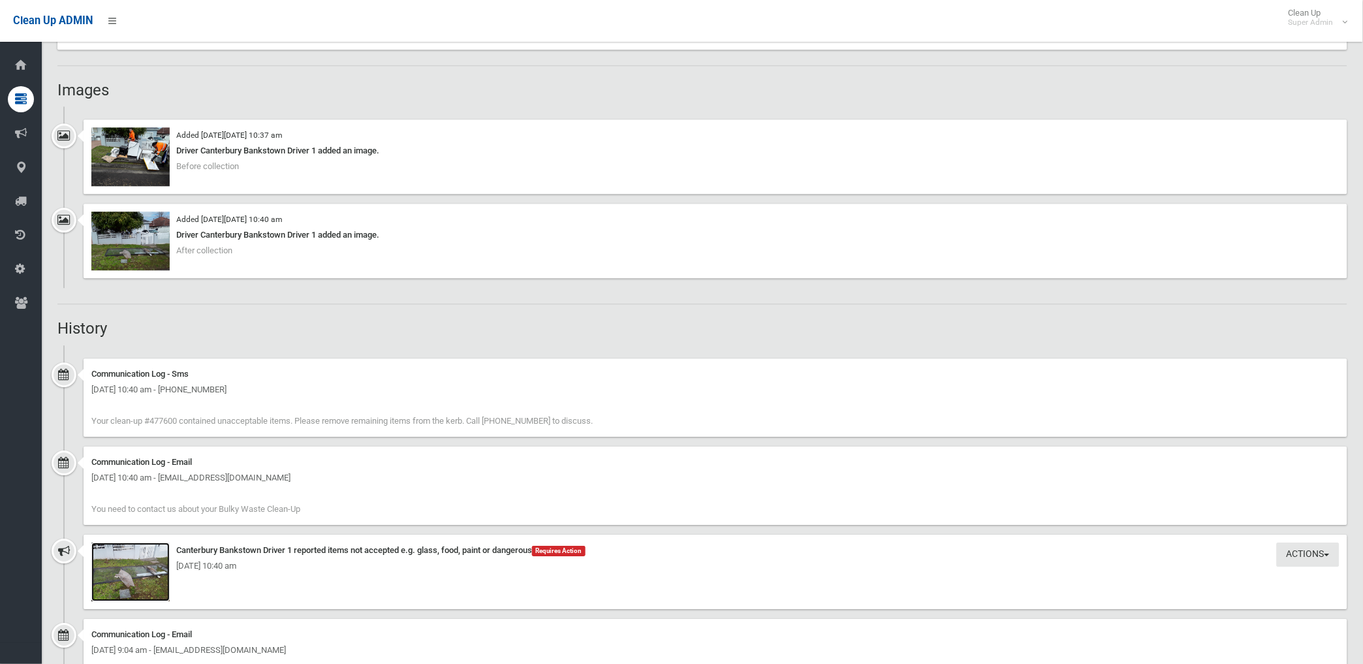
scroll to position [743, 0]
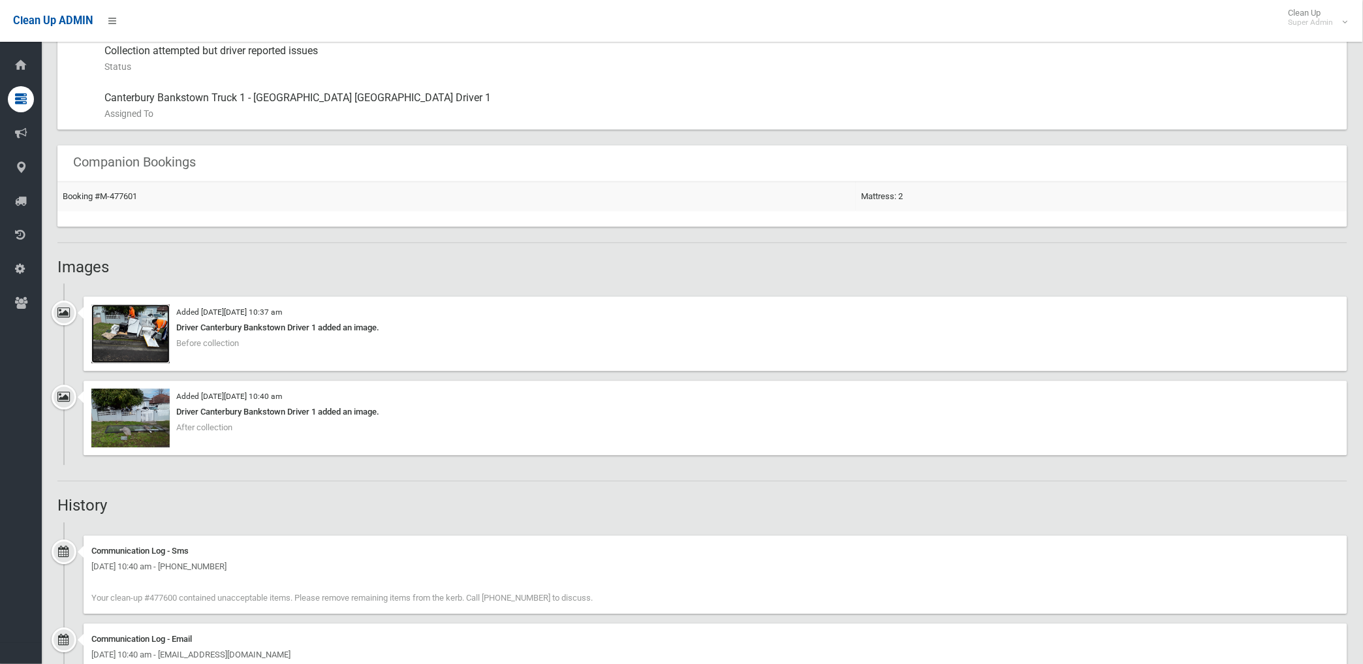
click at [150, 335] on img at bounding box center [130, 334] width 78 height 59
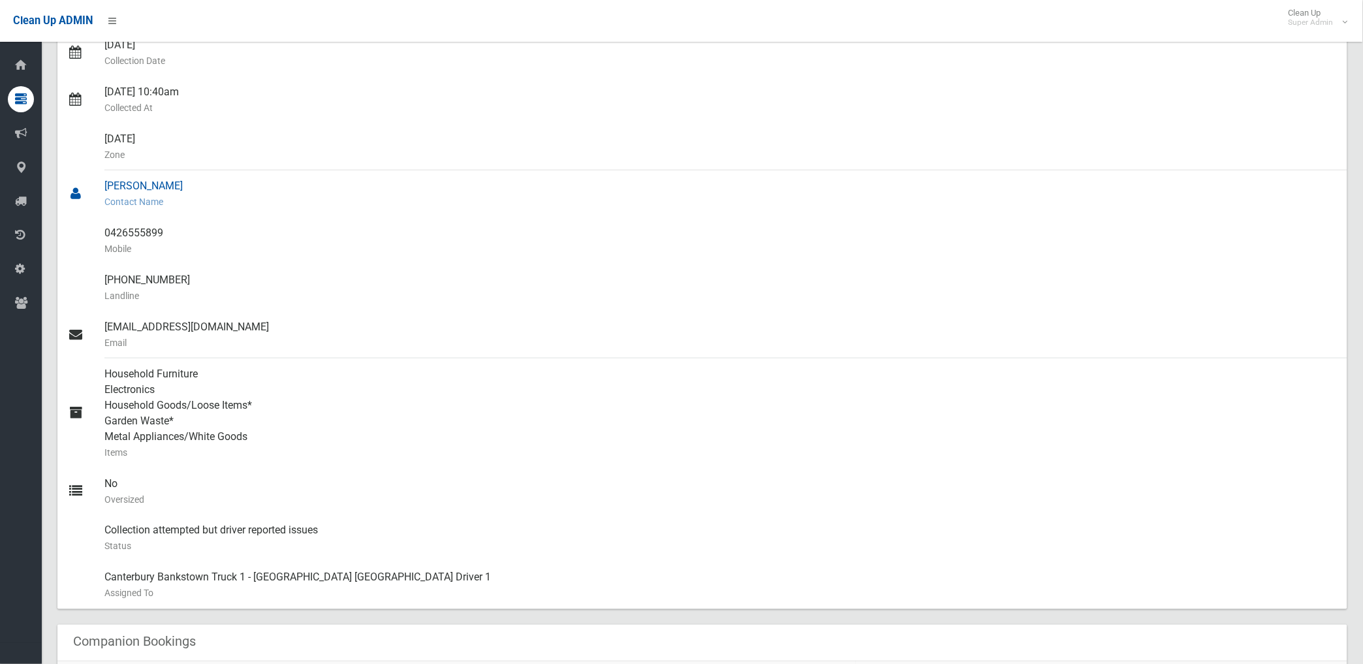
scroll to position [217, 0]
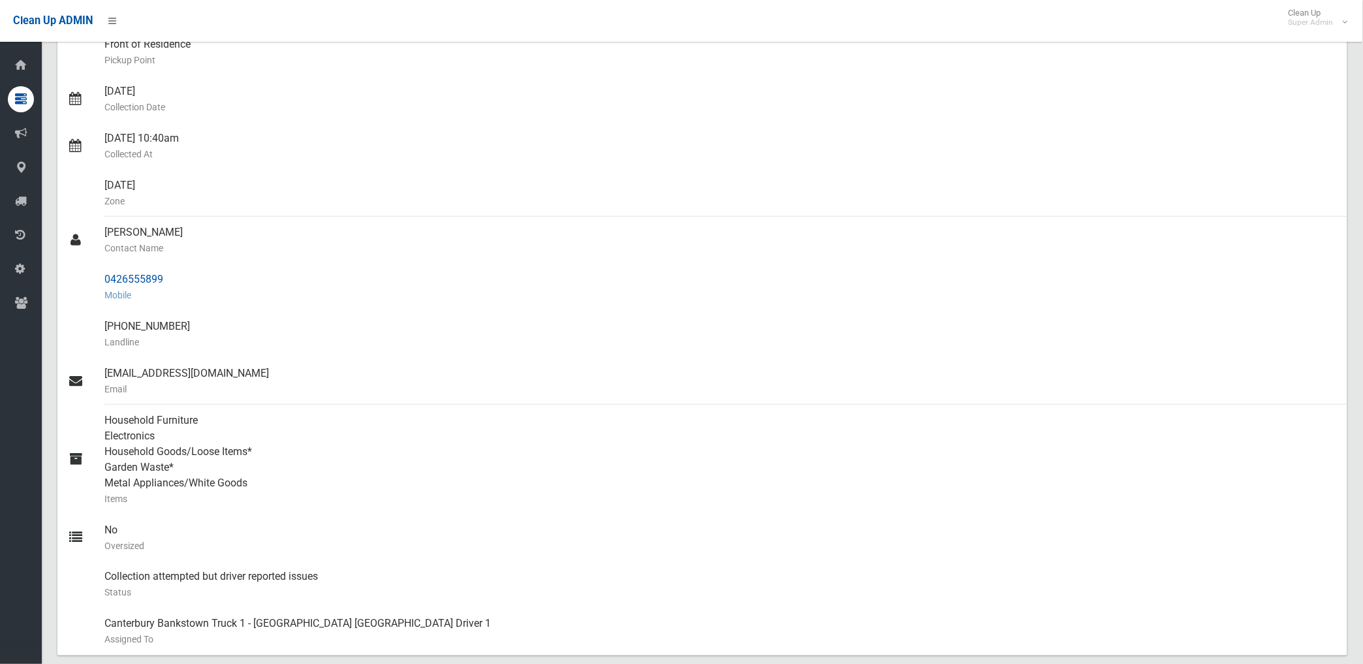
drag, startPoint x: 108, startPoint y: 274, endPoint x: 164, endPoint y: 273, distance: 56.8
click at [164, 273] on div "0426555899 Mobile" at bounding box center [720, 287] width 1232 height 47
drag, startPoint x: 164, startPoint y: 273, endPoint x: 184, endPoint y: 279, distance: 20.6
click at [172, 277] on div "0426555899 Mobile" at bounding box center [720, 287] width 1232 height 47
drag, startPoint x: 179, startPoint y: 279, endPoint x: 102, endPoint y: 279, distance: 77.7
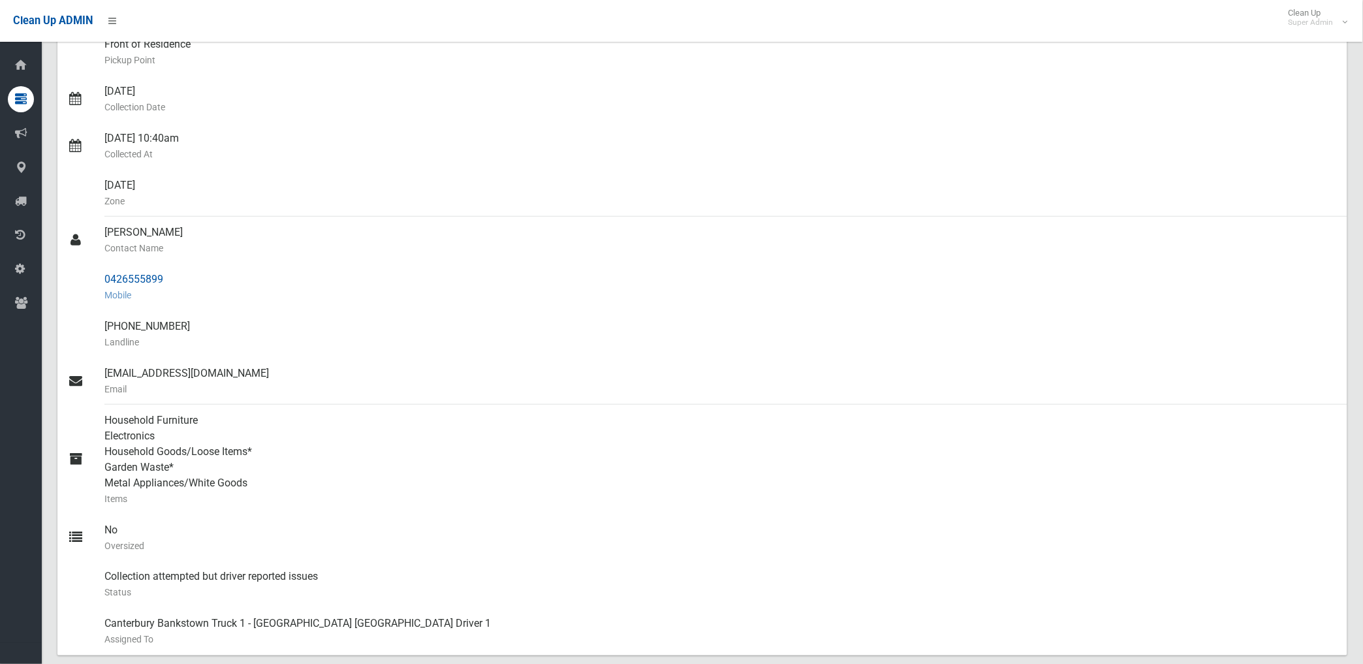
click at [102, 279] on link "0426555899 Mobile" at bounding box center [702, 287] width 1290 height 47
drag, startPoint x: 102, startPoint y: 279, endPoint x: 117, endPoint y: 276, distance: 16.0
copy link "0426555899"
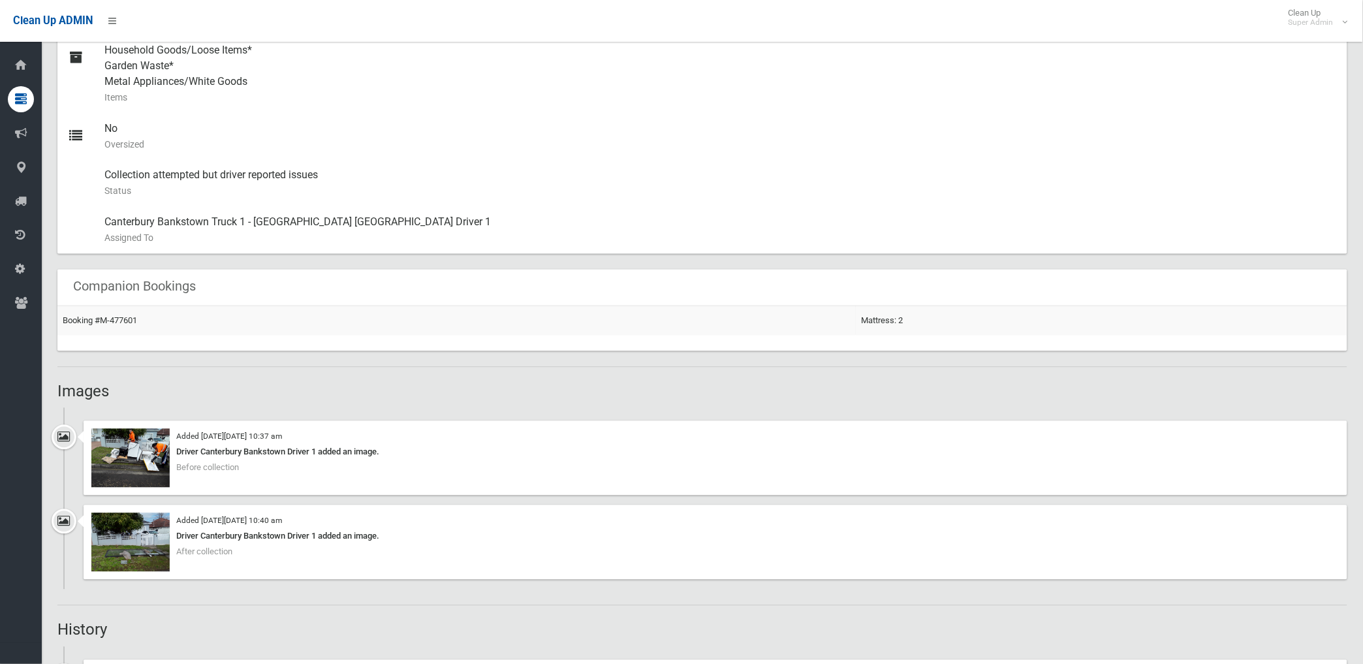
scroll to position [725, 0]
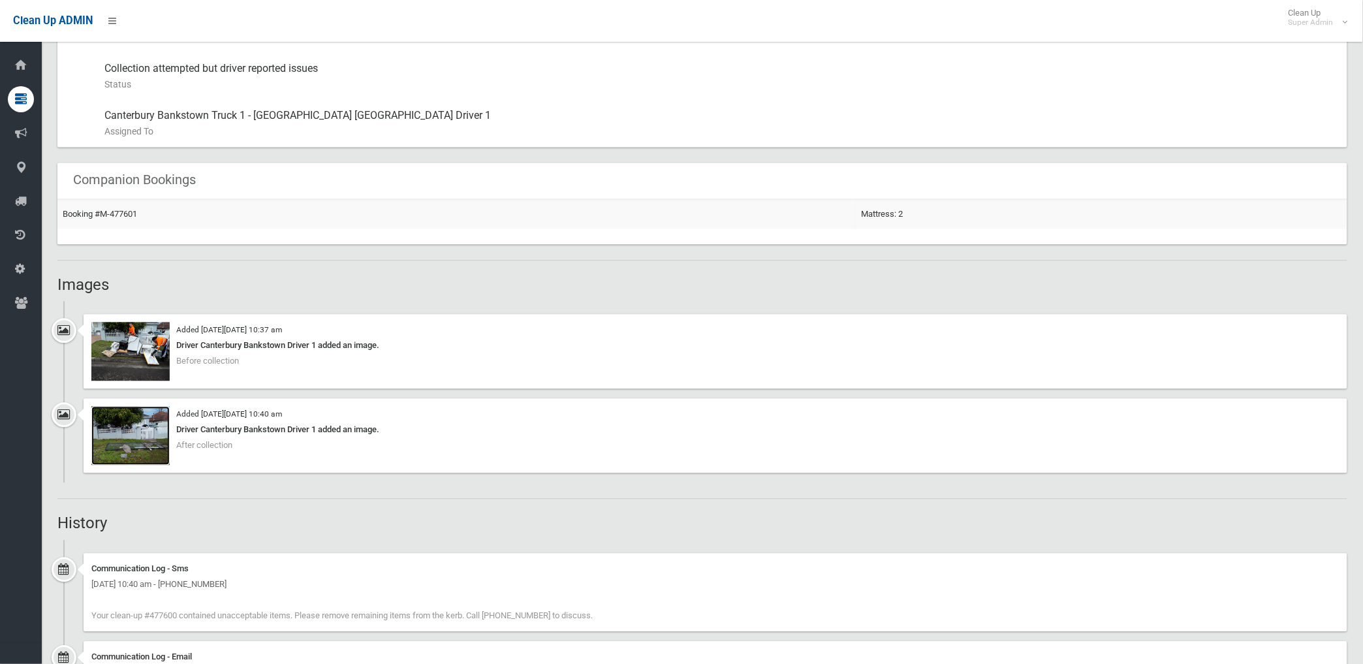
click at [160, 450] on img at bounding box center [130, 436] width 78 height 59
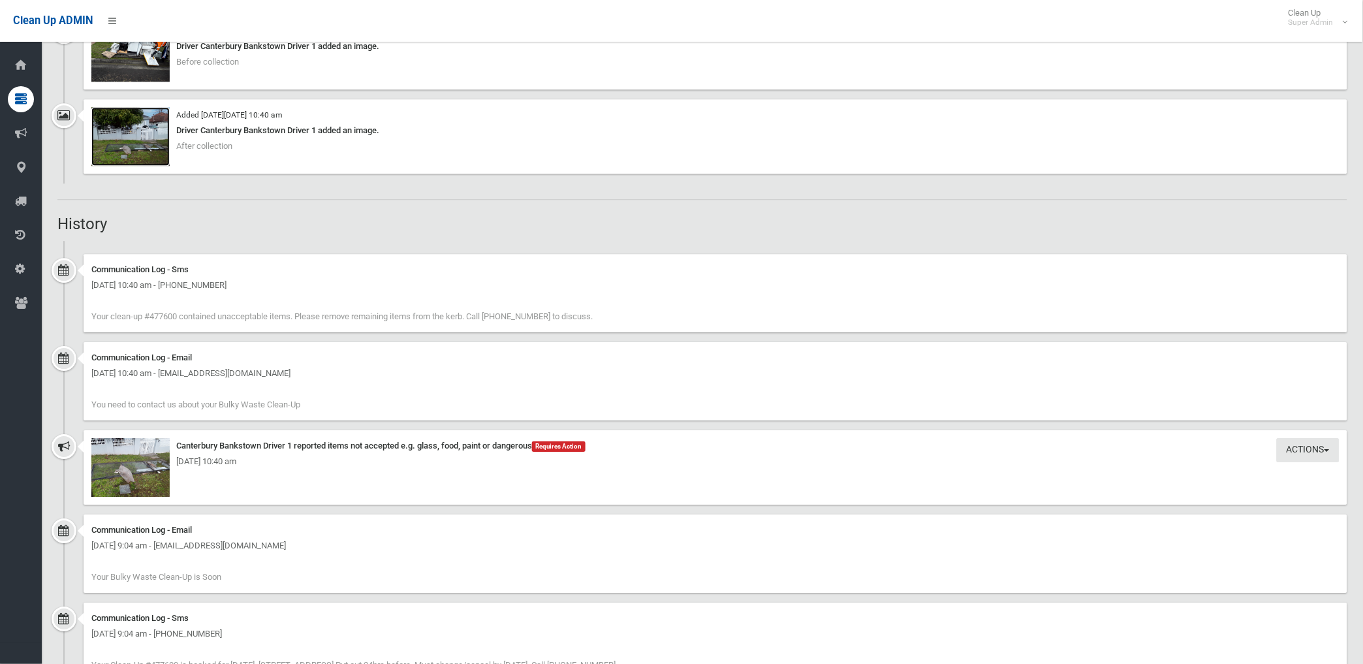
scroll to position [1105, 0]
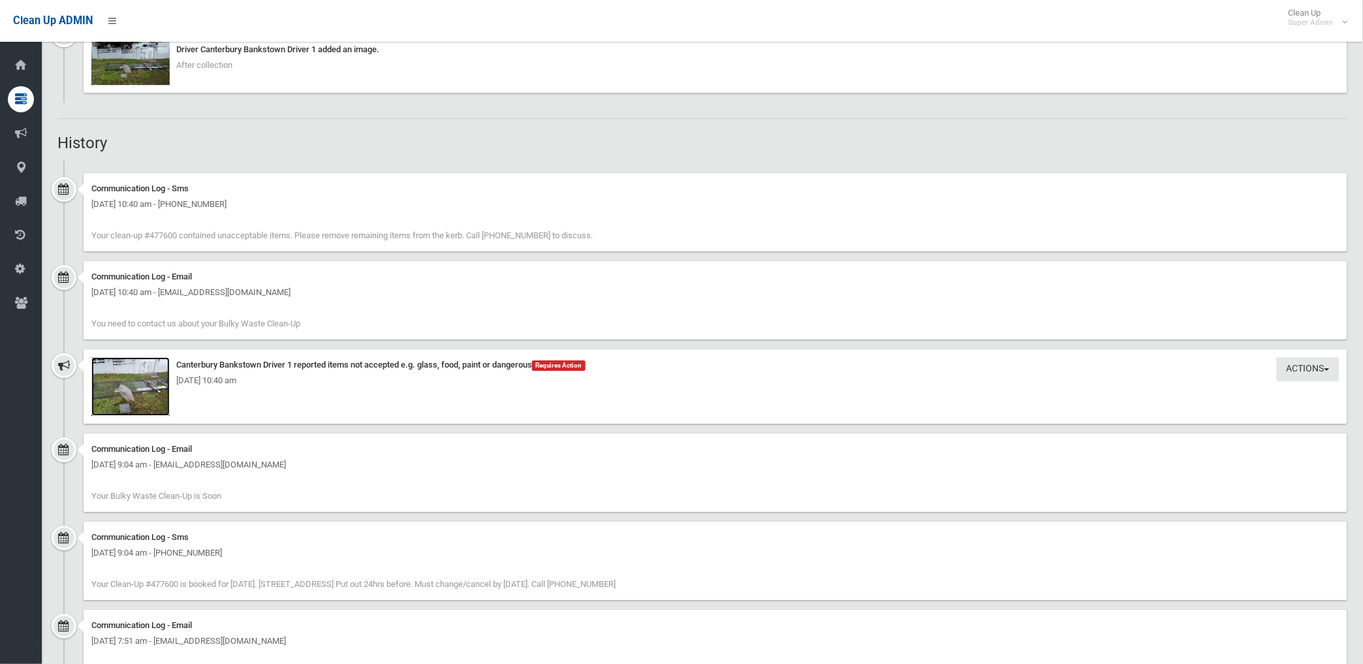
click at [157, 395] on img at bounding box center [130, 386] width 78 height 59
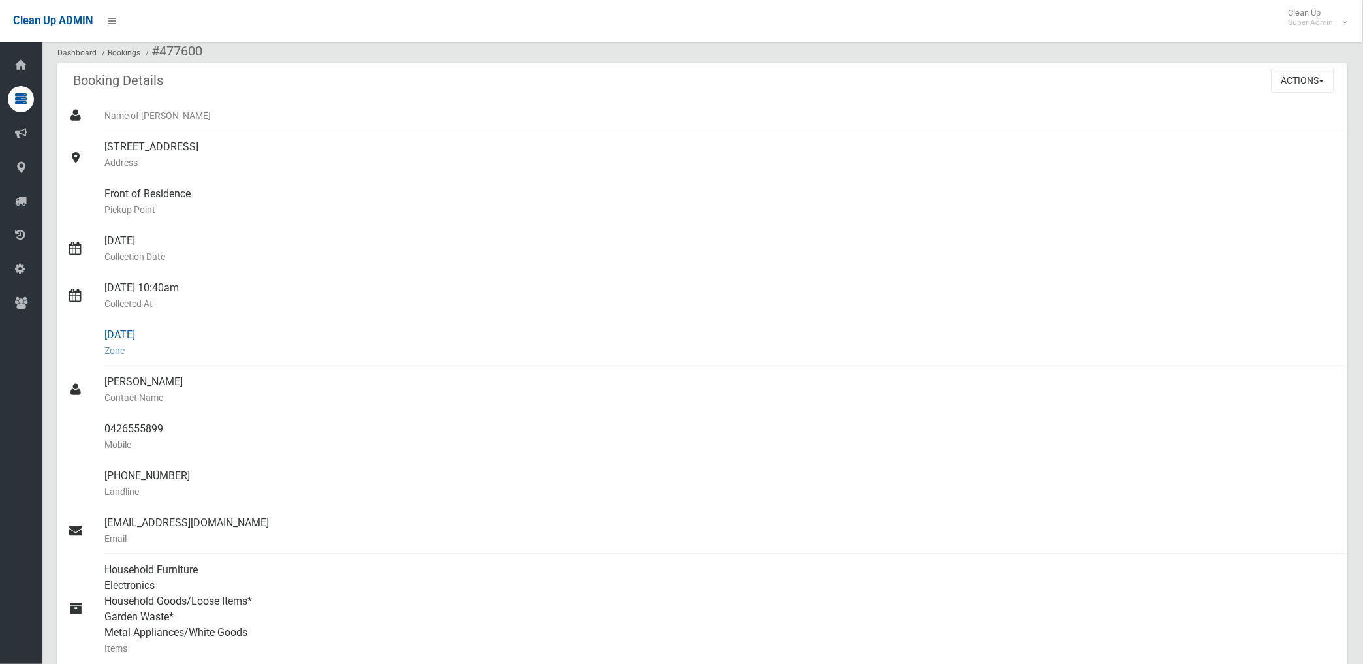
scroll to position [0, 0]
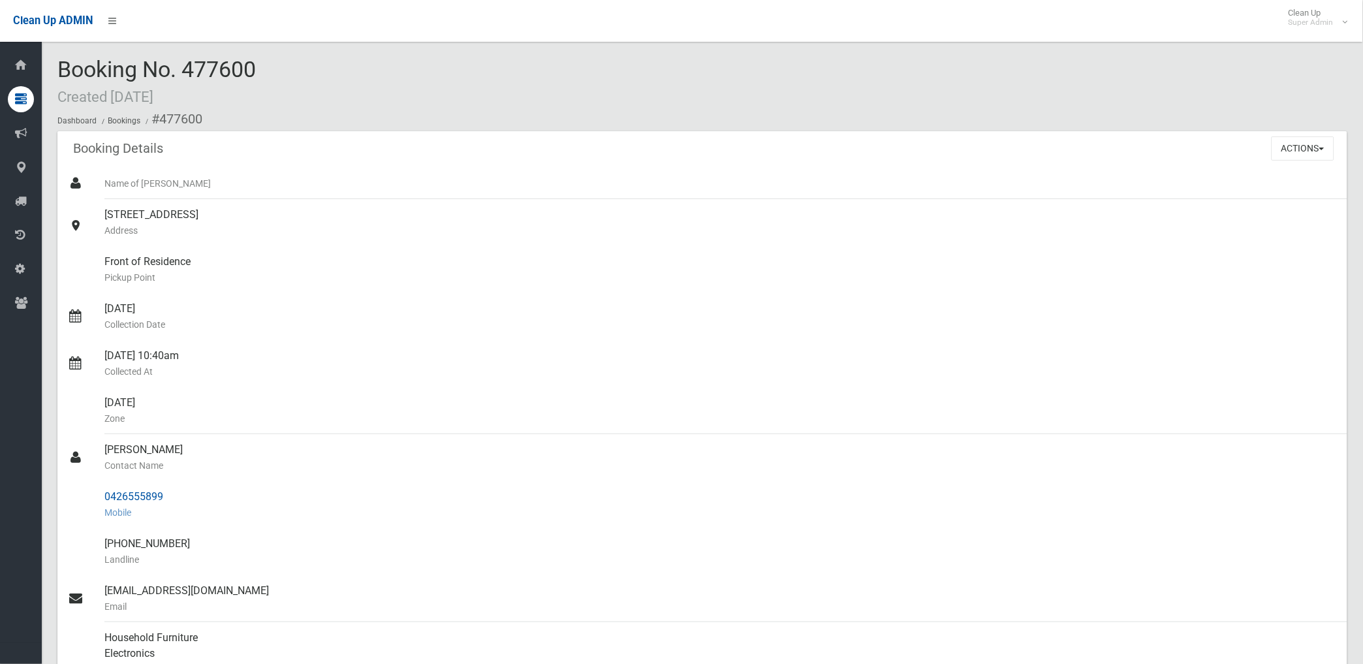
drag, startPoint x: 161, startPoint y: 114, endPoint x: 171, endPoint y: 495, distance: 380.6
drag, startPoint x: 171, startPoint y: 495, endPoint x: 145, endPoint y: 257, distance: 239.0
copy section "477600 Booking Details Actions View Booking Edit Booking Clone Booking Add Book…"
click at [403, 219] on div "13 Charlton Street, YAGOONA NSW 2199 Address" at bounding box center [720, 222] width 1232 height 47
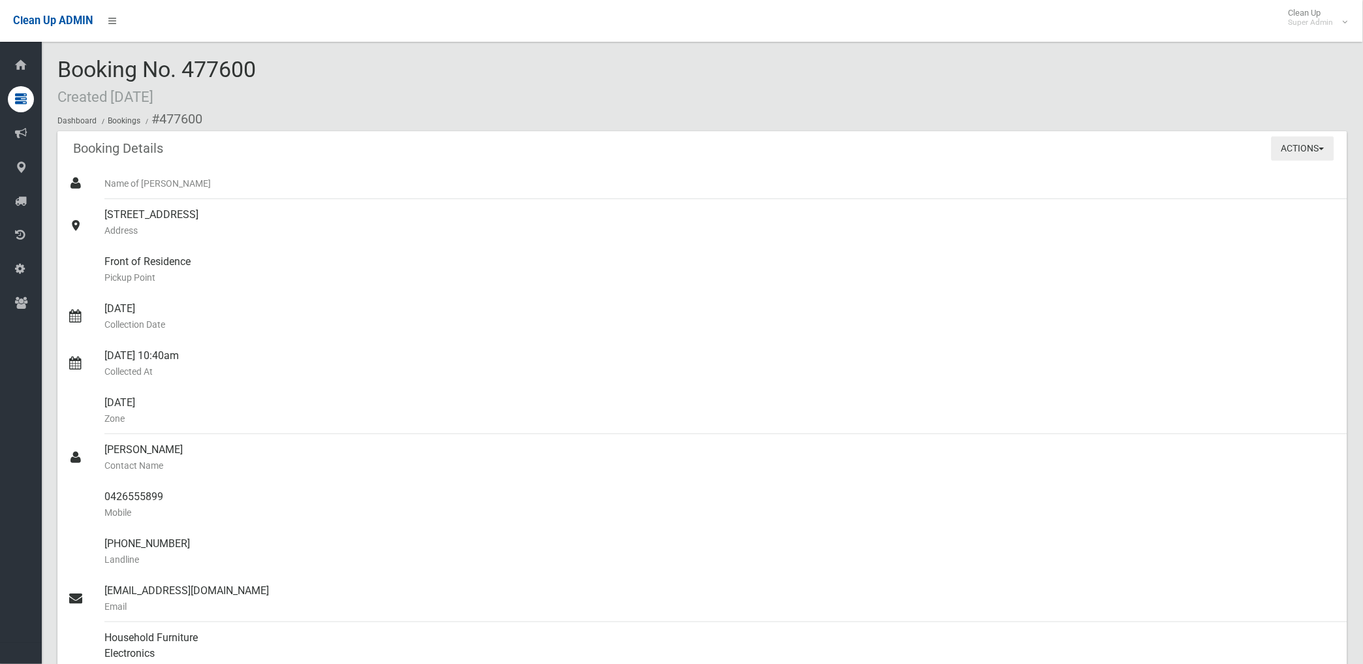
click at [1284, 153] on button "Actions" at bounding box center [1302, 148] width 63 height 24
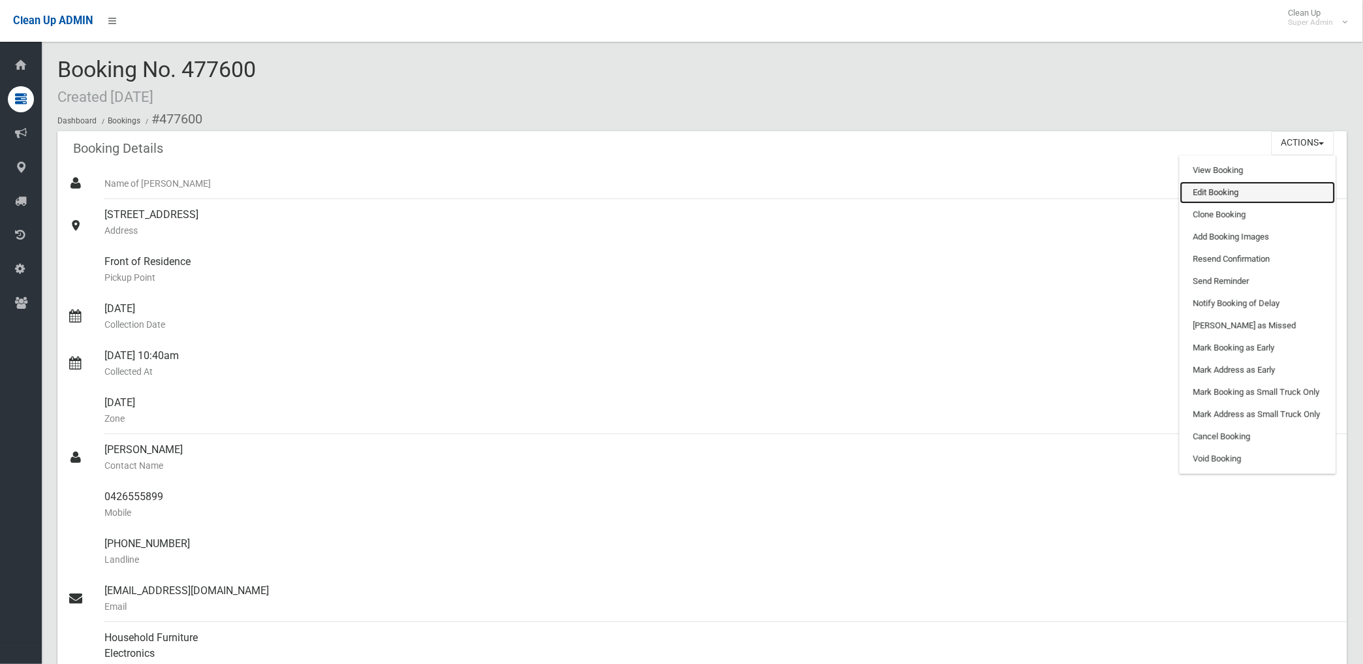
click at [1218, 191] on link "Edit Booking" at bounding box center [1257, 192] width 155 height 22
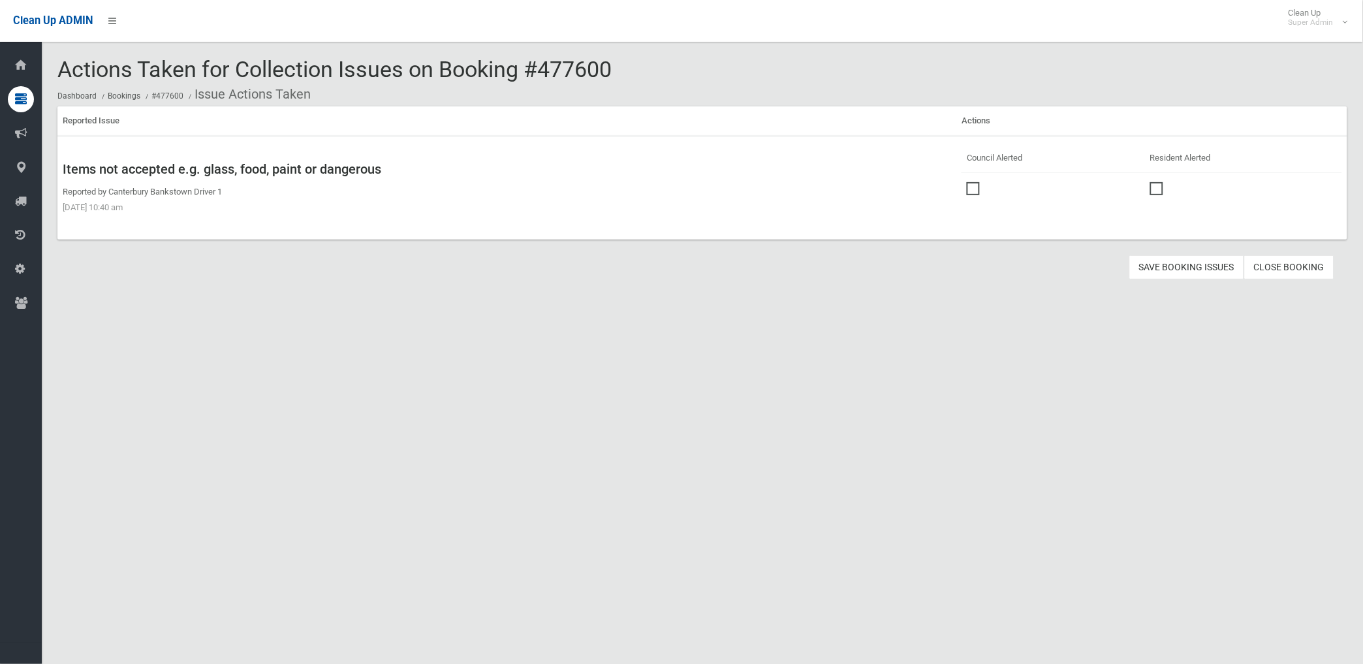
click at [966, 182] on span at bounding box center [976, 182] width 20 height 0
click at [1179, 268] on button "Save Booking Issues" at bounding box center [1186, 267] width 115 height 24
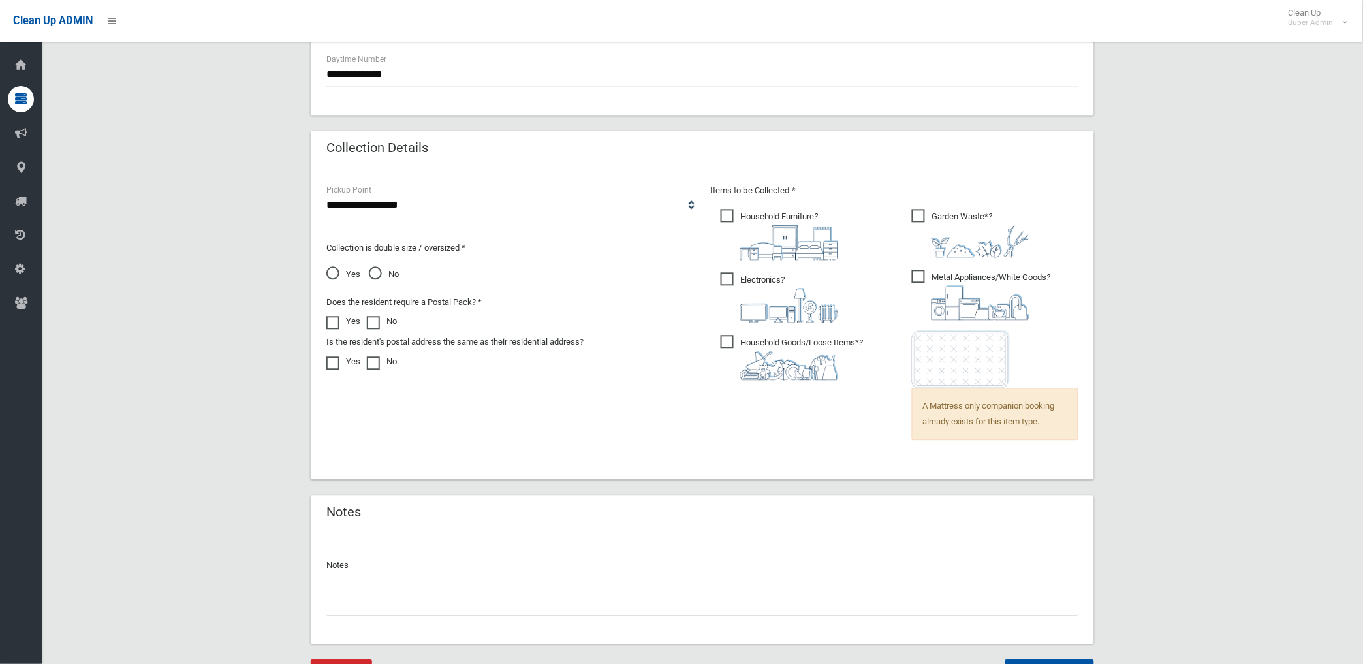
scroll to position [837, 0]
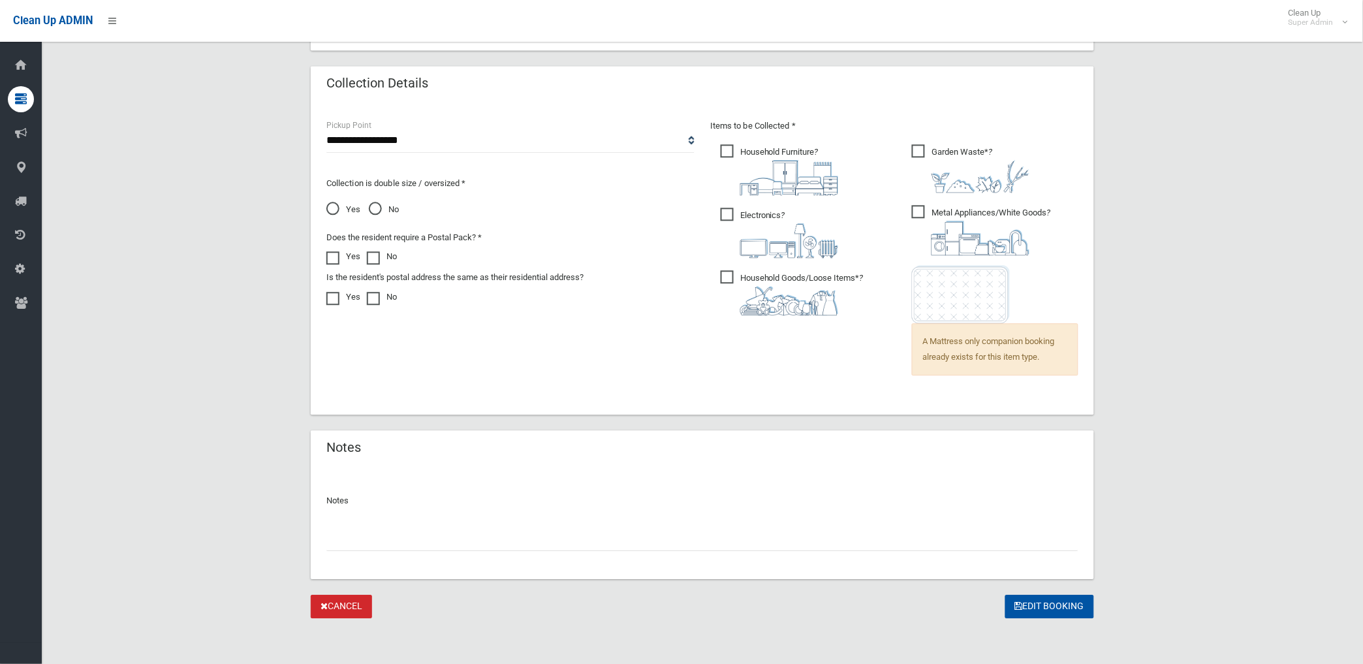
click at [392, 540] on input "text" at bounding box center [702, 539] width 752 height 24
paste input "********"
type input "**********"
click at [1033, 596] on button "Edit Booking" at bounding box center [1049, 607] width 89 height 24
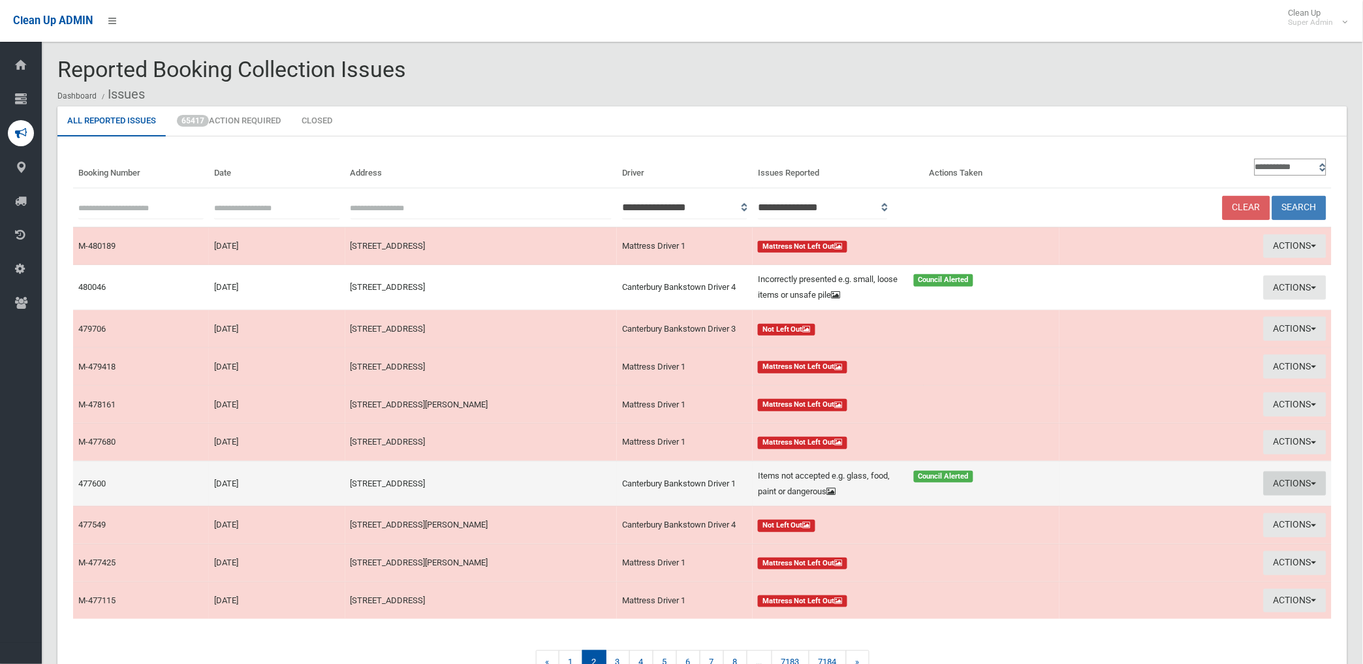
click at [1274, 478] on button "Actions" at bounding box center [1294, 483] width 63 height 24
click at [1093, 535] on link "Edit Actions Taken" at bounding box center [1142, 532] width 155 height 22
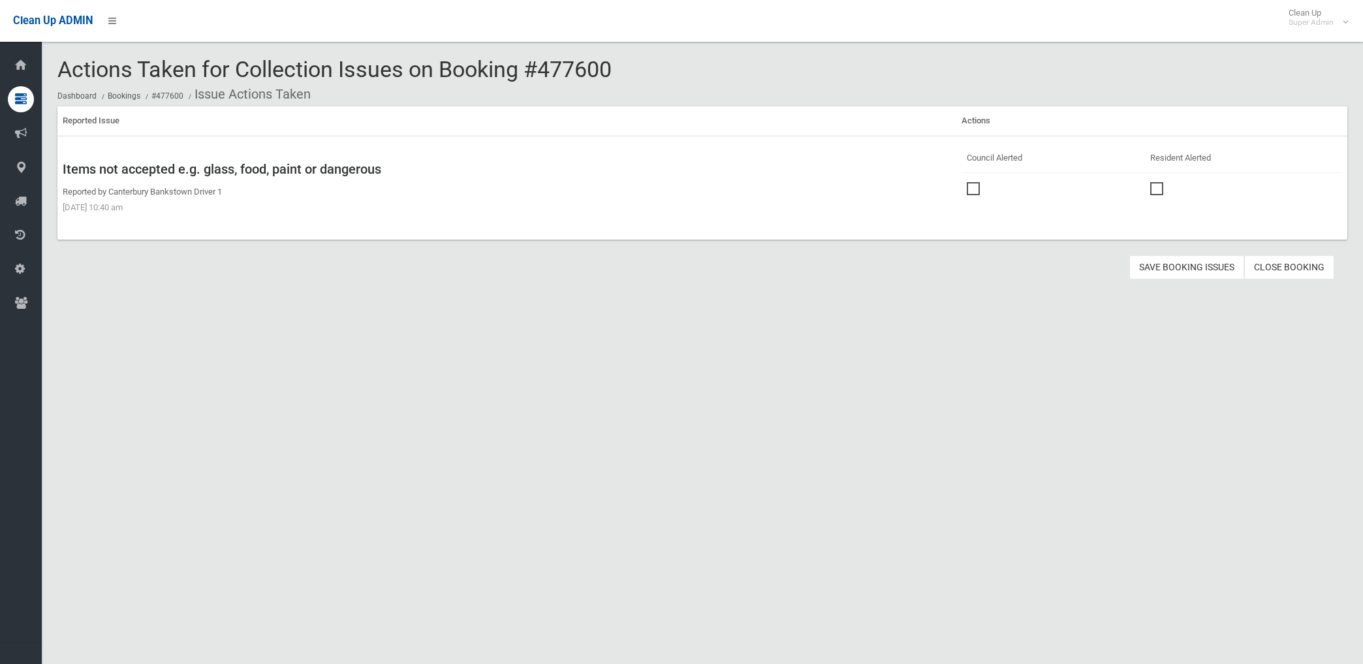
click at [1271, 264] on link "Close Booking" at bounding box center [1289, 267] width 90 height 24
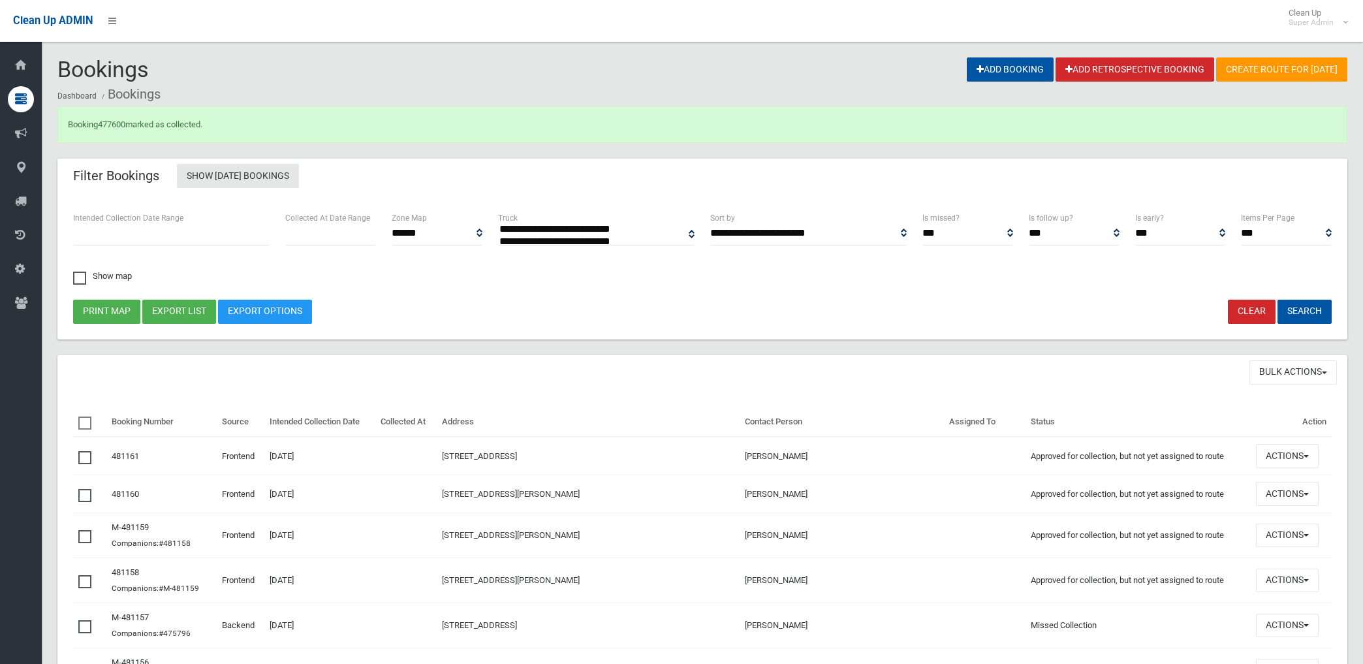
select select
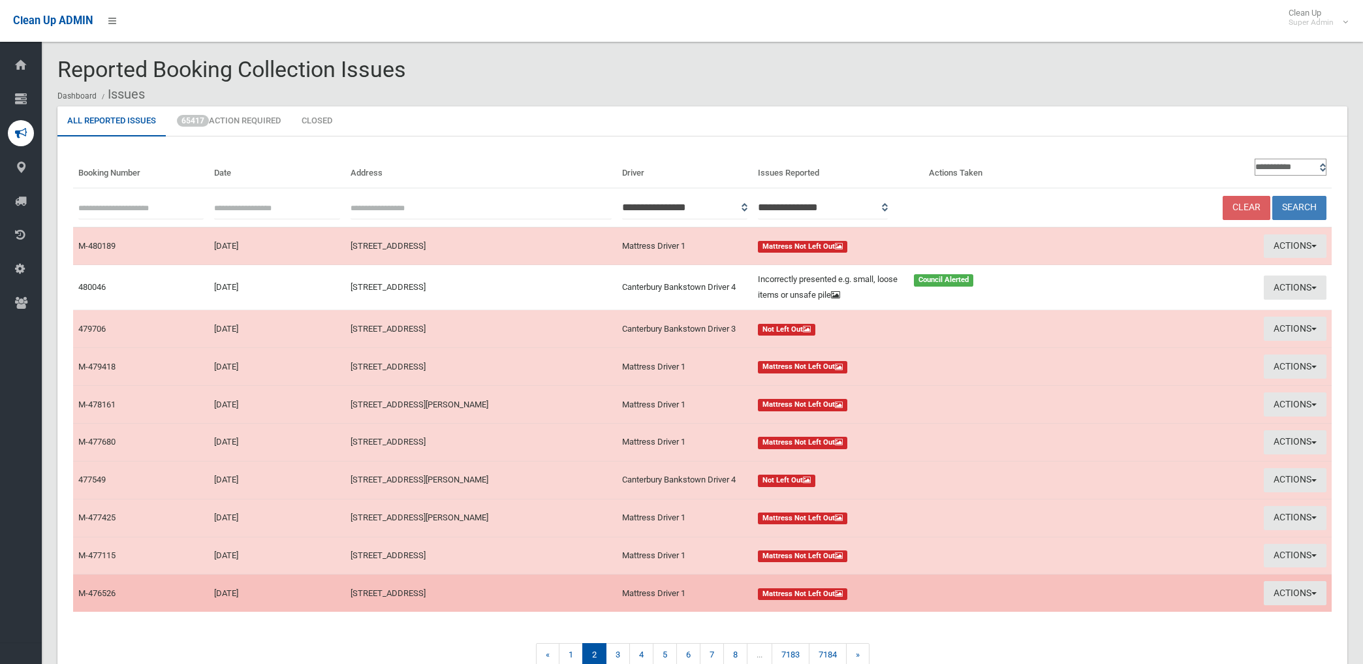
scroll to position [70, 0]
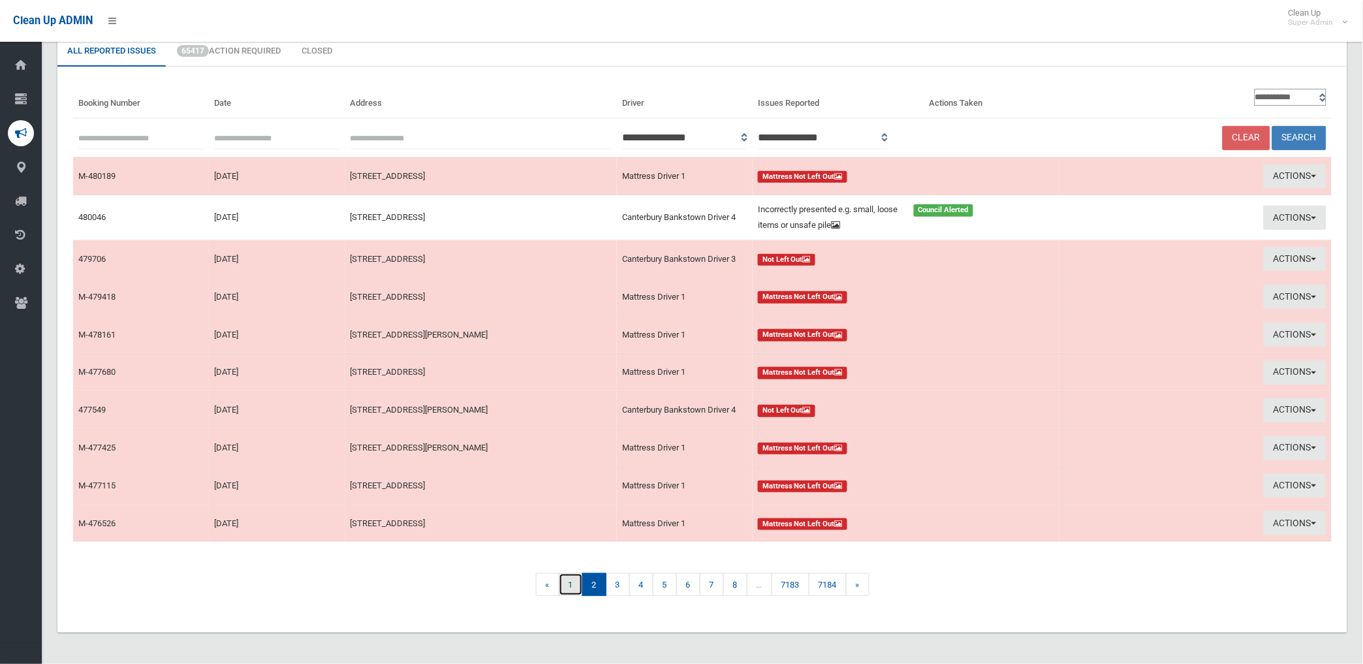
click at [560, 581] on link "1" at bounding box center [571, 584] width 24 height 23
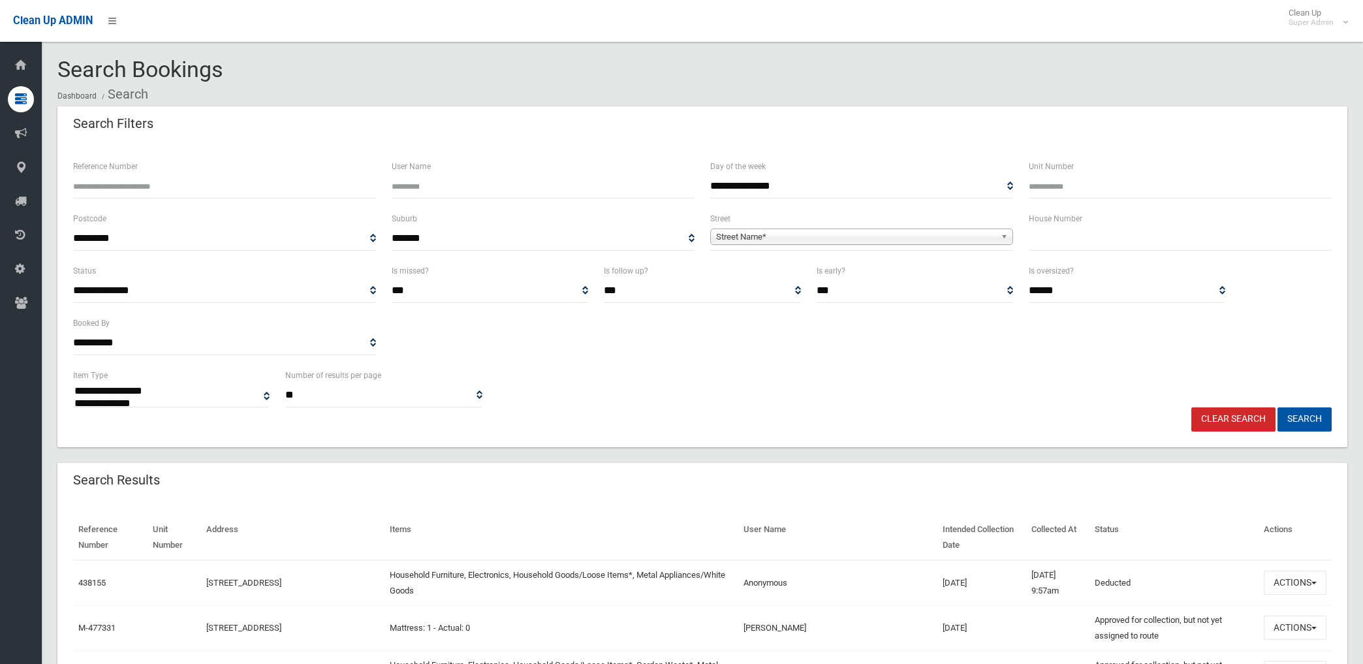
select select
click at [187, 187] on input "Reference Number" at bounding box center [224, 186] width 303 height 24
type input "******"
click at [1277, 407] on button "Search" at bounding box center [1304, 419] width 54 height 24
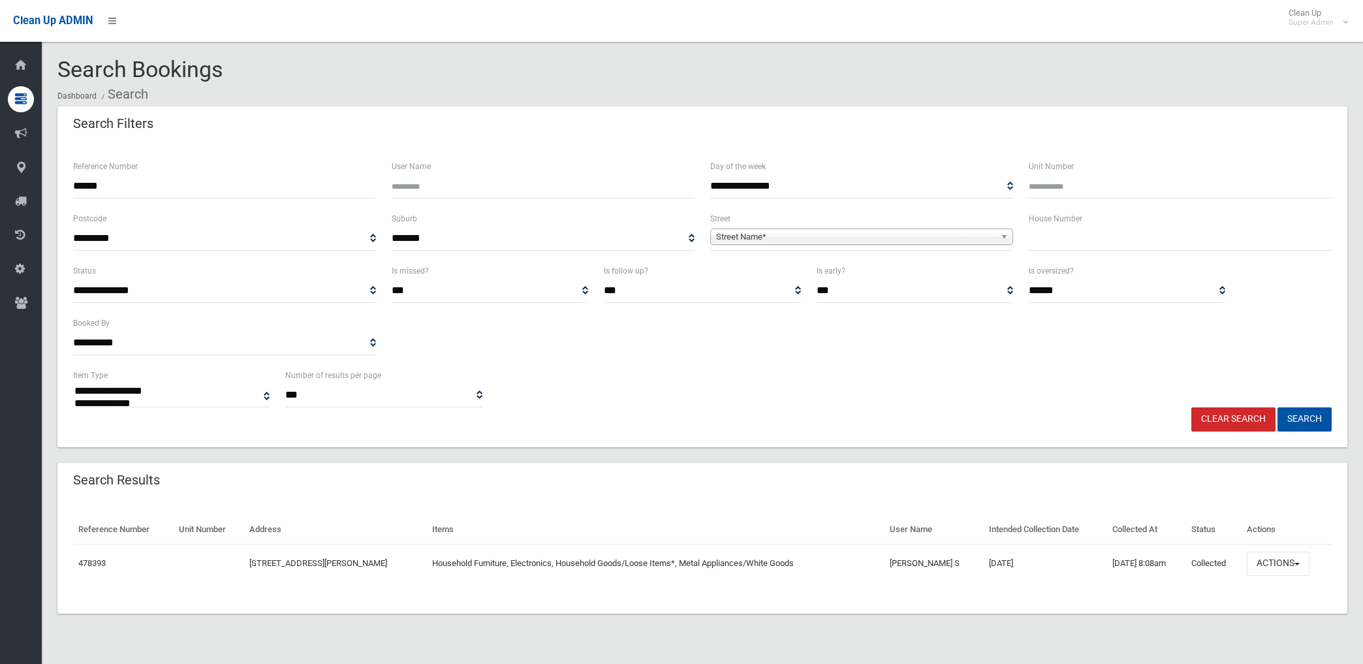
select select
click at [1282, 561] on button "Actions" at bounding box center [1277, 563] width 63 height 24
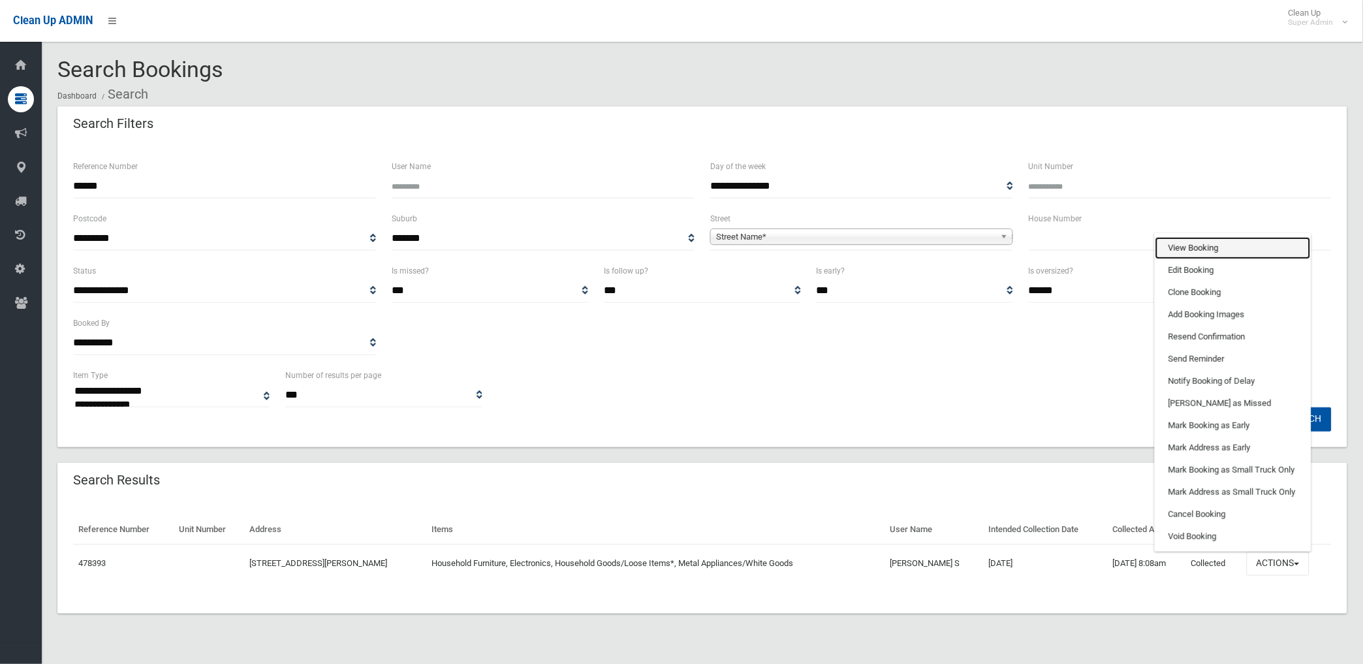
click at [1203, 249] on link "View Booking" at bounding box center [1232, 248] width 155 height 22
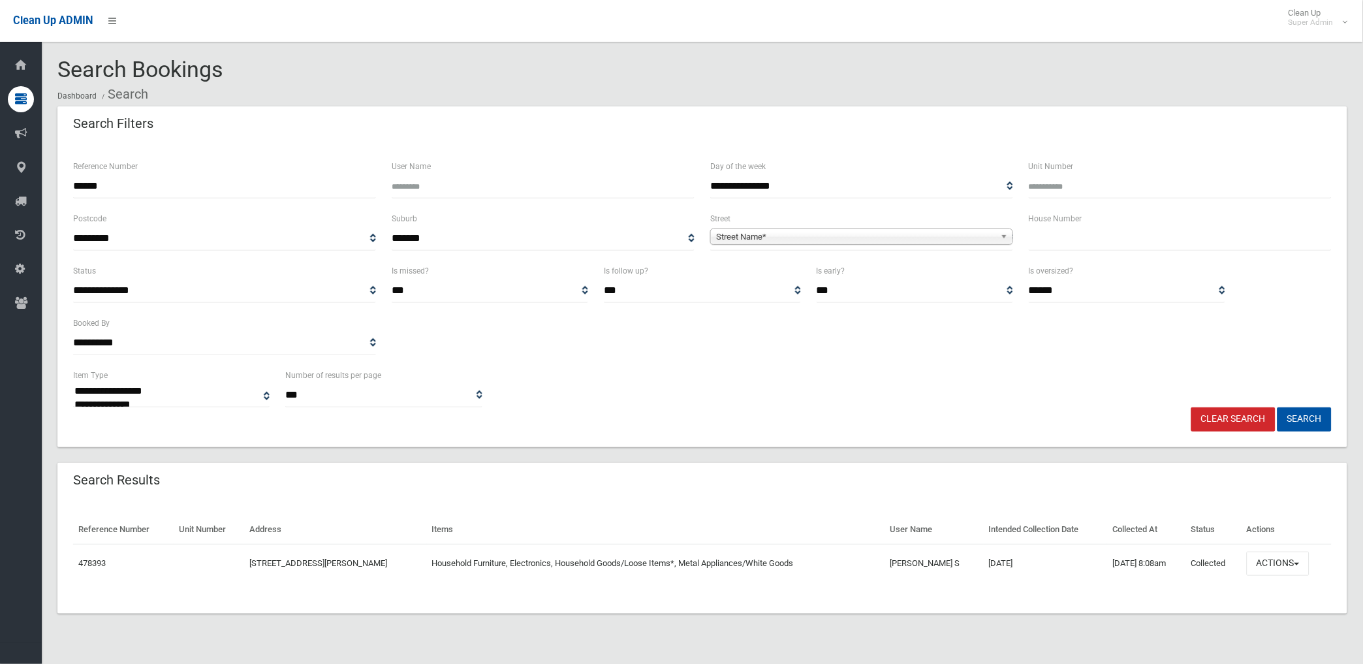
drag, startPoint x: 132, startPoint y: 192, endPoint x: 47, endPoint y: 191, distance: 84.8
click at [47, 191] on section "**********" at bounding box center [702, 350] width 1321 height 587
type input "*"
type input "******"
click at [1277, 407] on button "Search" at bounding box center [1304, 419] width 54 height 24
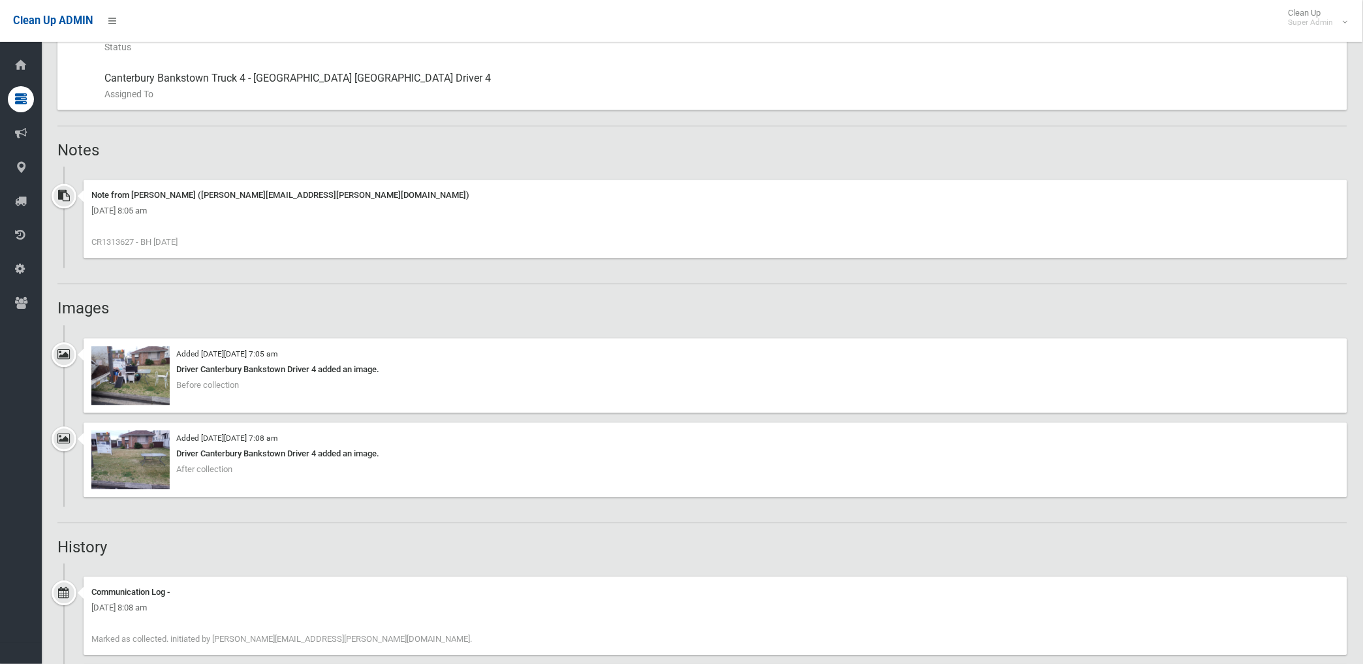
scroll to position [621, 0]
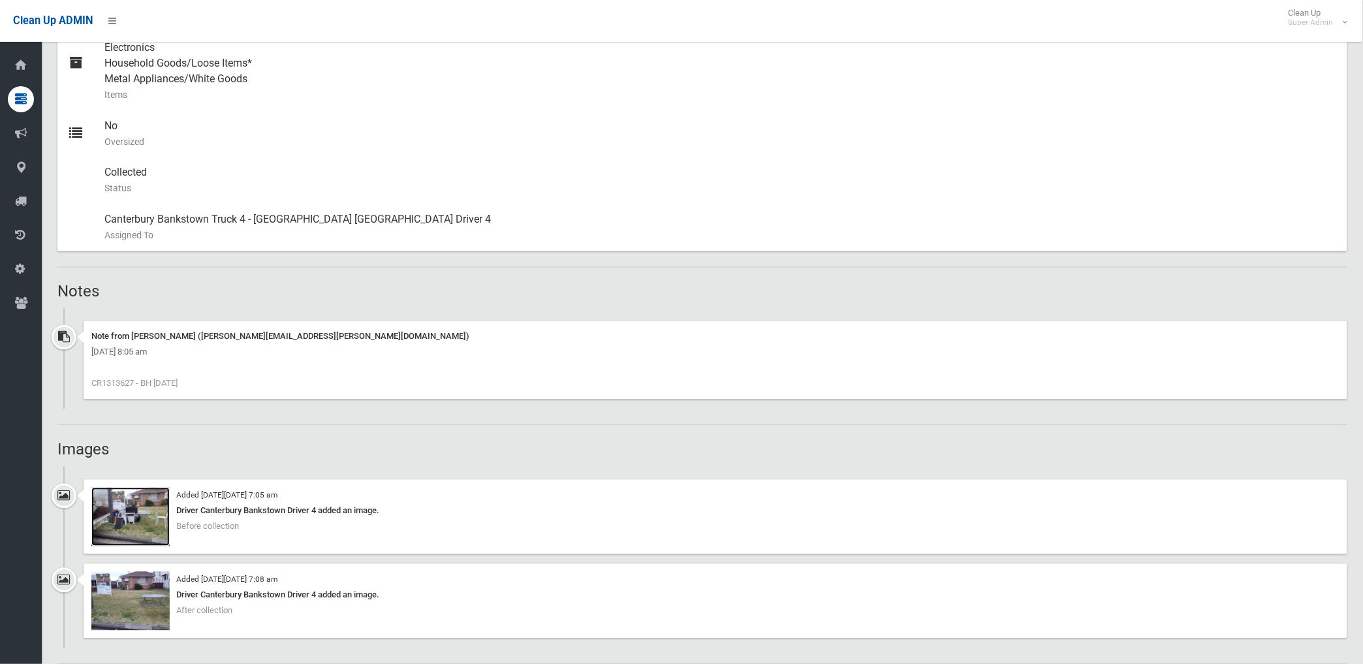
click at [145, 537] on img at bounding box center [130, 516] width 78 height 59
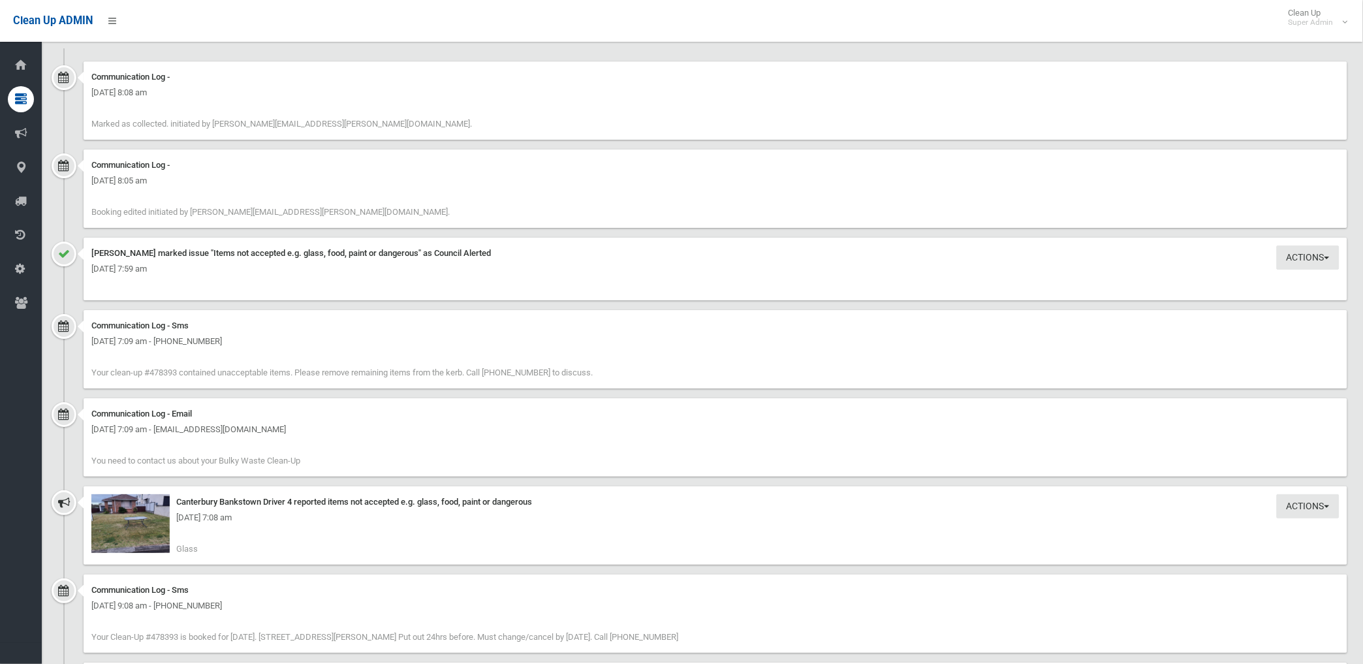
scroll to position [1274, 0]
click at [138, 537] on img at bounding box center [130, 527] width 78 height 59
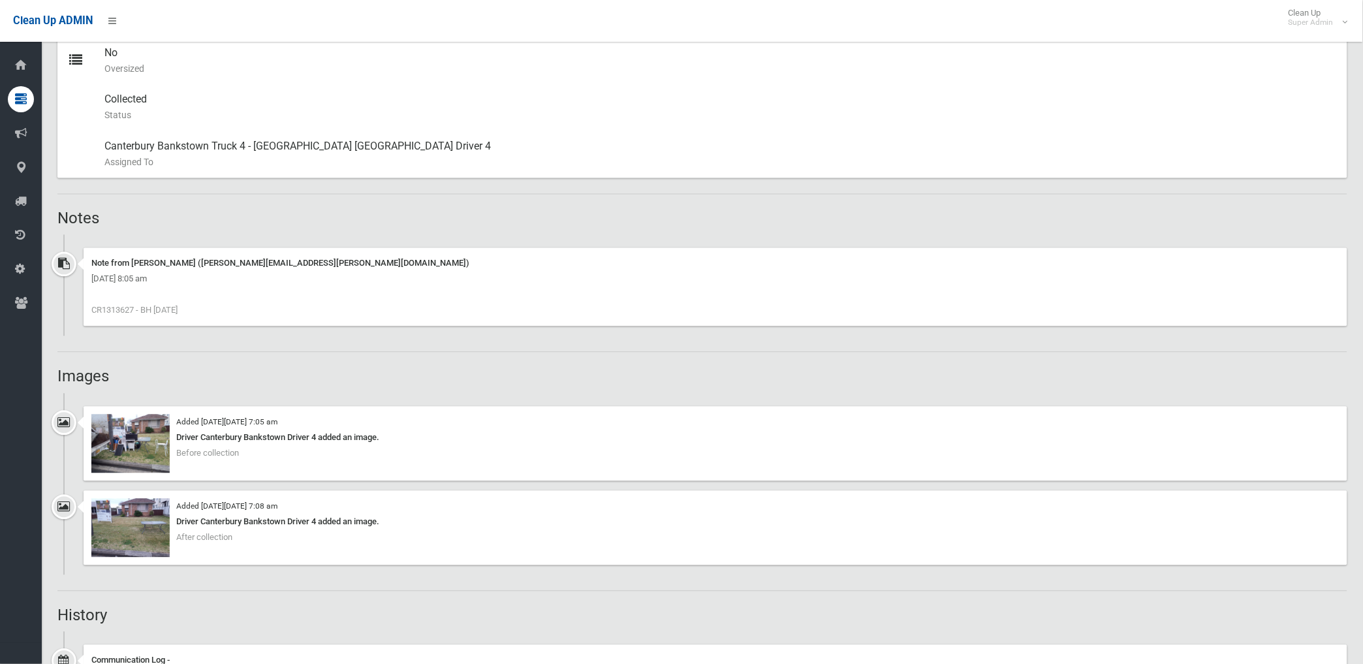
scroll to position [694, 0]
click at [114, 446] on img at bounding box center [130, 444] width 78 height 59
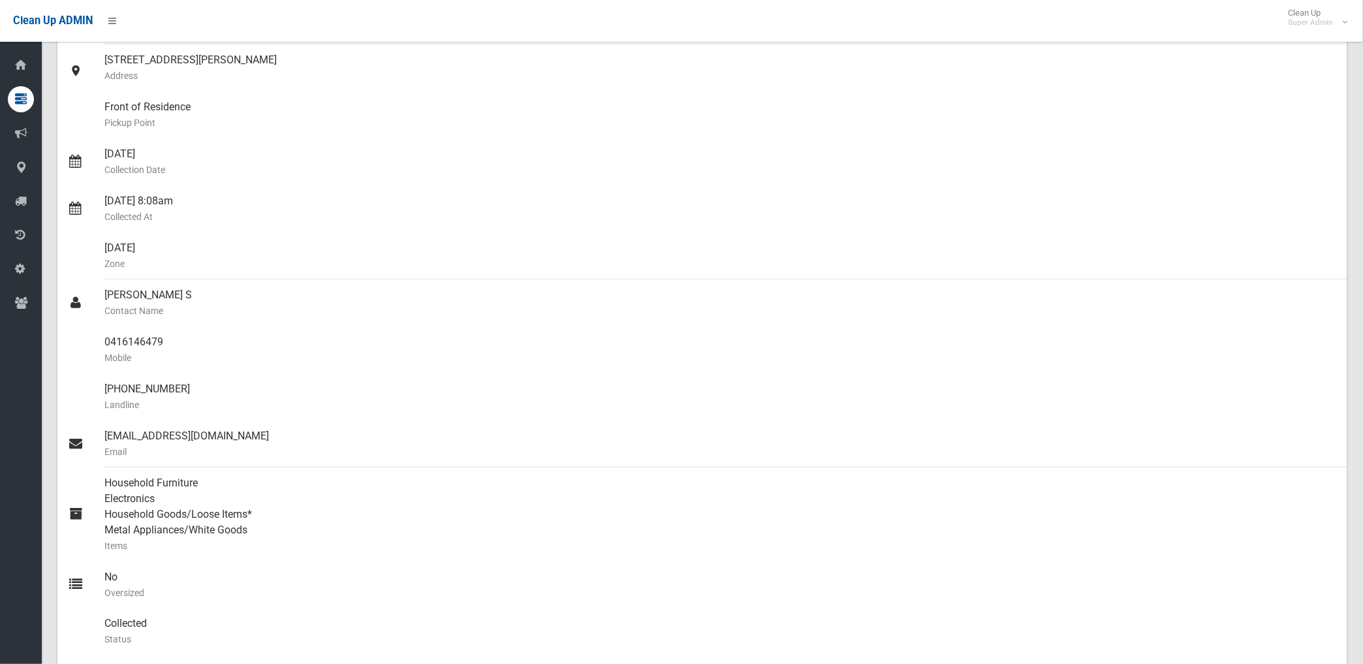
scroll to position [0, 0]
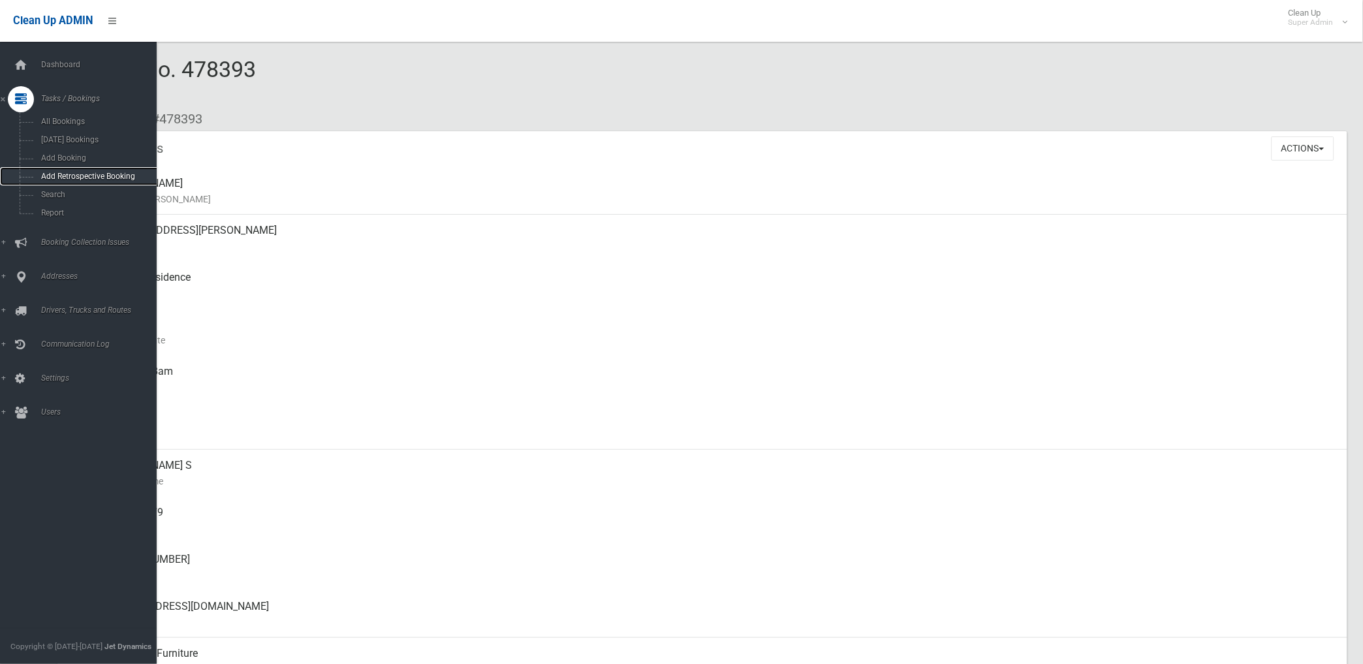
click at [49, 185] on link "Add Retrospective Booking" at bounding box center [84, 176] width 168 height 18
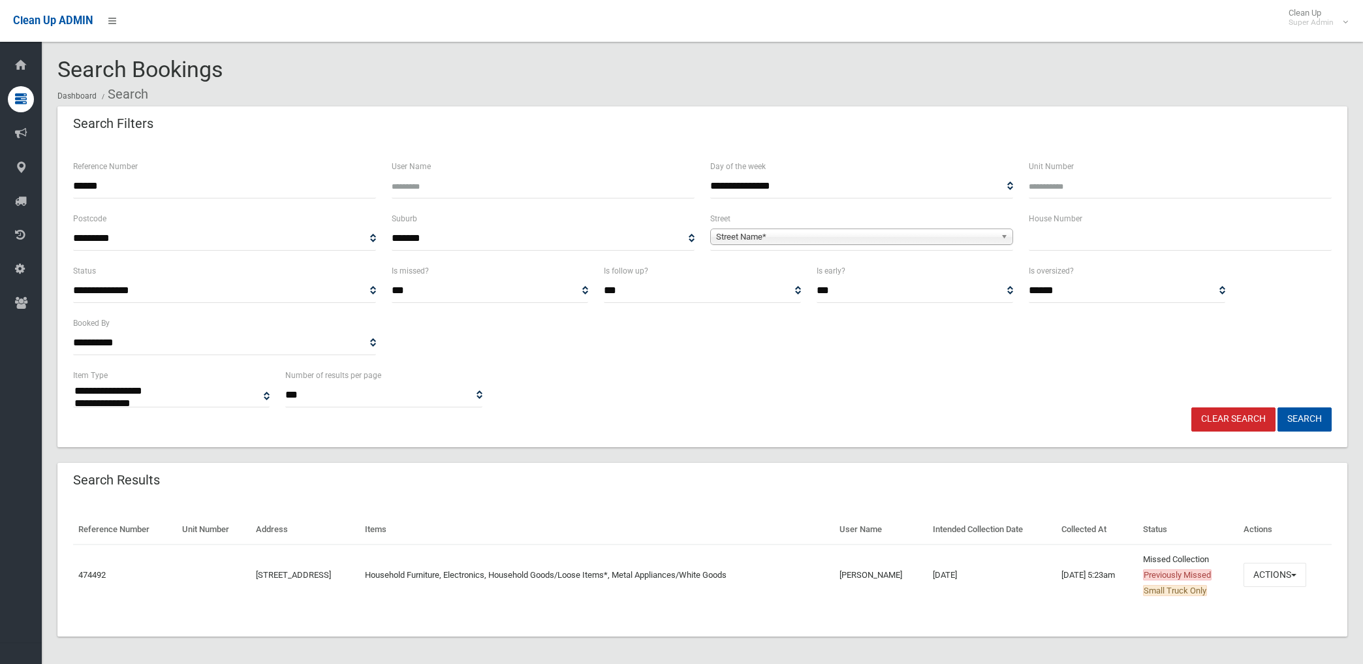
select select
click at [1276, 574] on button "Actions" at bounding box center [1274, 575] width 63 height 24
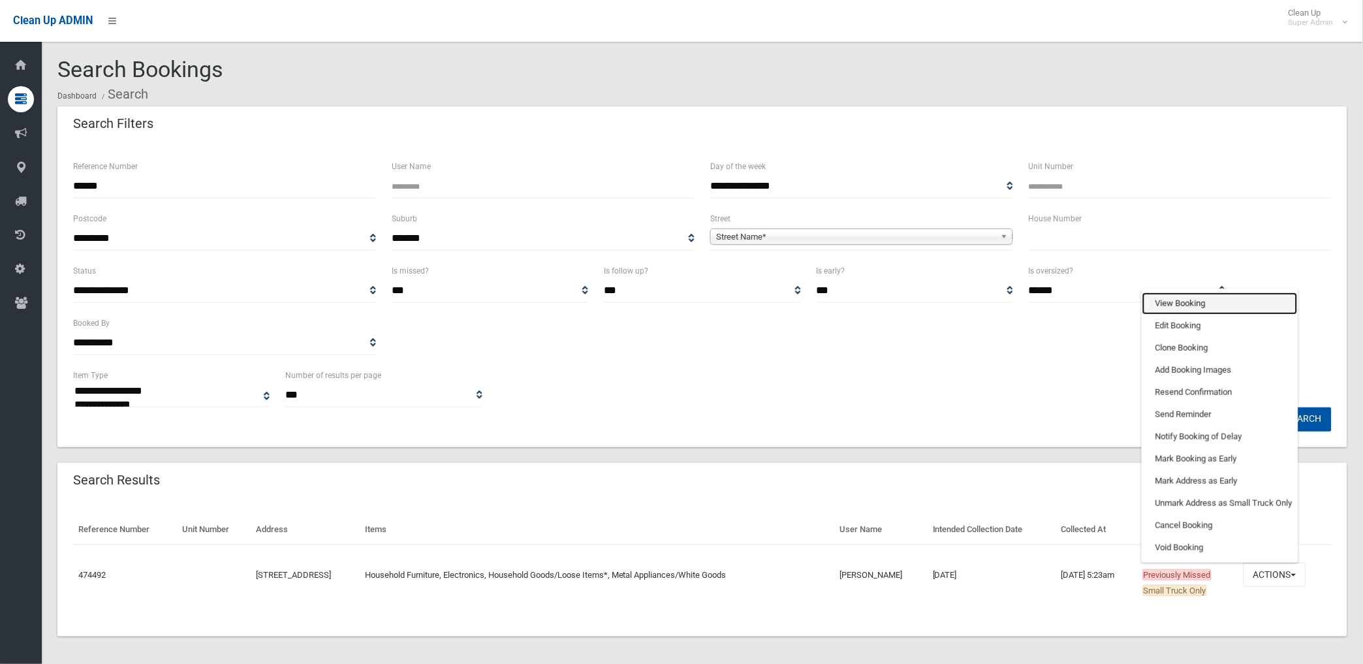
click at [1203, 299] on link "View Booking" at bounding box center [1219, 303] width 155 height 22
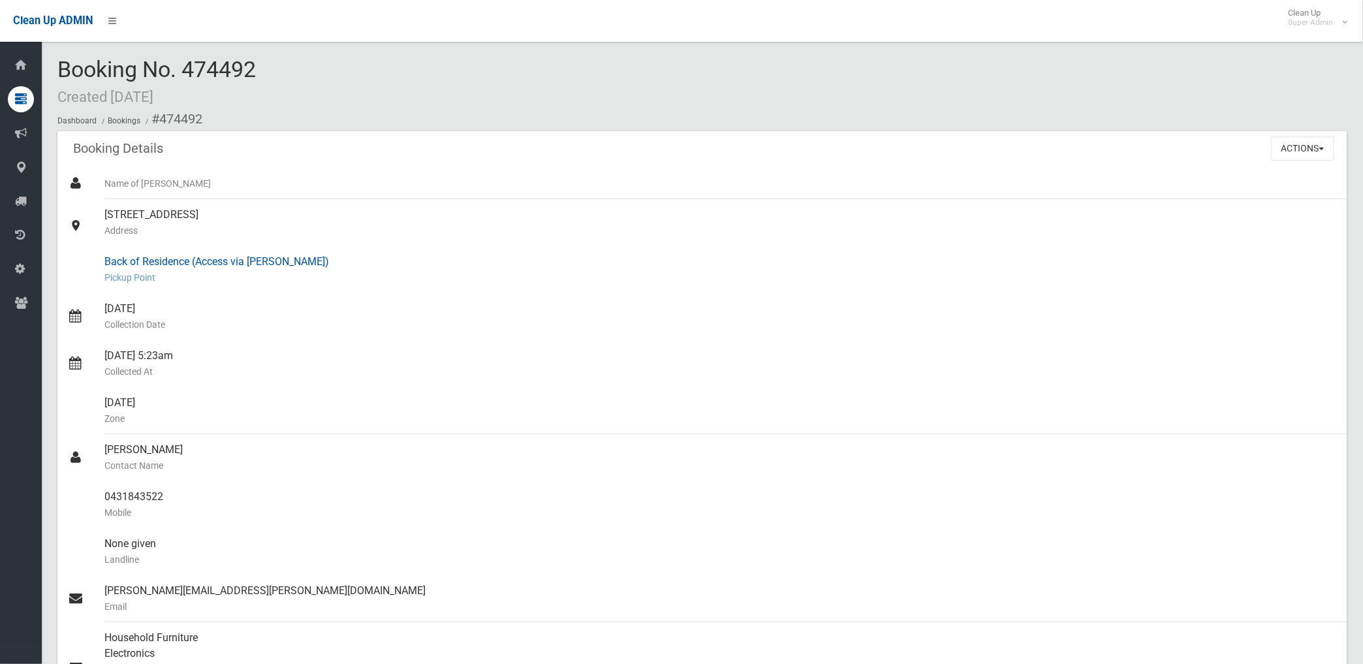
click at [323, 291] on div "Back of Residence (Access via Marcia lane) Pickup Point" at bounding box center [720, 269] width 1232 height 47
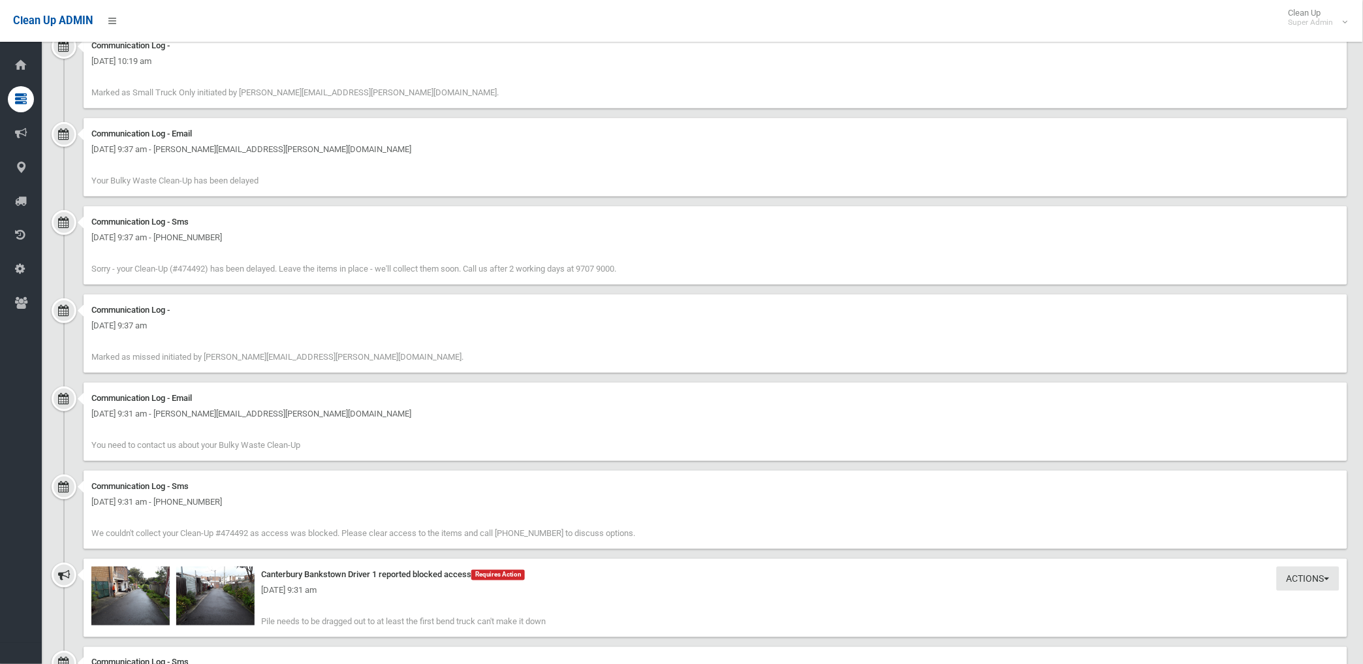
scroll to position [1639, 0]
click at [214, 610] on img at bounding box center [215, 599] width 78 height 59
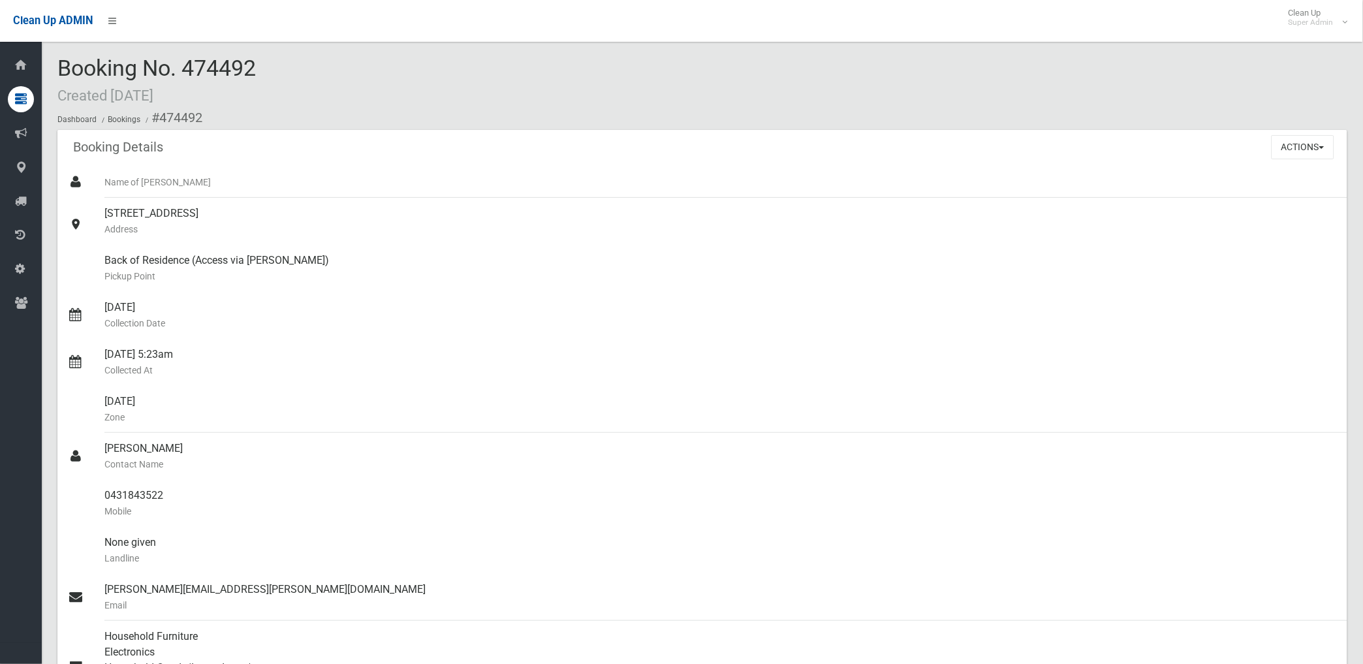
scroll to position [0, 0]
click at [1301, 142] on button "Actions" at bounding box center [1302, 148] width 63 height 24
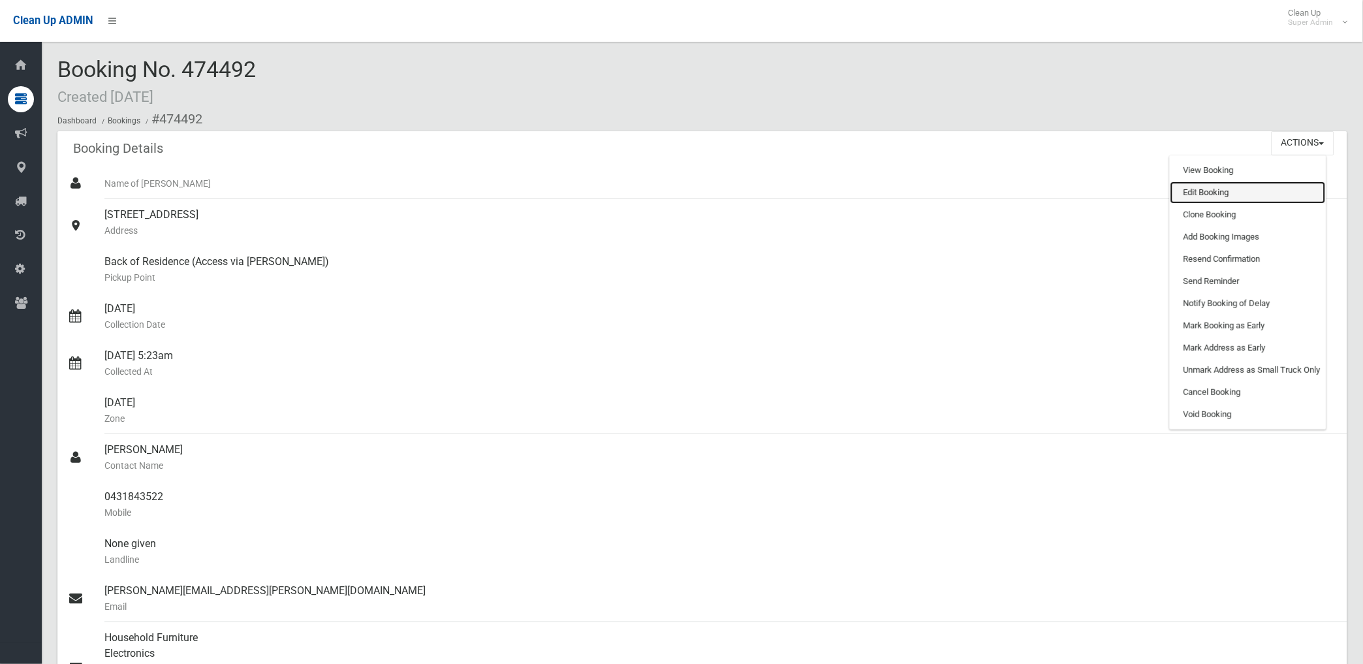
click at [1190, 194] on link "Edit Booking" at bounding box center [1247, 192] width 155 height 22
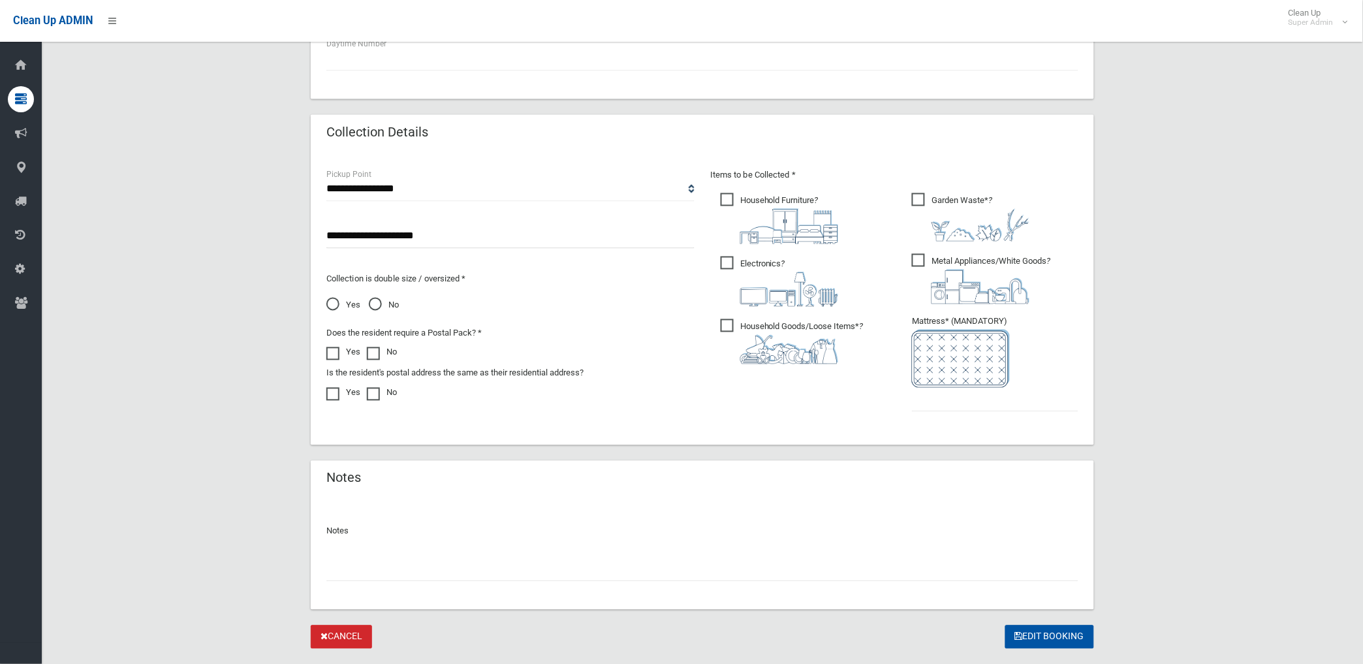
scroll to position [621, 0]
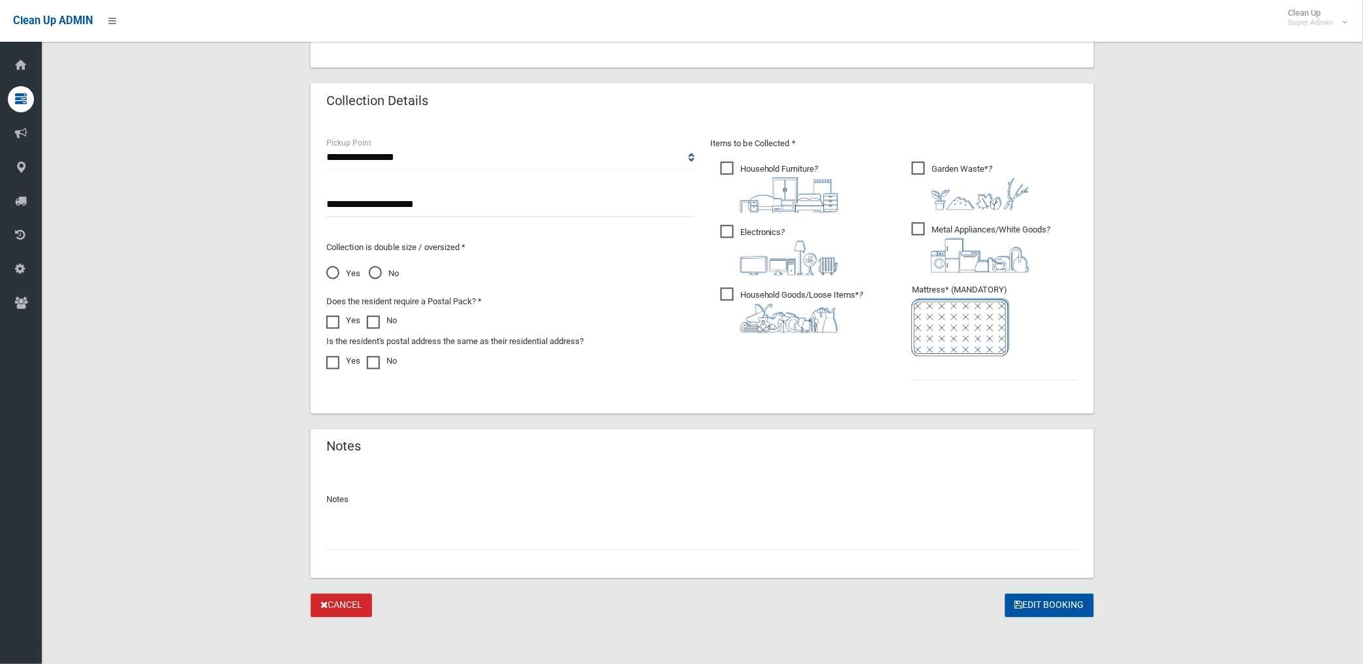
click at [415, 546] on input "text" at bounding box center [702, 538] width 752 height 24
drag, startPoint x: 738, startPoint y: 540, endPoint x: 736, endPoint y: 533, distance: 6.8
click at [736, 539] on input "**********" at bounding box center [702, 538] width 752 height 24
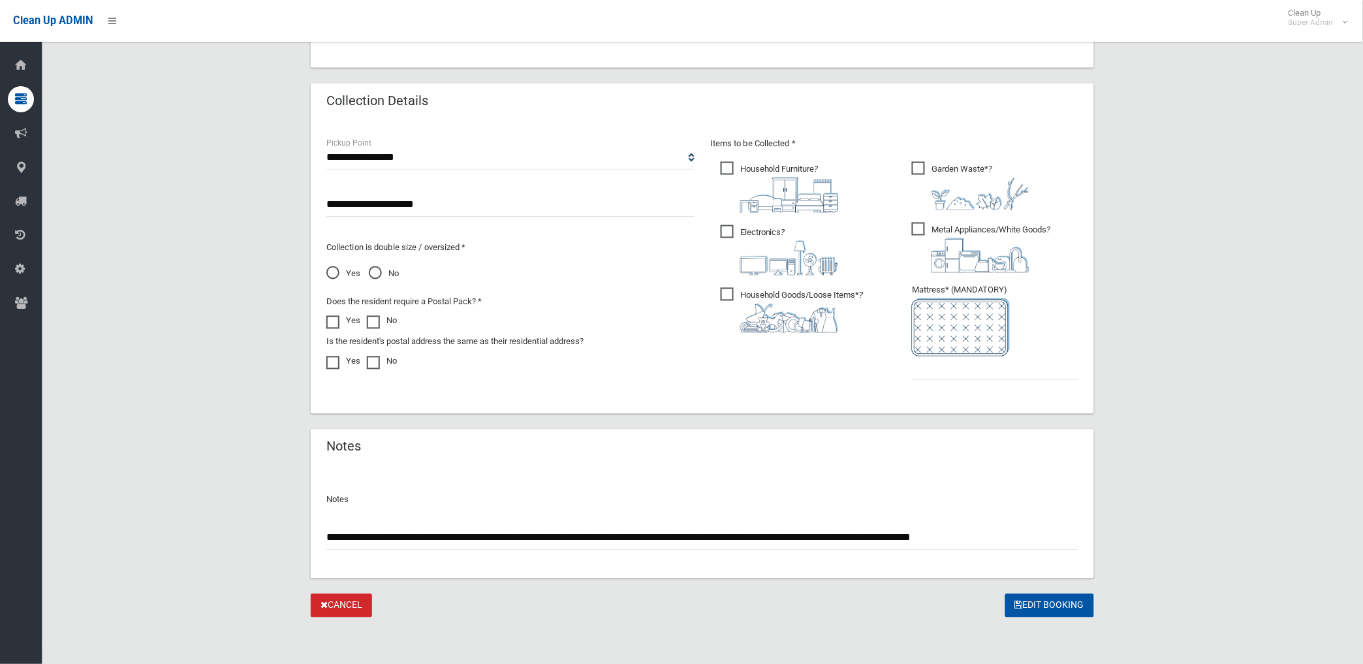
type input "**********"
click at [974, 369] on input "text" at bounding box center [995, 368] width 166 height 24
type input "*"
click at [1053, 604] on button "Edit Booking" at bounding box center [1049, 606] width 89 height 24
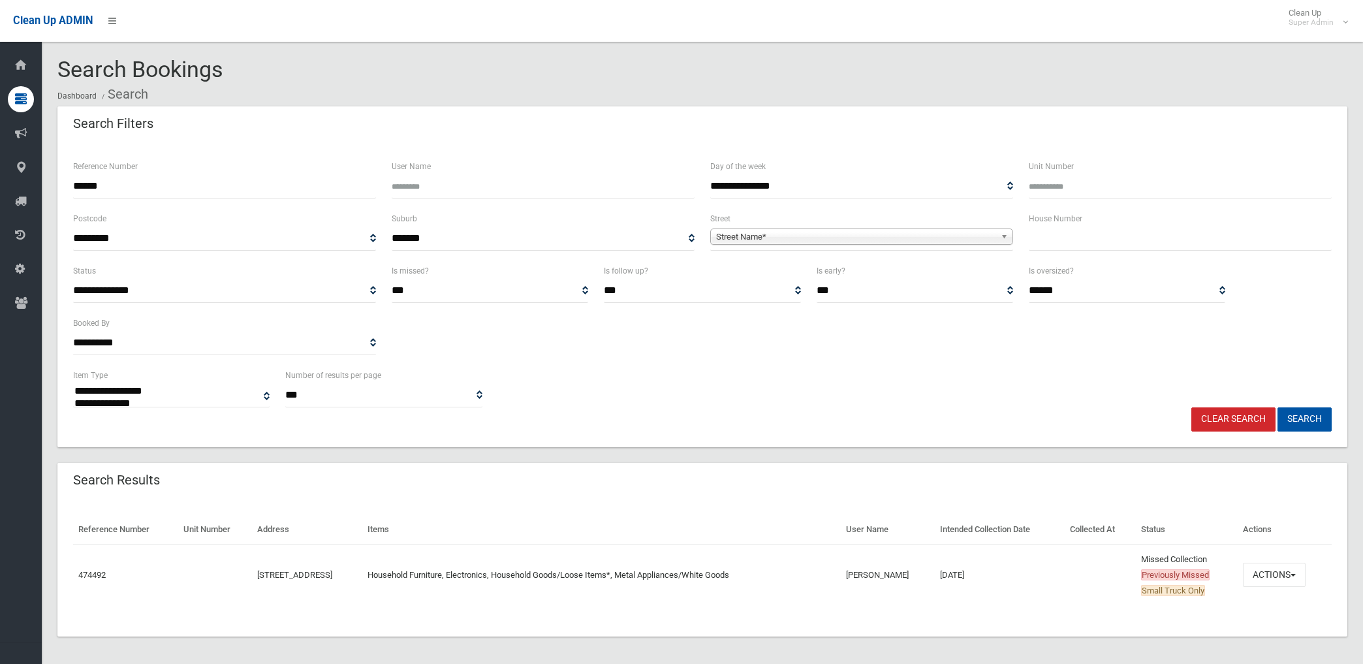
select select
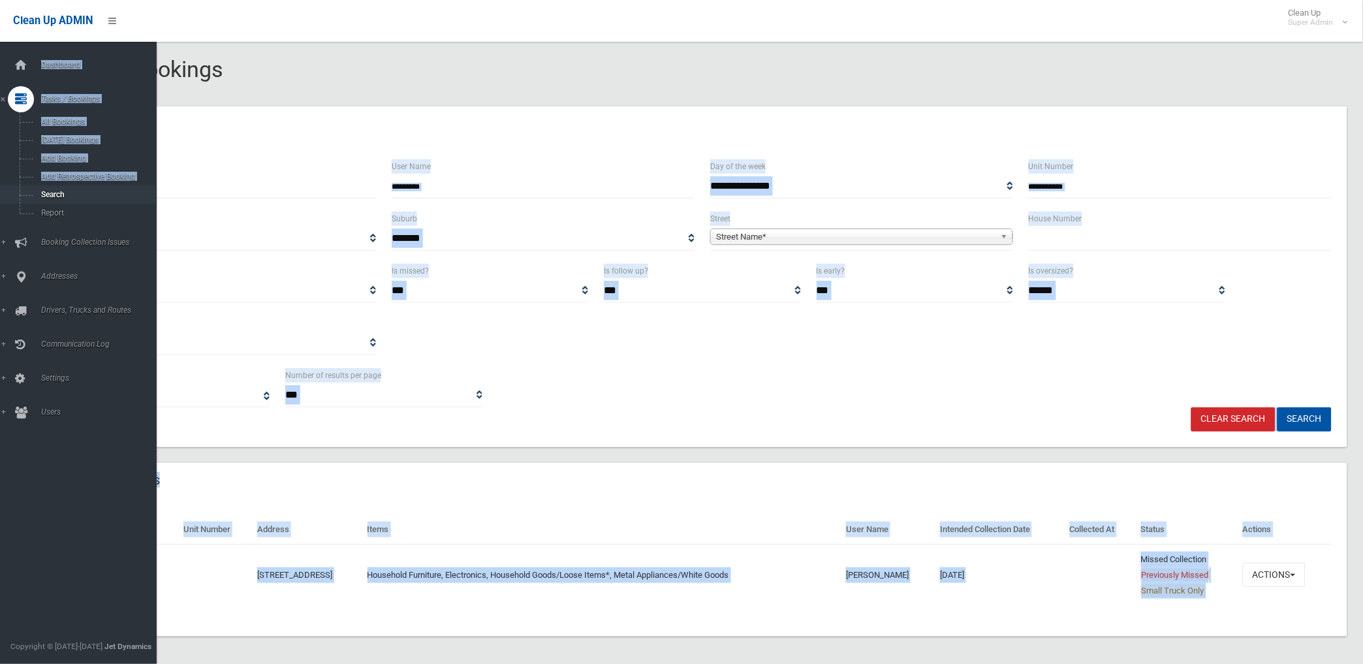
drag, startPoint x: 170, startPoint y: 173, endPoint x: 35, endPoint y: 198, distance: 137.3
click at [35, 198] on div "**********" at bounding box center [681, 348] width 1363 height 664
drag, startPoint x: 35, startPoint y: 198, endPoint x: 216, endPoint y: 170, distance: 183.5
click at [216, 170] on div "Reference Number ******" at bounding box center [224, 179] width 303 height 40
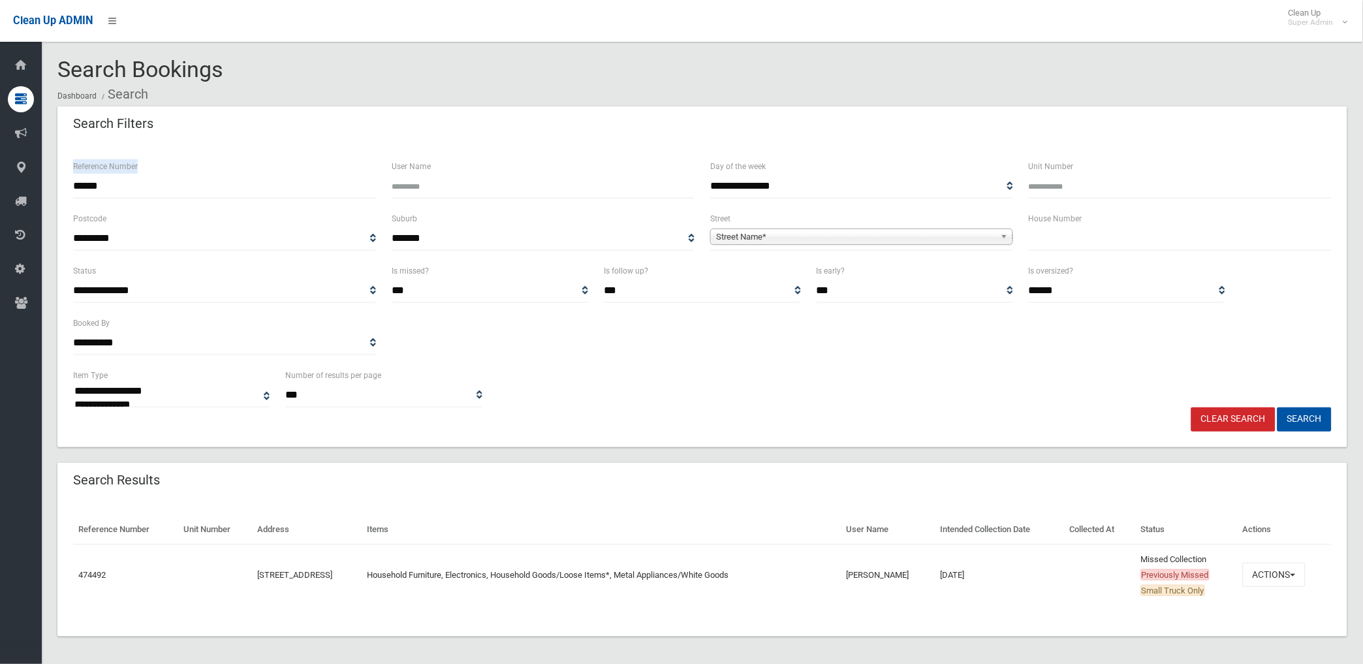
drag, startPoint x: 131, startPoint y: 181, endPoint x: 75, endPoint y: 185, distance: 55.6
click at [75, 185] on div "Reference Number ******" at bounding box center [224, 179] width 303 height 40
drag, startPoint x: 76, startPoint y: 185, endPoint x: 207, endPoint y: 131, distance: 141.6
click at [120, 181] on input "******" at bounding box center [224, 186] width 303 height 24
type input "*"
